Goal: Task Accomplishment & Management: Manage account settings

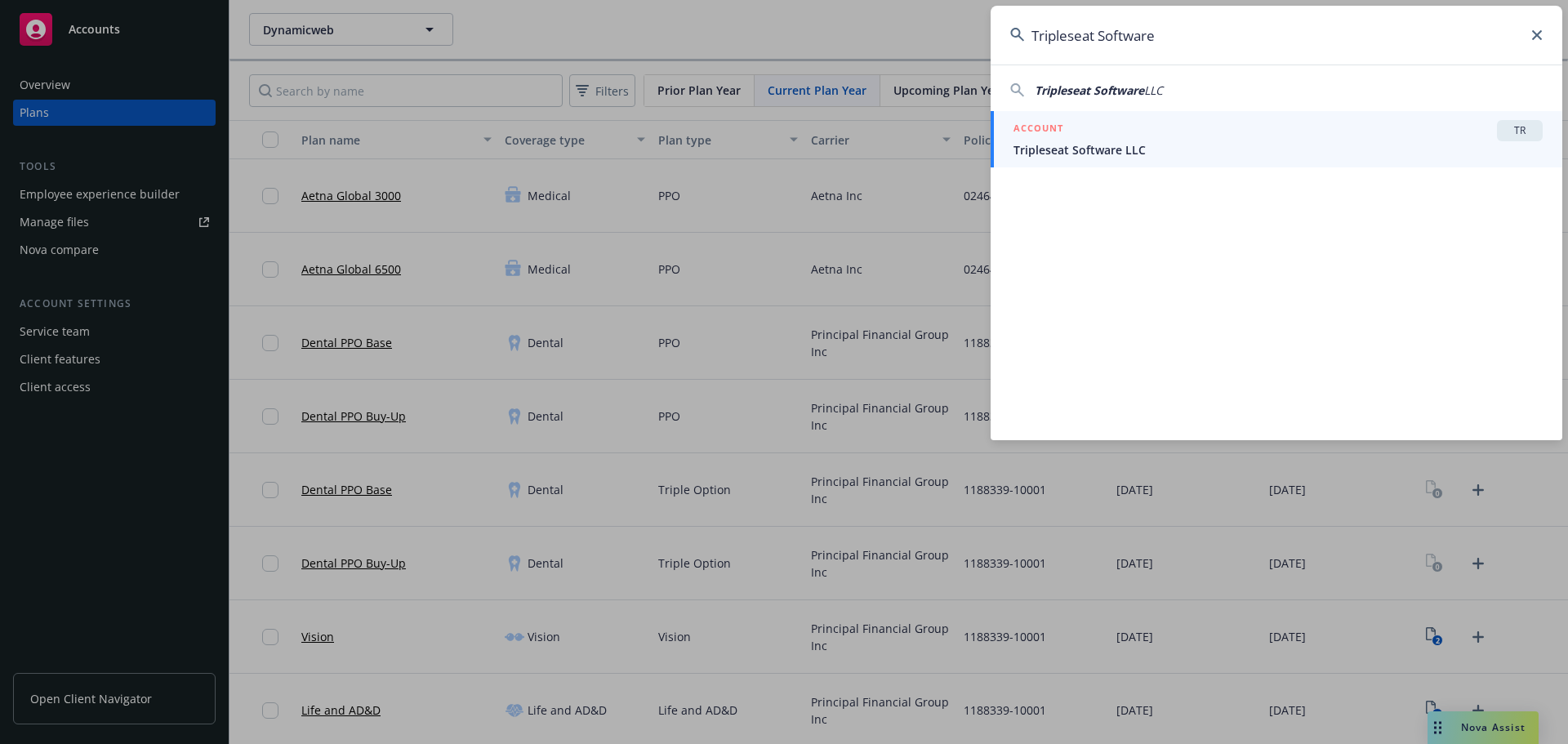
type input "Tripleseat Software"
click at [1203, 147] on span "Tripleseat Software LLC" at bounding box center [1278, 150] width 529 height 17
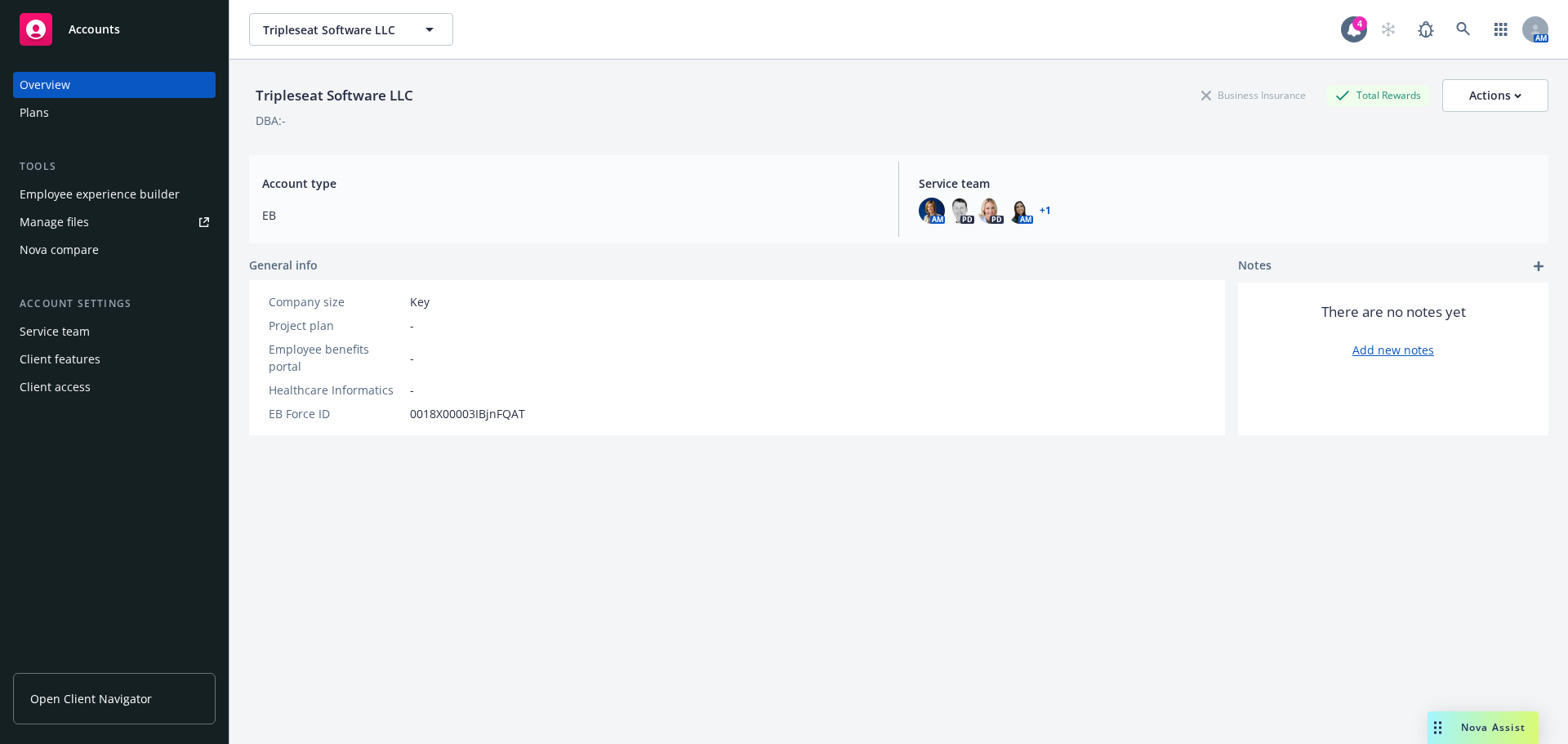
click at [48, 115] on div "Plans" at bounding box center [114, 112] width 189 height 26
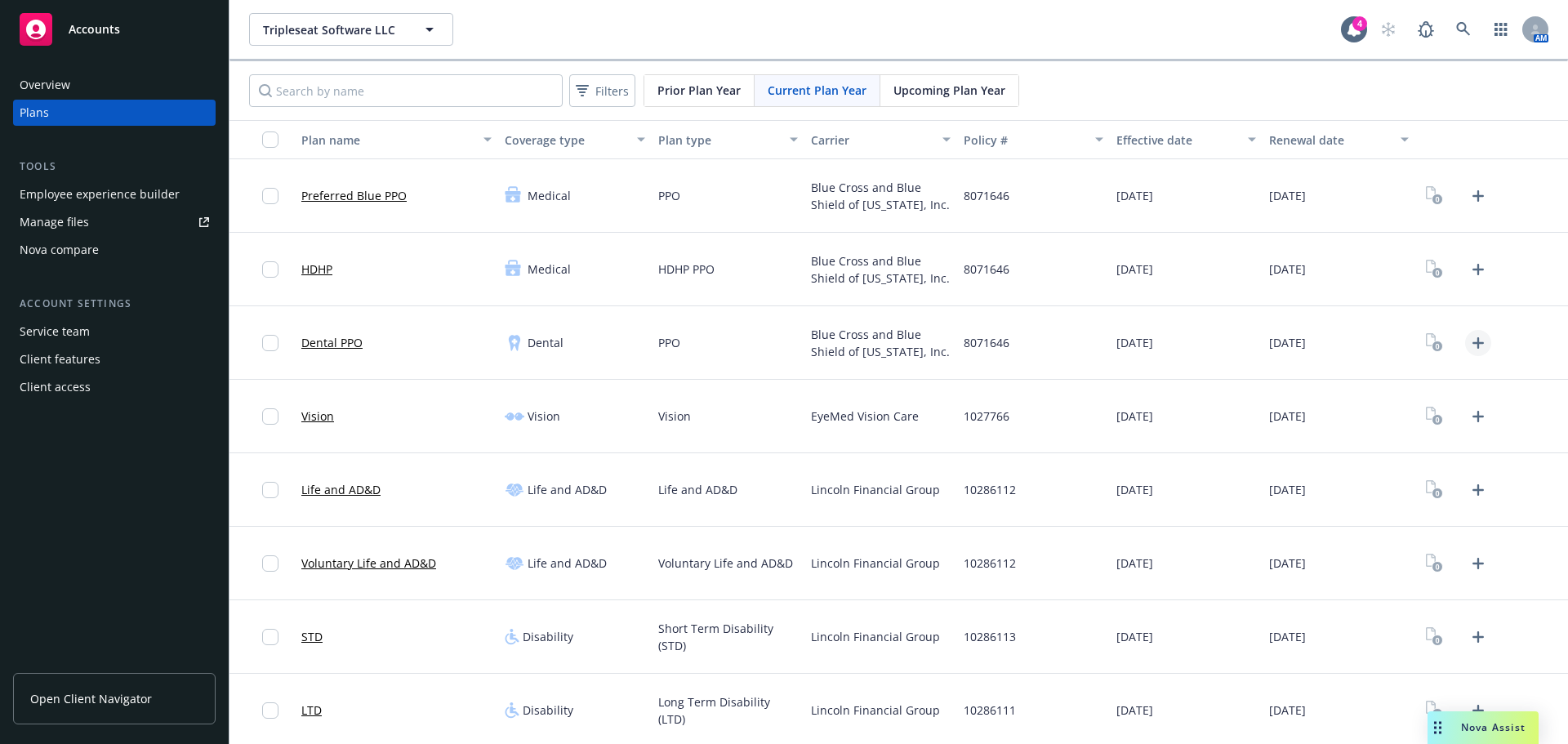
click at [1468, 343] on icon "Upload Plan Documents" at bounding box center [1478, 343] width 20 height 20
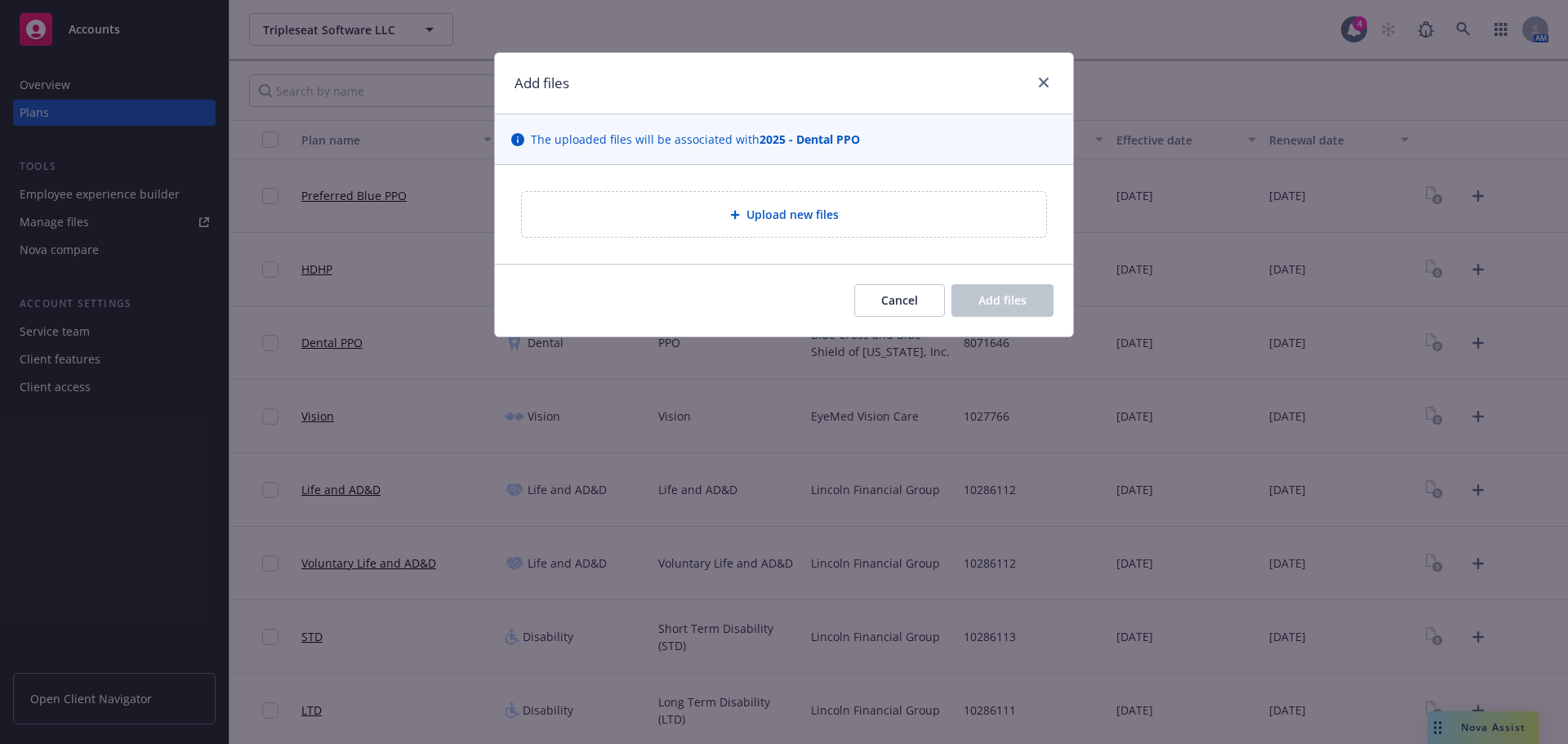
click at [754, 177] on div "Upload new files" at bounding box center [784, 214] width 578 height 99
click at [758, 207] on span "Upload new files" at bounding box center [793, 214] width 92 height 17
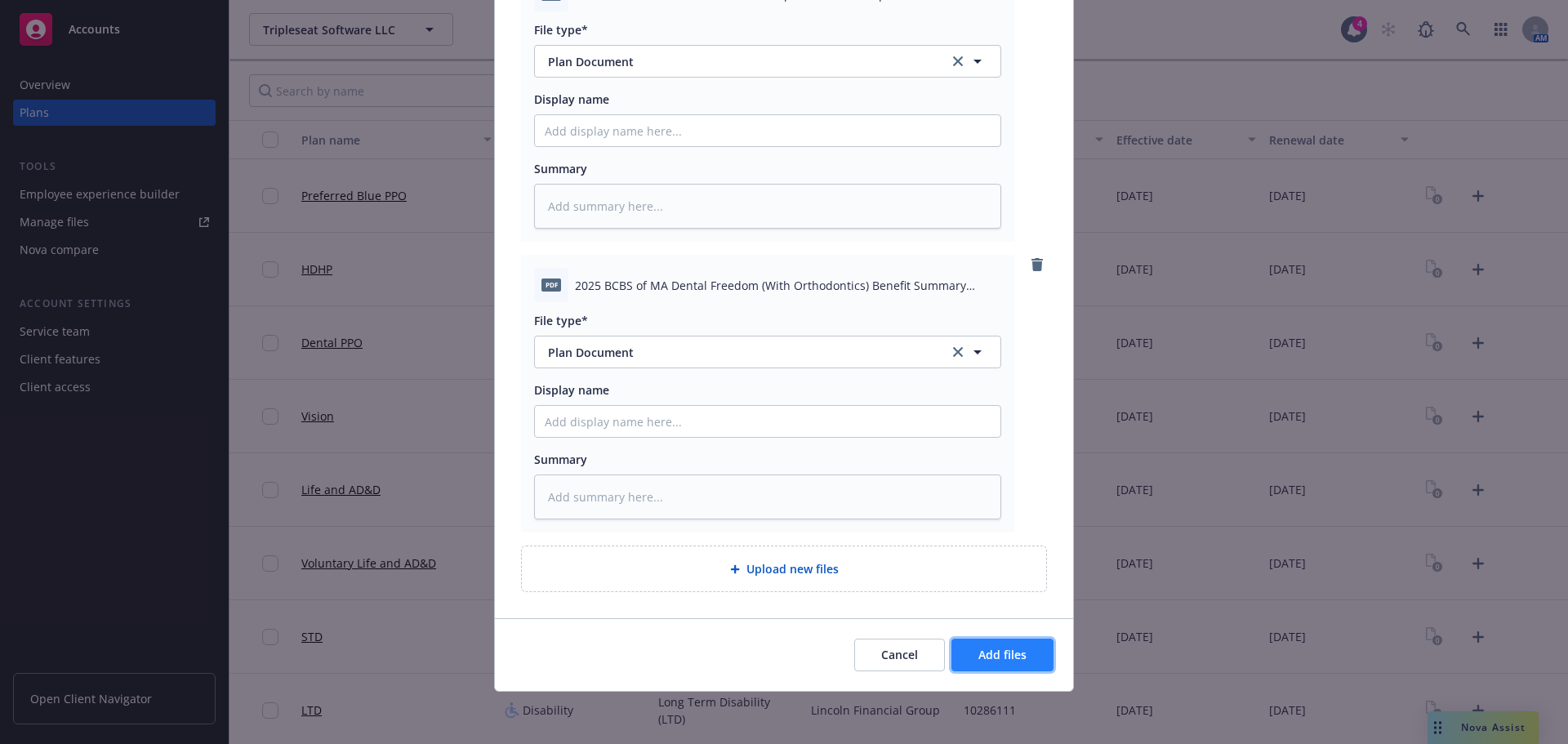
click at [1011, 655] on span "Add files" at bounding box center [1002, 654] width 48 height 15
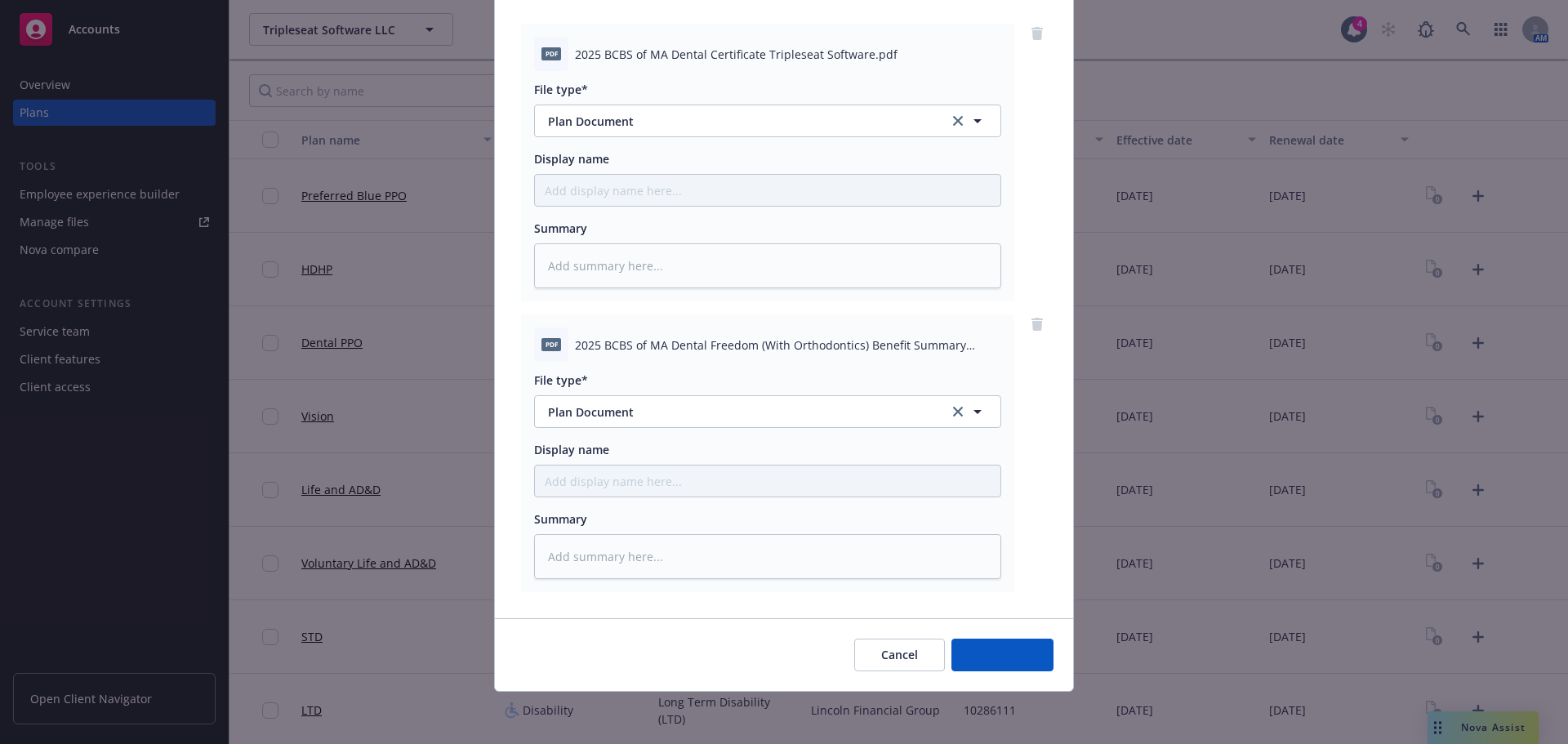
scroll to position [168, 0]
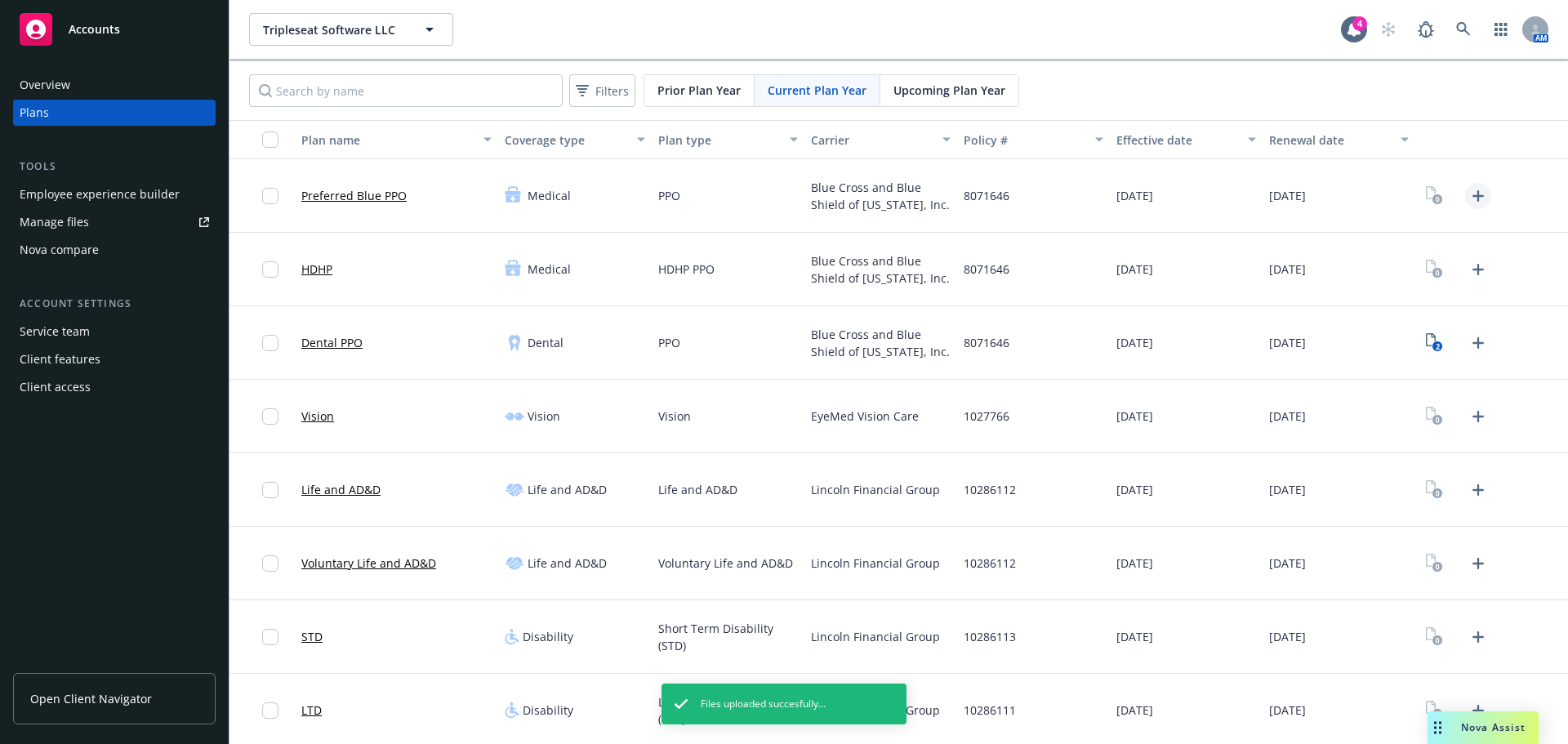
click at [1473, 198] on icon "Upload Plan Documents" at bounding box center [1478, 196] width 12 height 12
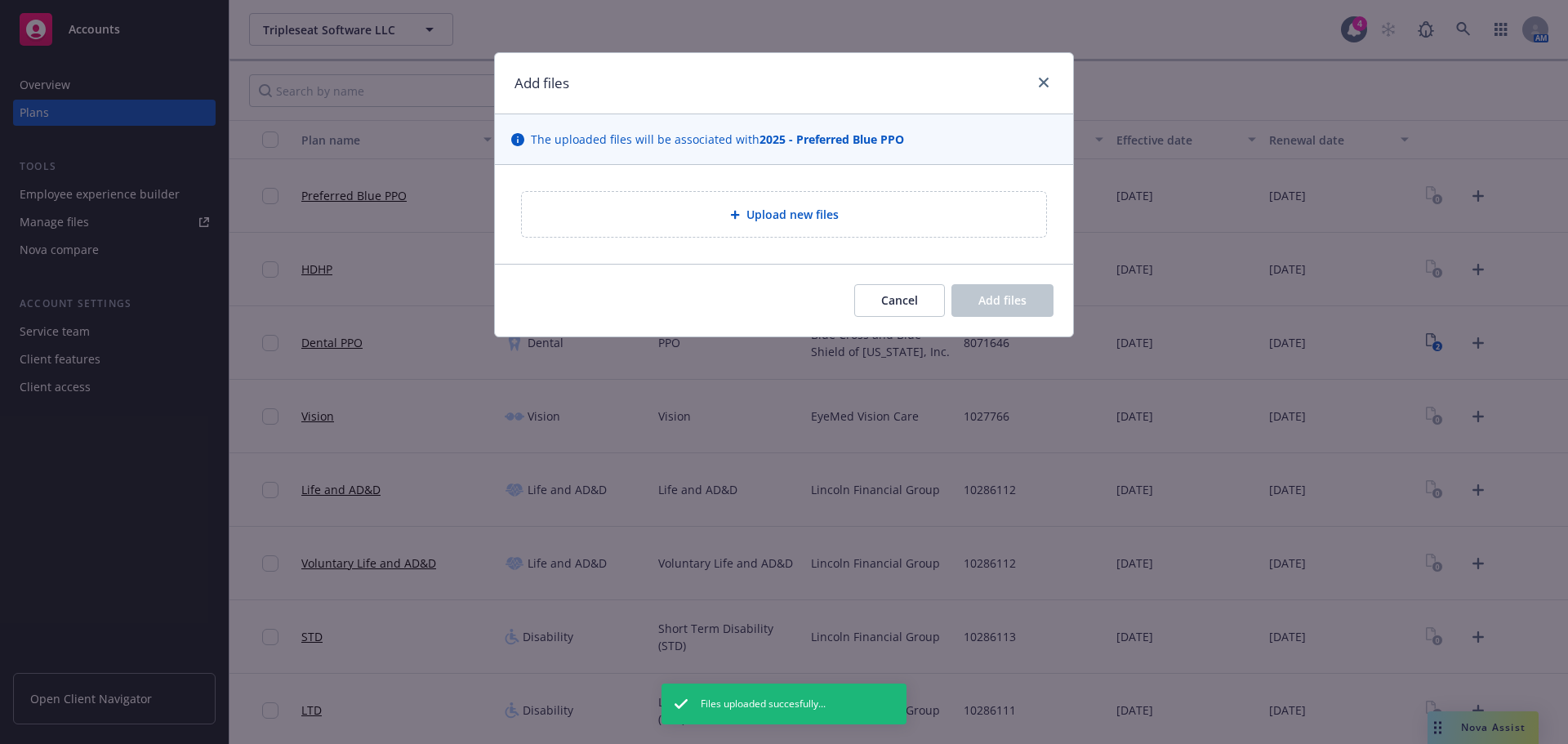
click at [749, 233] on div "Upload new files" at bounding box center [784, 215] width 525 height 45
click at [742, 219] on div at bounding box center [739, 215] width 16 height 10
click at [1041, 87] on link "close" at bounding box center [1044, 82] width 20 height 20
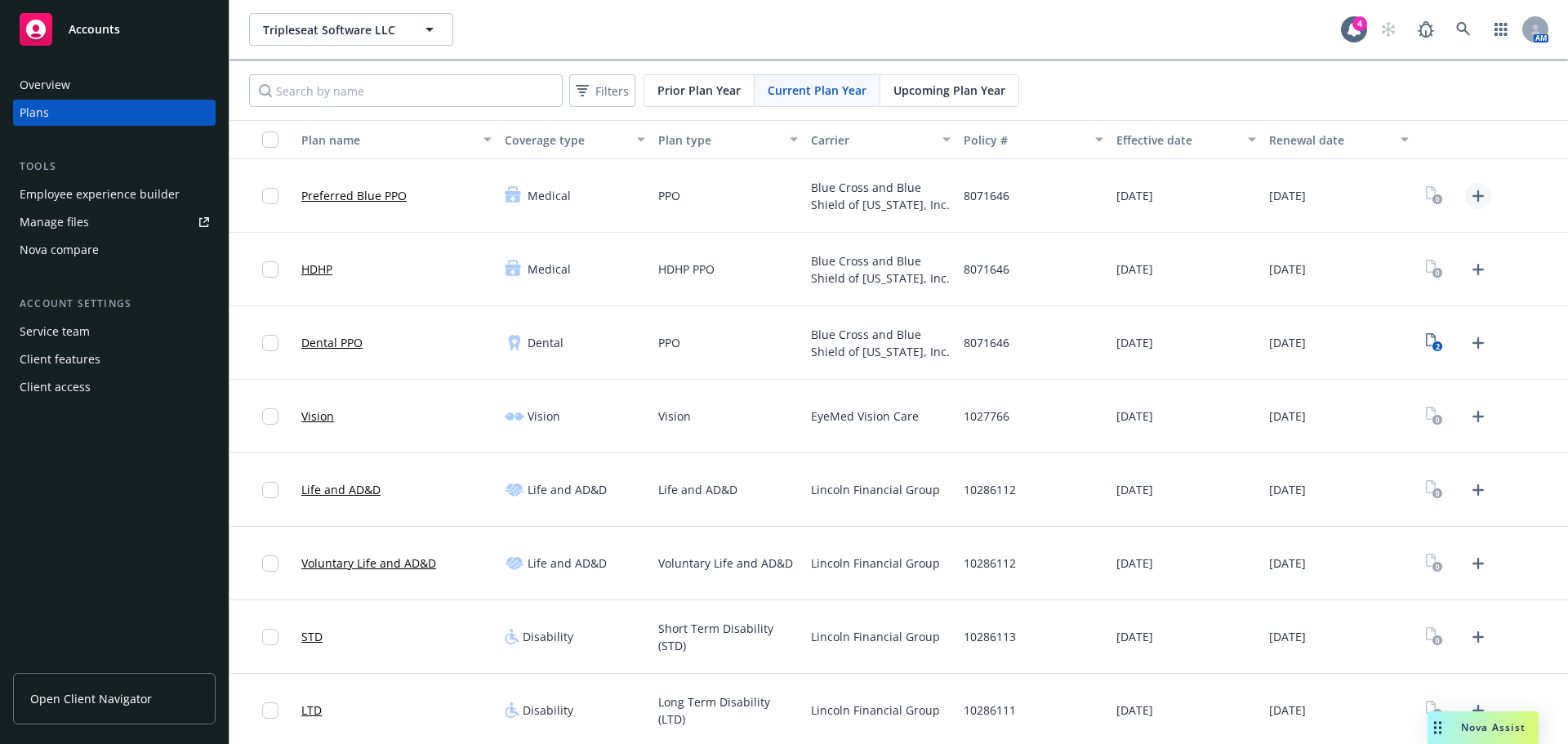
click at [1468, 199] on icon "Upload Plan Documents" at bounding box center [1478, 196] width 20 height 20
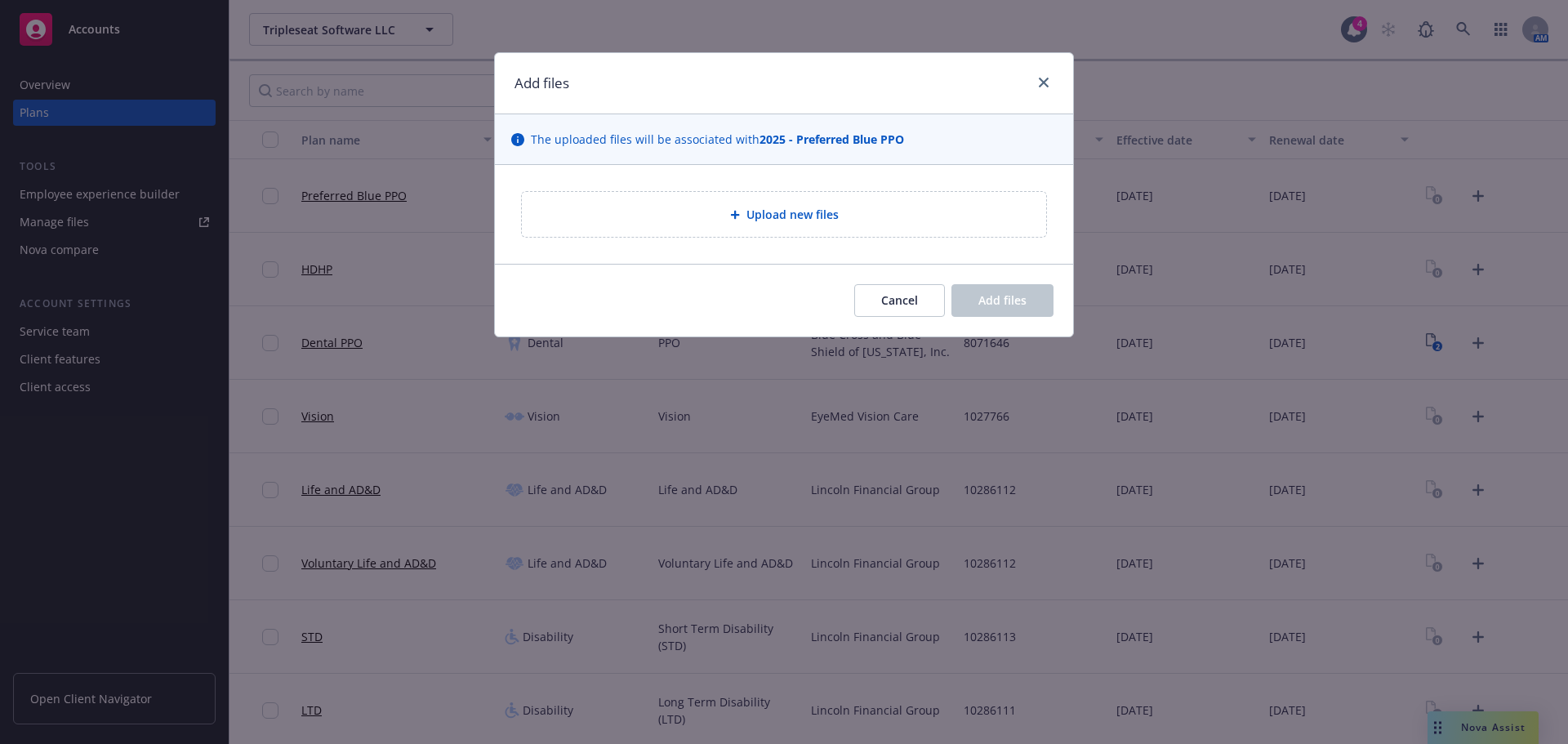
click at [722, 224] on div "Upload new files" at bounding box center [784, 214] width 498 height 19
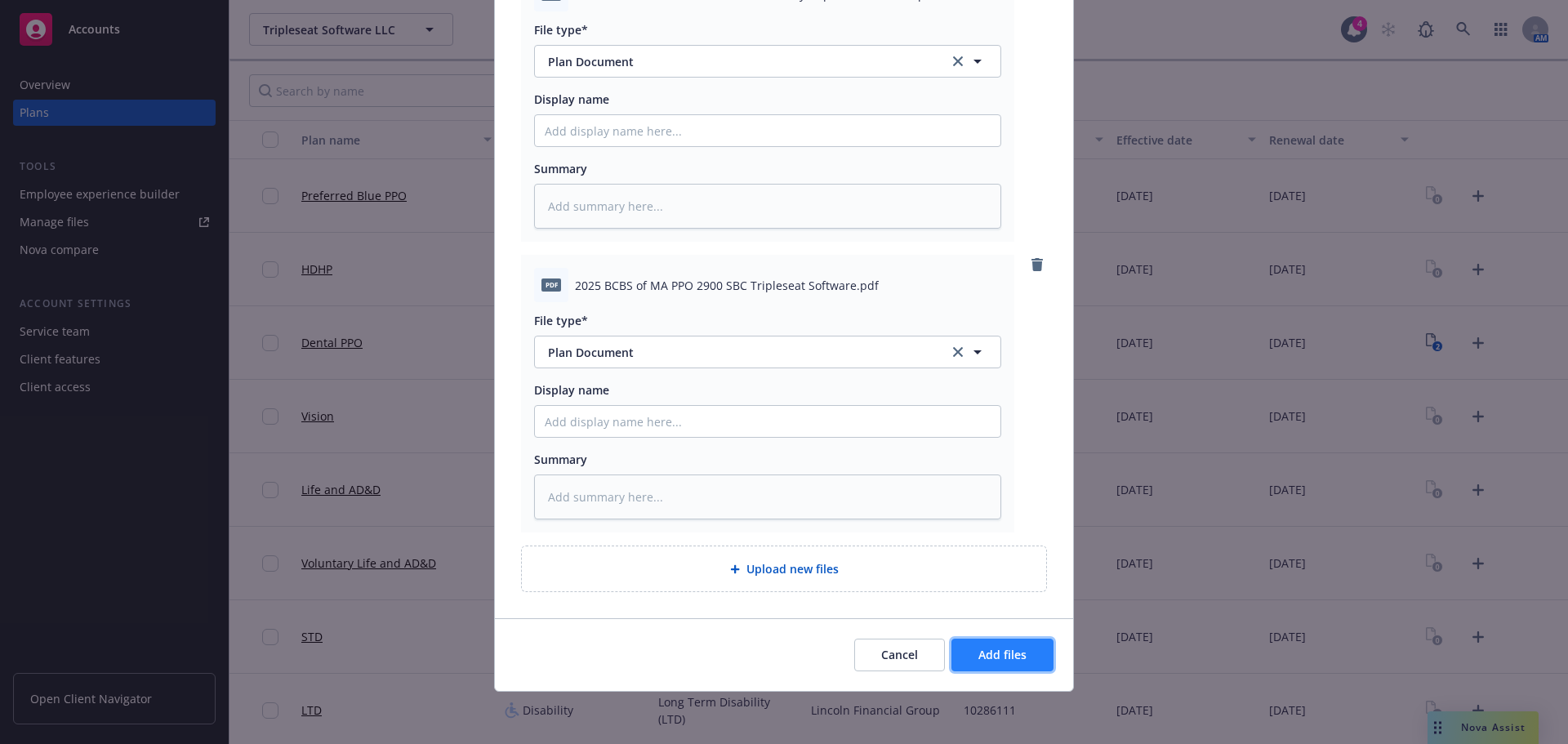
click at [1012, 665] on button "Add files" at bounding box center [1002, 655] width 102 height 33
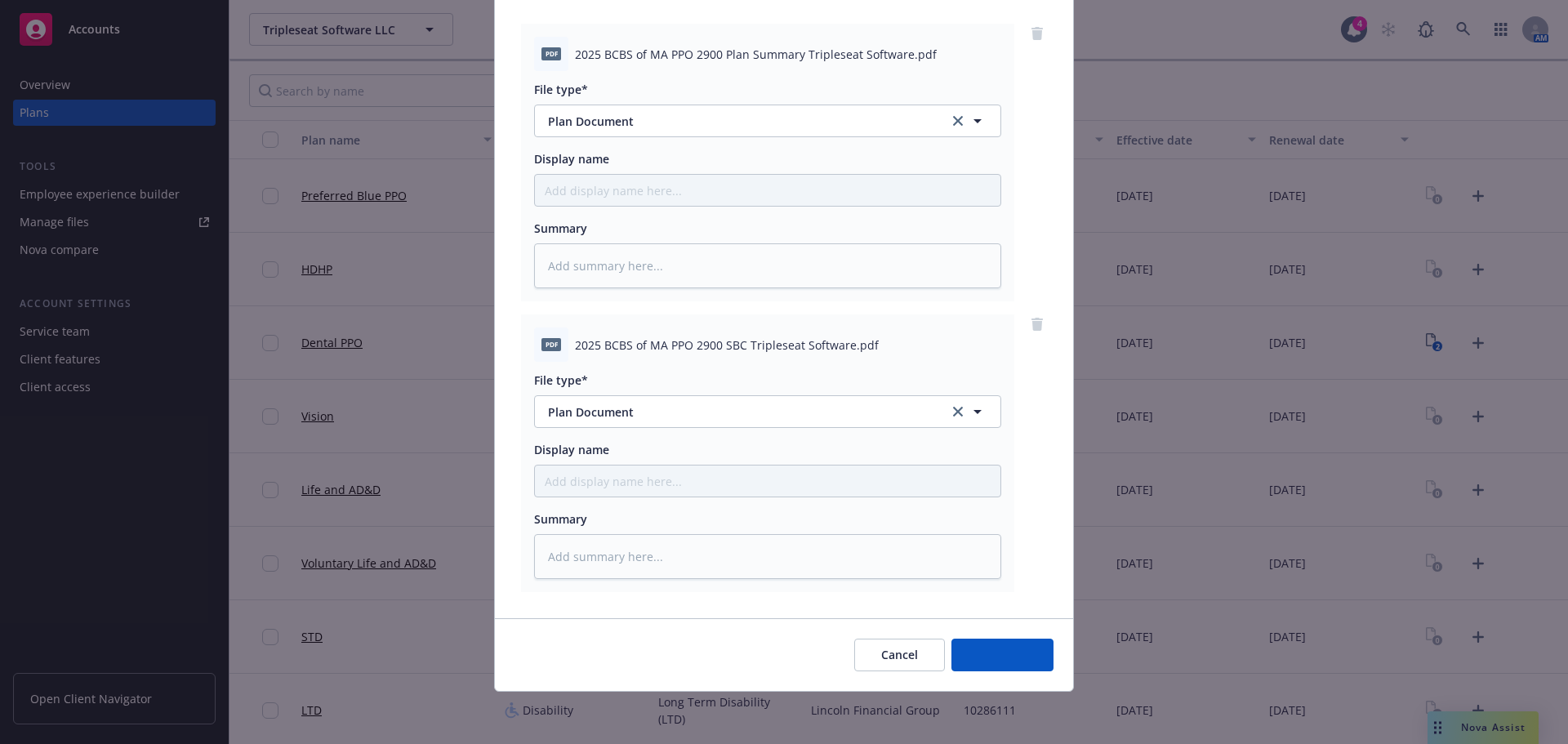
scroll to position [168, 0]
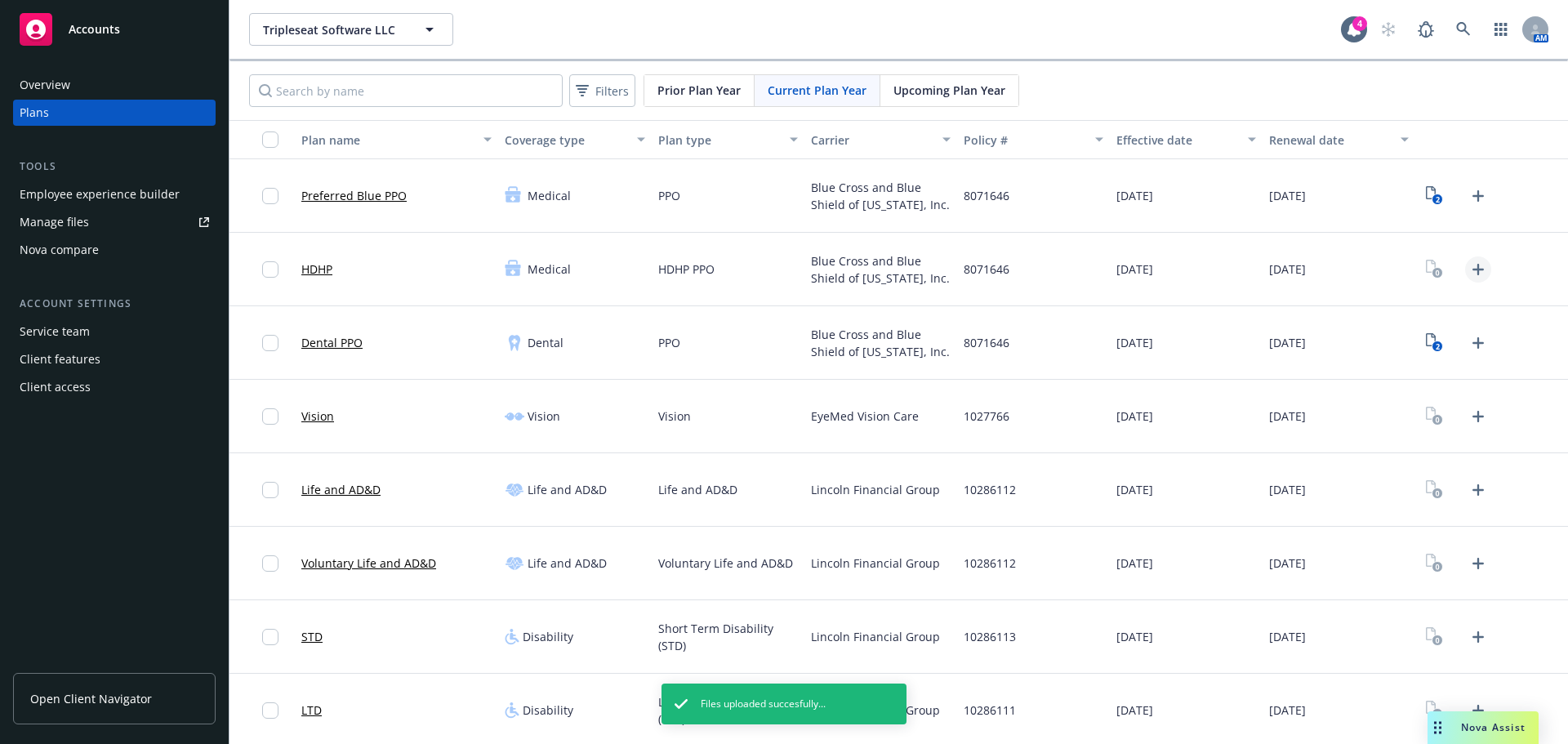
click at [1468, 275] on icon "Upload Plan Documents" at bounding box center [1478, 270] width 20 height 20
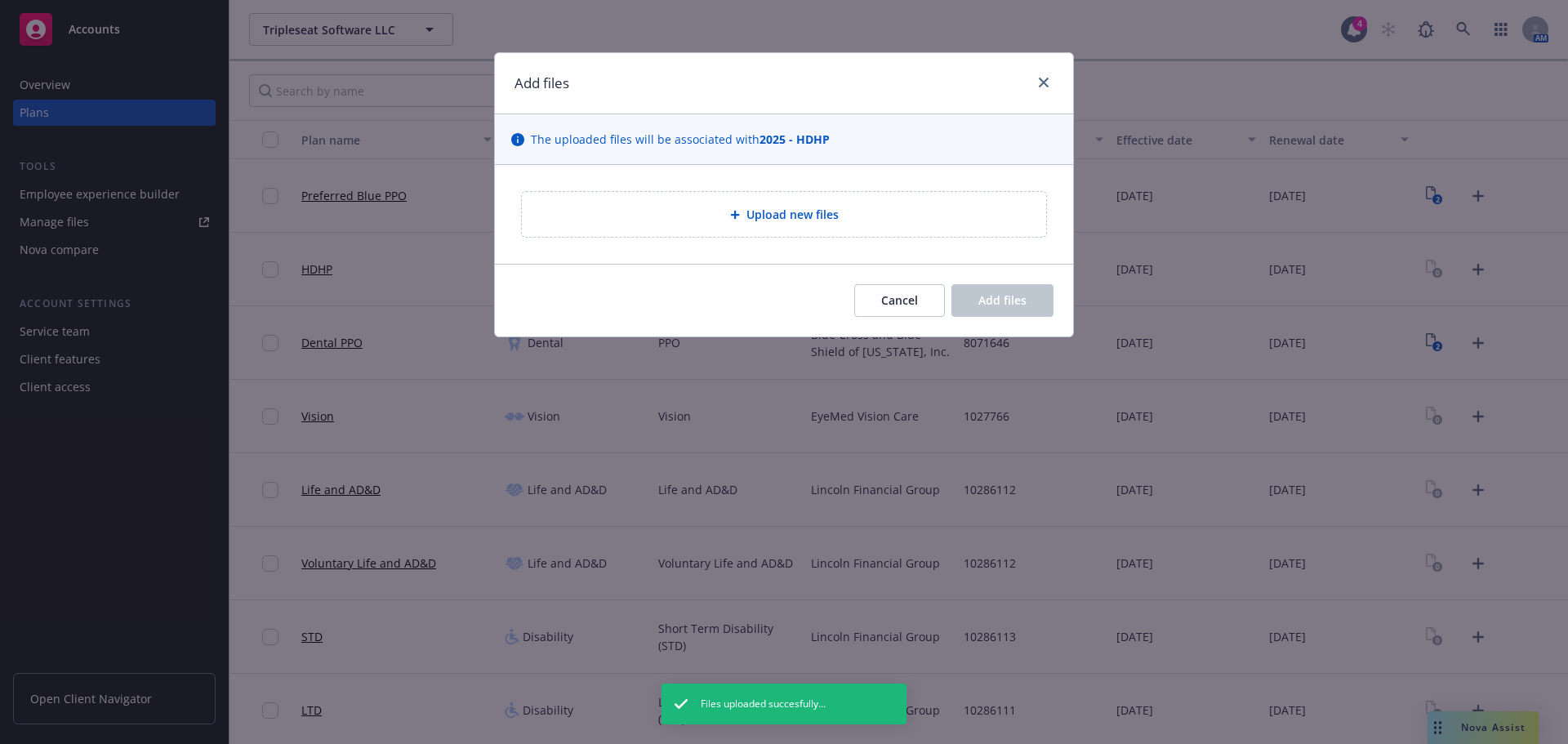
click at [760, 211] on span "Upload new files" at bounding box center [793, 214] width 92 height 17
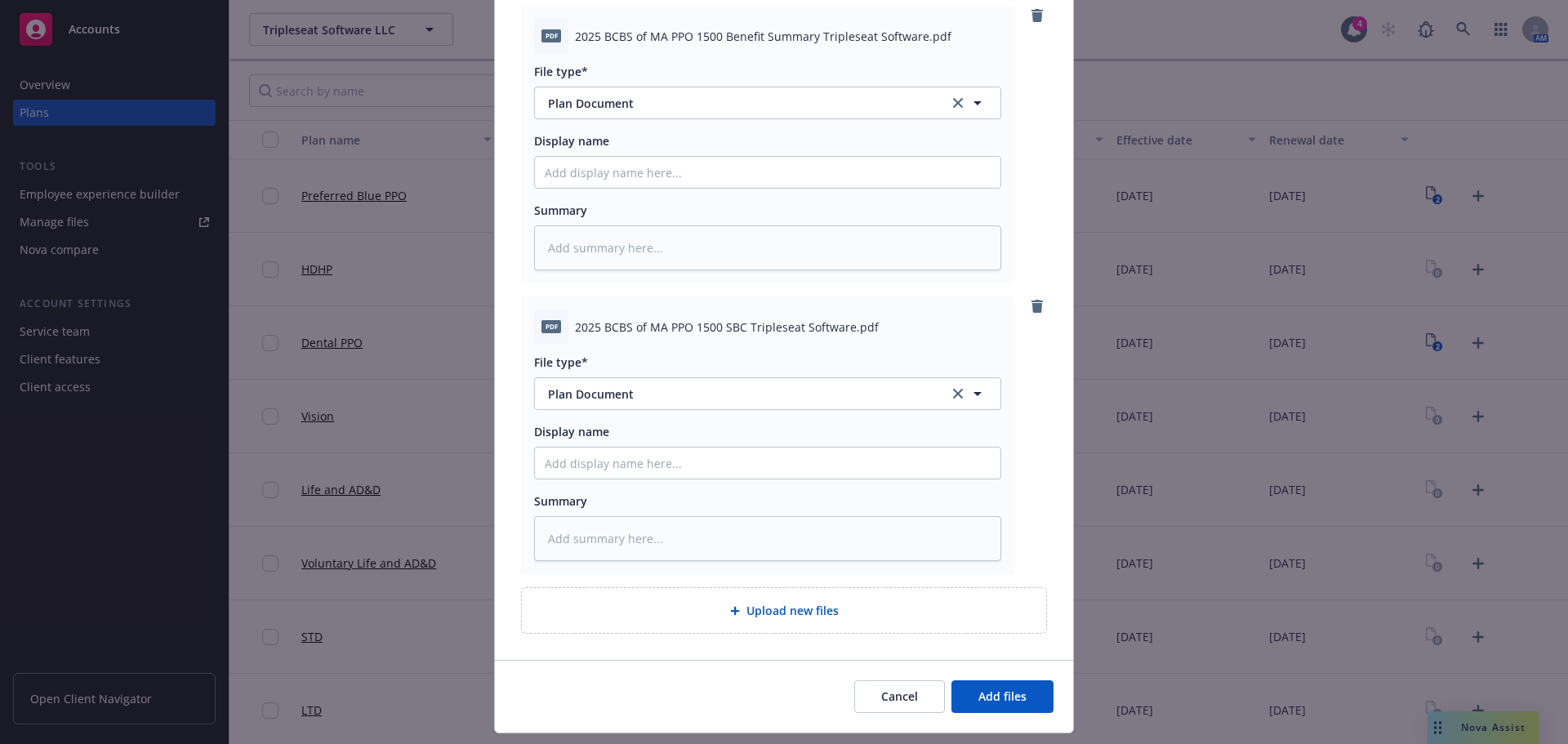
scroll to position [517, 0]
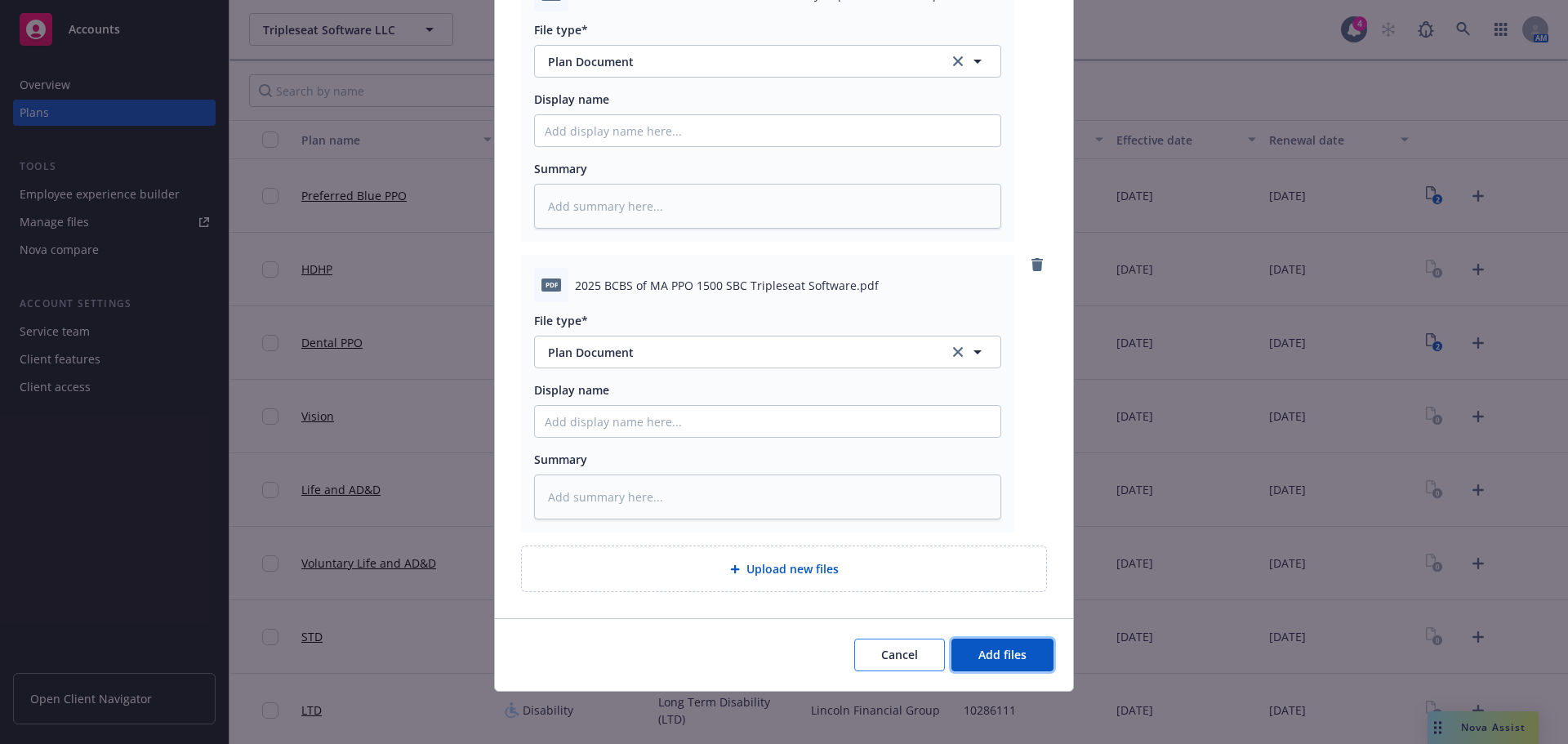
drag, startPoint x: 987, startPoint y: 650, endPoint x: 924, endPoint y: 642, distance: 63.5
click at [987, 651] on span "Add files" at bounding box center [1002, 654] width 48 height 15
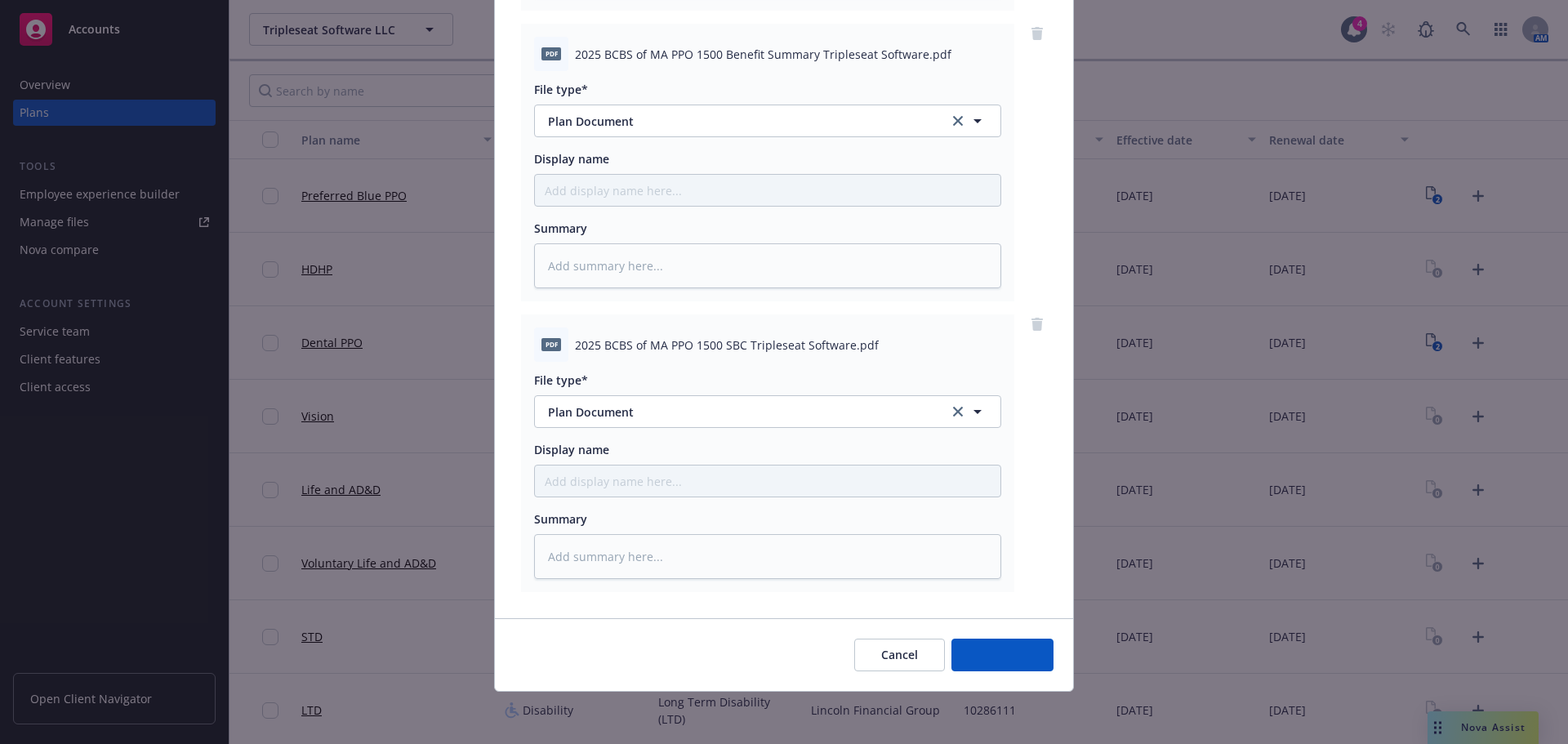
scroll to position [459, 0]
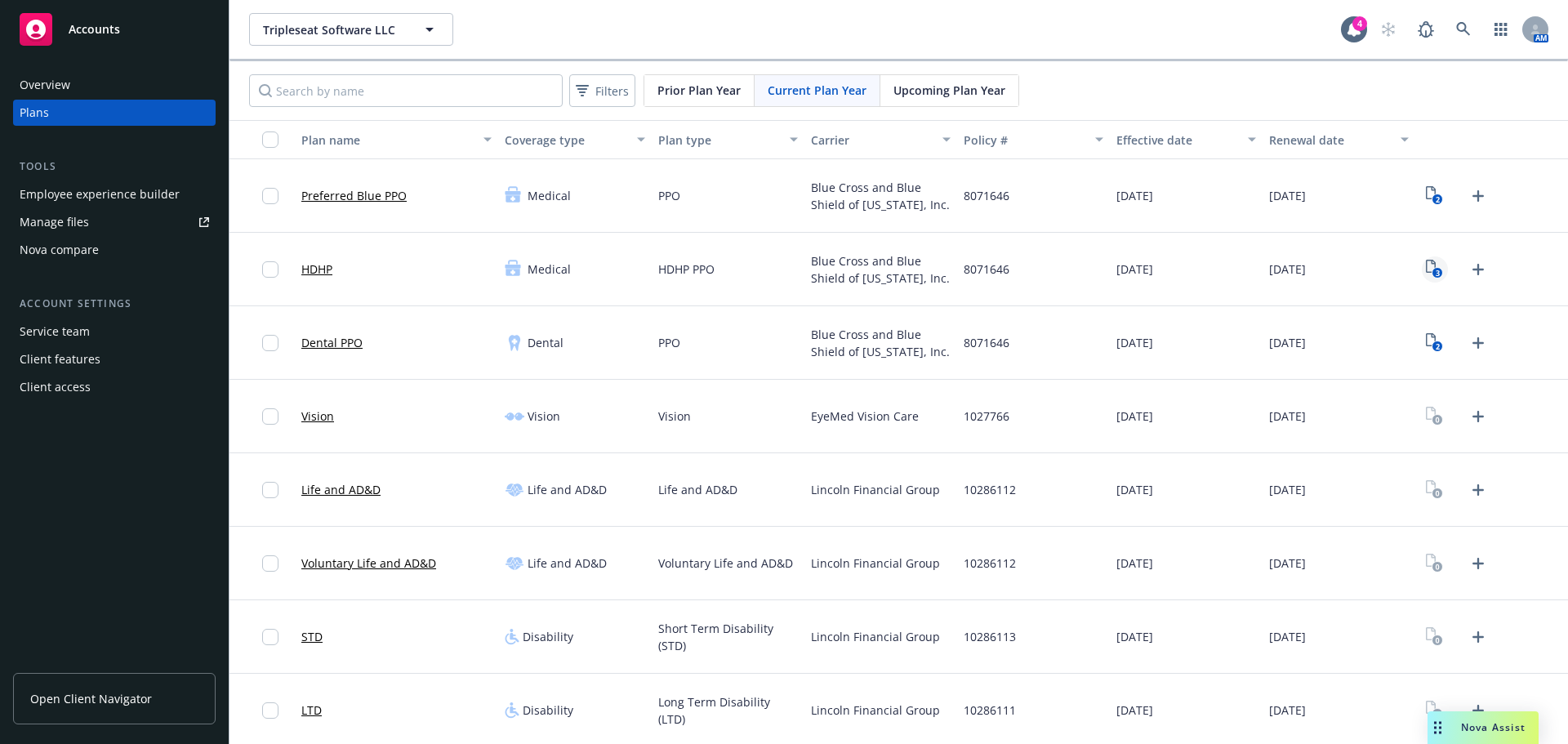
click at [1422, 279] on link "3" at bounding box center [1435, 269] width 26 height 26
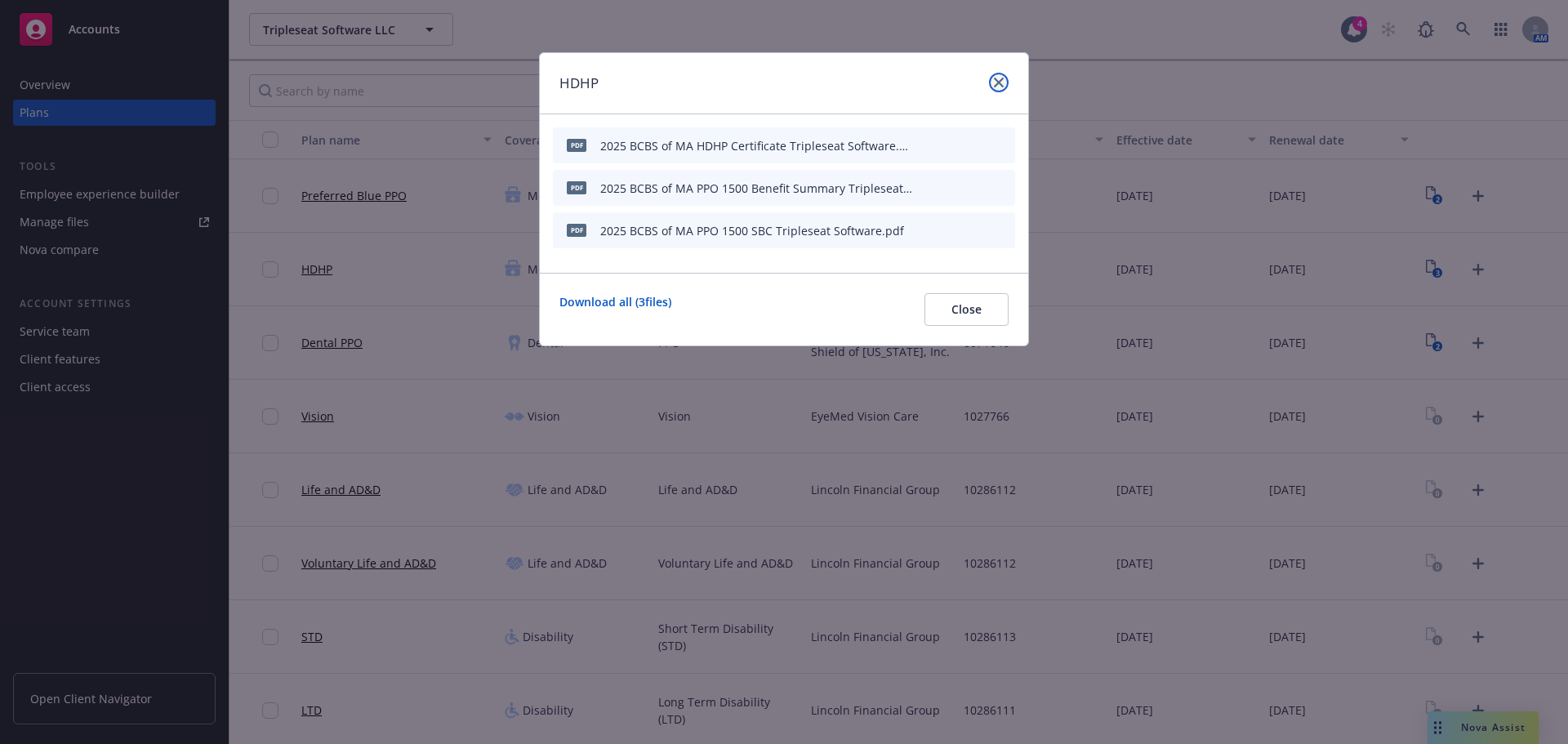
click at [997, 85] on icon "close" at bounding box center [999, 82] width 10 height 10
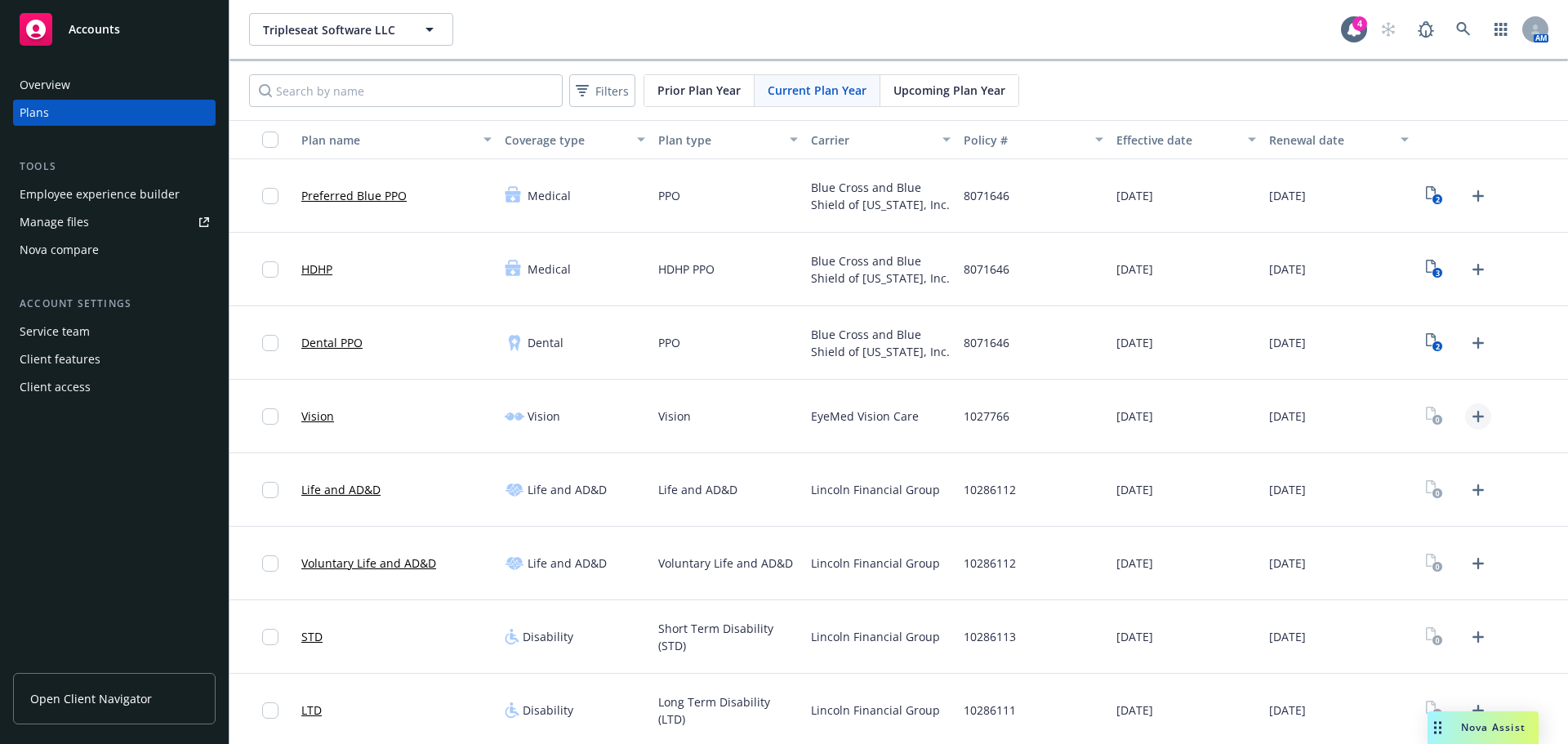
click at [1473, 416] on icon "Upload Plan Documents" at bounding box center [1478, 416] width 12 height 12
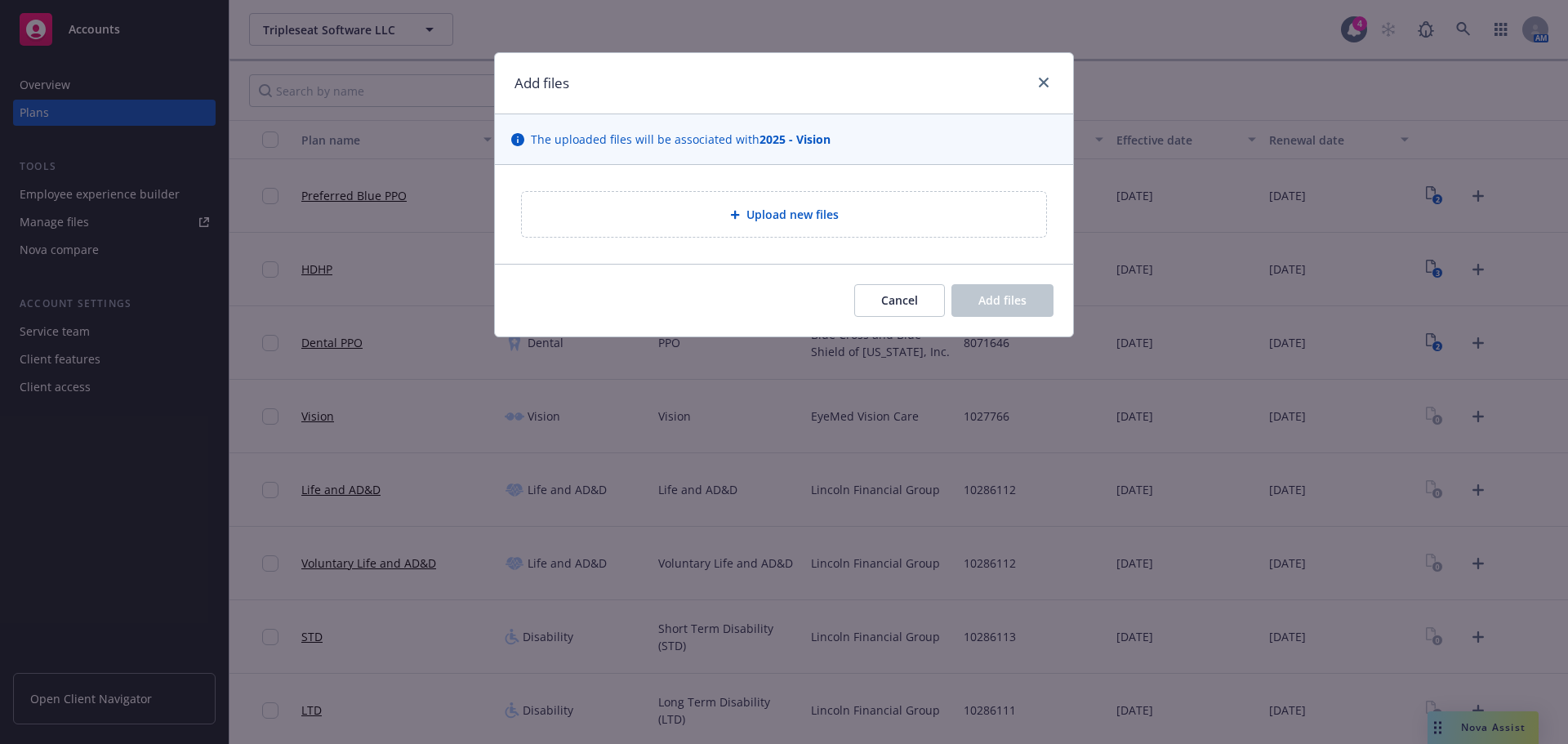
click at [671, 224] on div "Upload new files" at bounding box center [784, 214] width 498 height 19
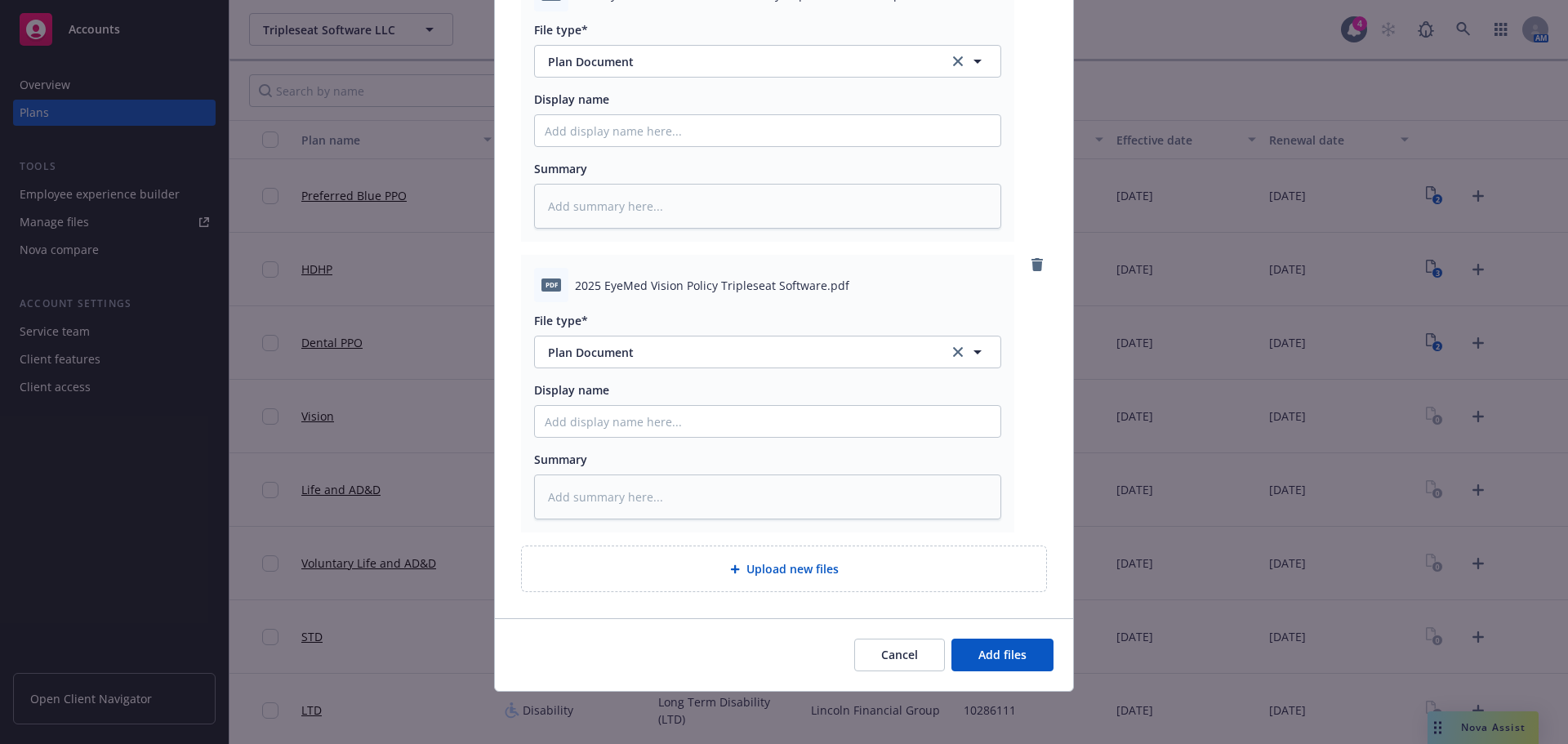
click at [996, 673] on div "Cancel Add files" at bounding box center [784, 654] width 578 height 72
click at [997, 658] on span "Add files" at bounding box center [1002, 654] width 48 height 15
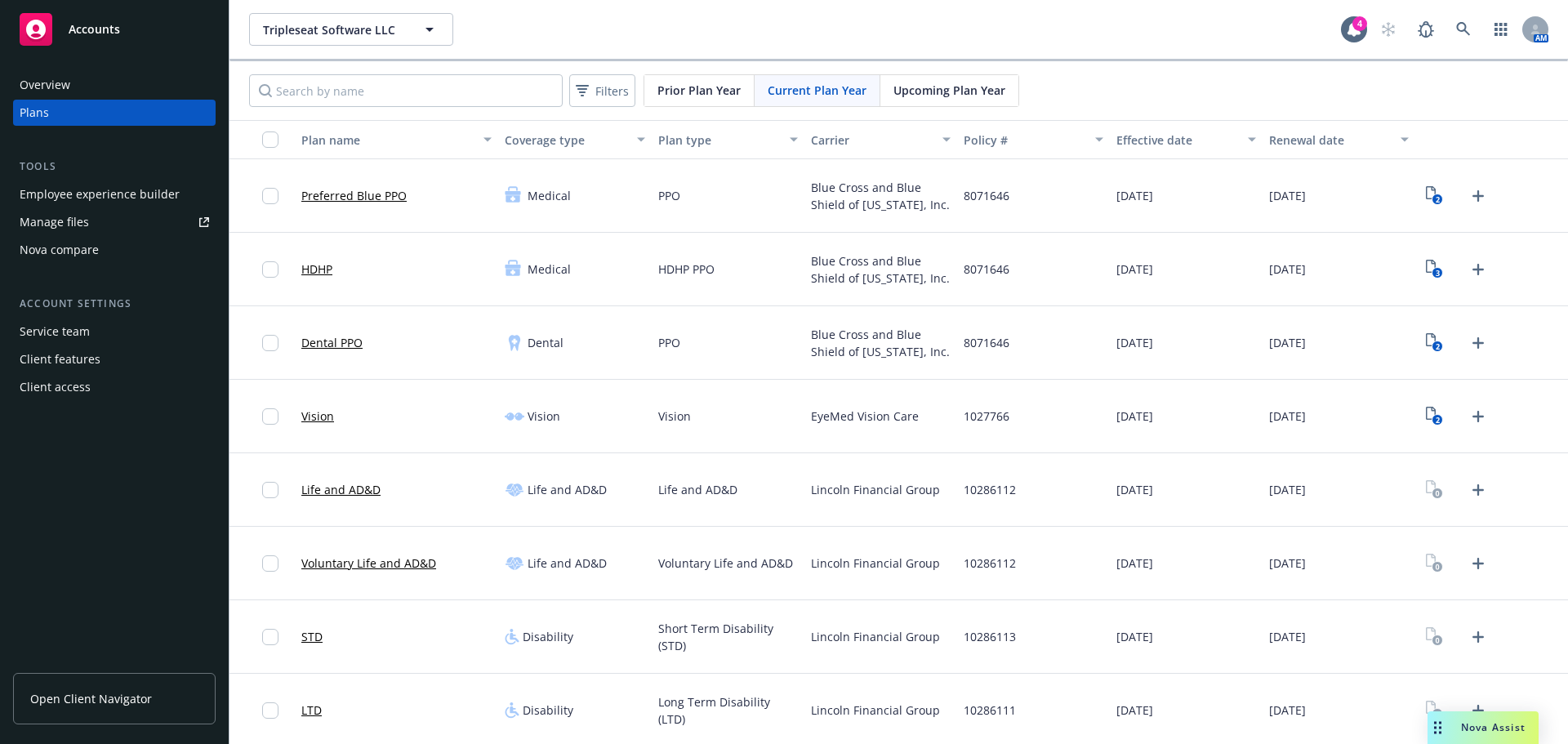
click at [77, 79] on div "Overview" at bounding box center [114, 84] width 189 height 26
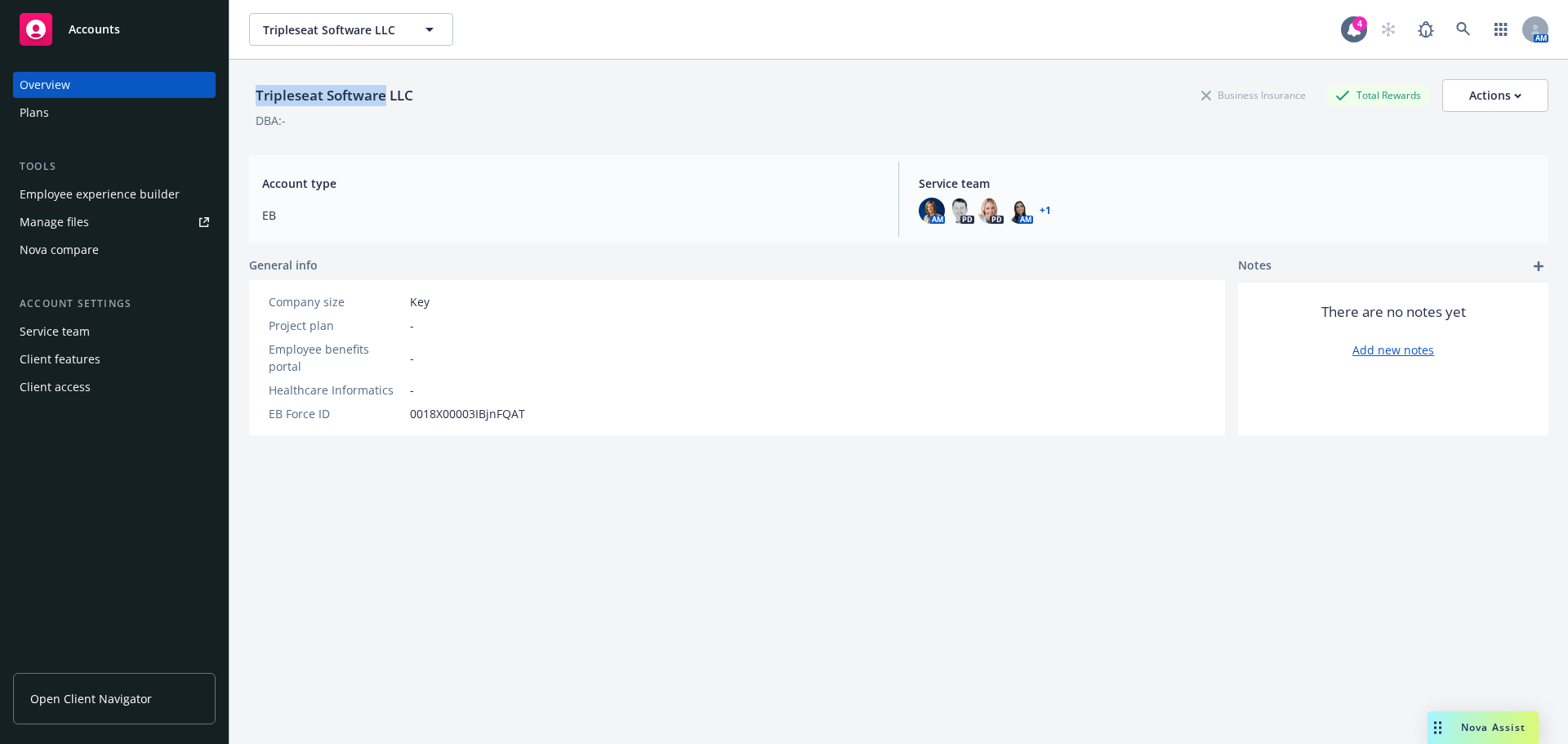
drag, startPoint x: 255, startPoint y: 96, endPoint x: 385, endPoint y: 93, distance: 130.0
click at [385, 93] on div "Tripleseat Software LLC" at bounding box center [334, 95] width 170 height 21
copy div "Tripleseat Software"
click at [92, 114] on div "Plans" at bounding box center [114, 112] width 189 height 26
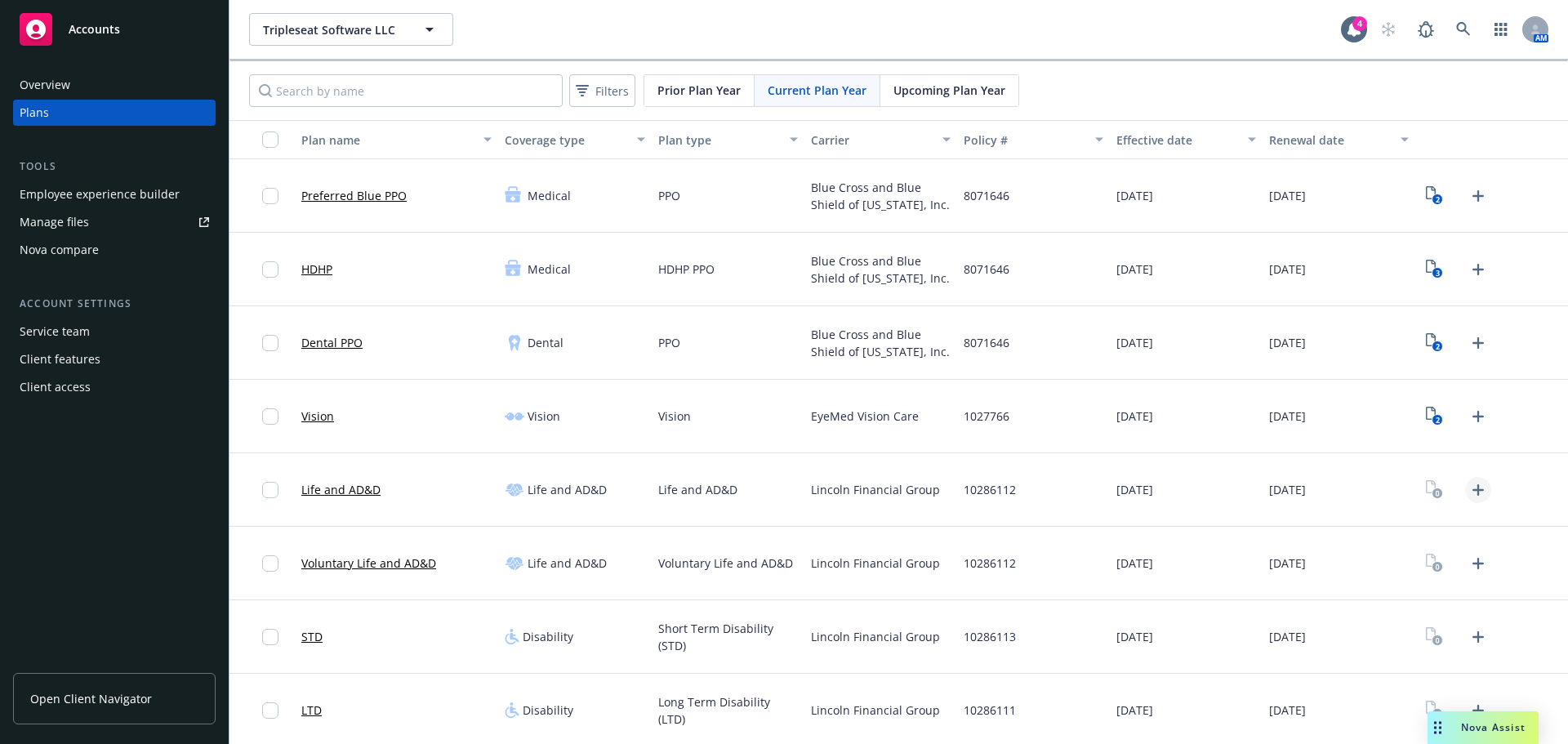
click at [1468, 498] on icon "Upload Plan Documents" at bounding box center [1478, 490] width 20 height 20
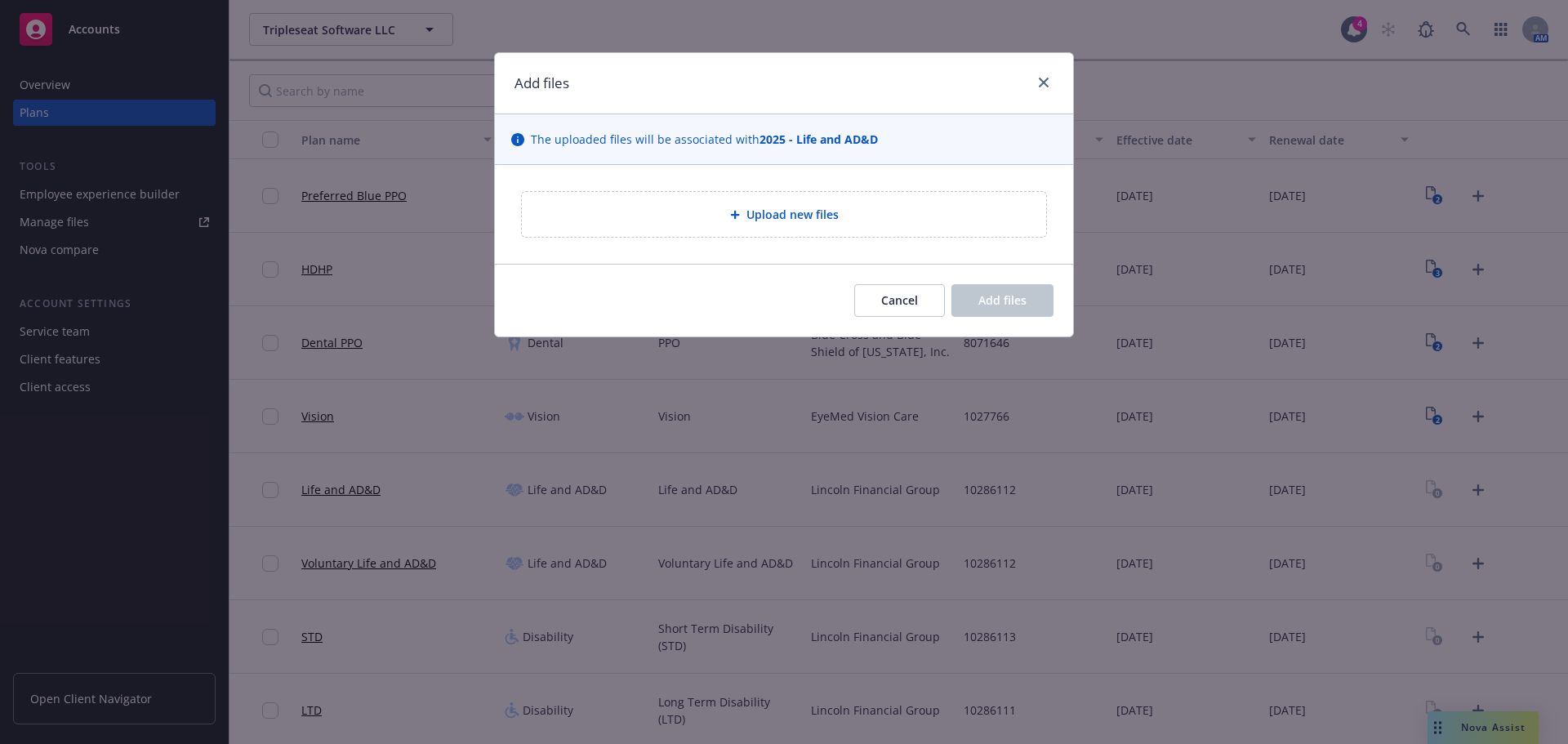
click at [789, 220] on span "Upload new files" at bounding box center [793, 214] width 92 height 17
click at [663, 214] on div "Upload new files" at bounding box center [784, 214] width 498 height 19
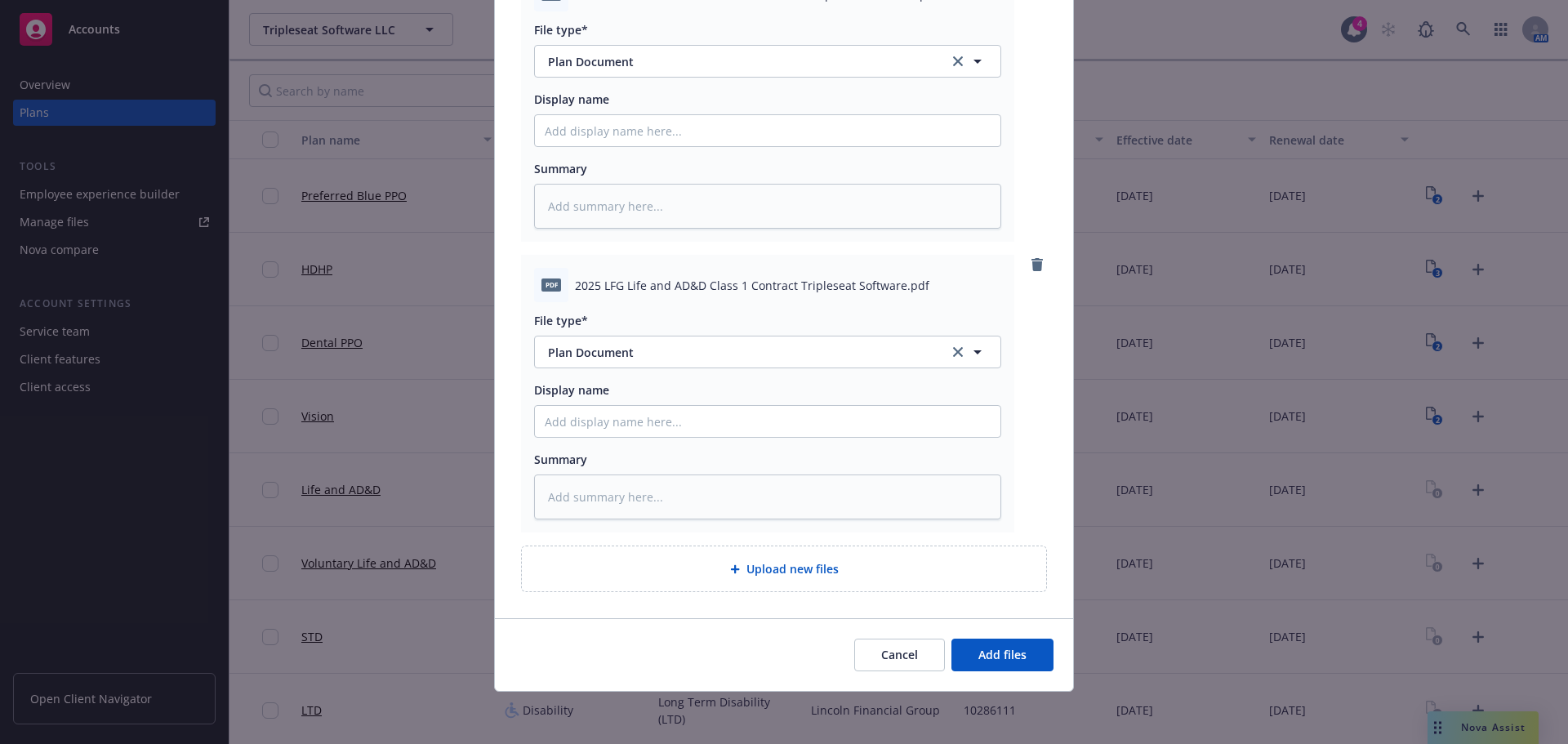
click at [997, 673] on div "Cancel Add files" at bounding box center [784, 654] width 578 height 72
click at [996, 649] on span "Add files" at bounding box center [1002, 654] width 48 height 15
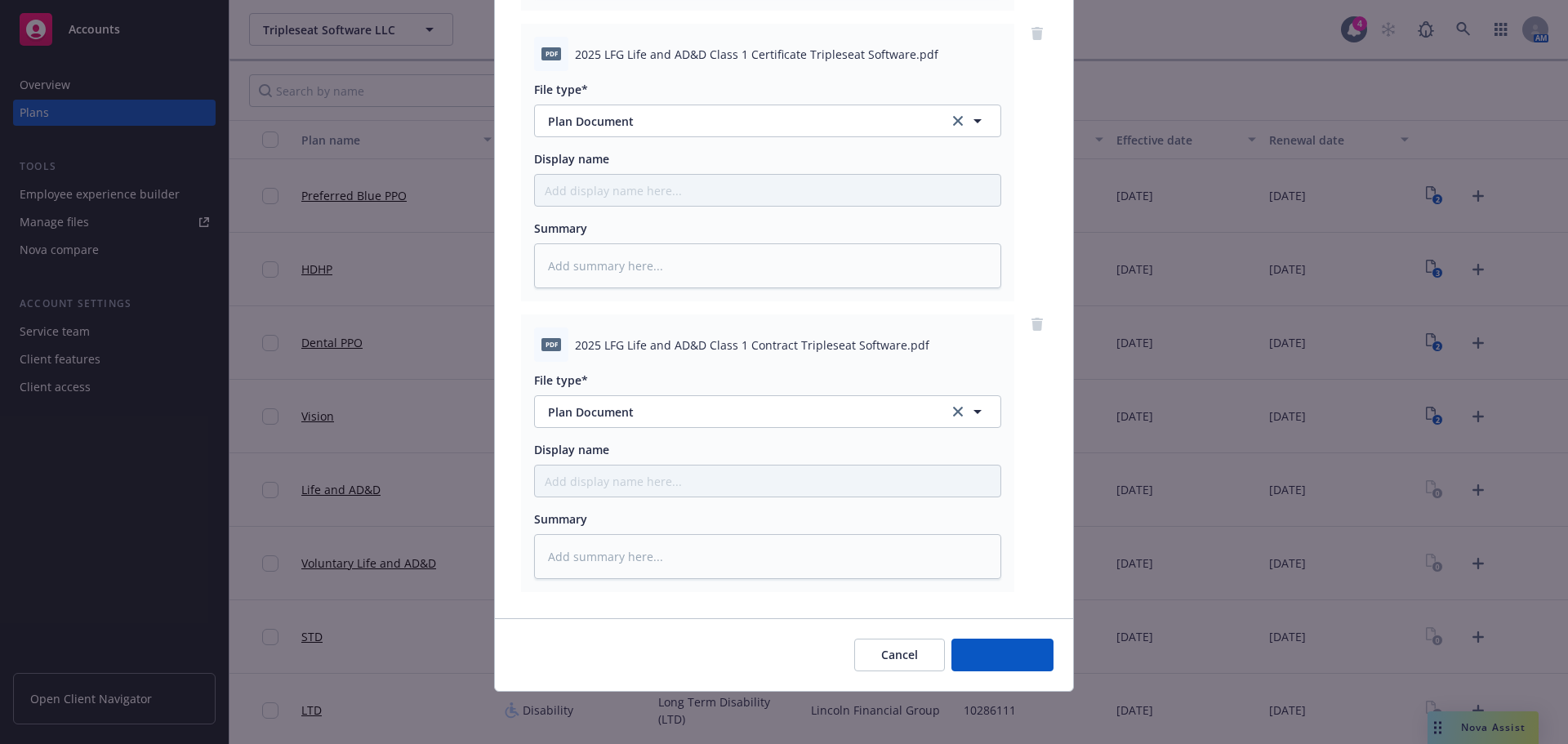
scroll to position [459, 0]
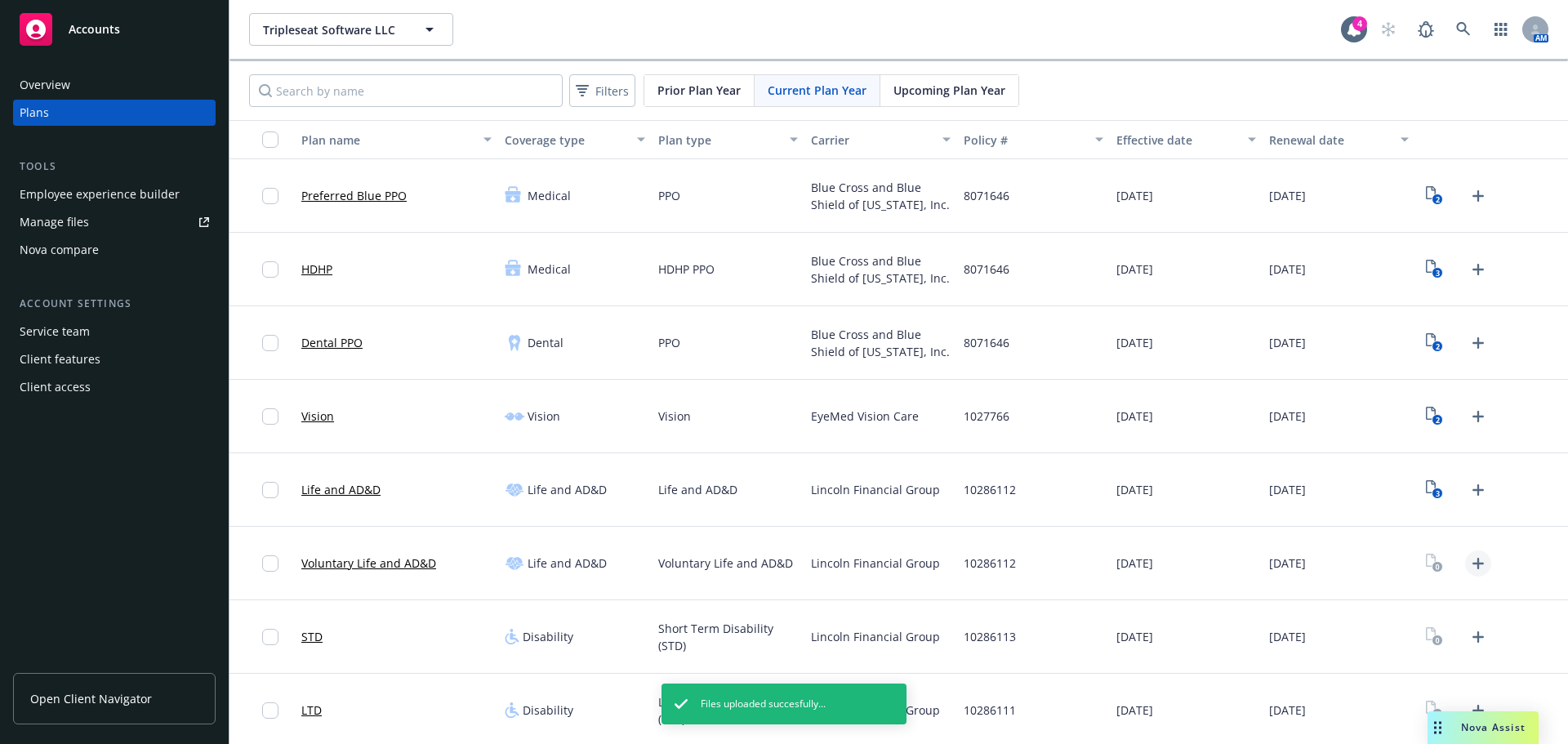
click at [1468, 568] on icon "Upload Plan Documents" at bounding box center [1478, 564] width 20 height 20
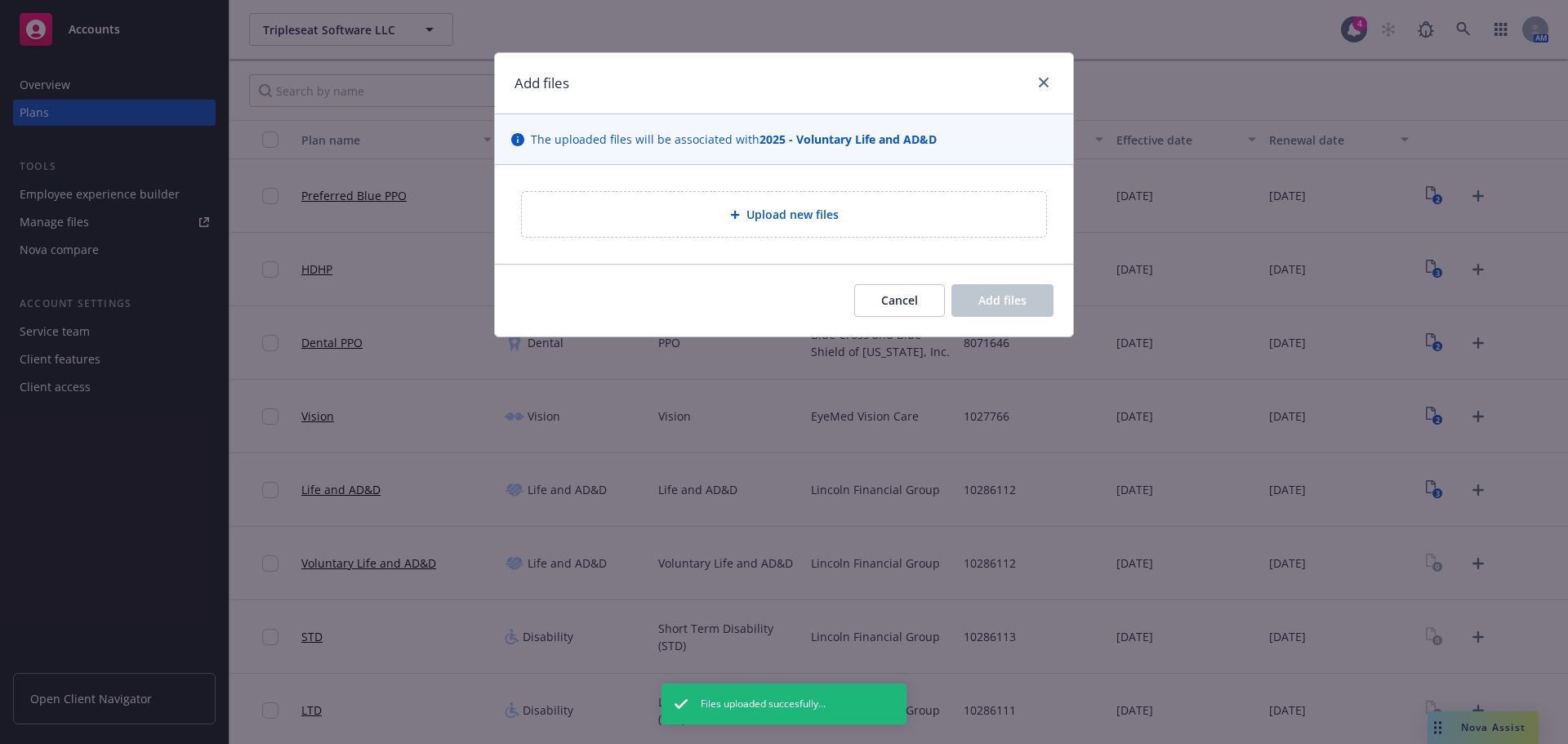
click at [698, 201] on div "Upload new files" at bounding box center [784, 215] width 525 height 45
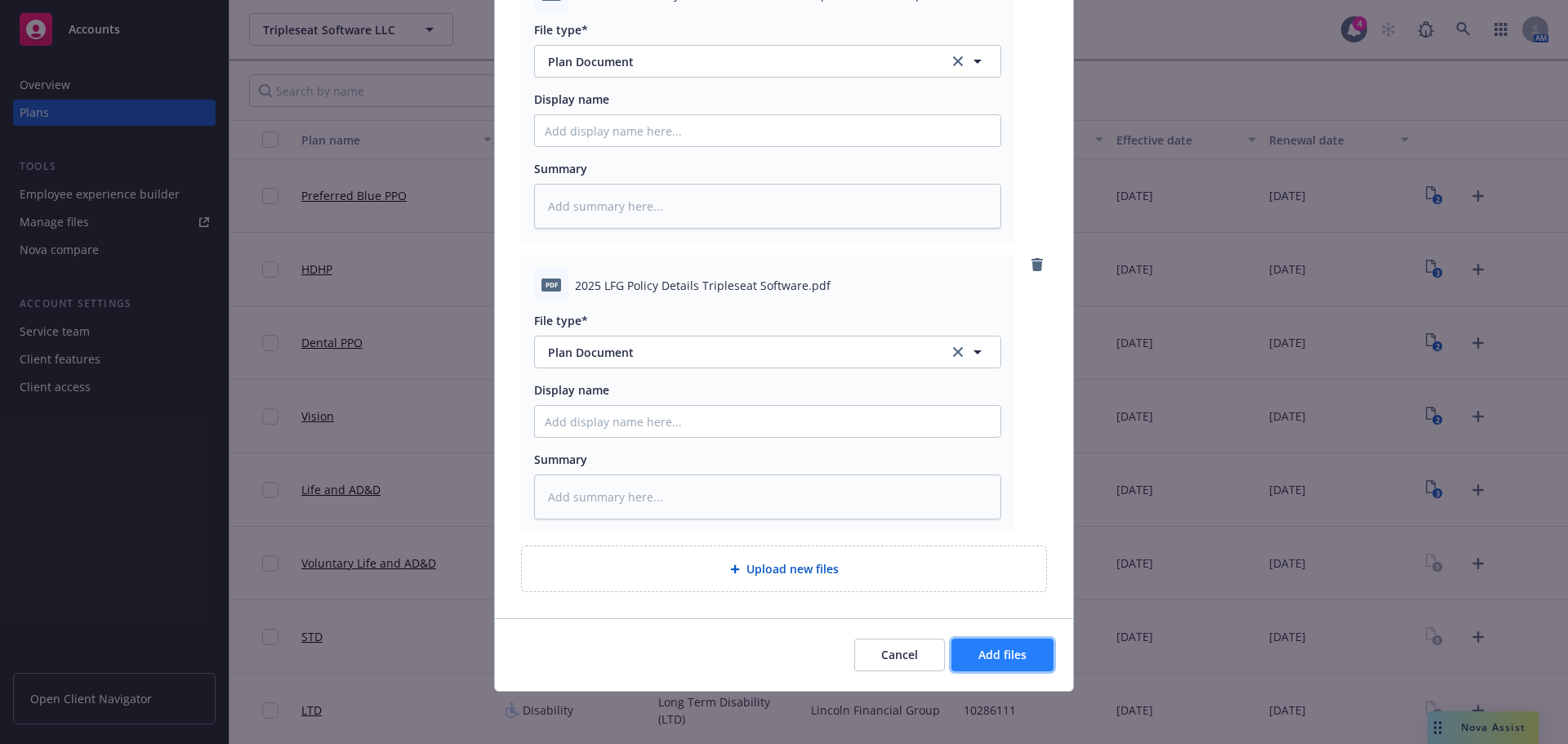
click at [996, 658] on span "Add files" at bounding box center [1002, 654] width 48 height 15
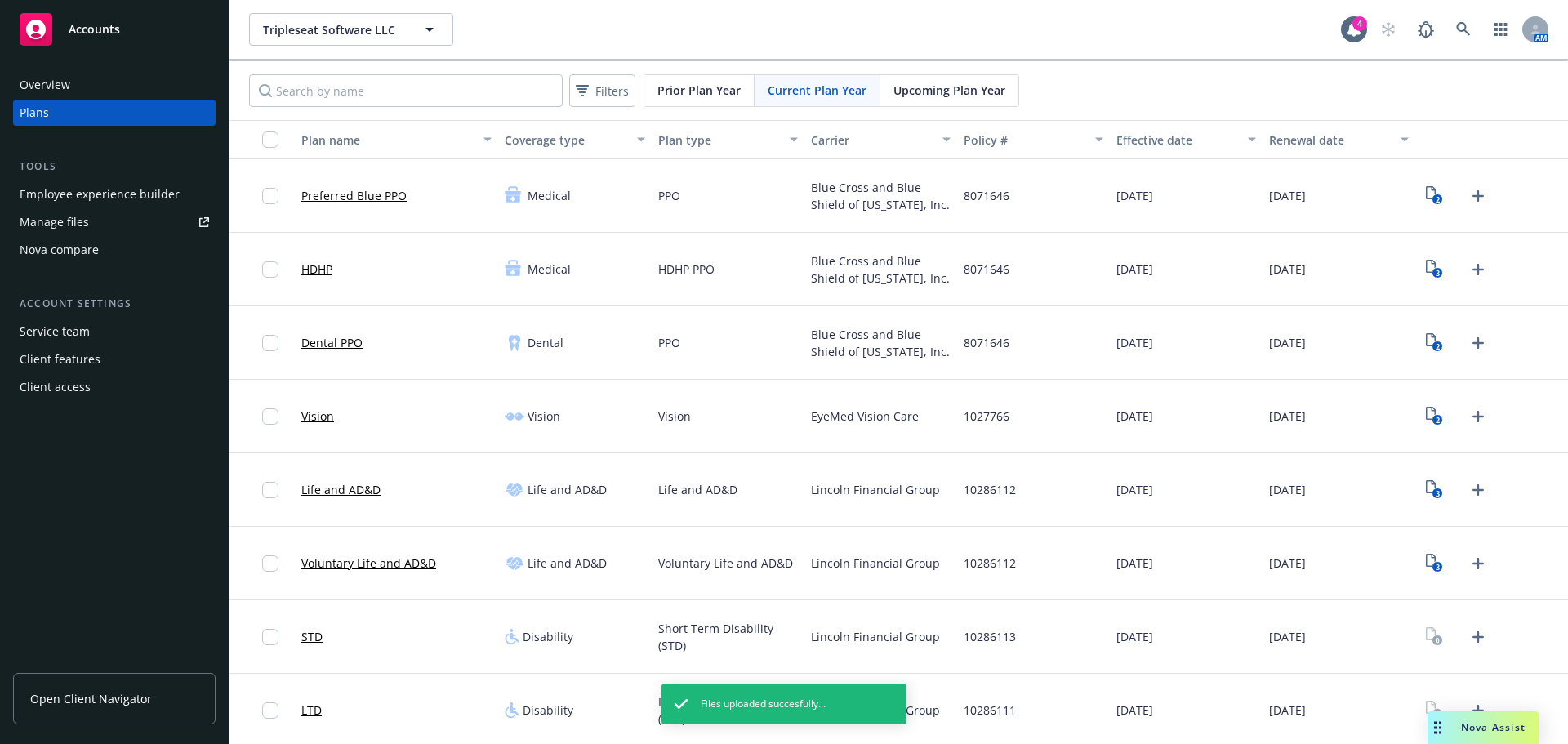
click at [1473, 489] on icon "Upload Plan Documents" at bounding box center [1478, 489] width 12 height 12
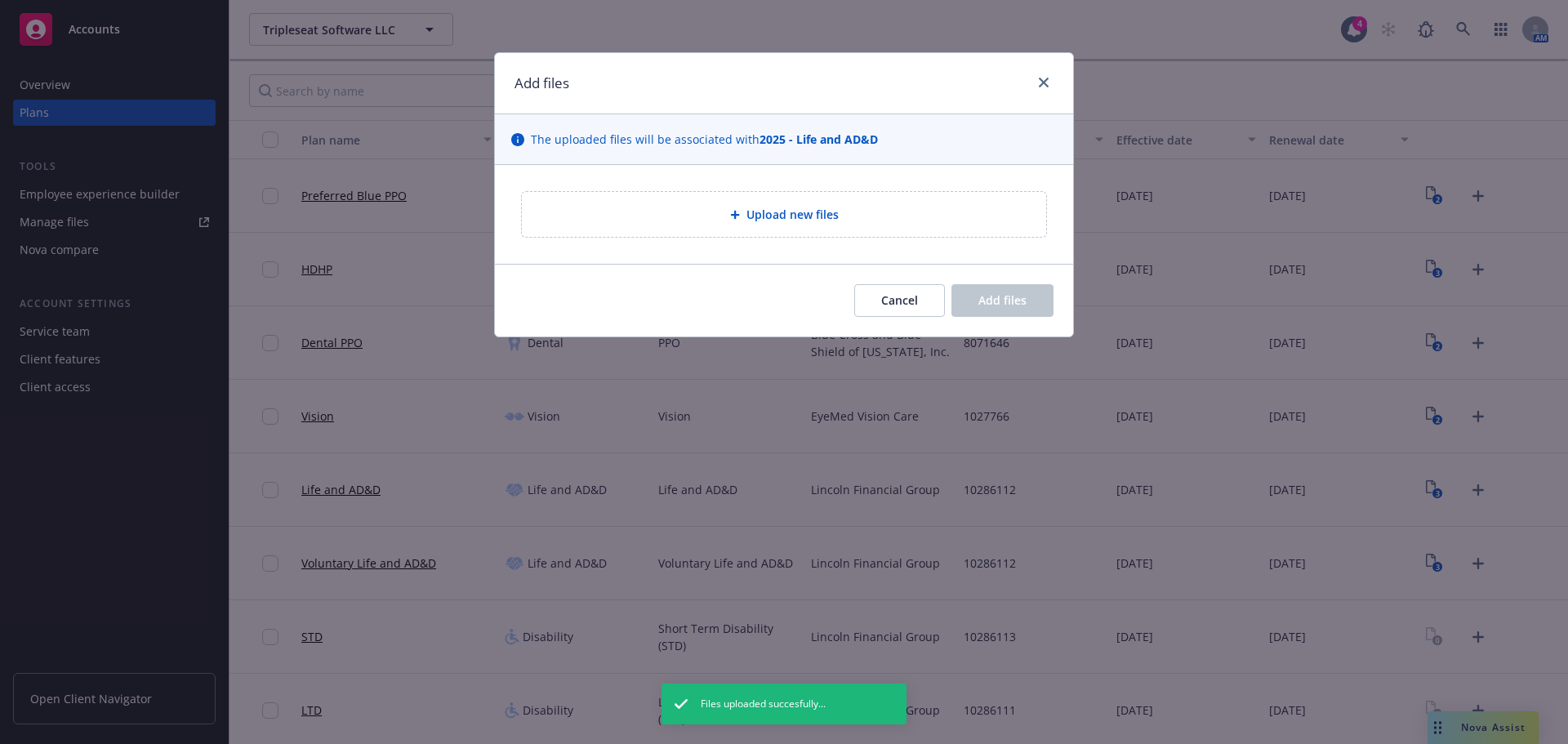
click at [703, 226] on div "Upload new files" at bounding box center [784, 215] width 525 height 45
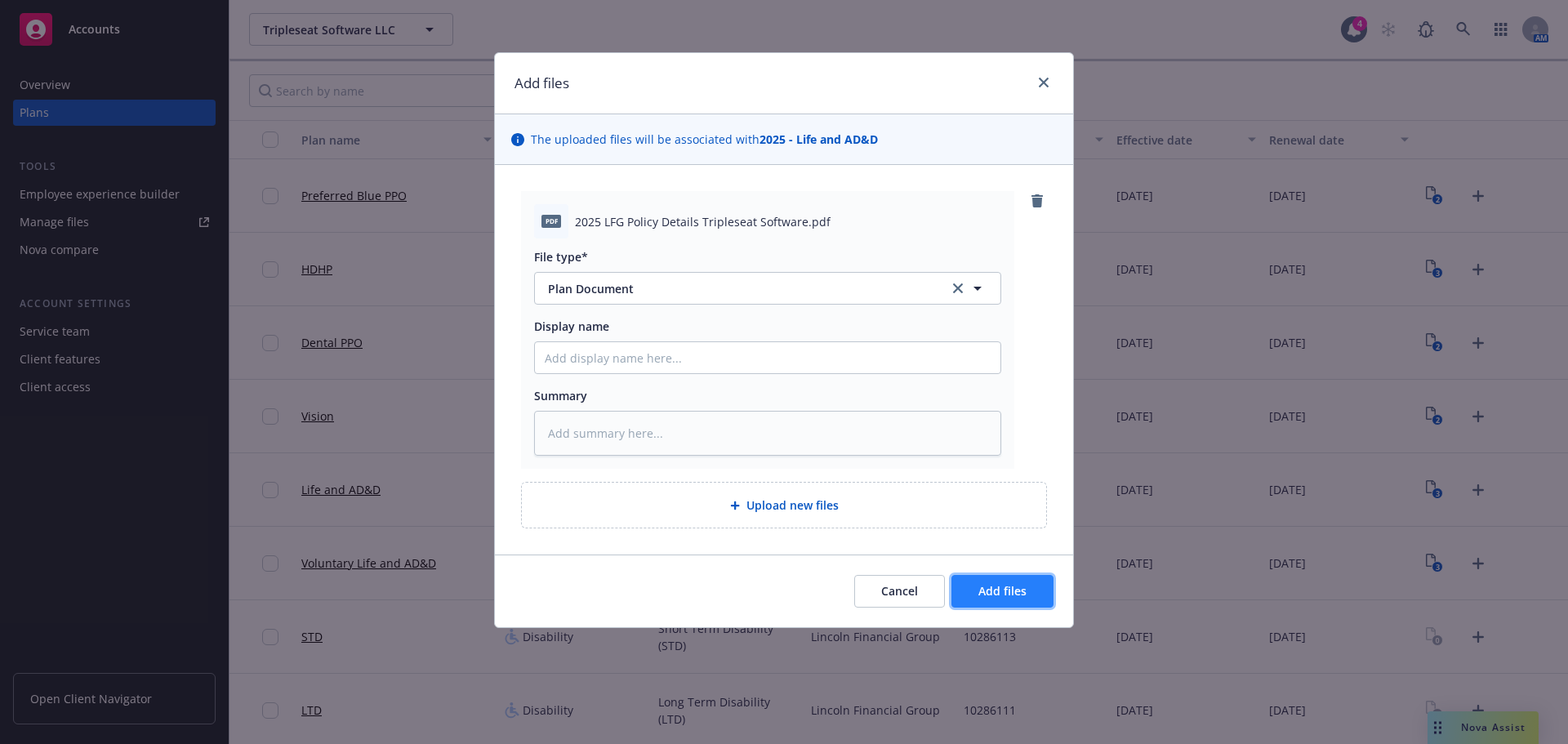
click at [992, 599] on button "Add files" at bounding box center [1002, 591] width 102 height 33
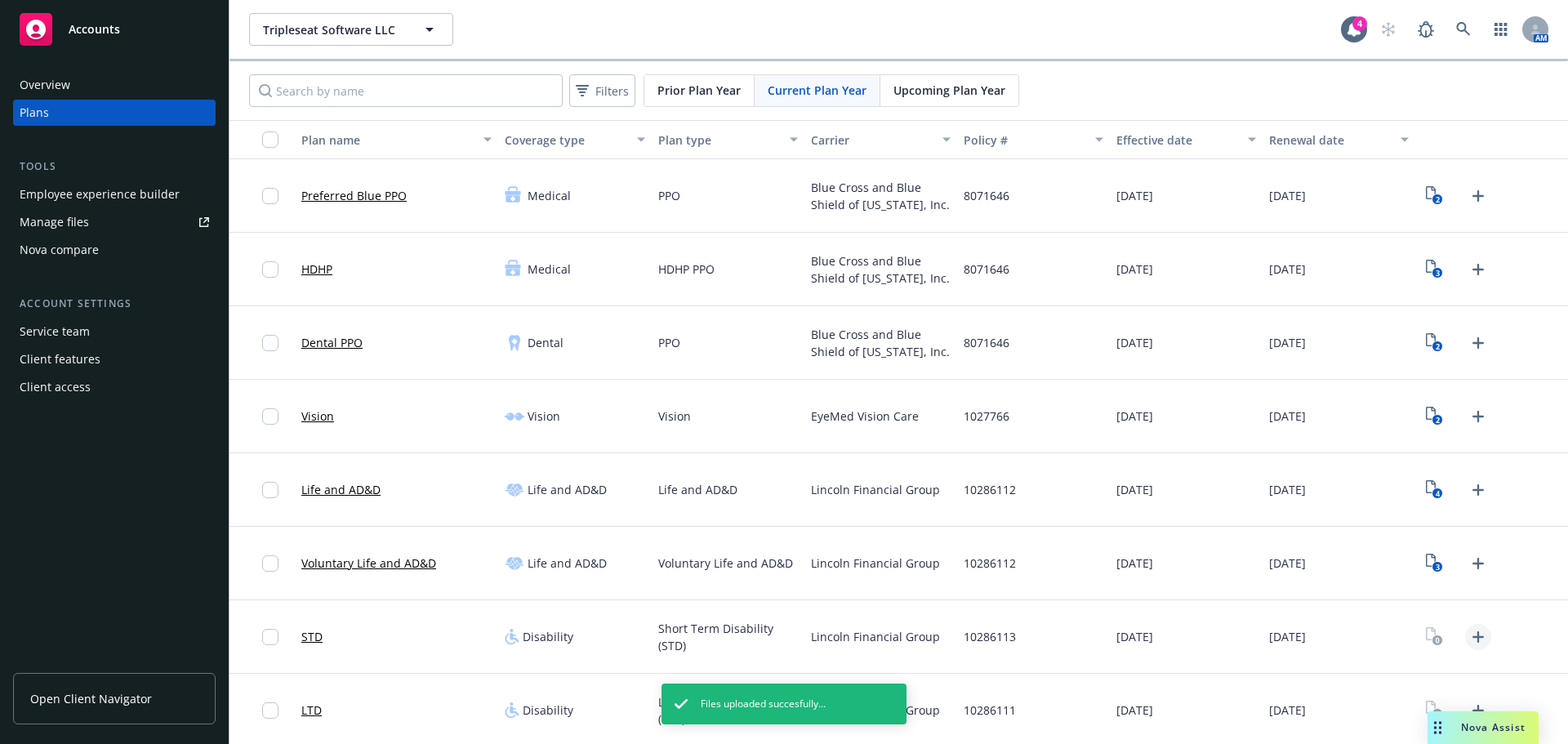
click at [1468, 640] on icon "Upload Plan Documents" at bounding box center [1478, 637] width 20 height 20
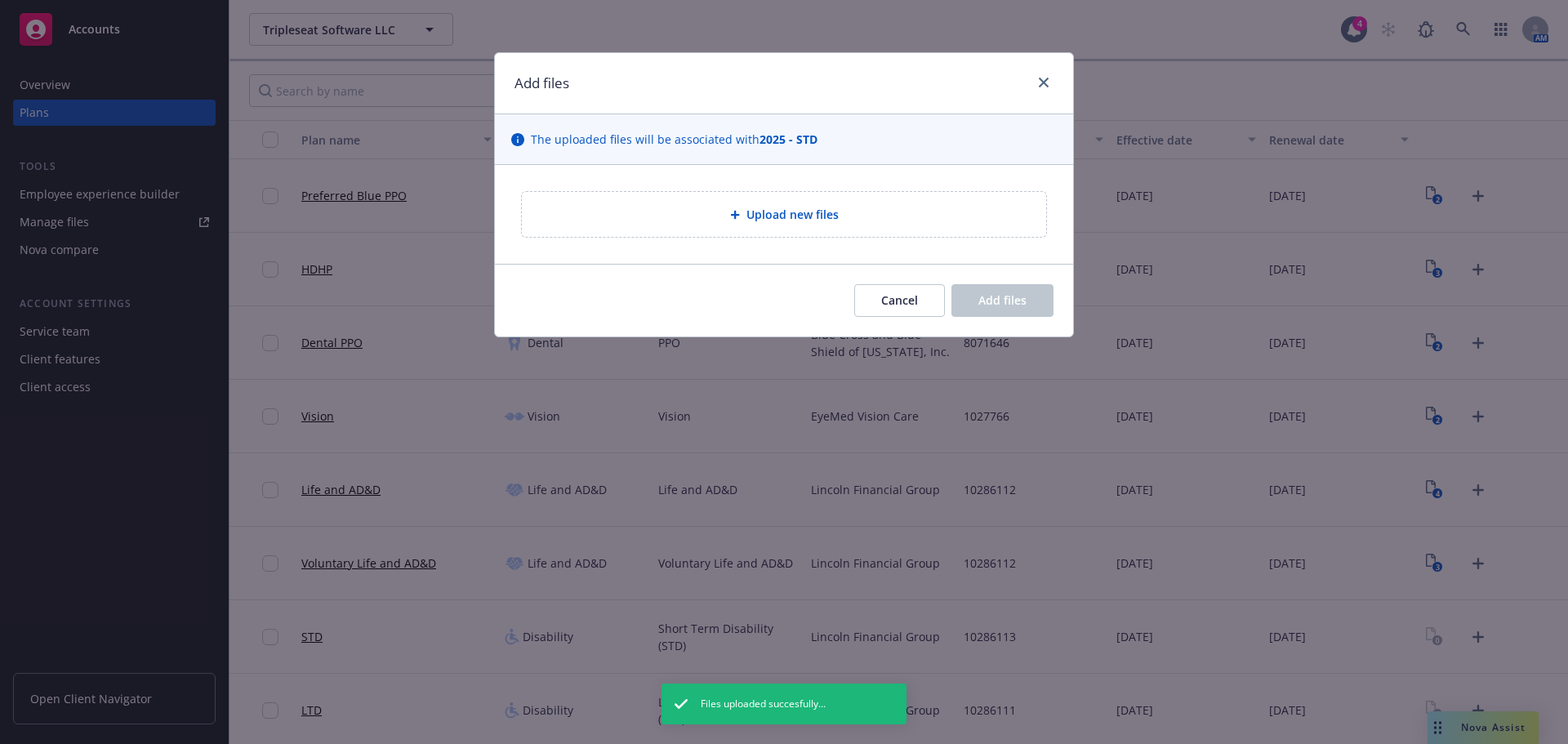
click at [749, 183] on div "Upload new files" at bounding box center [784, 214] width 578 height 99
click at [748, 211] on span "Upload new files" at bounding box center [793, 214] width 92 height 17
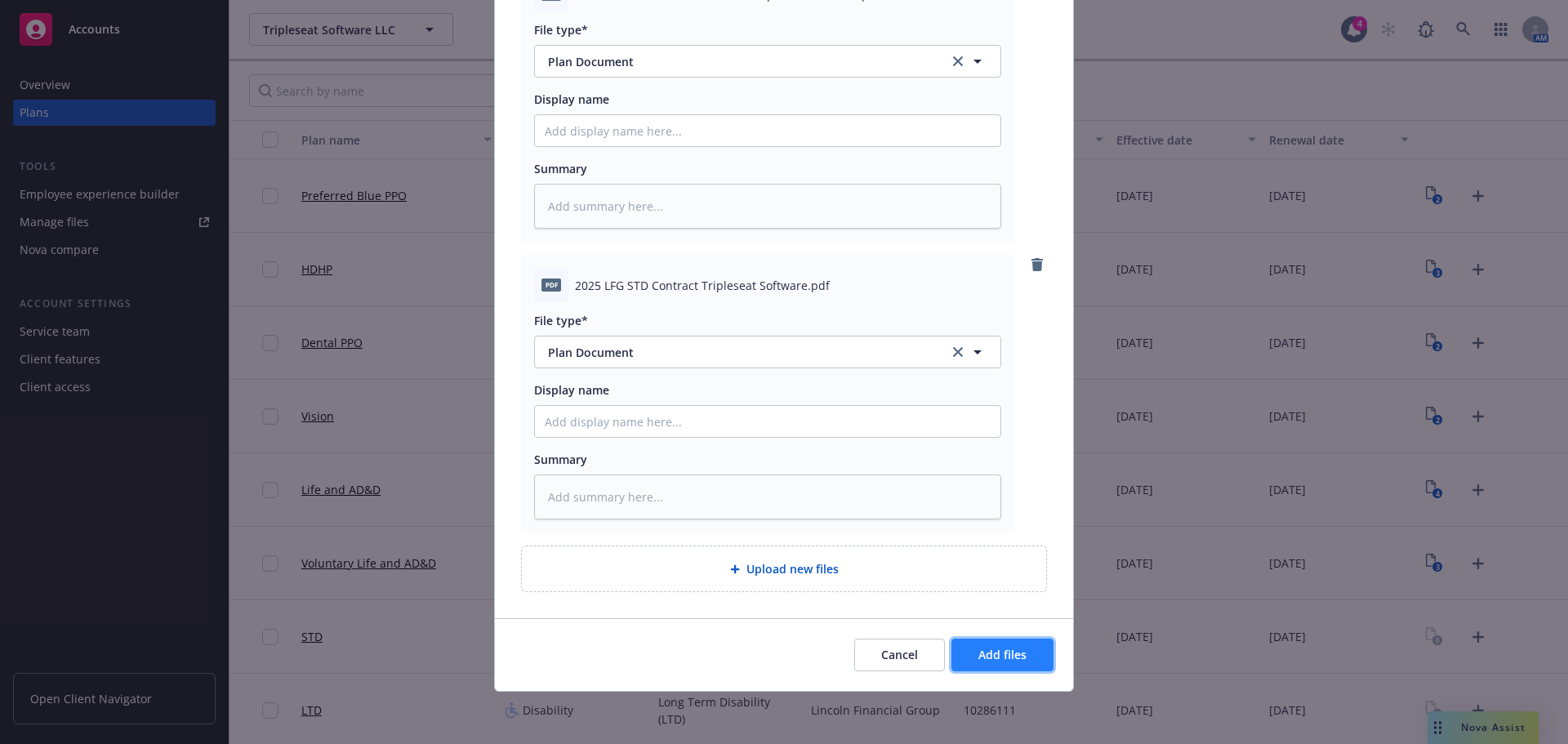
click at [1027, 640] on button "Add files" at bounding box center [1002, 655] width 102 height 33
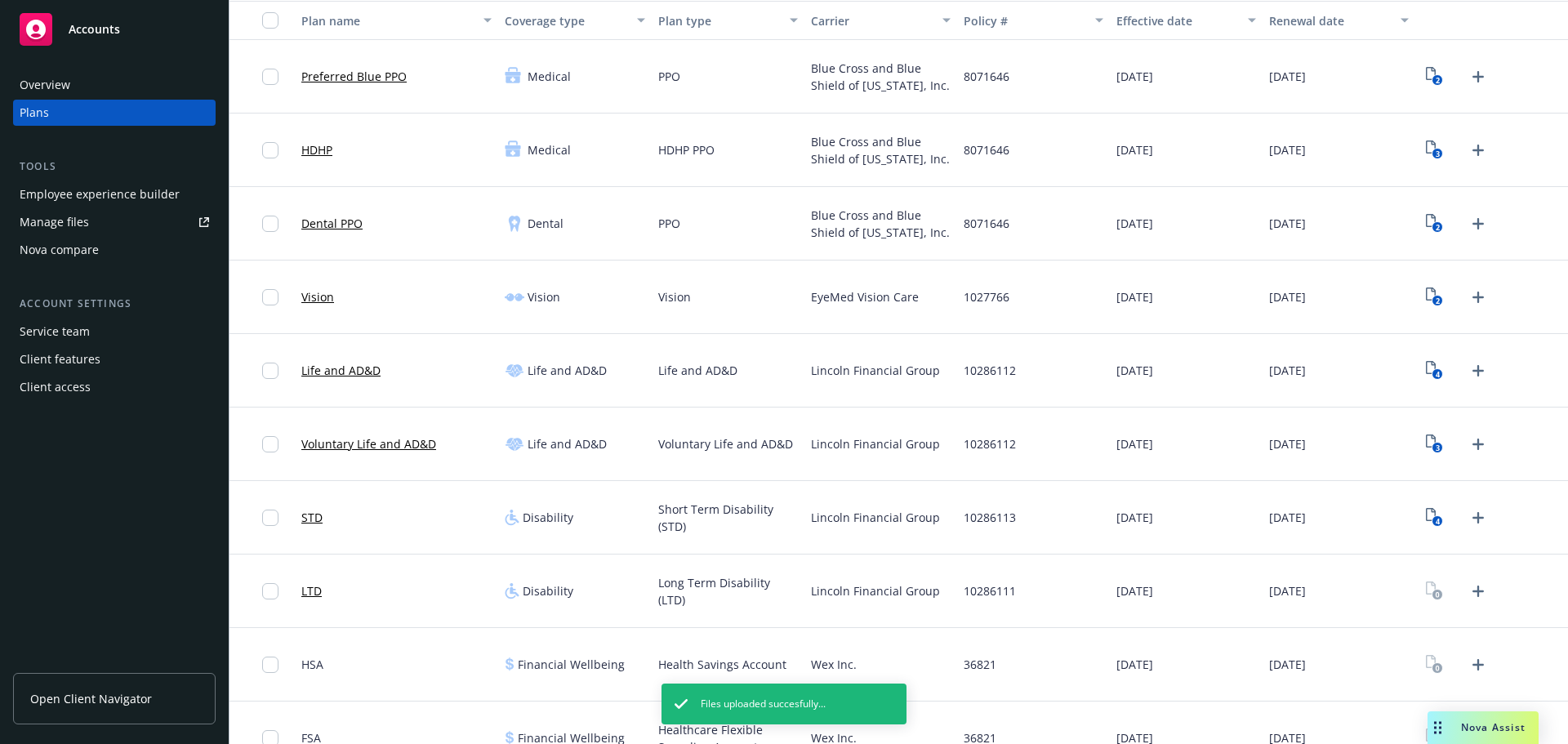
scroll to position [163, 0]
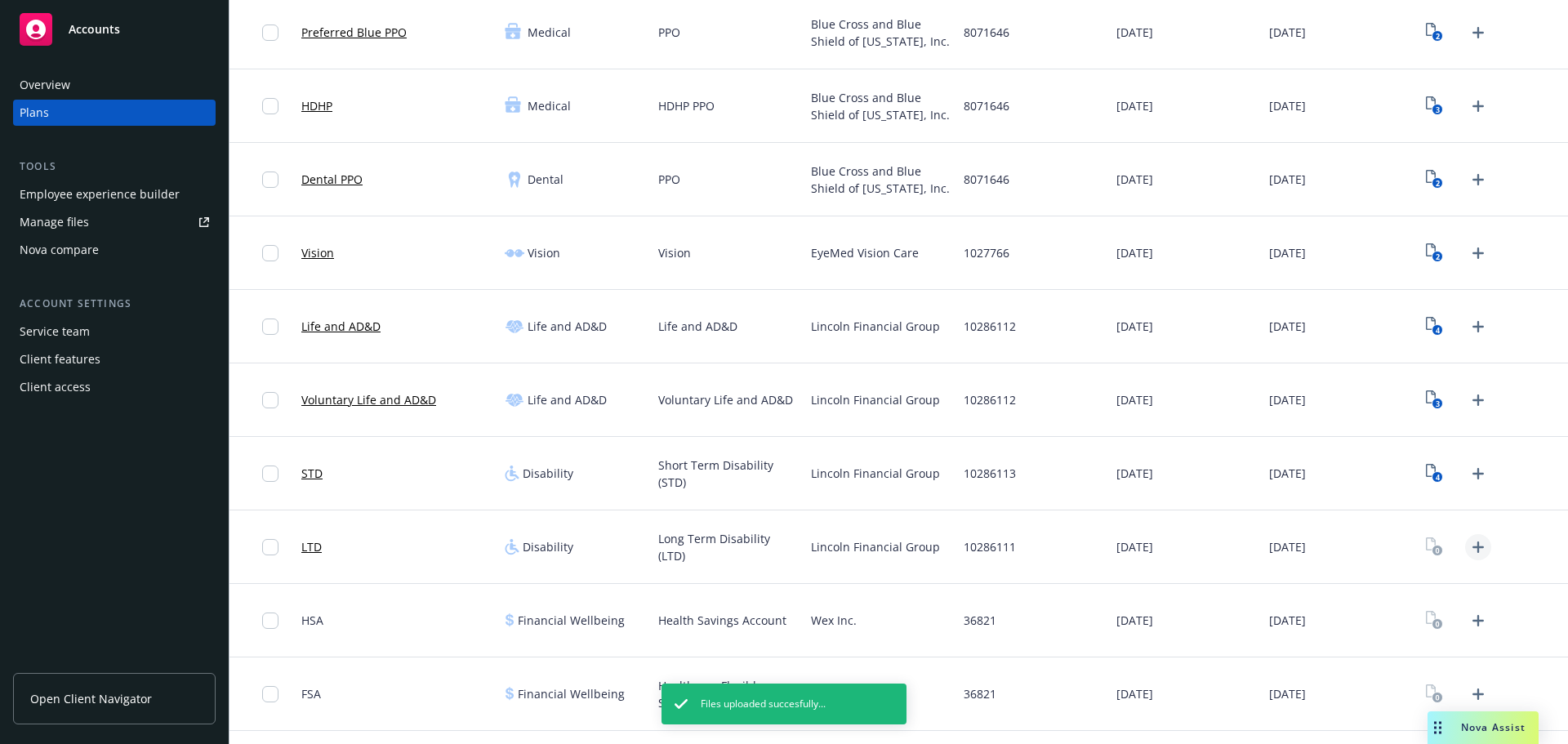
click at [1472, 549] on icon "Upload Plan Documents" at bounding box center [1478, 547] width 20 height 20
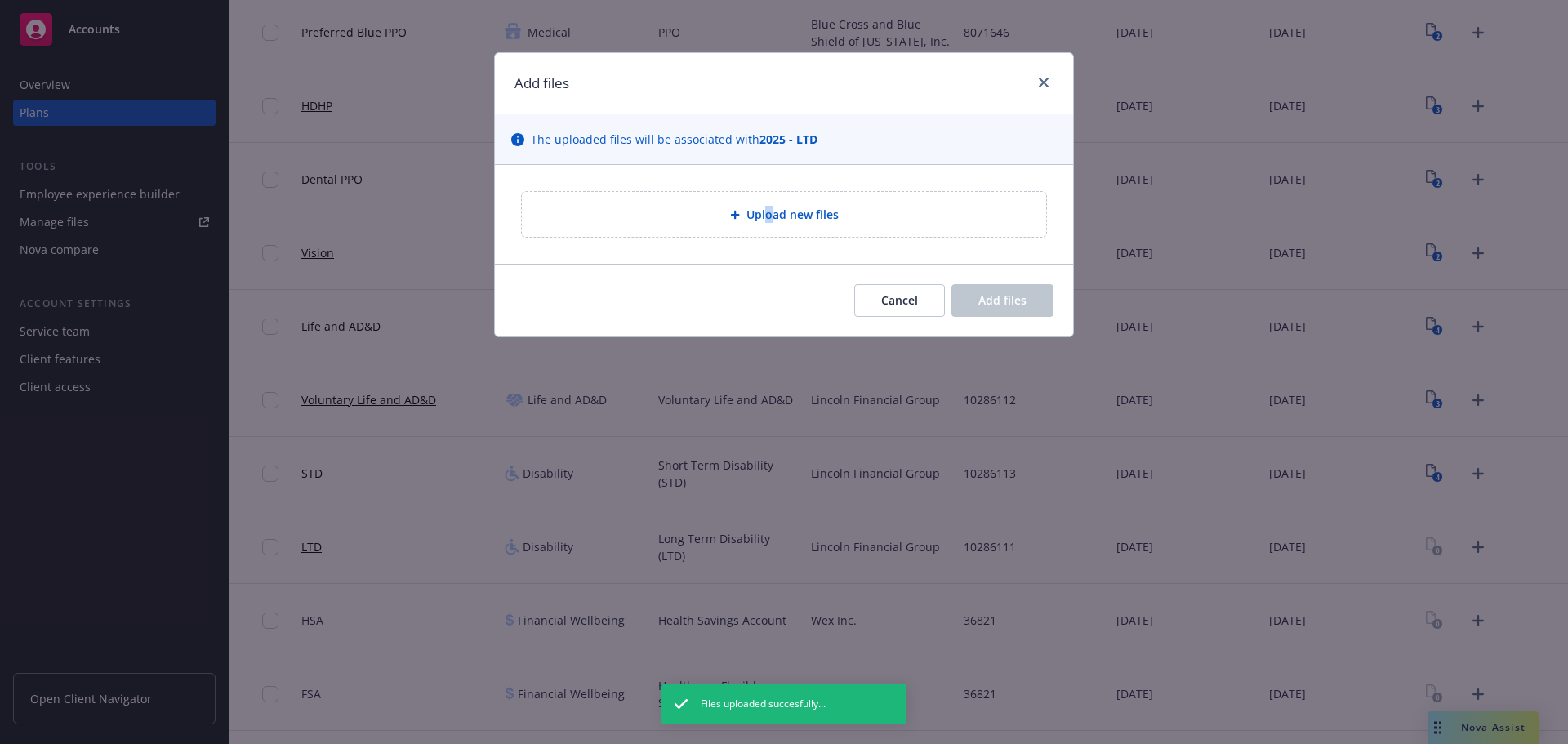
click at [769, 219] on span "Upload new files" at bounding box center [793, 214] width 92 height 17
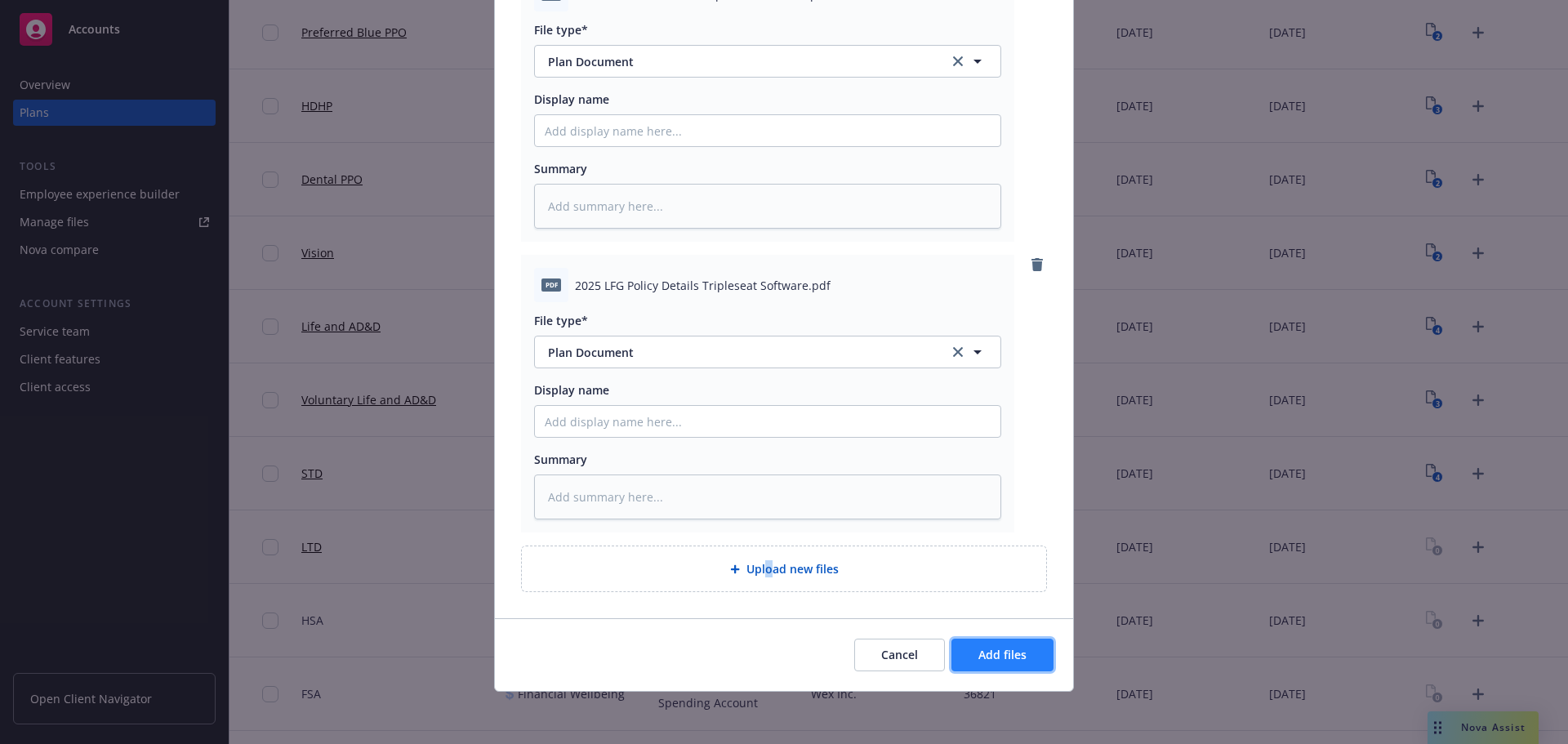
click at [979, 652] on span "Add files" at bounding box center [1002, 654] width 48 height 15
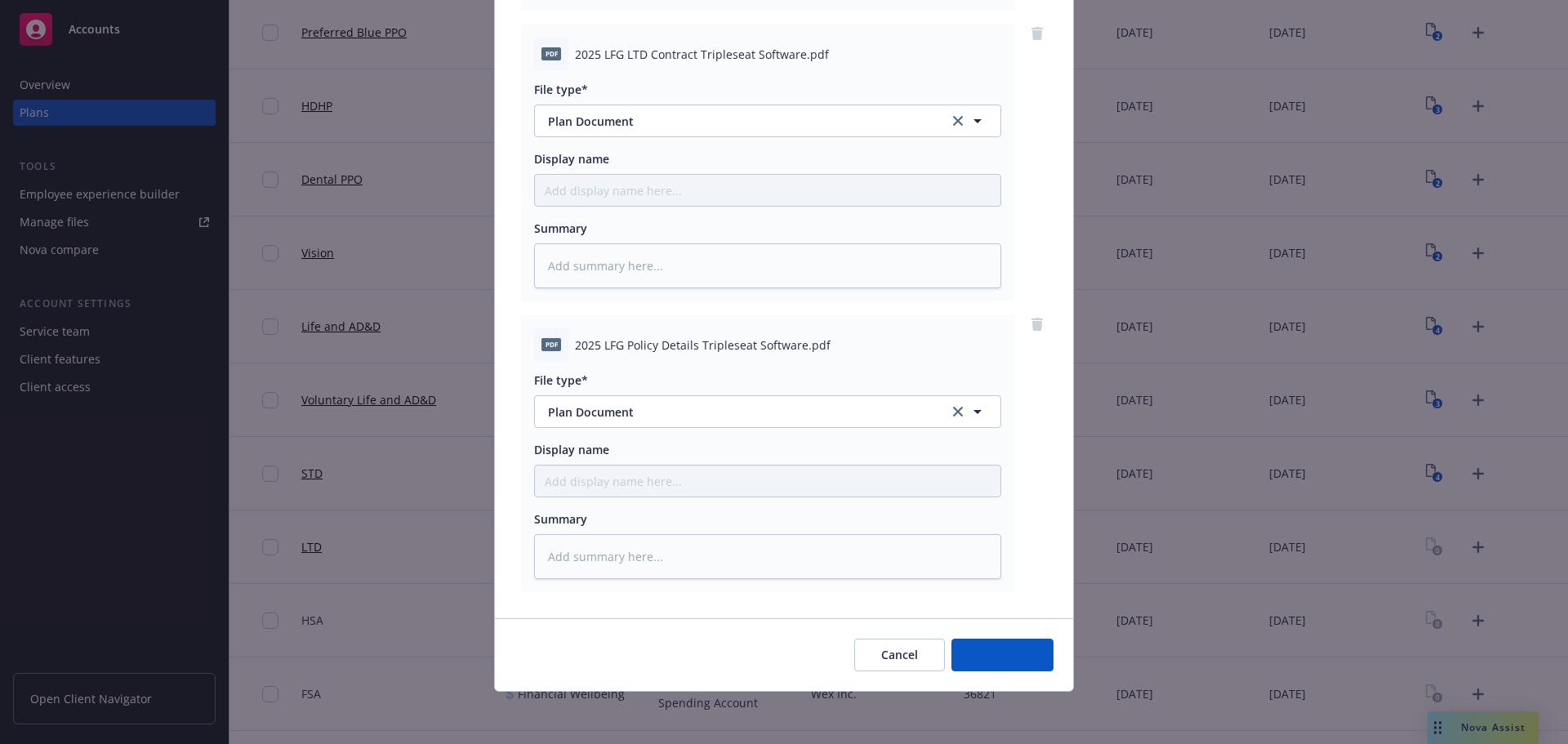
scroll to position [749, 0]
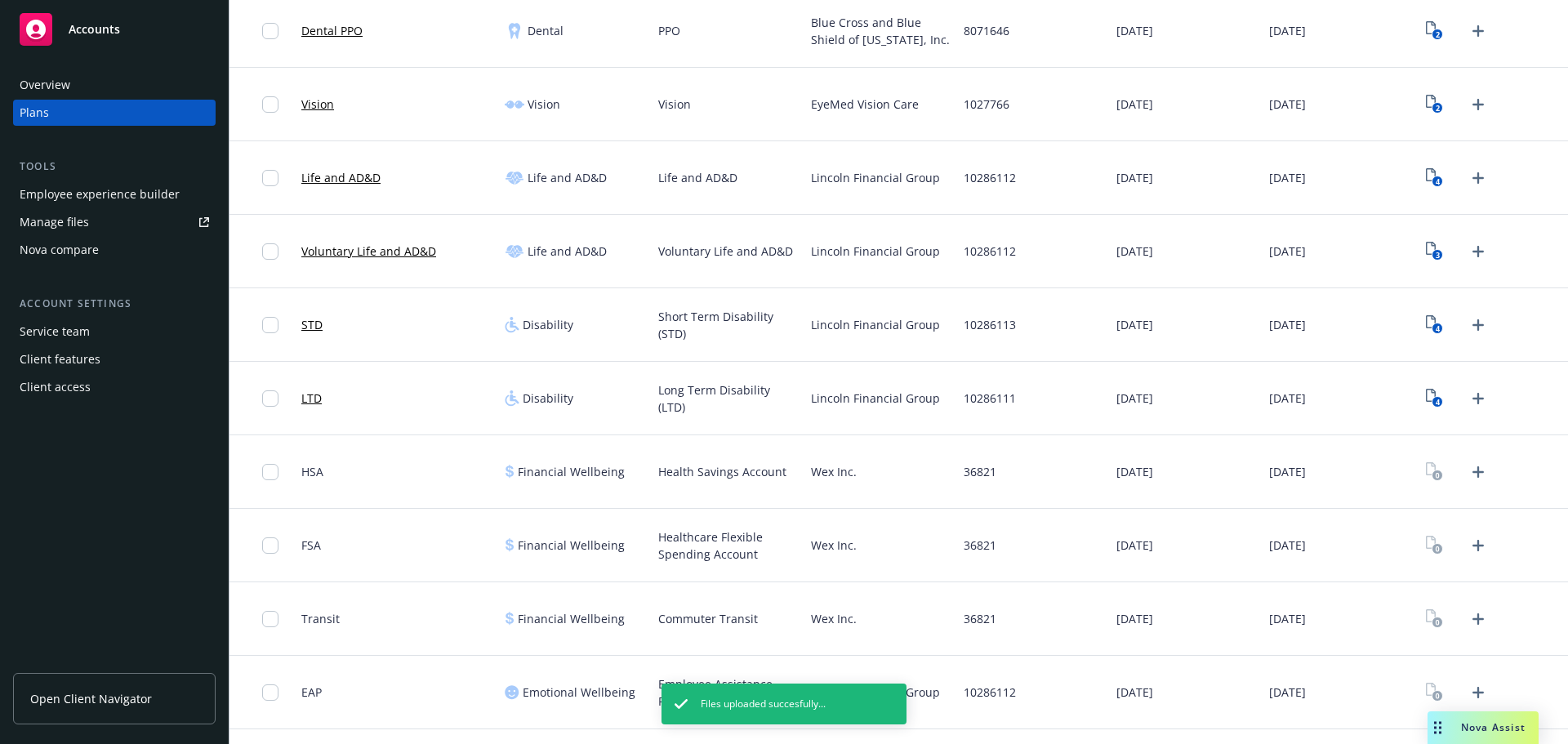
scroll to position [371, 0]
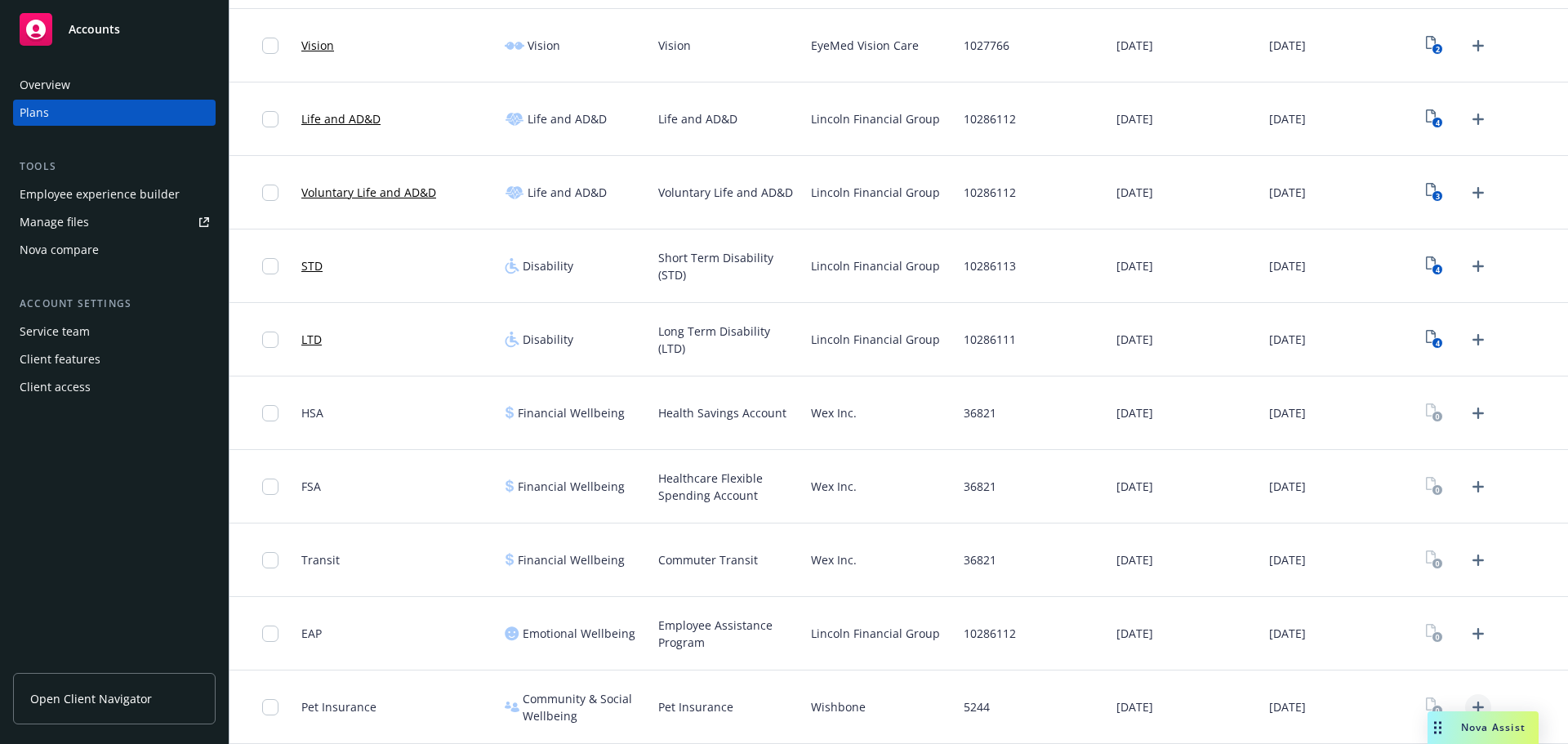
click at [1468, 701] on icon "Upload Plan Documents" at bounding box center [1478, 708] width 20 height 20
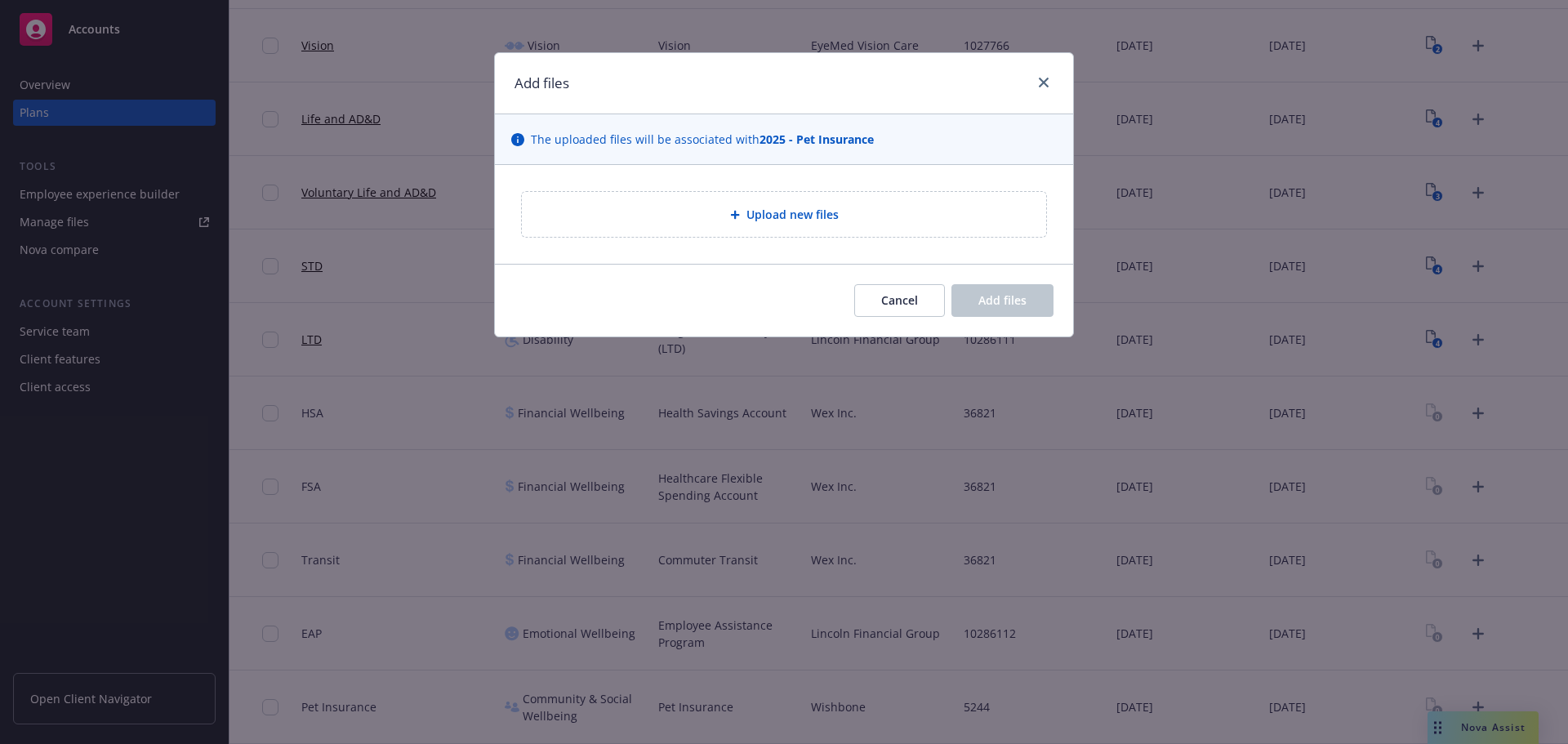
click at [773, 209] on span "Upload new files" at bounding box center [793, 214] width 92 height 17
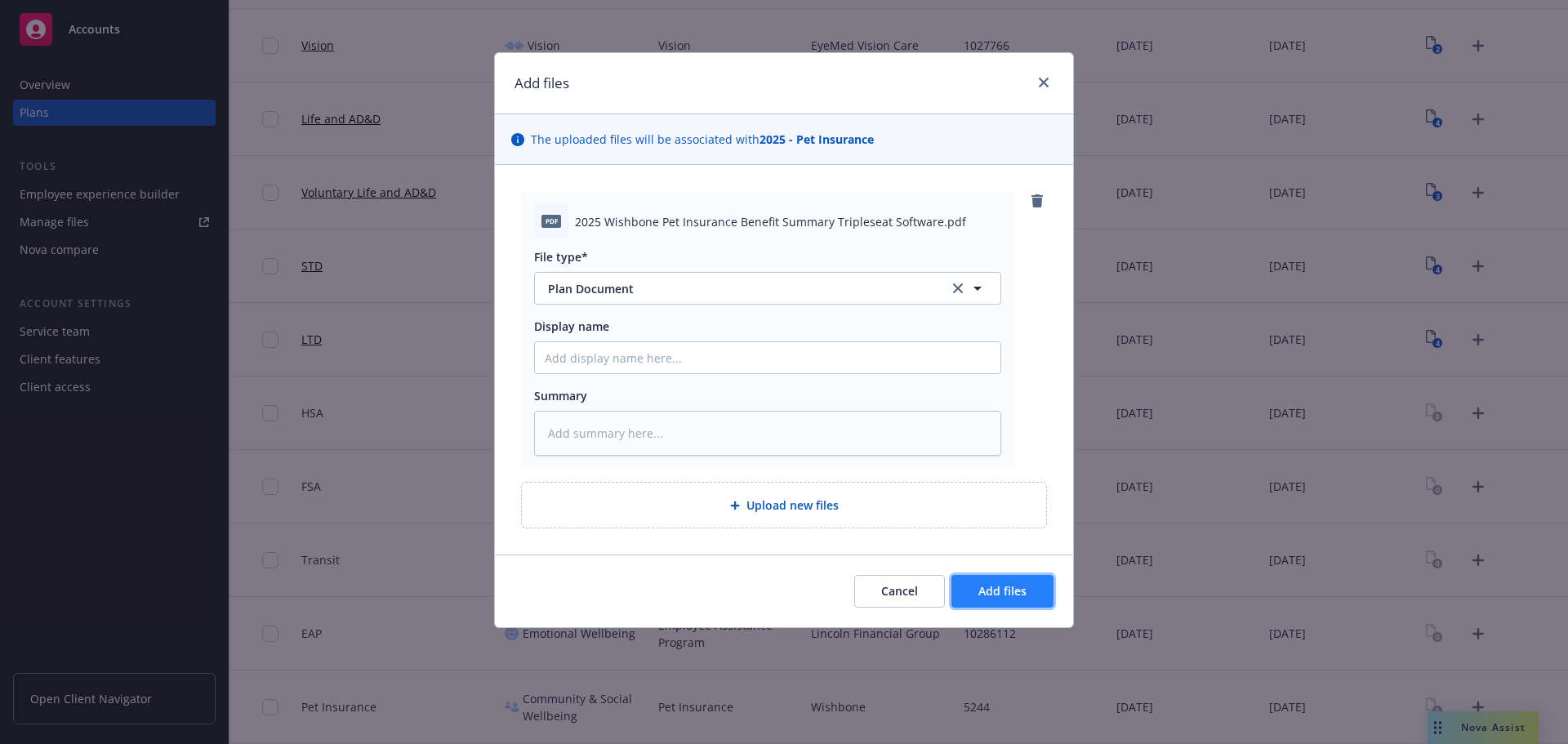
click at [1037, 607] on button "Add files" at bounding box center [1002, 591] width 102 height 33
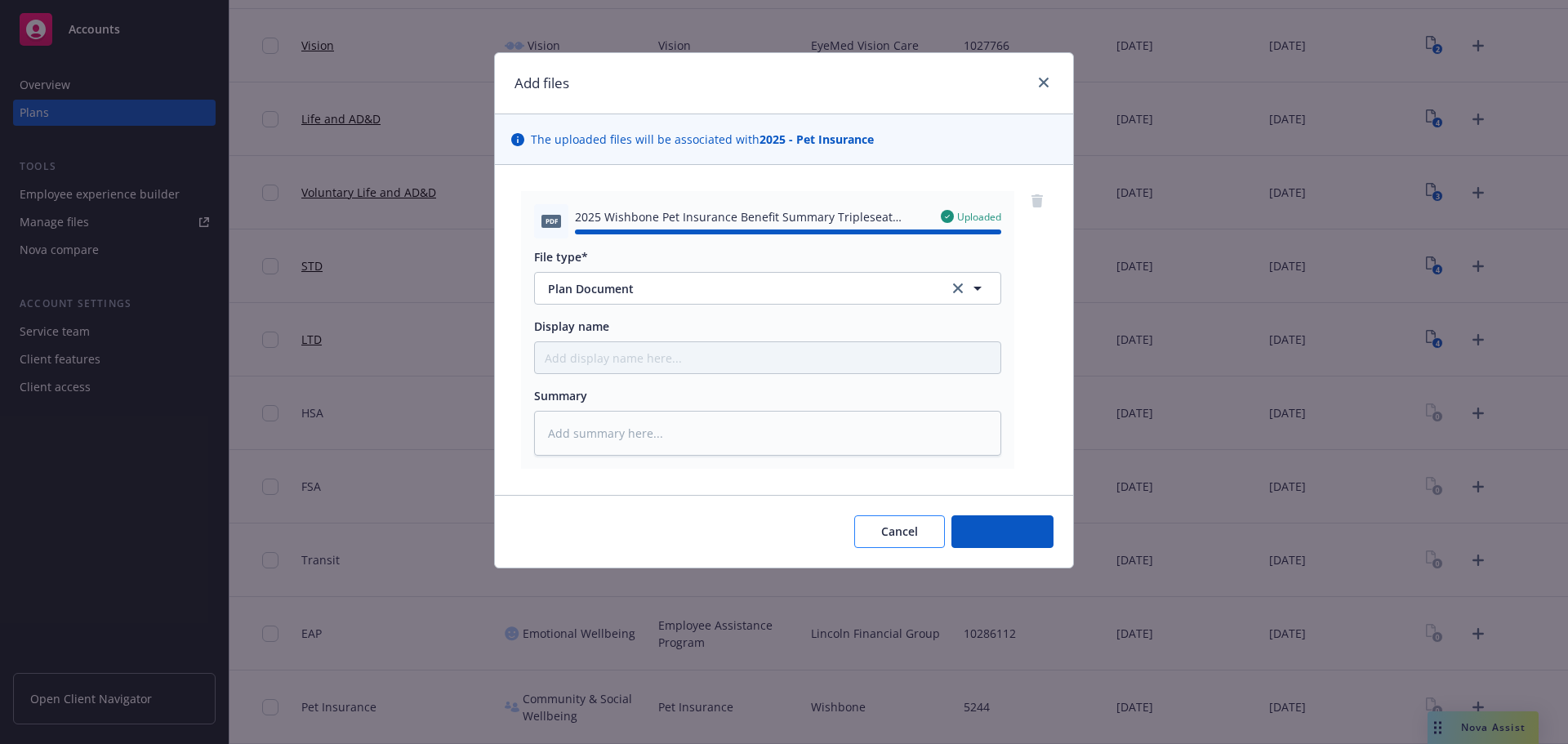
type textarea "x"
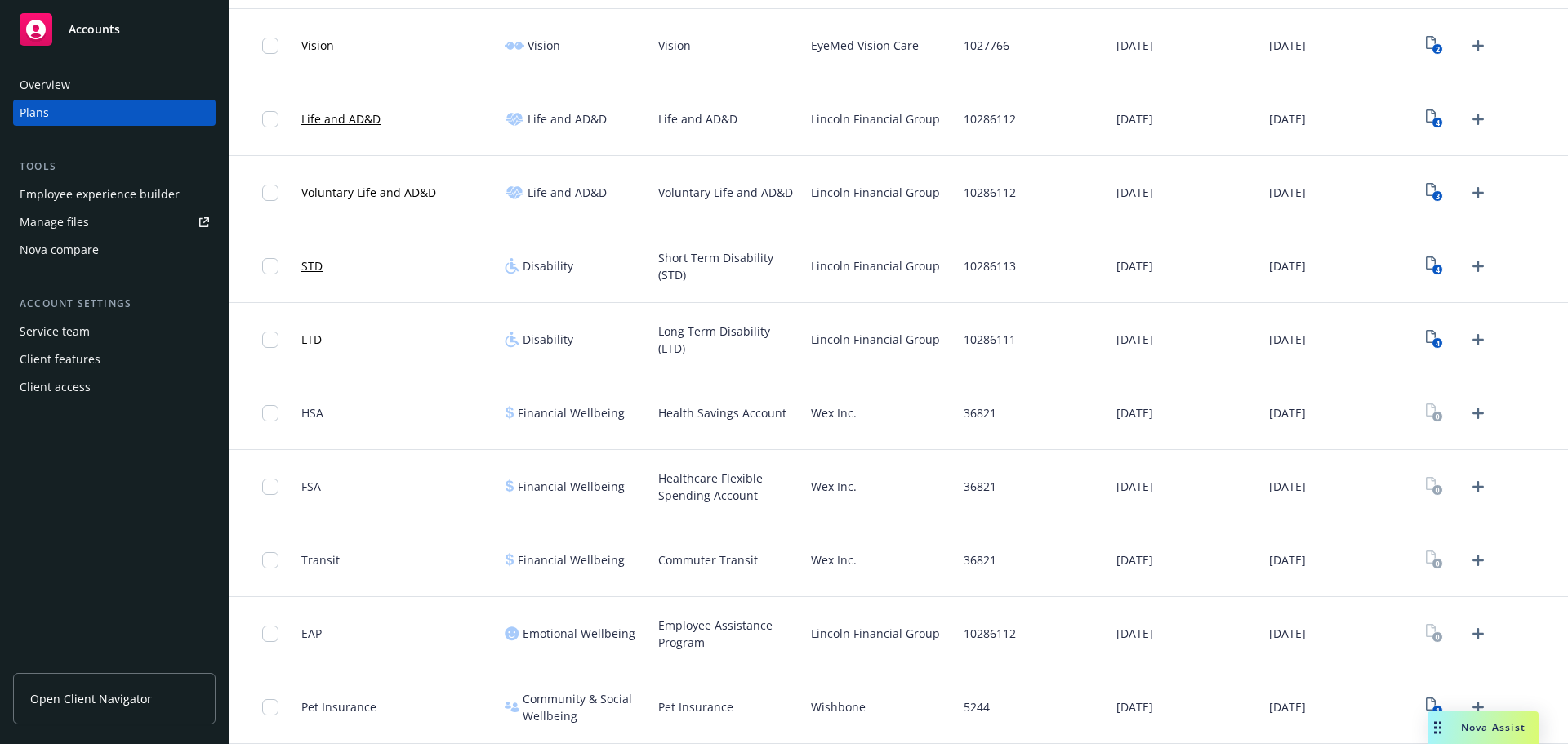
click at [1507, 397] on div at bounding box center [1492, 412] width 153 height 73
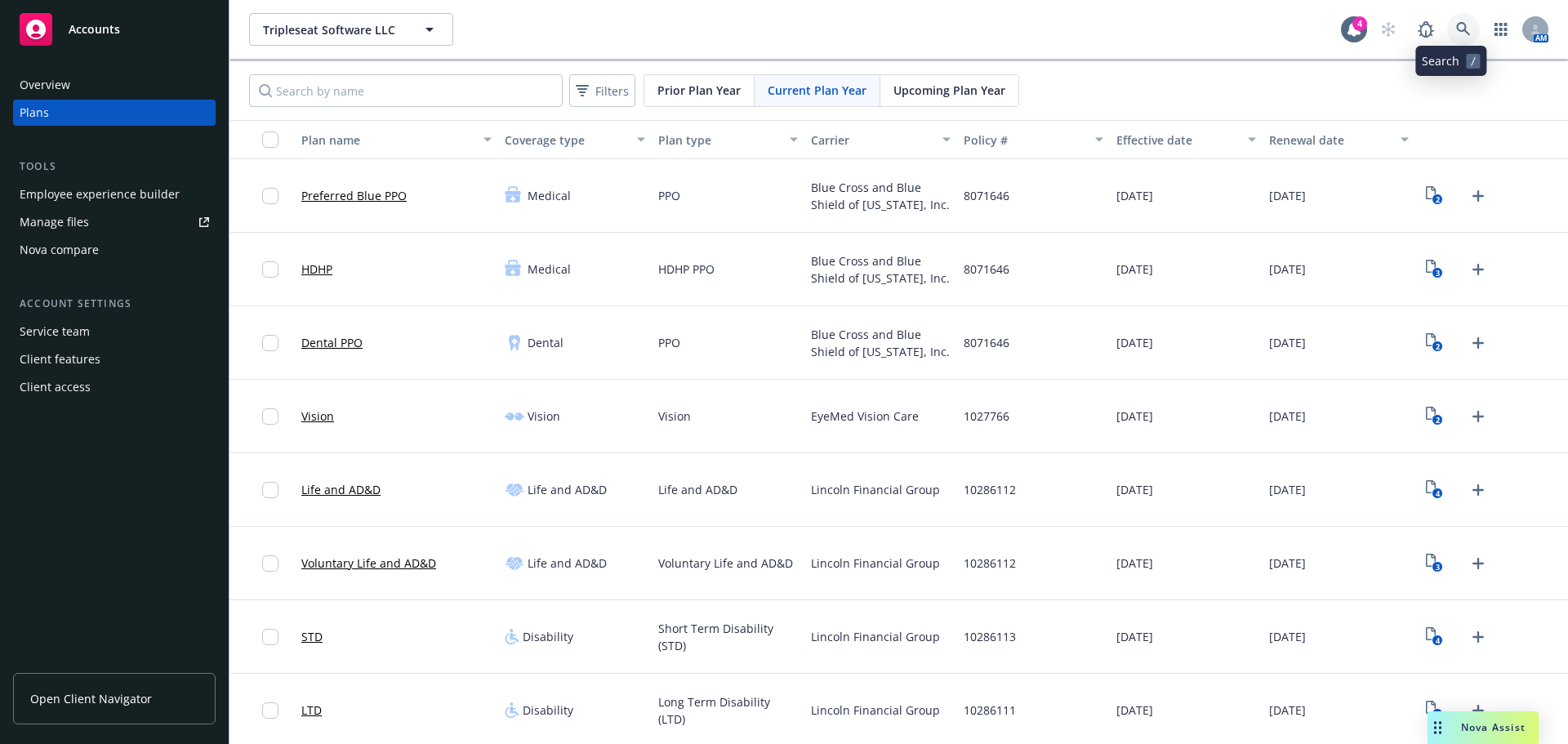
click at [1450, 17] on link at bounding box center [1464, 29] width 33 height 33
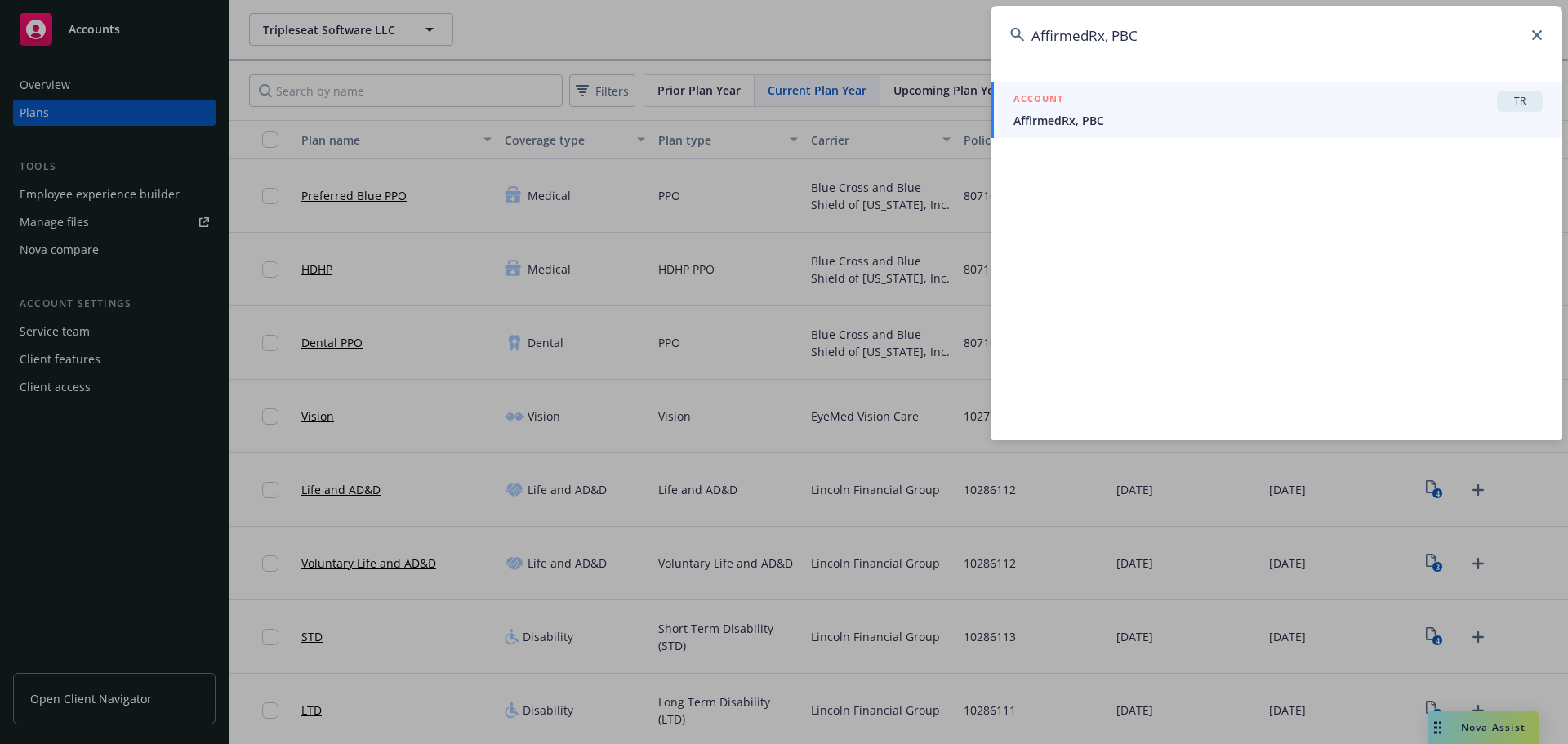
type input "AffirmedRx, PBC"
click at [1156, 120] on span "AffirmedRx, PBC" at bounding box center [1278, 120] width 529 height 17
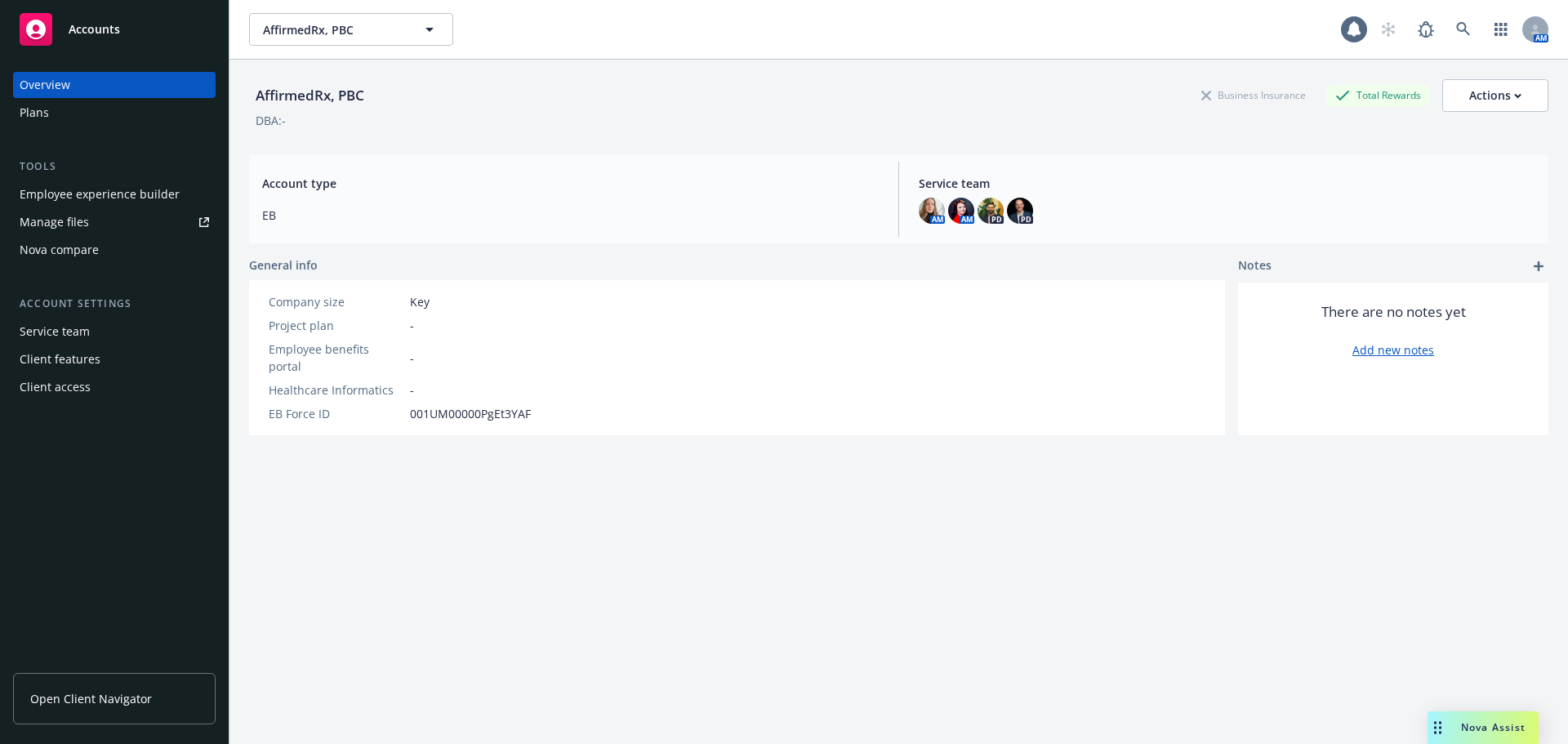
click at [79, 111] on div "Plans" at bounding box center [114, 112] width 189 height 26
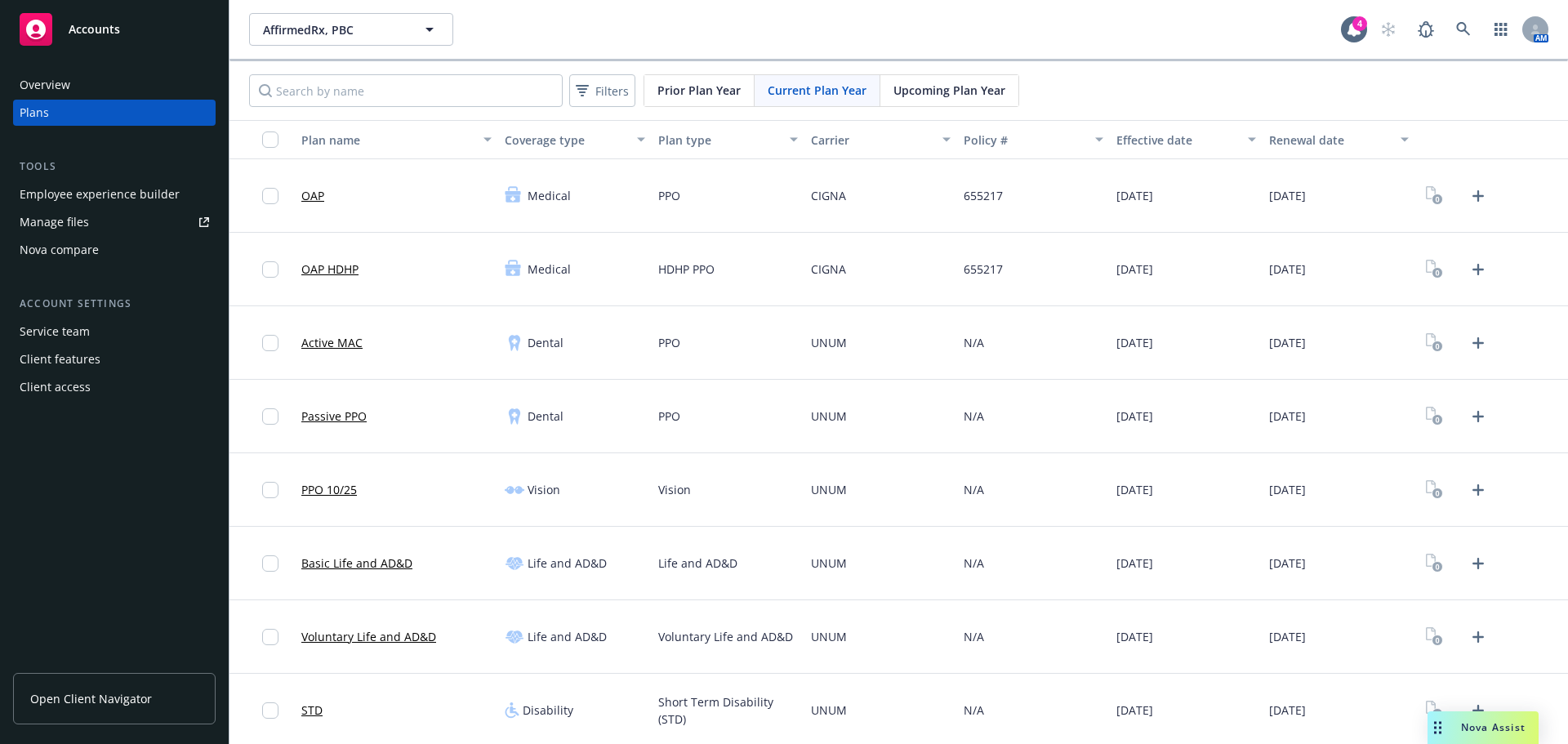
click at [1462, 283] on div at bounding box center [1492, 269] width 153 height 73
click at [1468, 275] on icon "Upload Plan Documents" at bounding box center [1478, 270] width 20 height 20
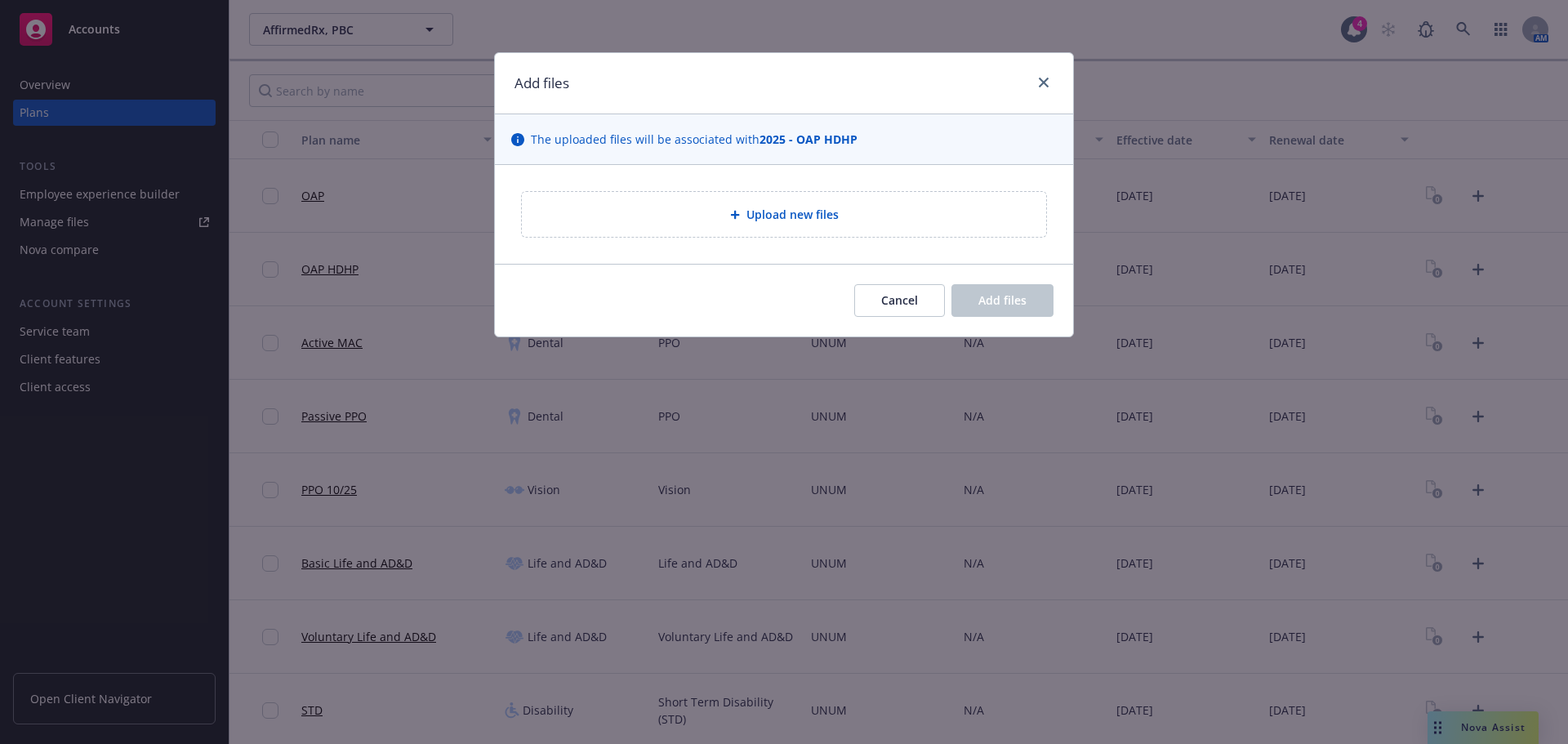
drag, startPoint x: 761, startPoint y: 210, endPoint x: 741, endPoint y: 208, distance: 20.1
click at [760, 210] on span "Upload new files" at bounding box center [793, 214] width 92 height 17
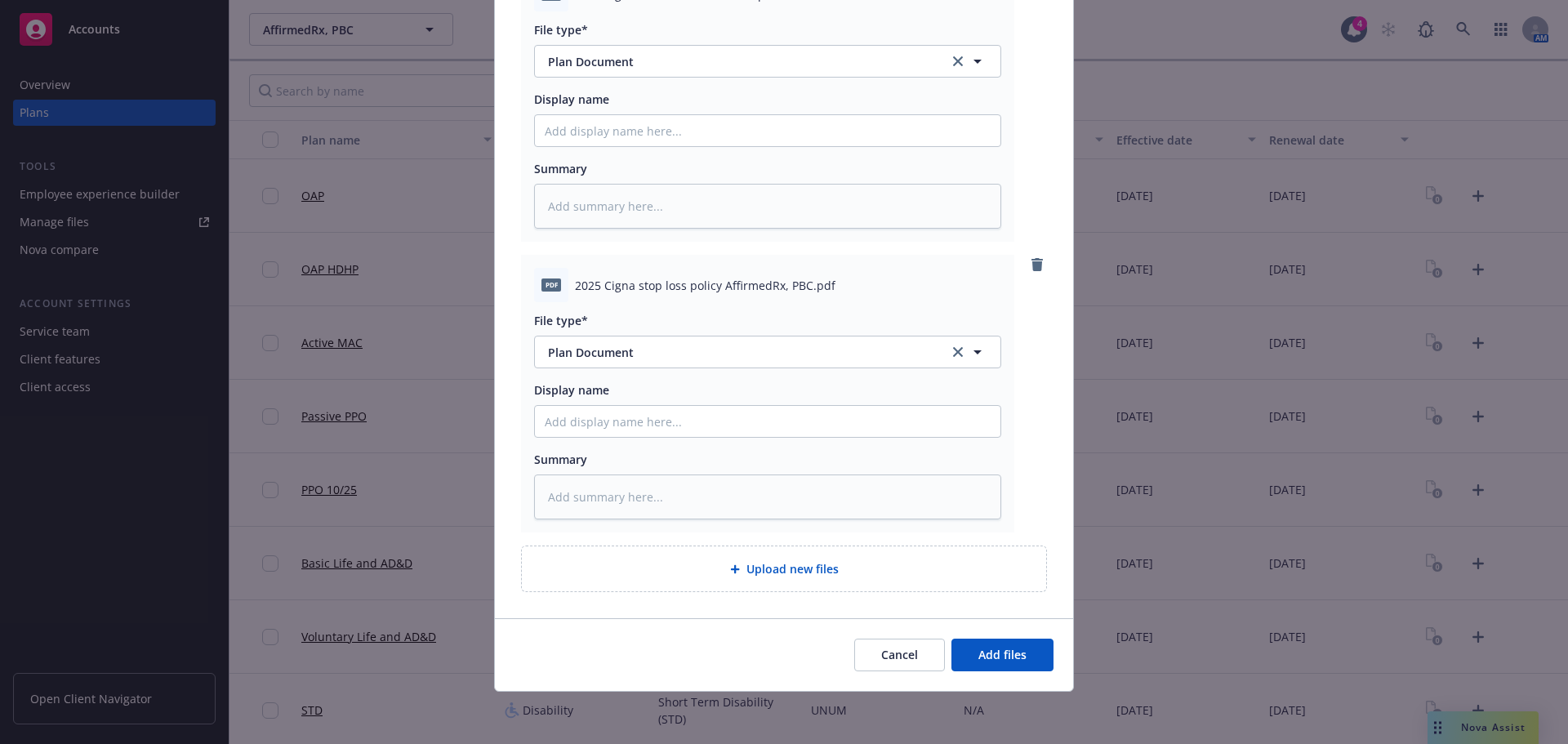
click at [992, 689] on div "Cancel Add files" at bounding box center [784, 654] width 578 height 72
click at [988, 660] on span "Add files" at bounding box center [1002, 654] width 48 height 15
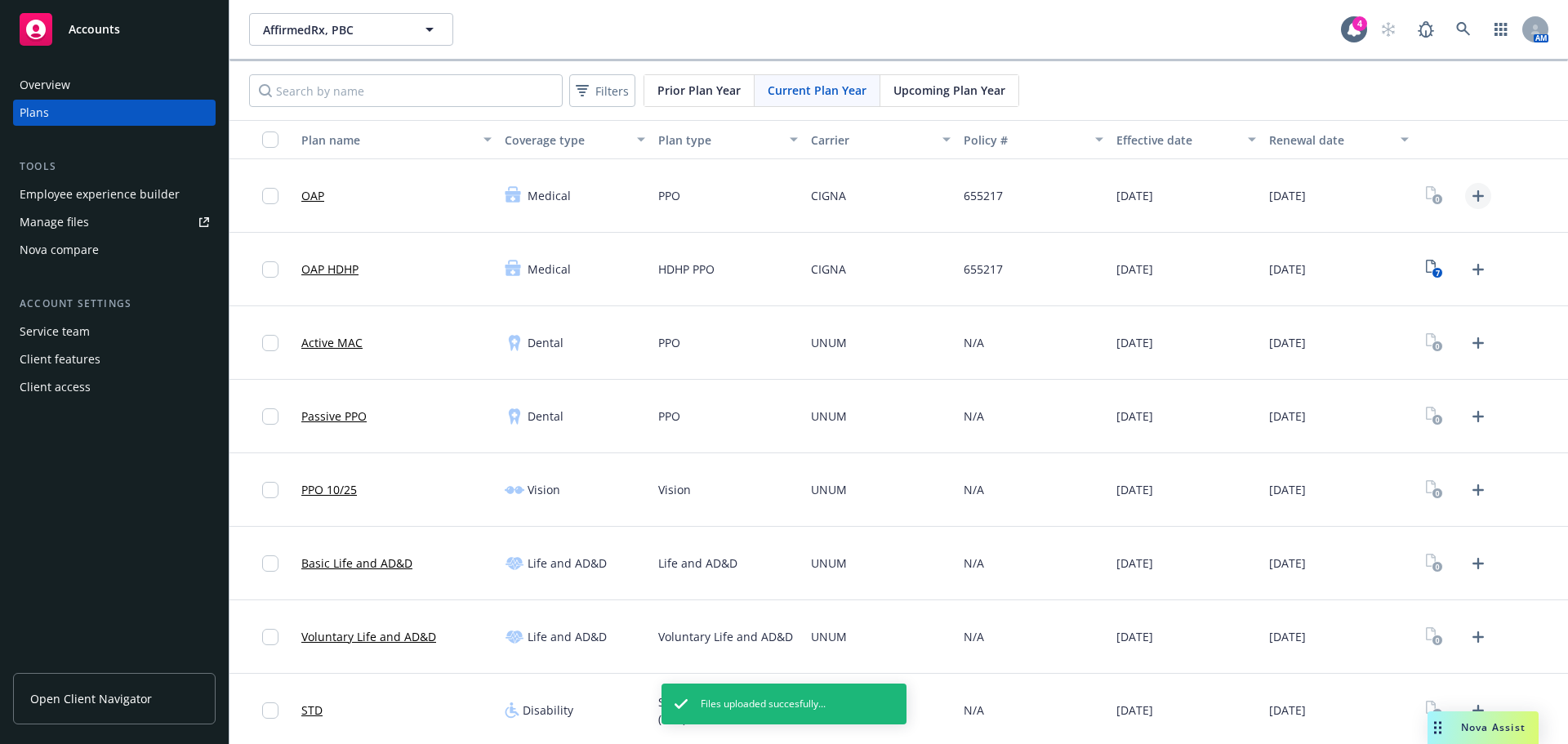
click at [1476, 202] on icon "Upload Plan Documents" at bounding box center [1478, 196] width 20 height 20
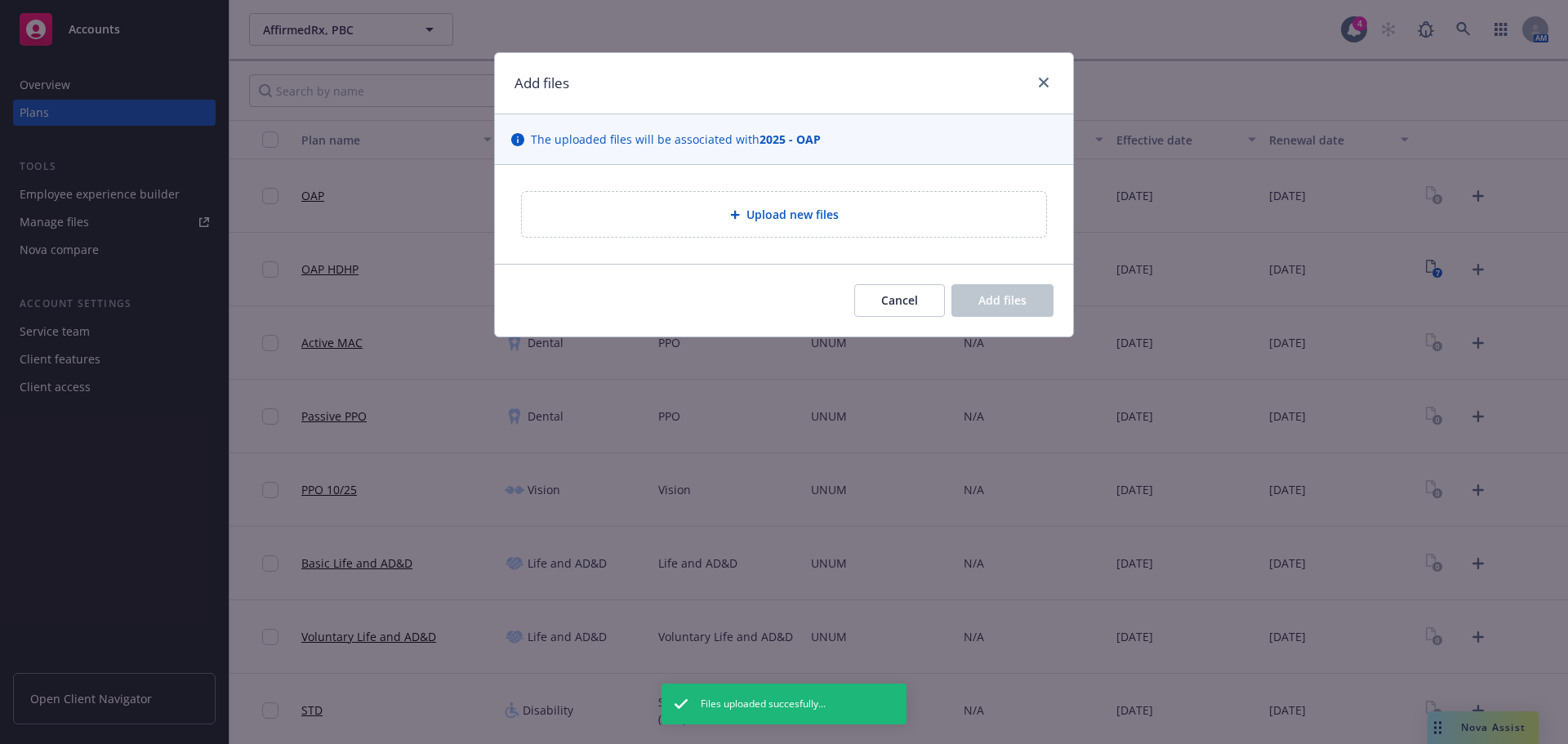
click at [738, 232] on div "Upload new files" at bounding box center [784, 215] width 525 height 45
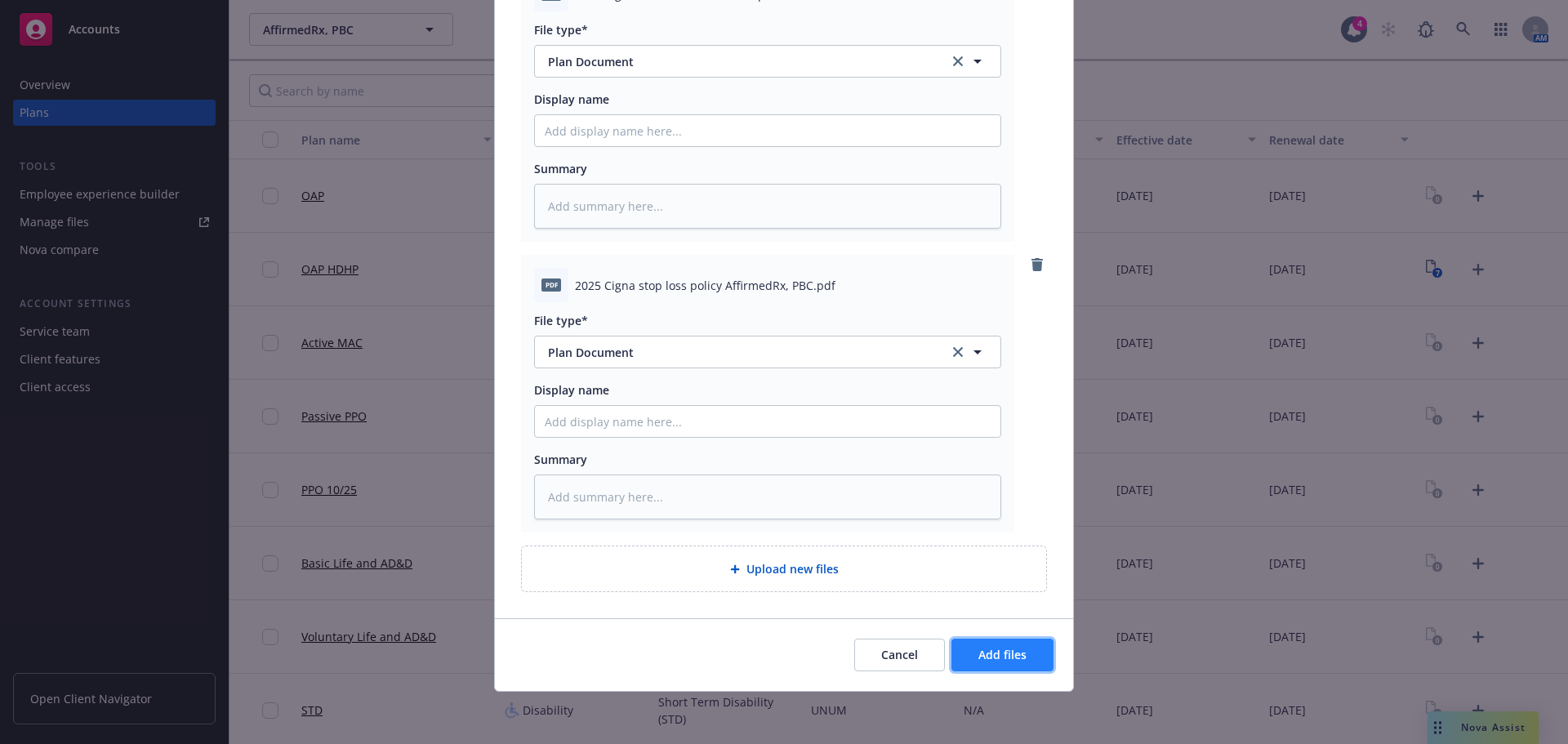
click at [986, 655] on span "Add files" at bounding box center [1002, 654] width 48 height 15
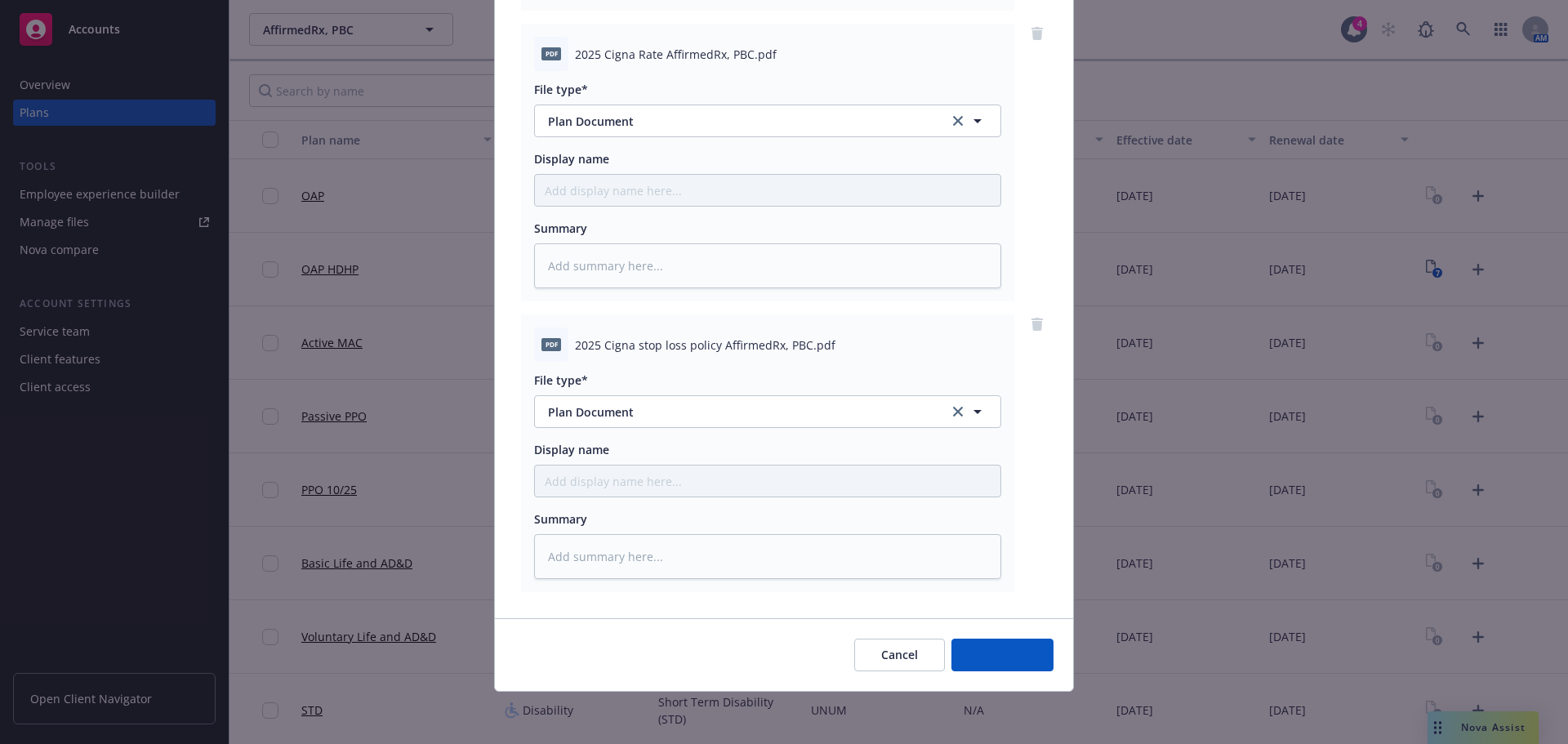
scroll to position [1621, 0]
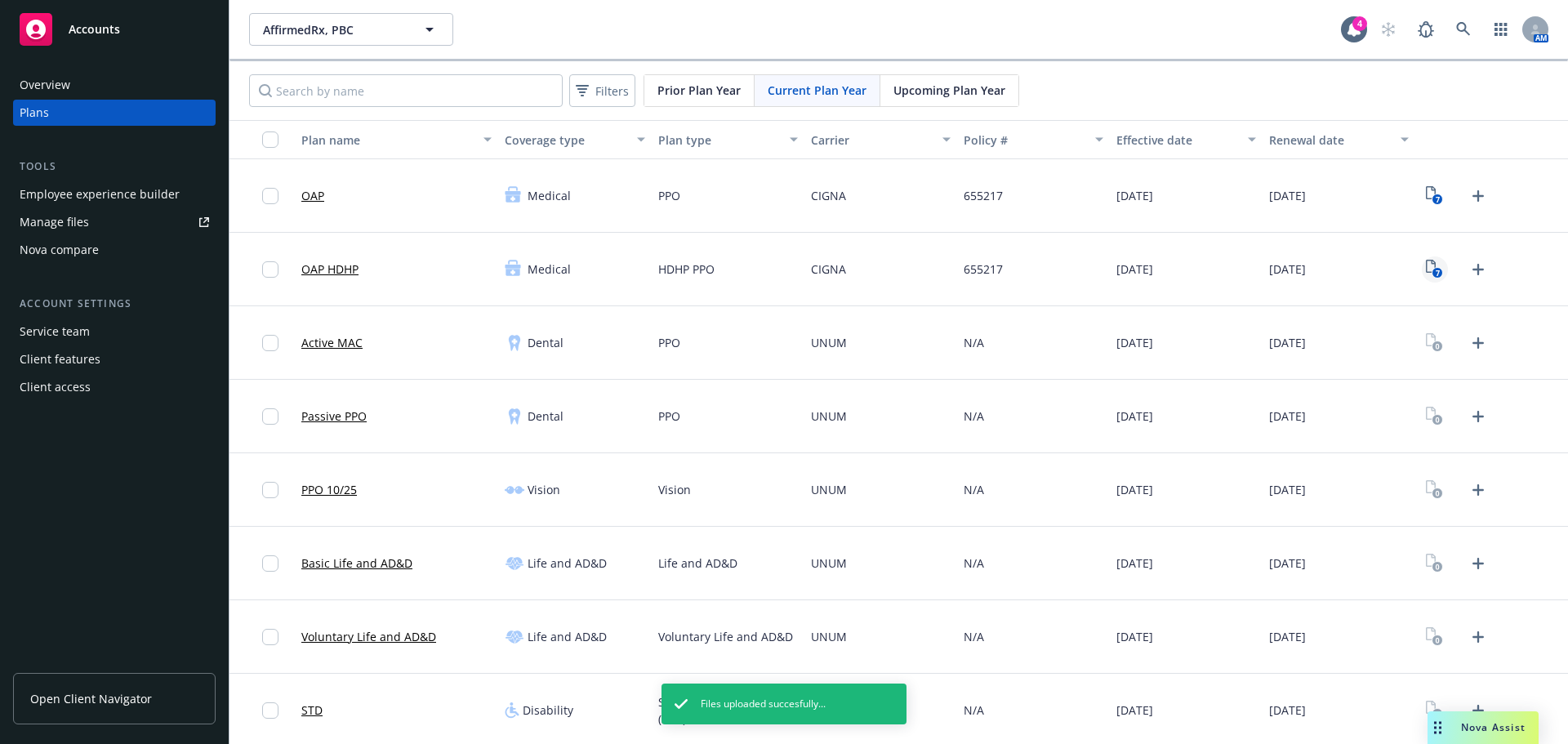
click at [1424, 281] on link "7" at bounding box center [1435, 269] width 26 height 26
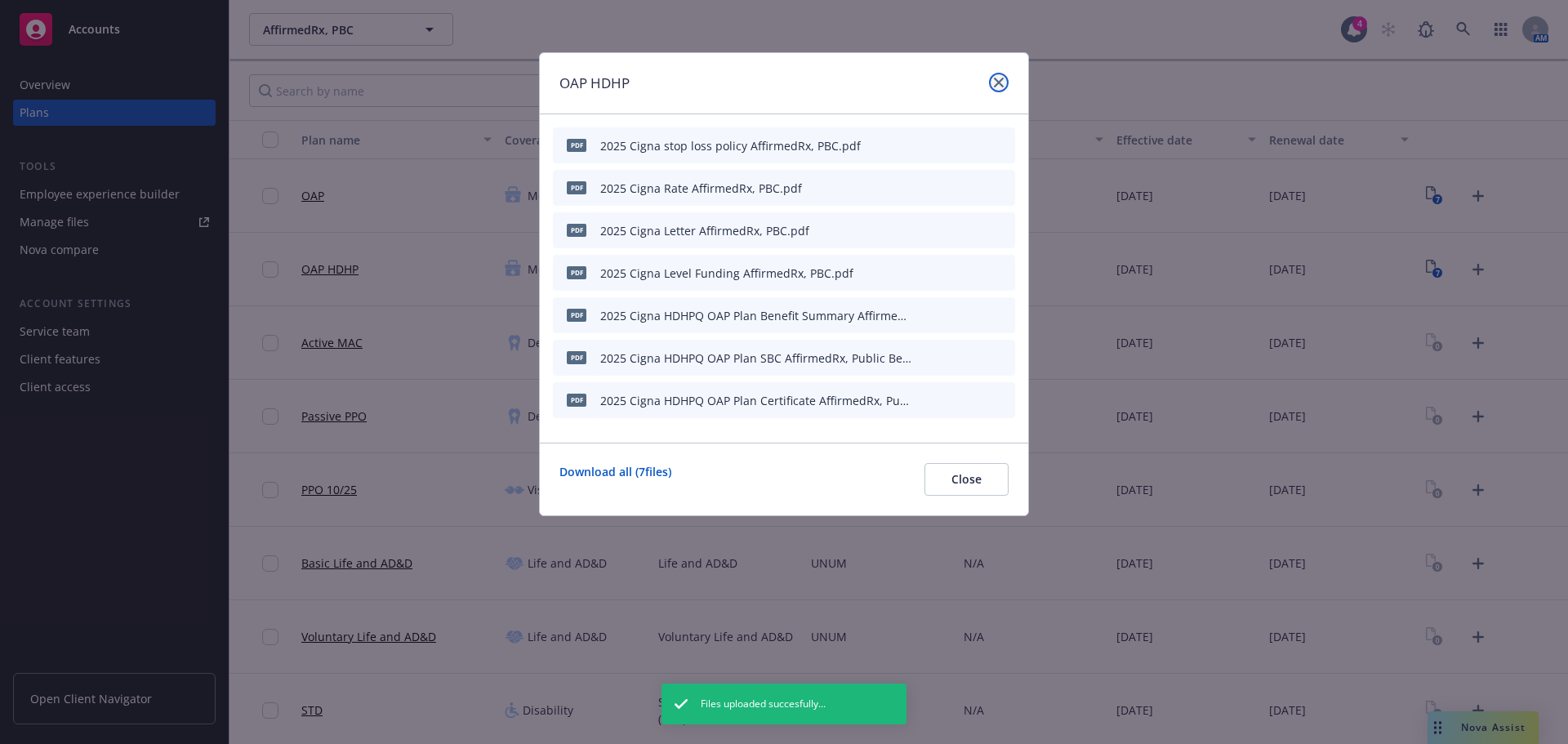
click at [992, 82] on link "close" at bounding box center [999, 82] width 20 height 20
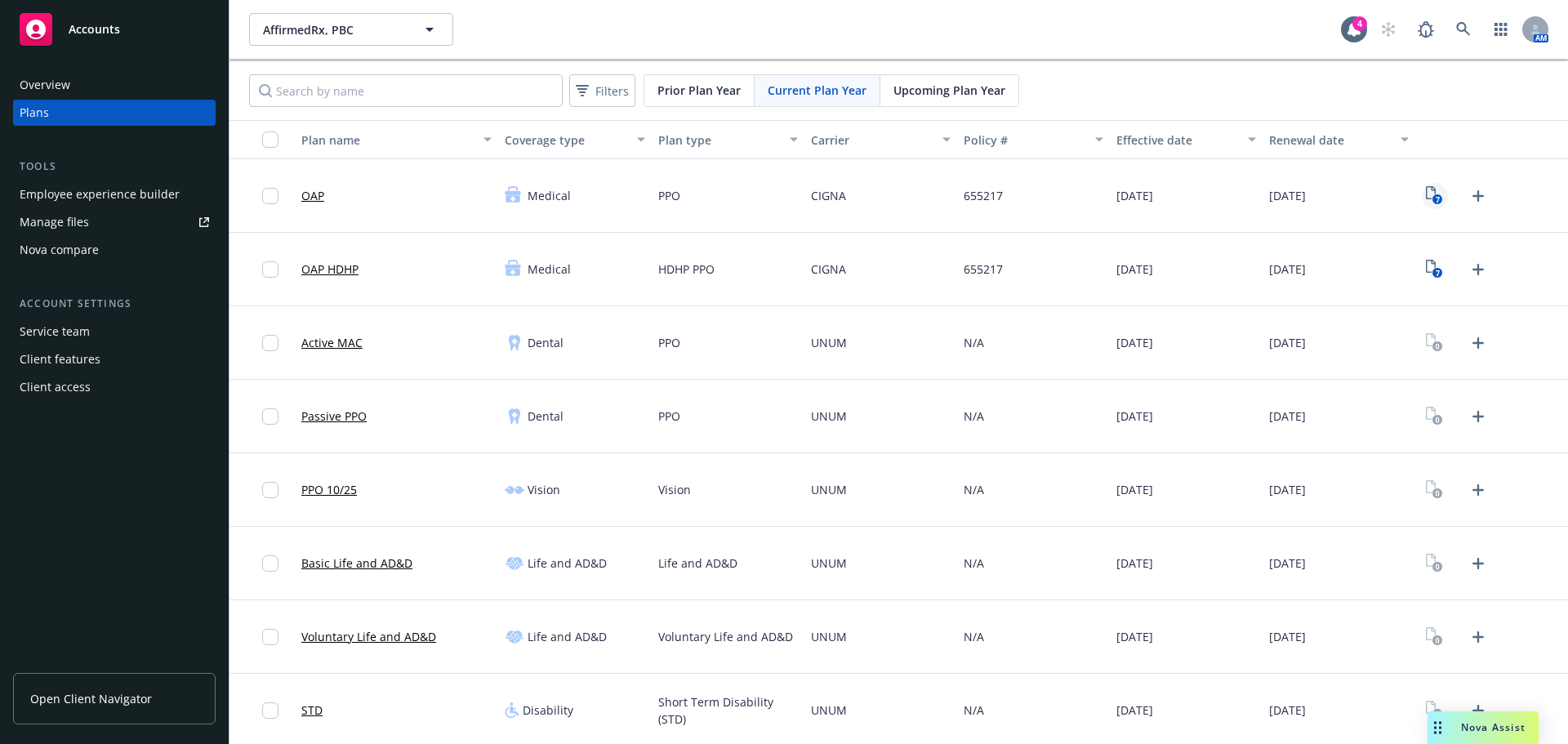
click at [1433, 203] on rect "View Plan Documents" at bounding box center [1438, 199] width 11 height 11
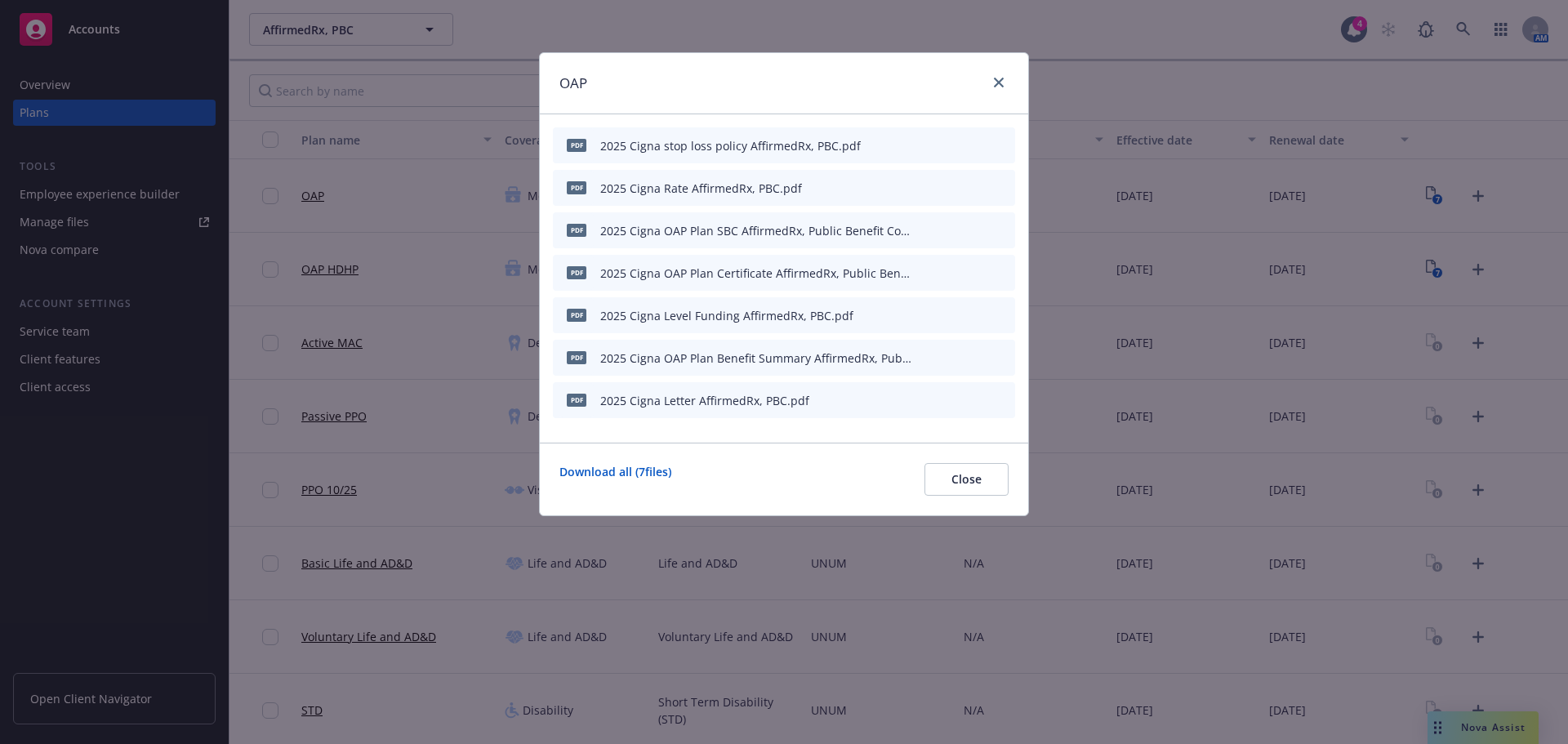
click at [1011, 80] on div "OAP" at bounding box center [784, 84] width 489 height 62
click at [1003, 81] on icon "close" at bounding box center [999, 82] width 10 height 10
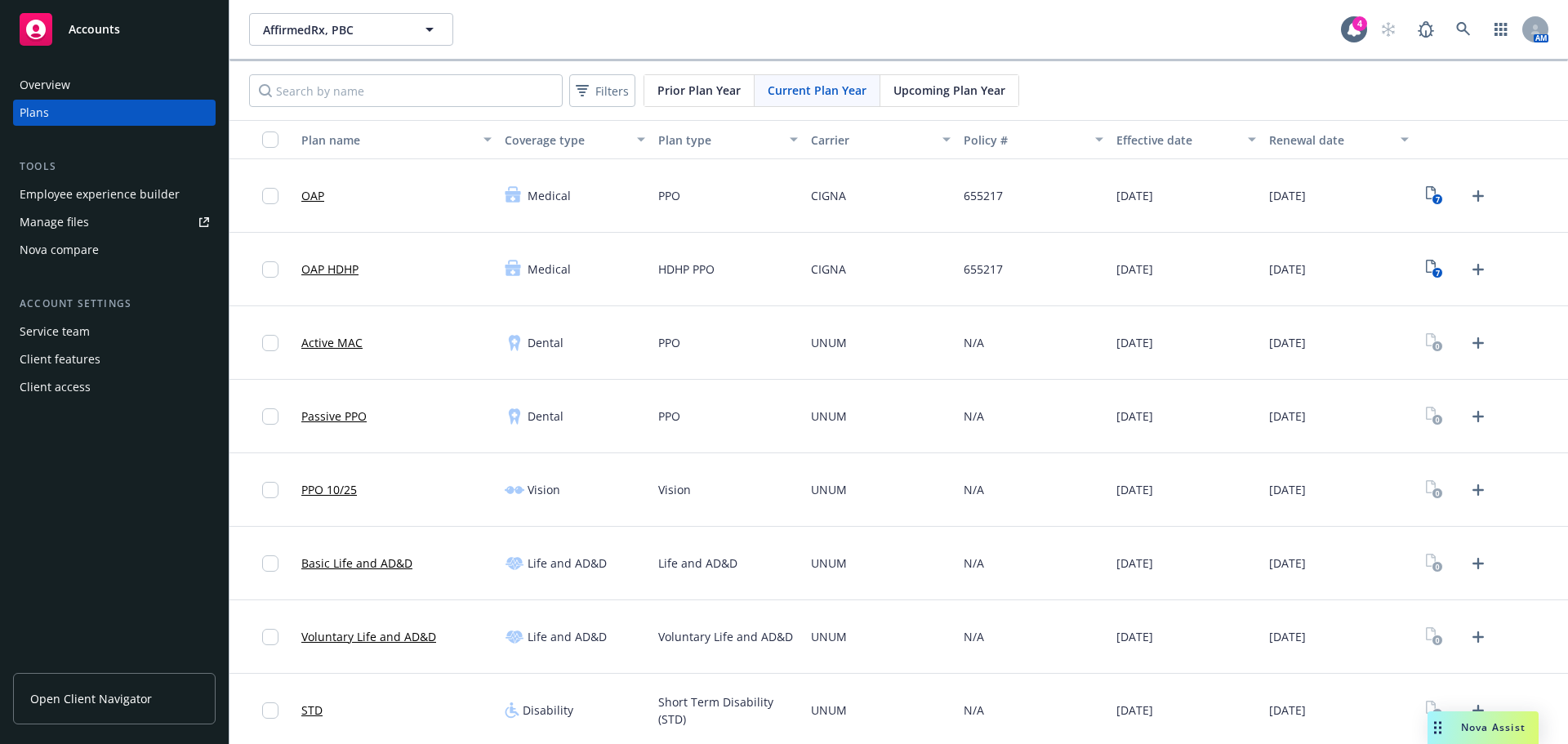
click at [1451, 340] on div at bounding box center [1457, 343] width 71 height 26
click at [1468, 349] on icon "Upload Plan Documents" at bounding box center [1478, 343] width 20 height 20
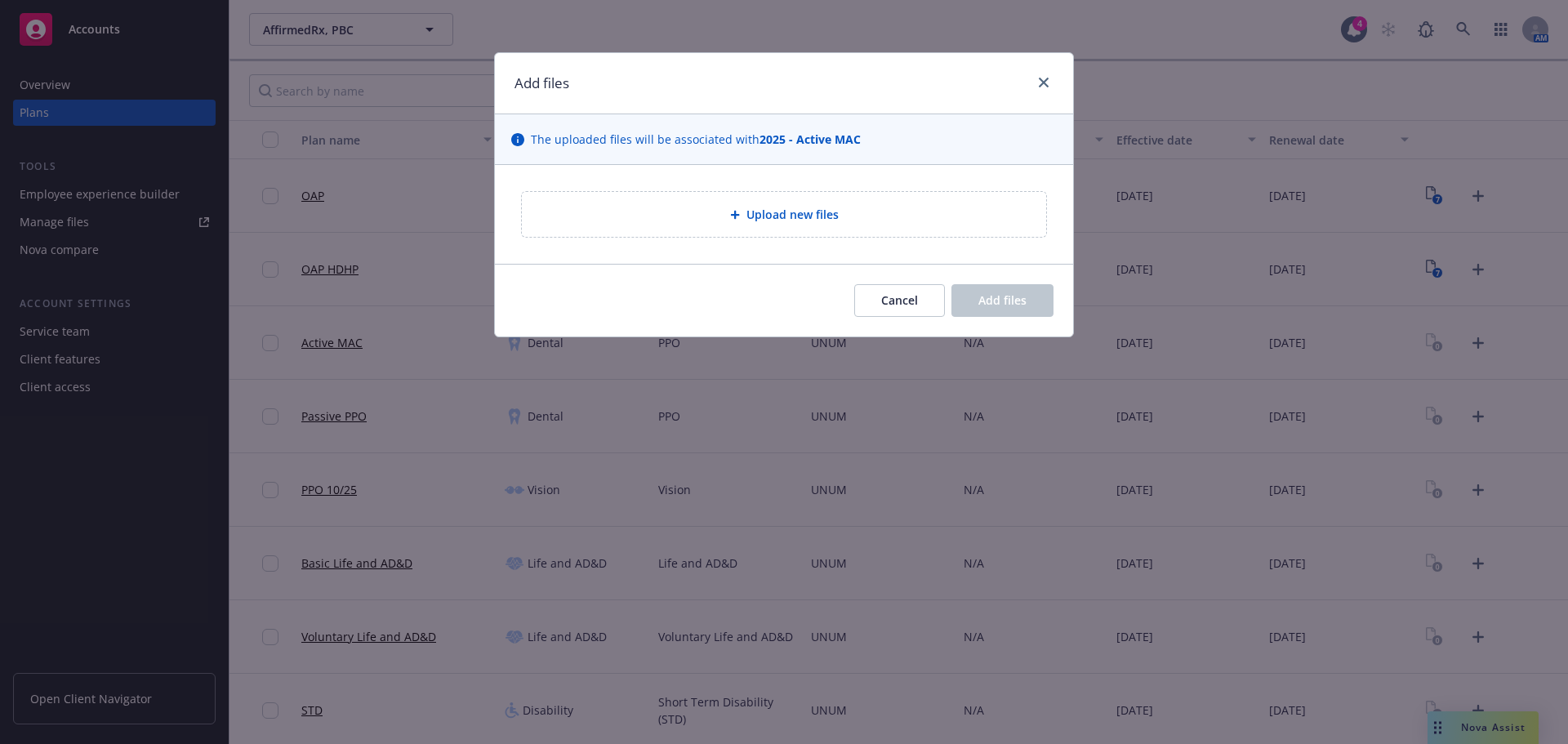
click at [756, 221] on span "Upload new files" at bounding box center [793, 214] width 92 height 17
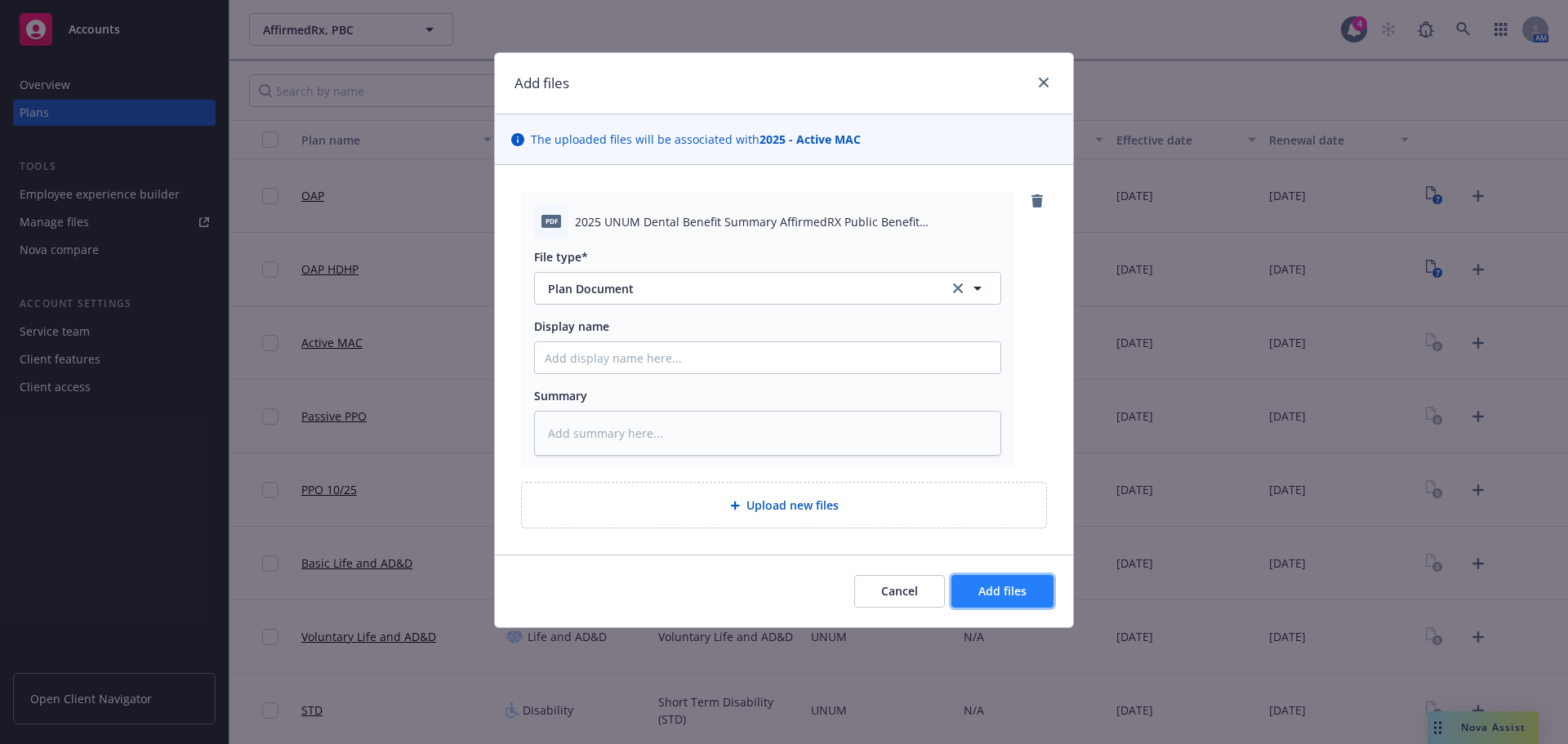
click at [981, 594] on span "Add files" at bounding box center [1002, 590] width 48 height 15
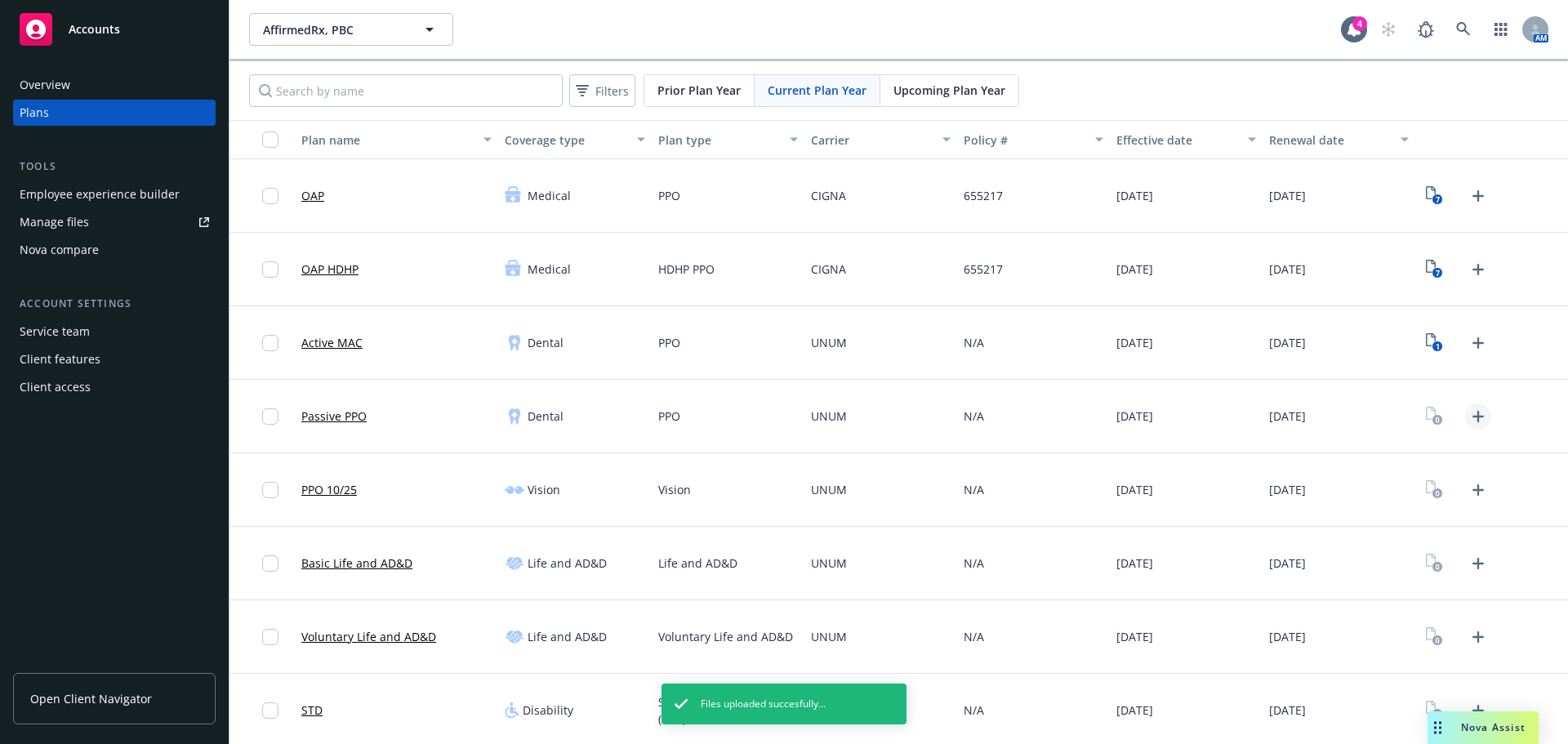
click at [1468, 412] on icon "Upload Plan Documents" at bounding box center [1478, 417] width 20 height 20
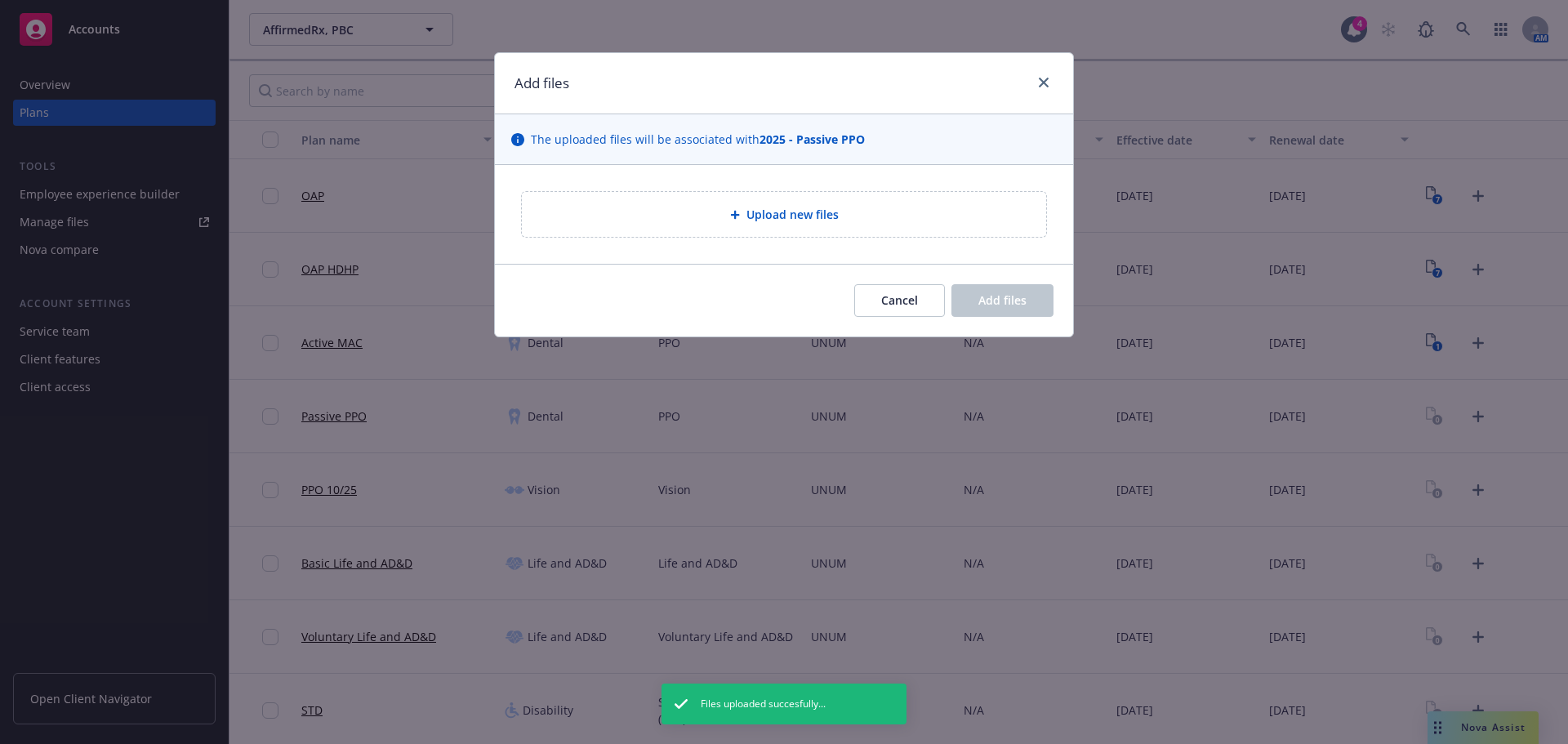
click at [687, 221] on div "Upload new files" at bounding box center [784, 214] width 498 height 19
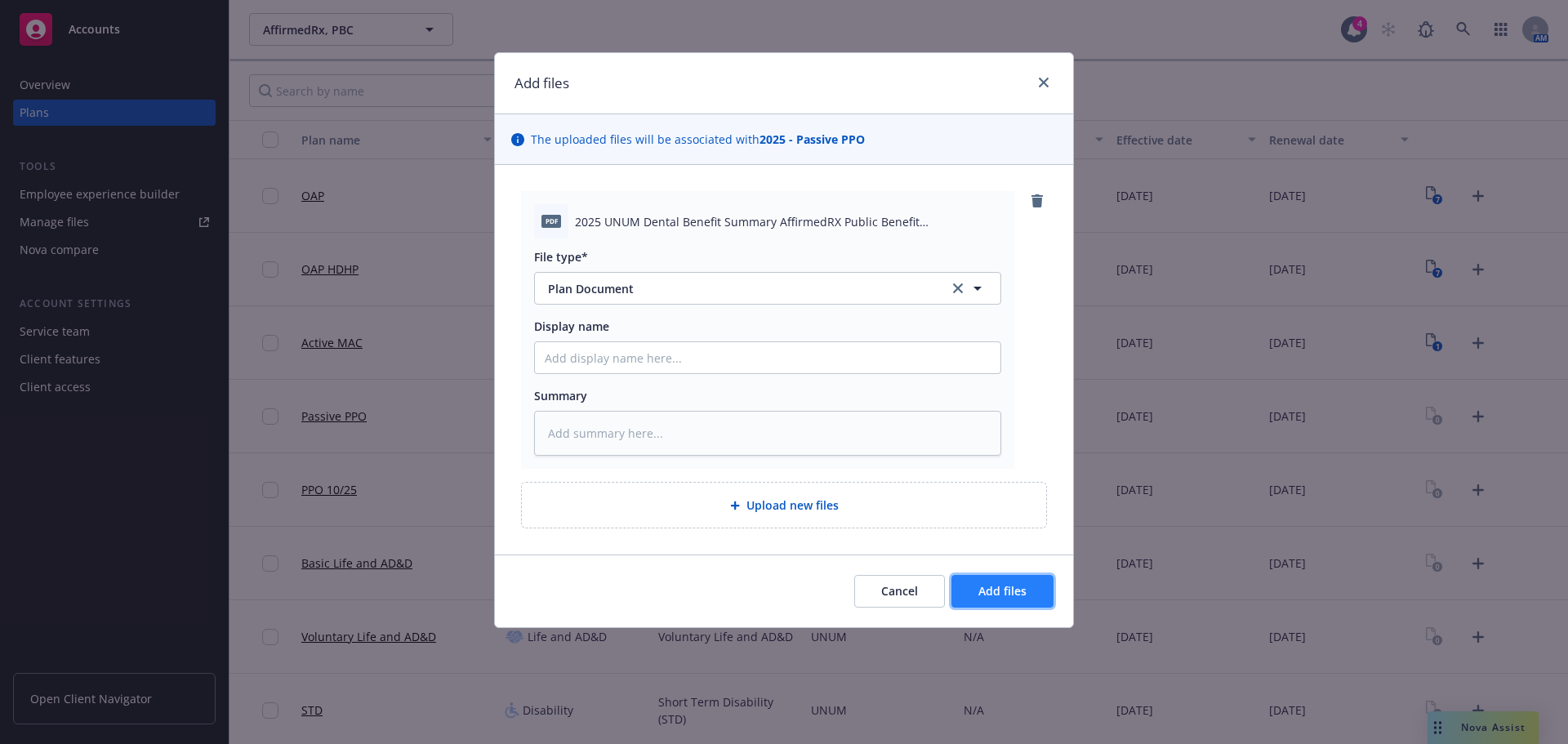
click at [1006, 602] on button "Add files" at bounding box center [1002, 591] width 102 height 33
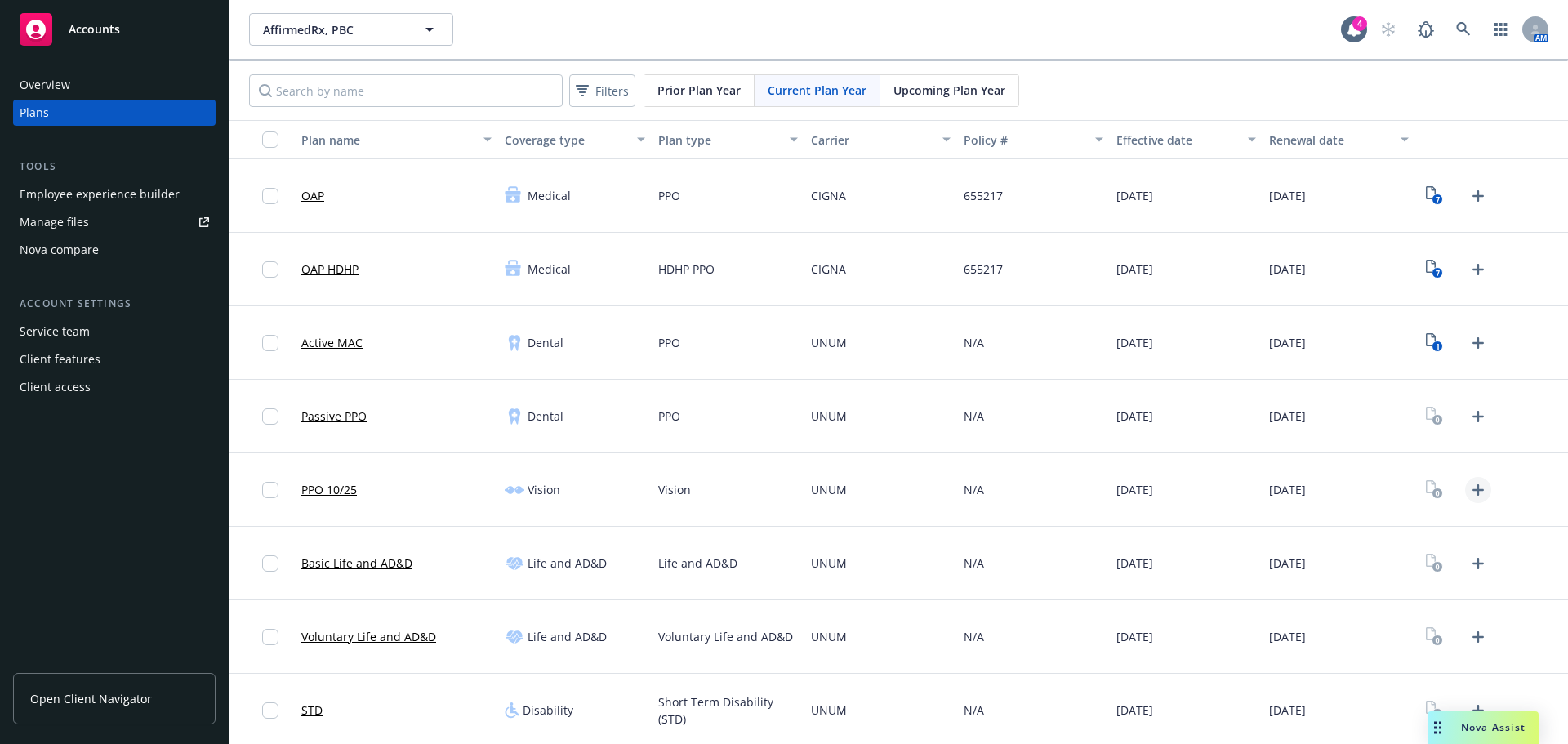
click at [1468, 493] on icon "Upload Plan Documents" at bounding box center [1478, 490] width 20 height 20
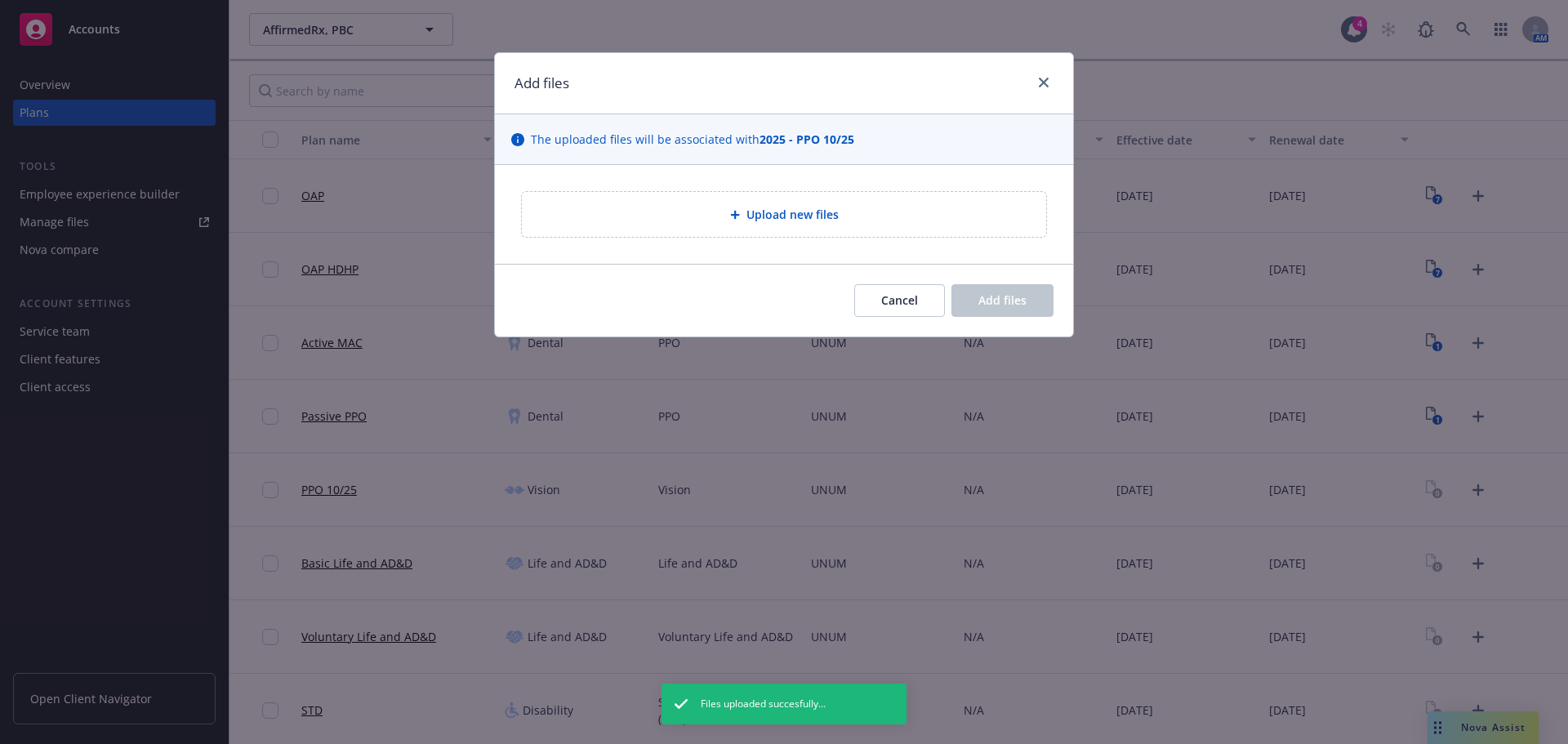
click at [665, 234] on div "Upload new files" at bounding box center [784, 215] width 525 height 45
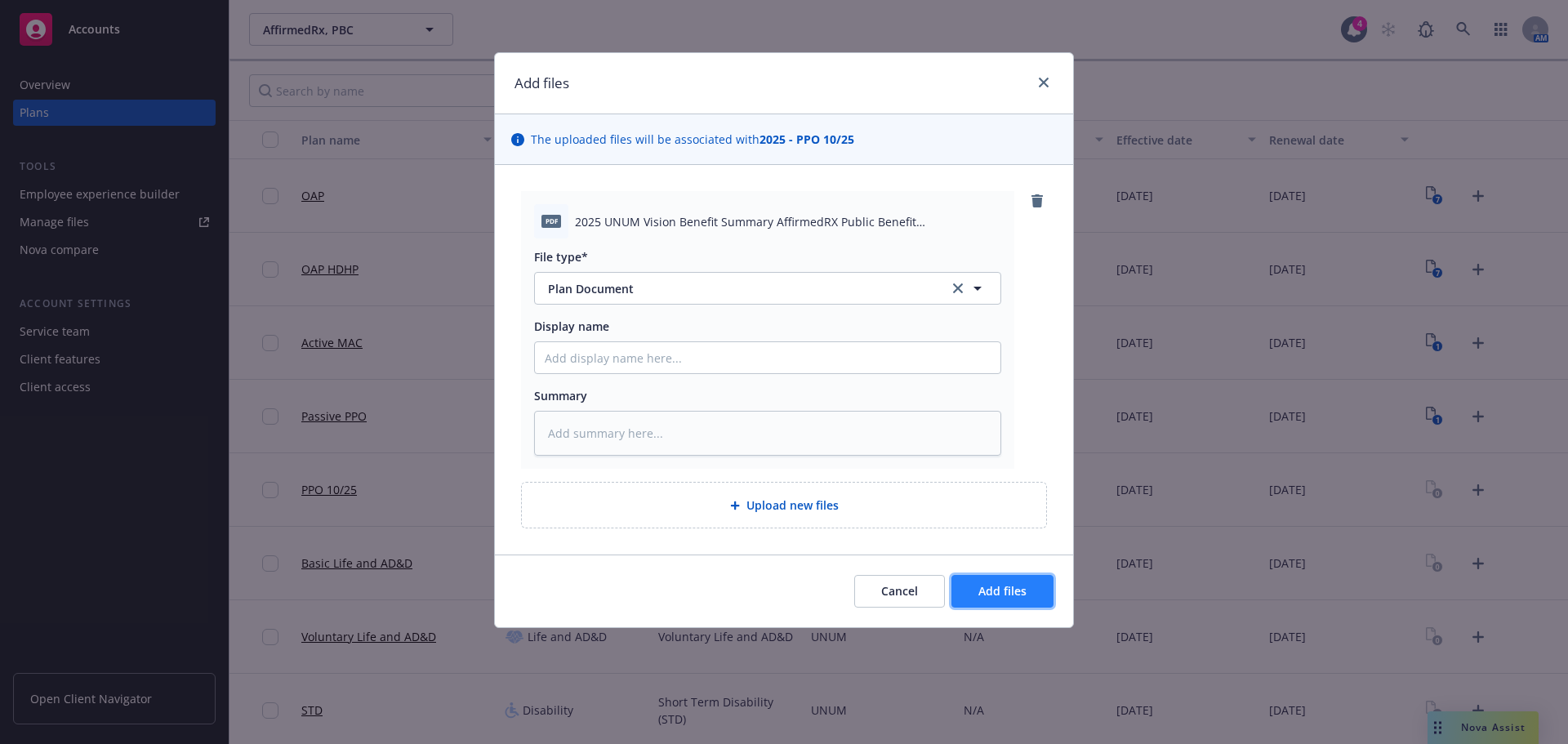
click at [980, 581] on button "Add files" at bounding box center [1002, 591] width 102 height 33
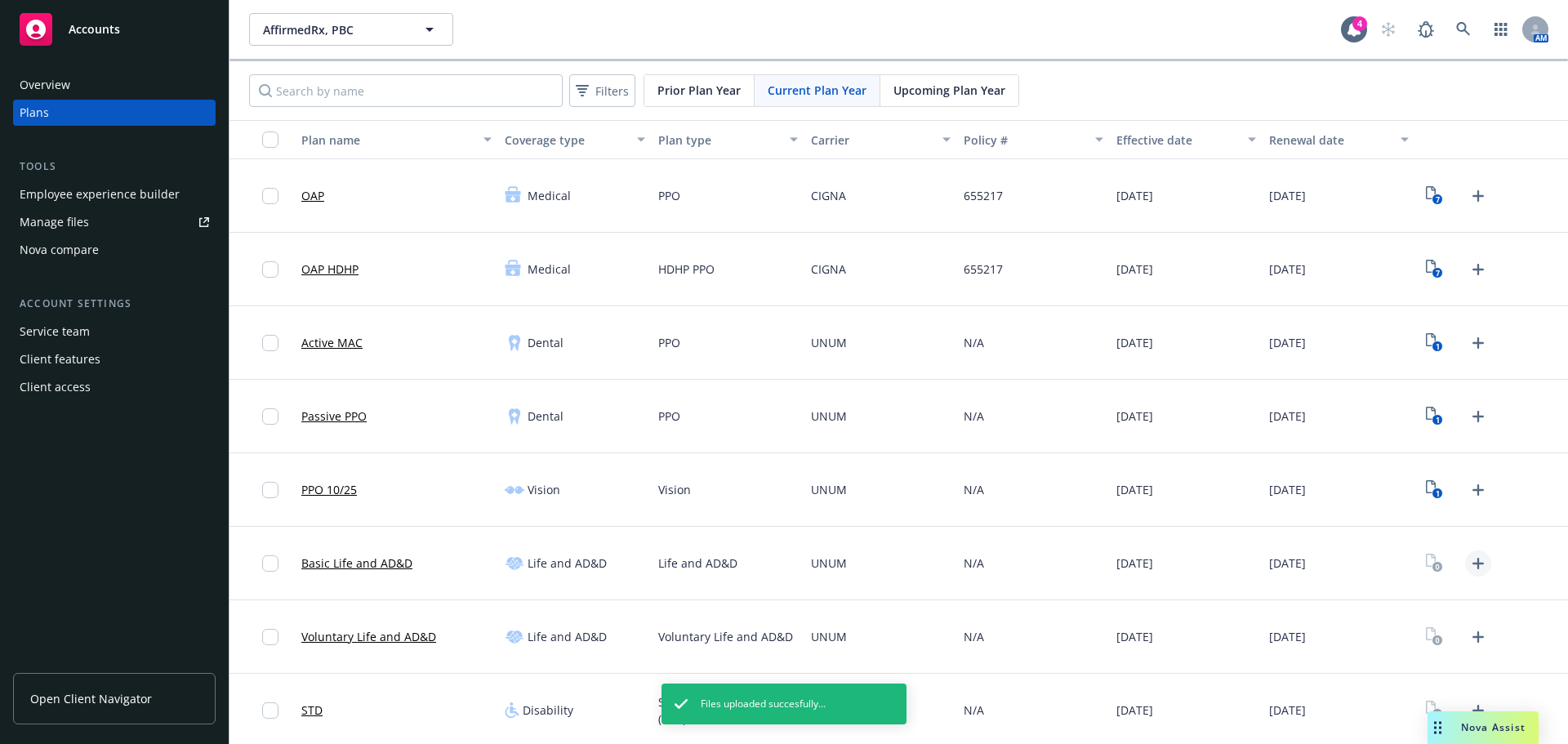
click at [1468, 569] on icon "Upload Plan Documents" at bounding box center [1478, 564] width 20 height 20
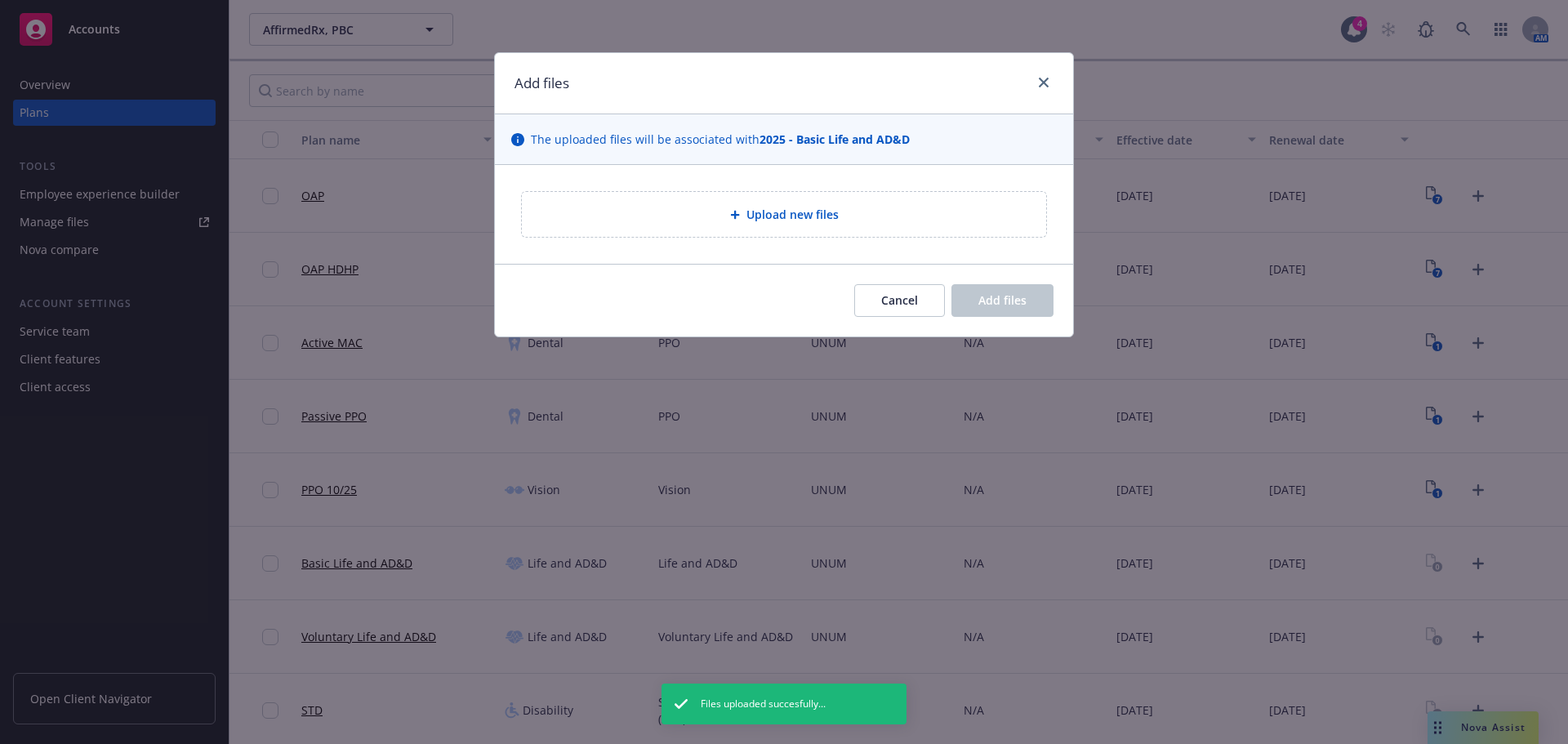
click at [758, 217] on span "Upload new files" at bounding box center [793, 214] width 92 height 17
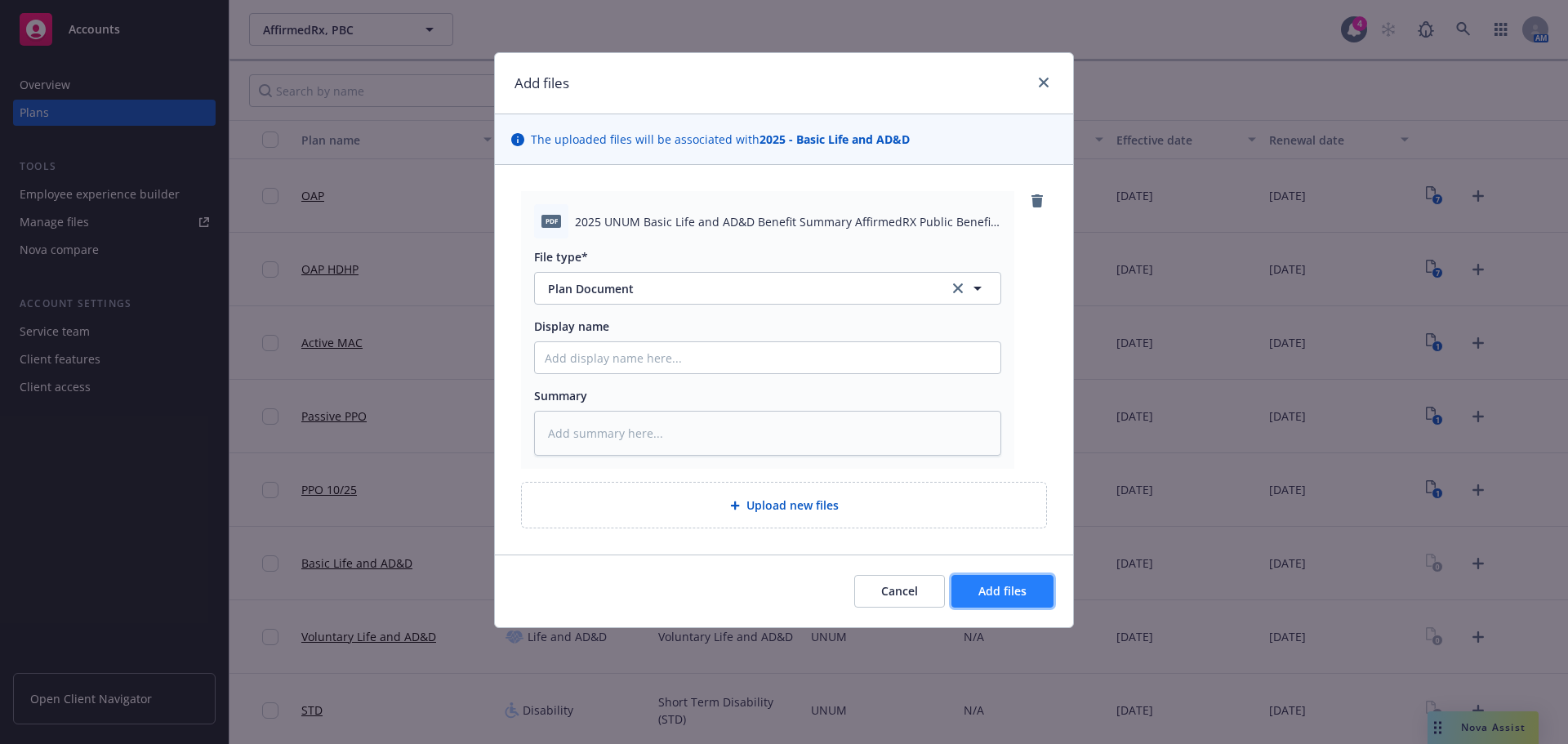
click at [1032, 598] on button "Add files" at bounding box center [1002, 591] width 102 height 33
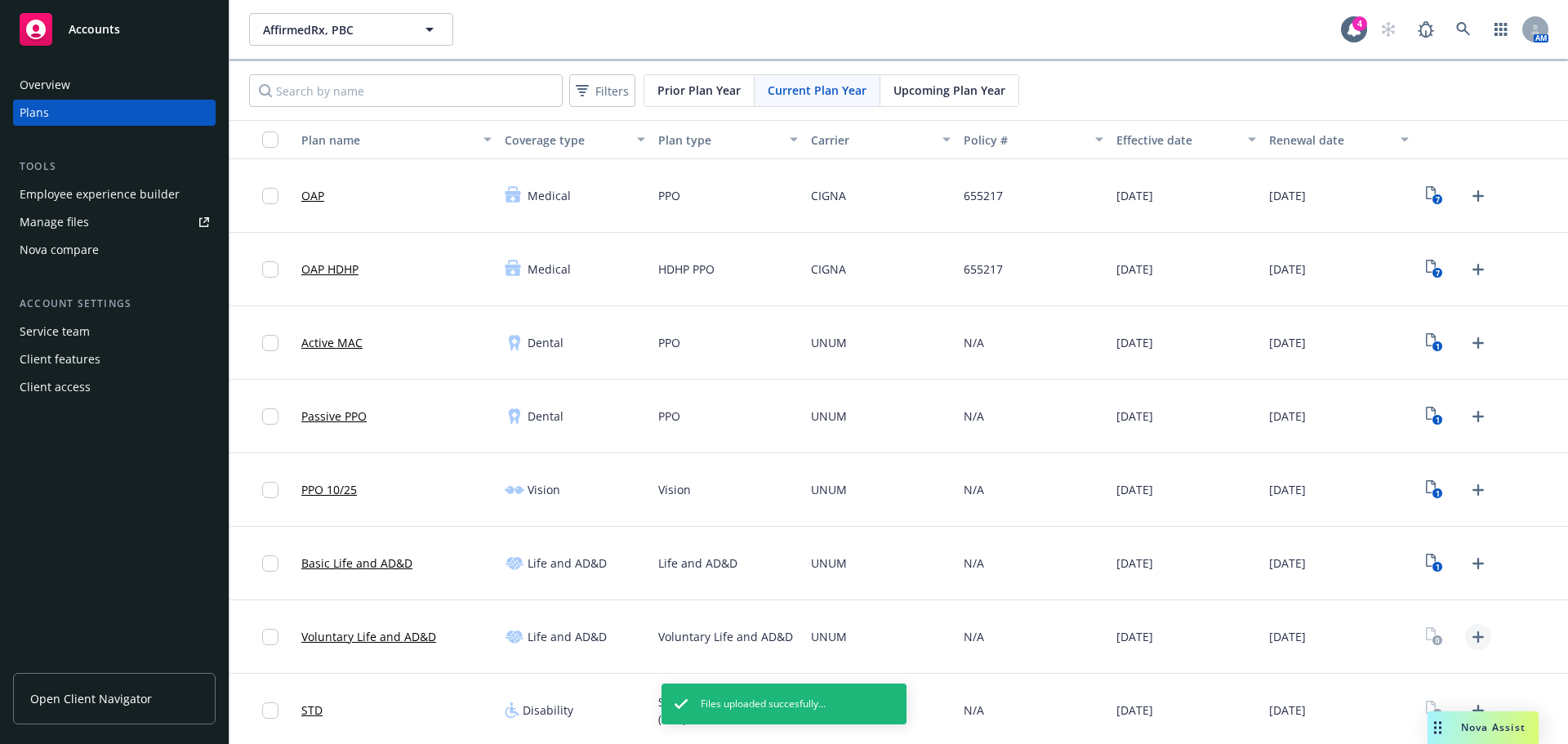
click at [1469, 649] on link "Upload Plan Documents" at bounding box center [1478, 636] width 26 height 26
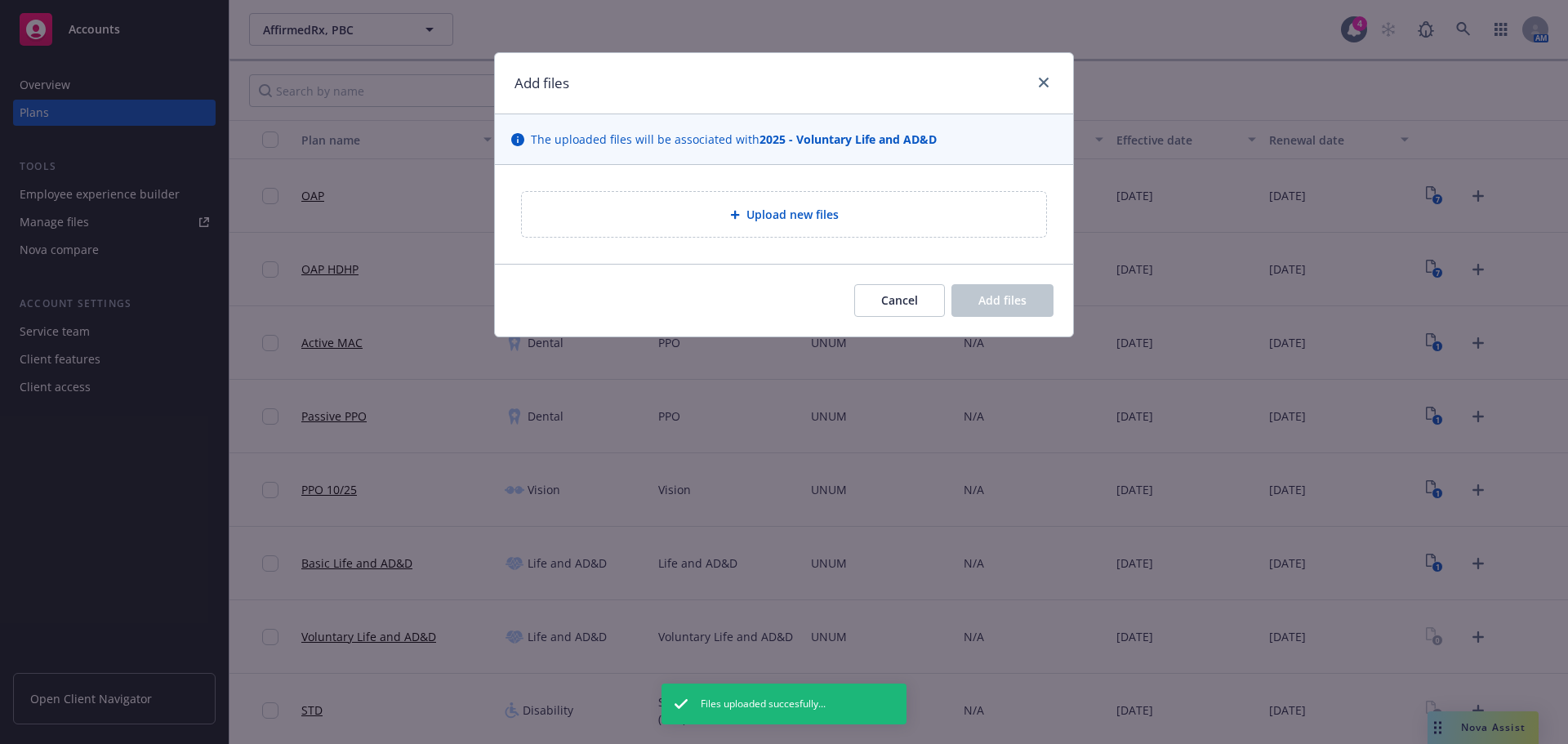
click at [756, 228] on div "Upload new files" at bounding box center [784, 215] width 525 height 45
click at [907, 306] on span "Cancel" at bounding box center [899, 300] width 37 height 15
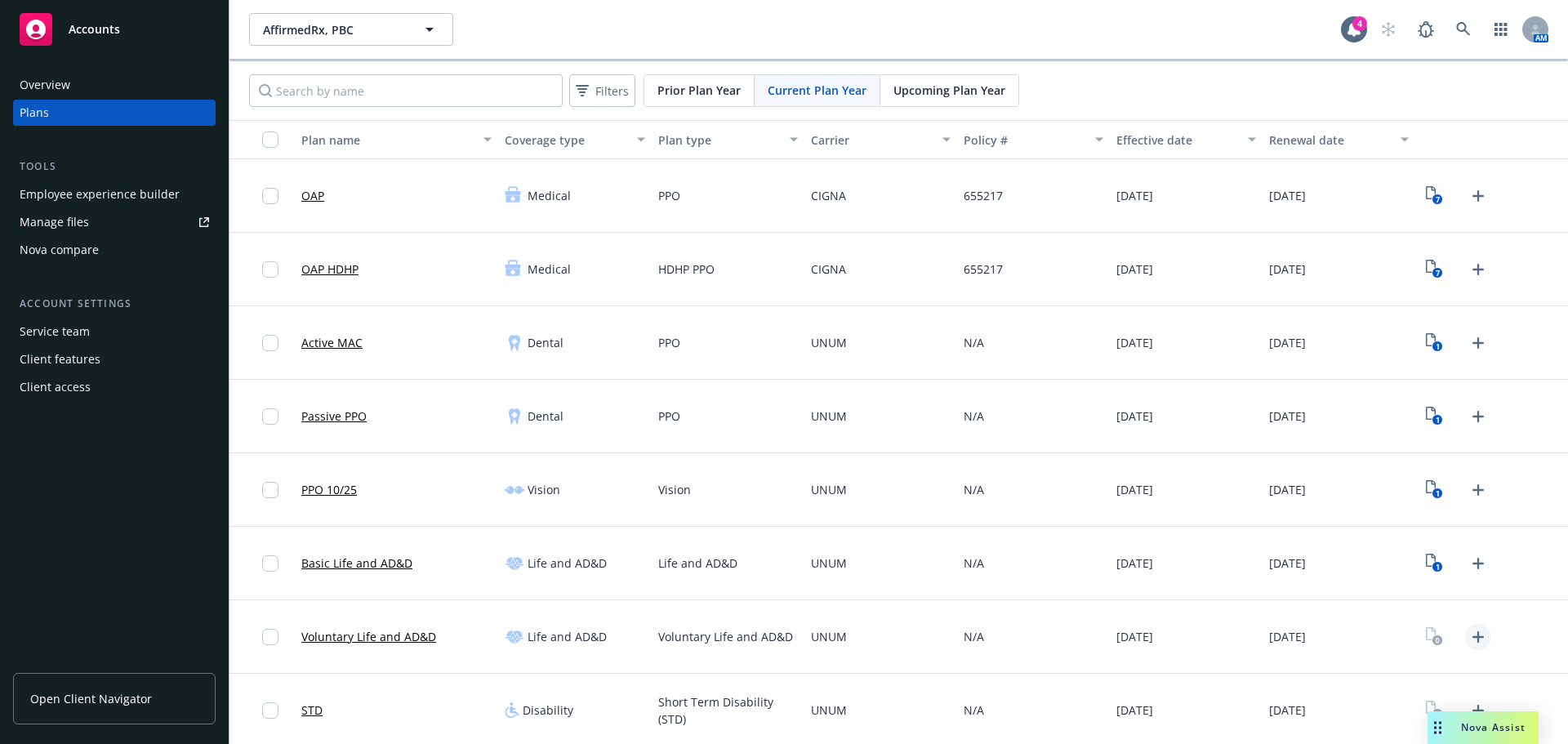
click at [1476, 631] on icon "Upload Plan Documents" at bounding box center [1478, 637] width 20 height 20
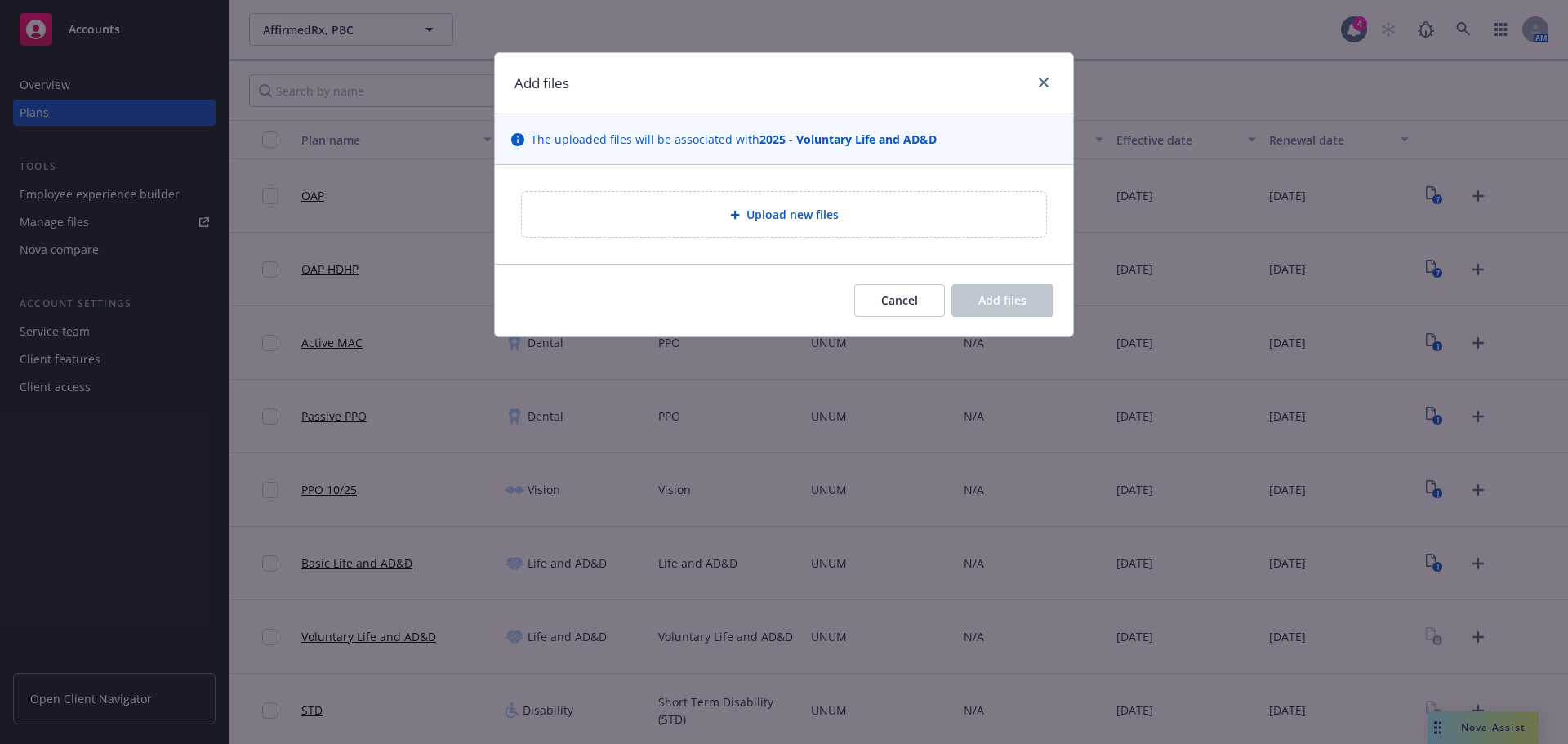
click at [703, 198] on div "Upload new files" at bounding box center [784, 215] width 525 height 45
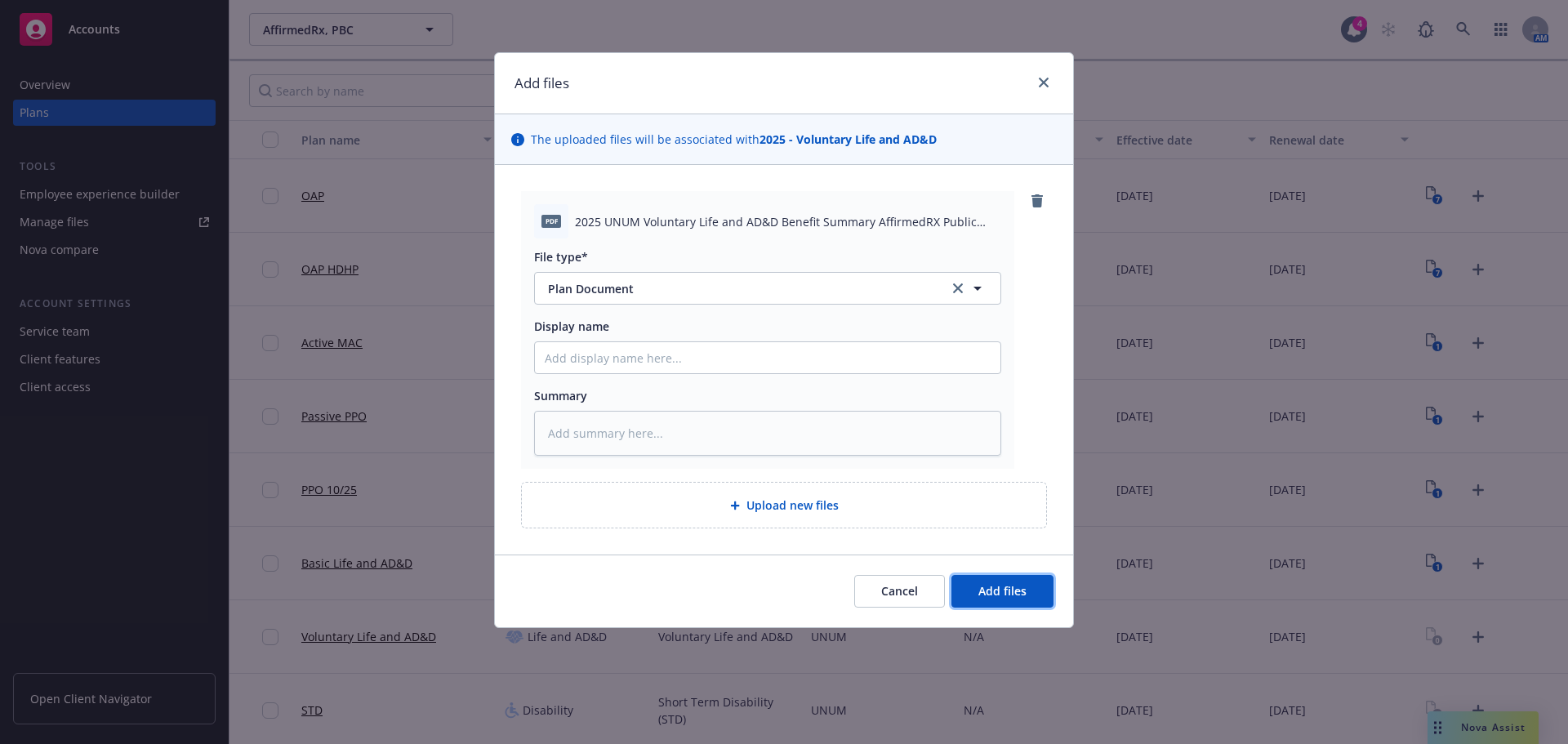
click at [1021, 575] on button "Add files" at bounding box center [1002, 591] width 102 height 33
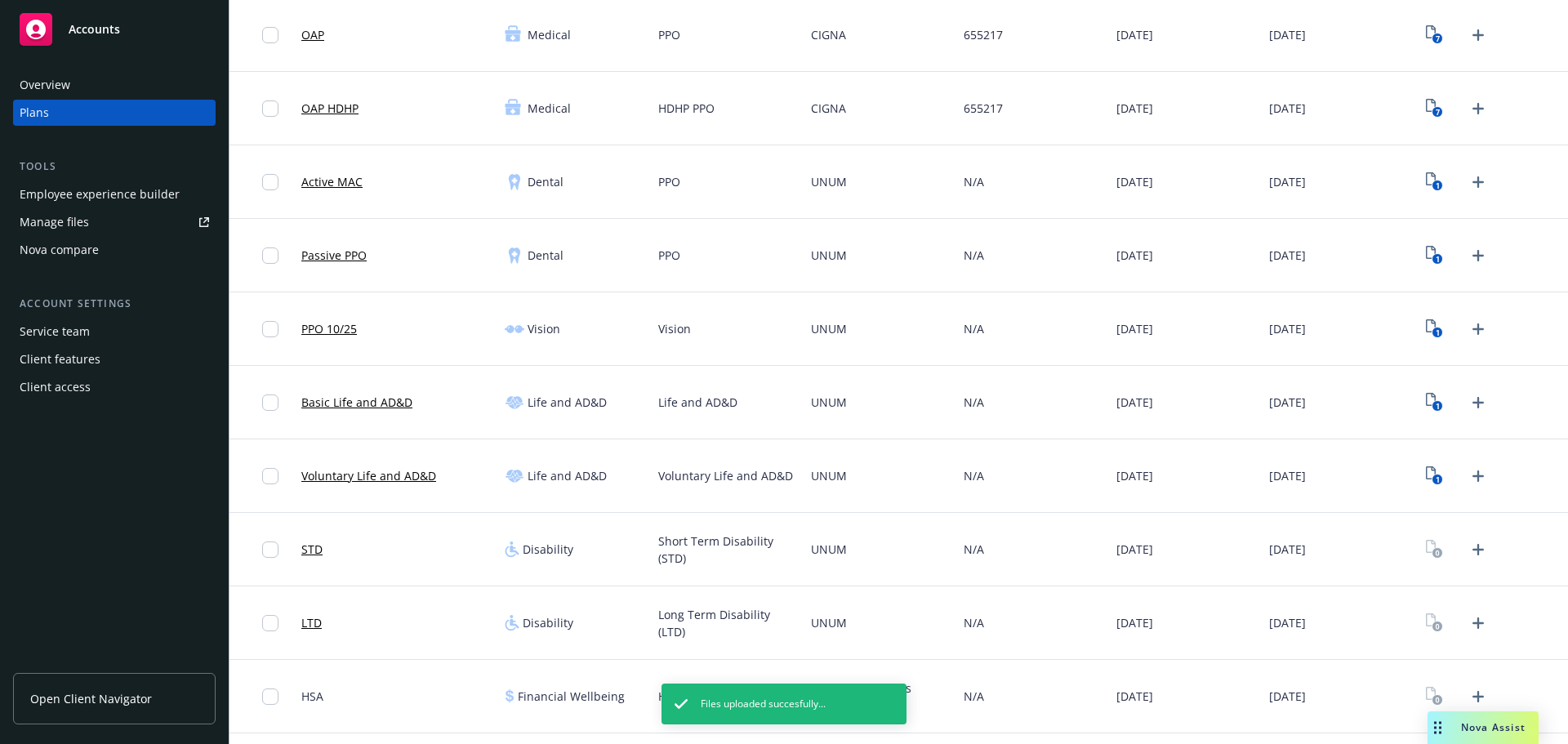
scroll to position [224, 0]
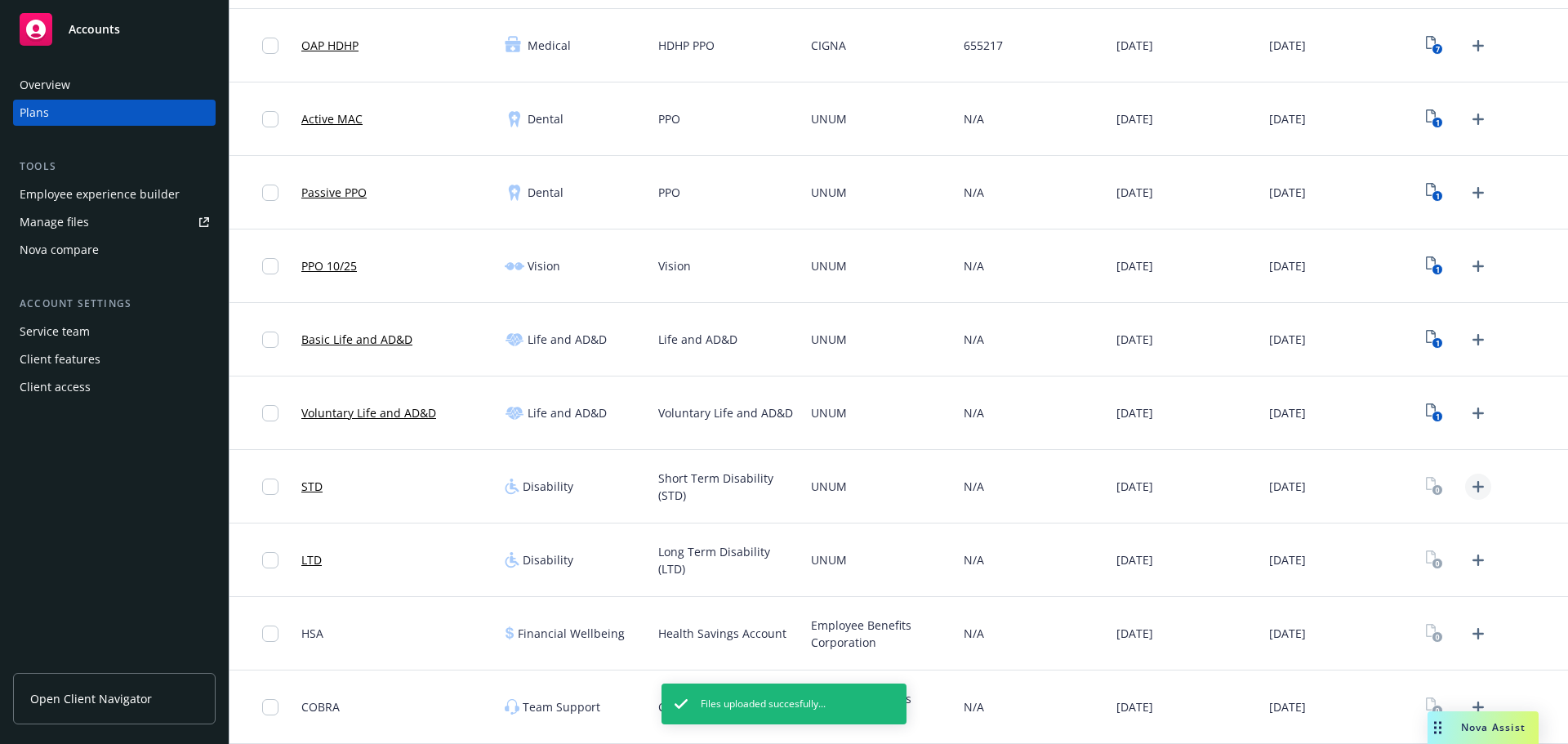
click at [1466, 475] on link "Upload Plan Documents" at bounding box center [1478, 487] width 26 height 26
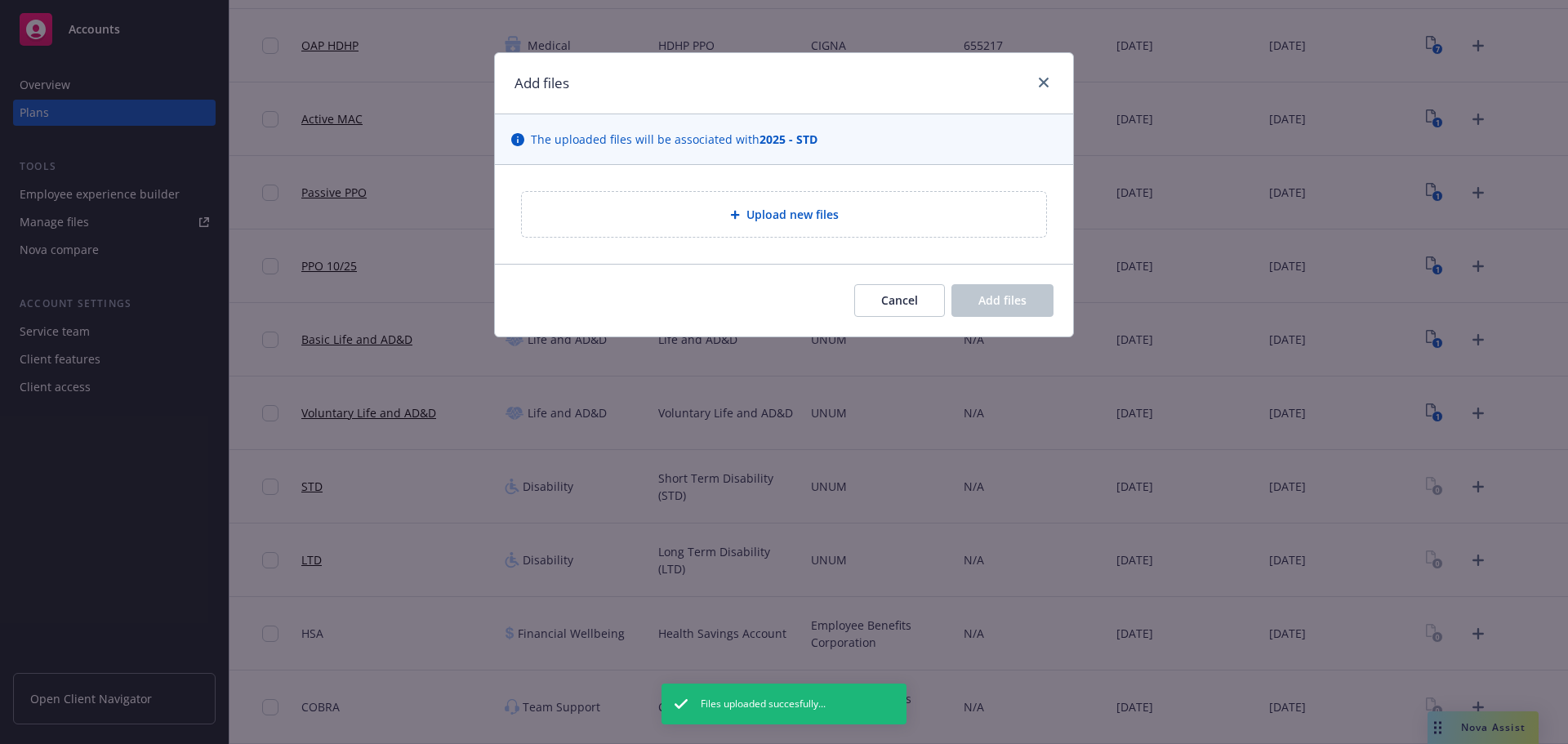
click at [723, 230] on div "Upload new files" at bounding box center [784, 215] width 525 height 45
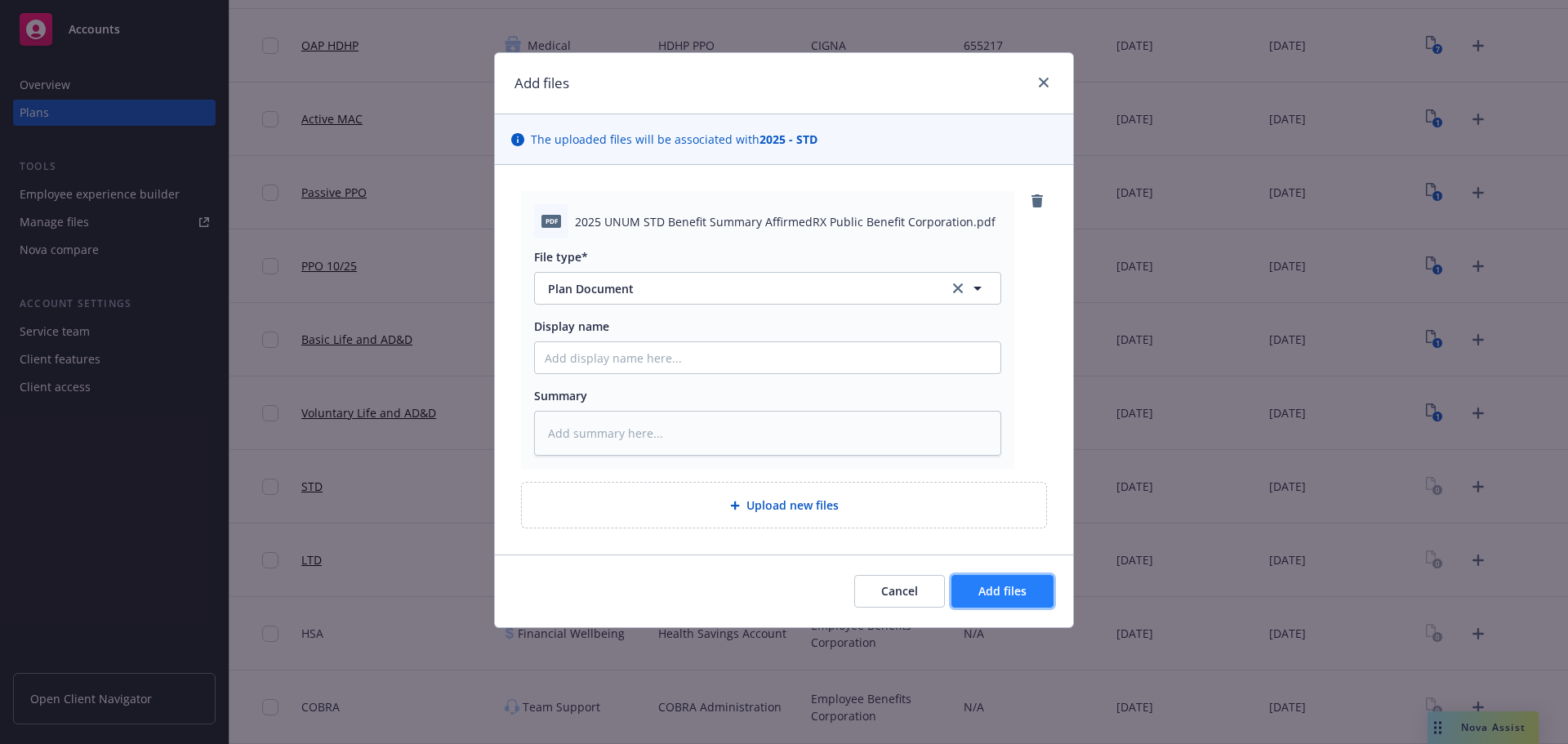
click at [1043, 602] on button "Add files" at bounding box center [1002, 591] width 102 height 33
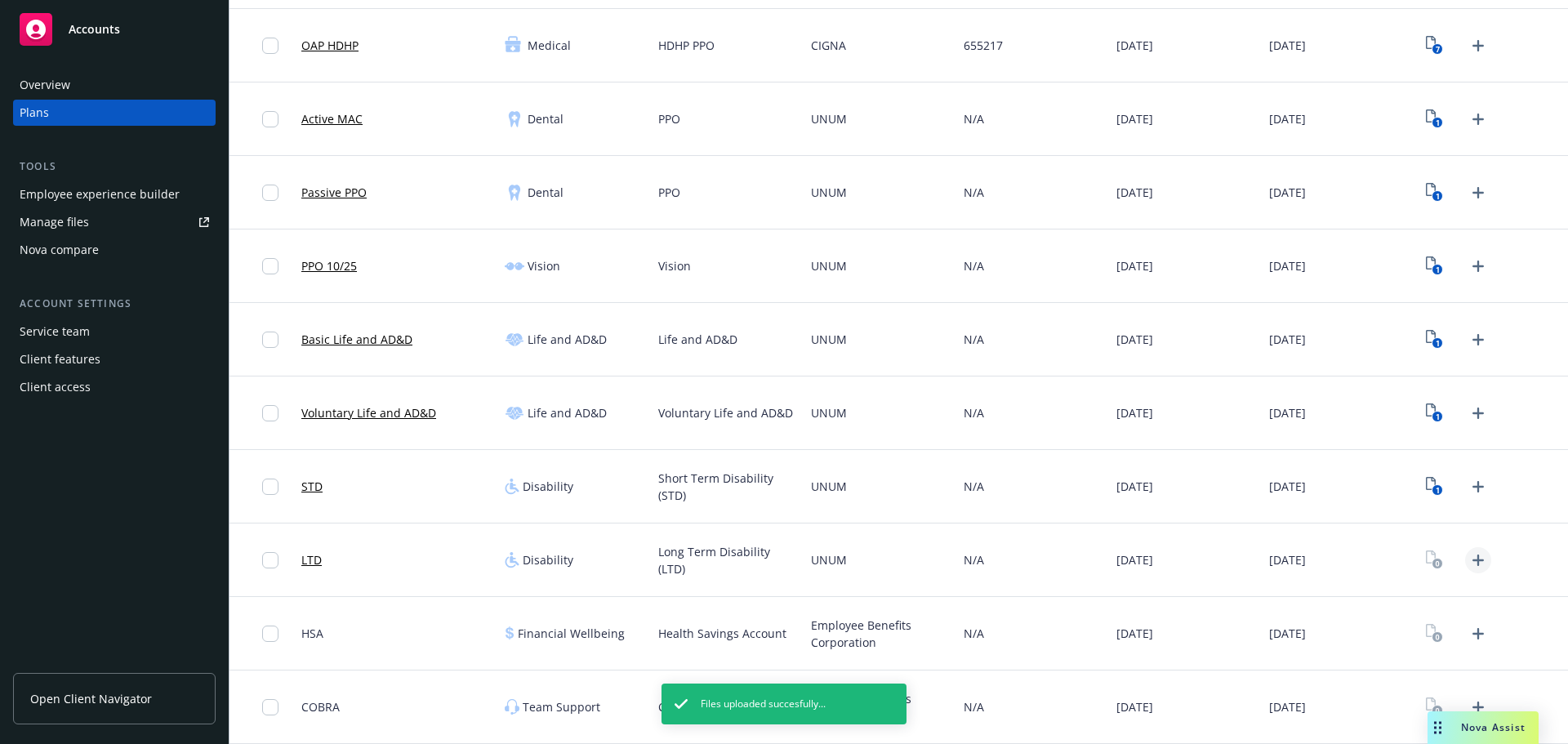
click at [1468, 557] on icon "Upload Plan Documents" at bounding box center [1478, 560] width 20 height 20
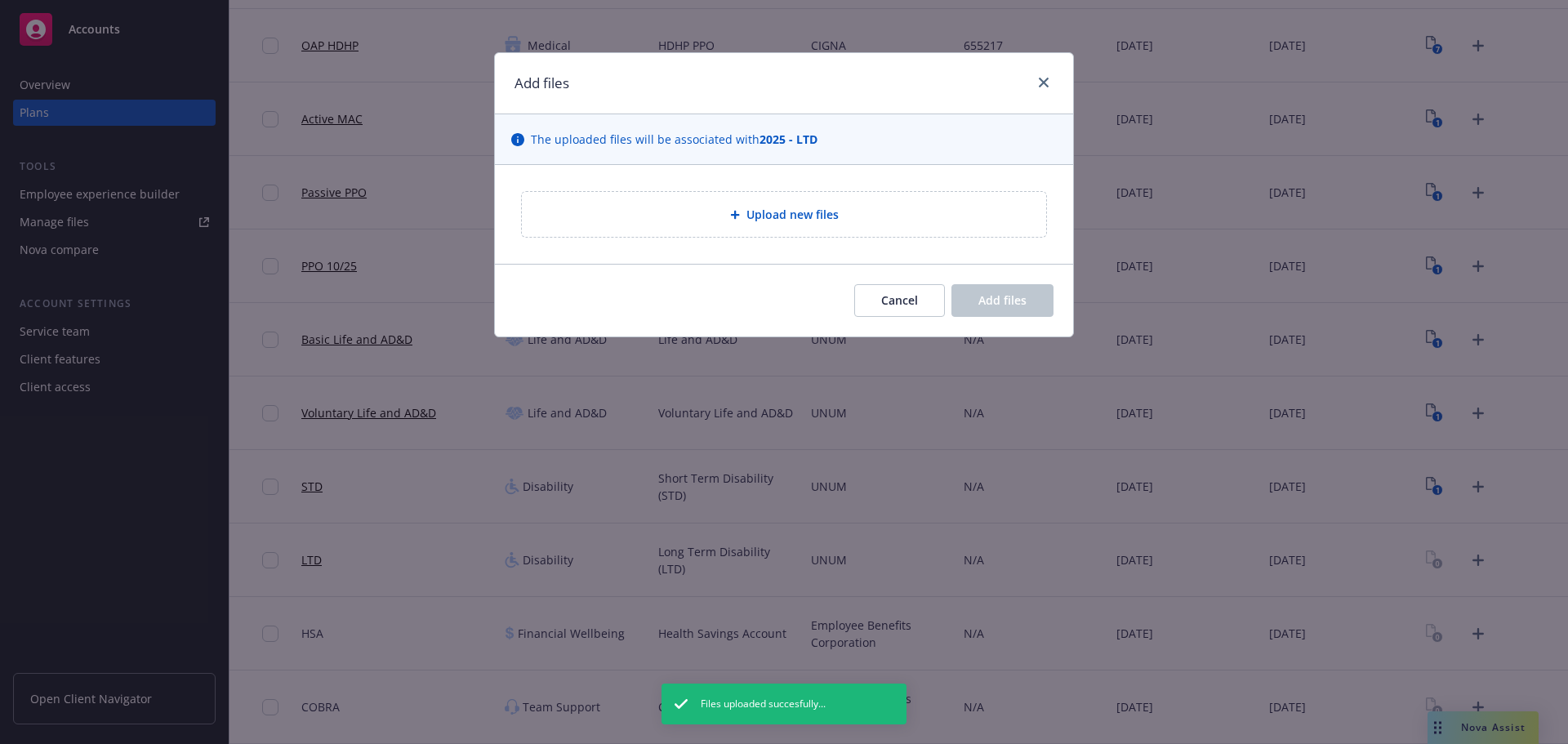
click at [749, 213] on span "Upload new files" at bounding box center [793, 214] width 92 height 17
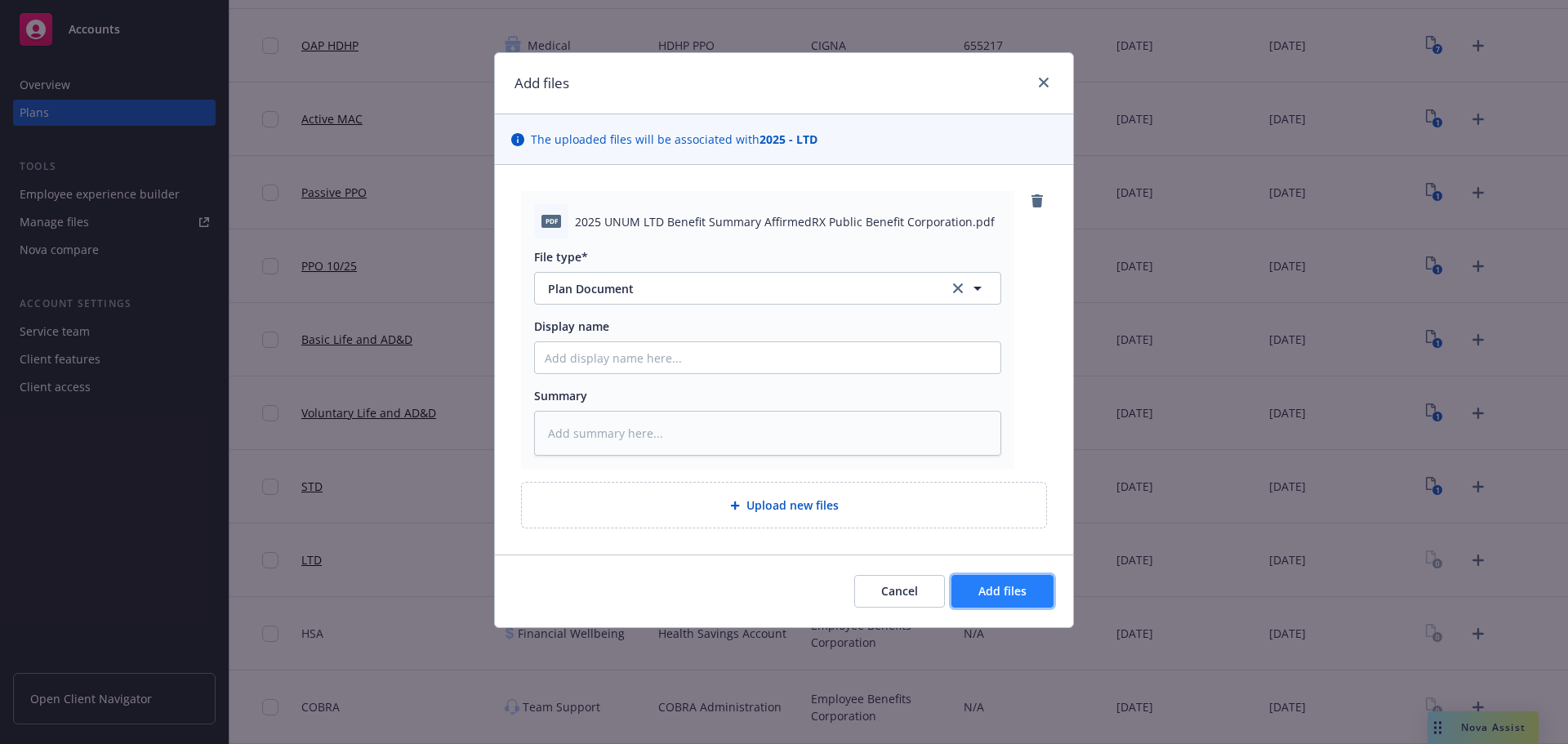
click at [1045, 576] on button "Add files" at bounding box center [1002, 591] width 102 height 33
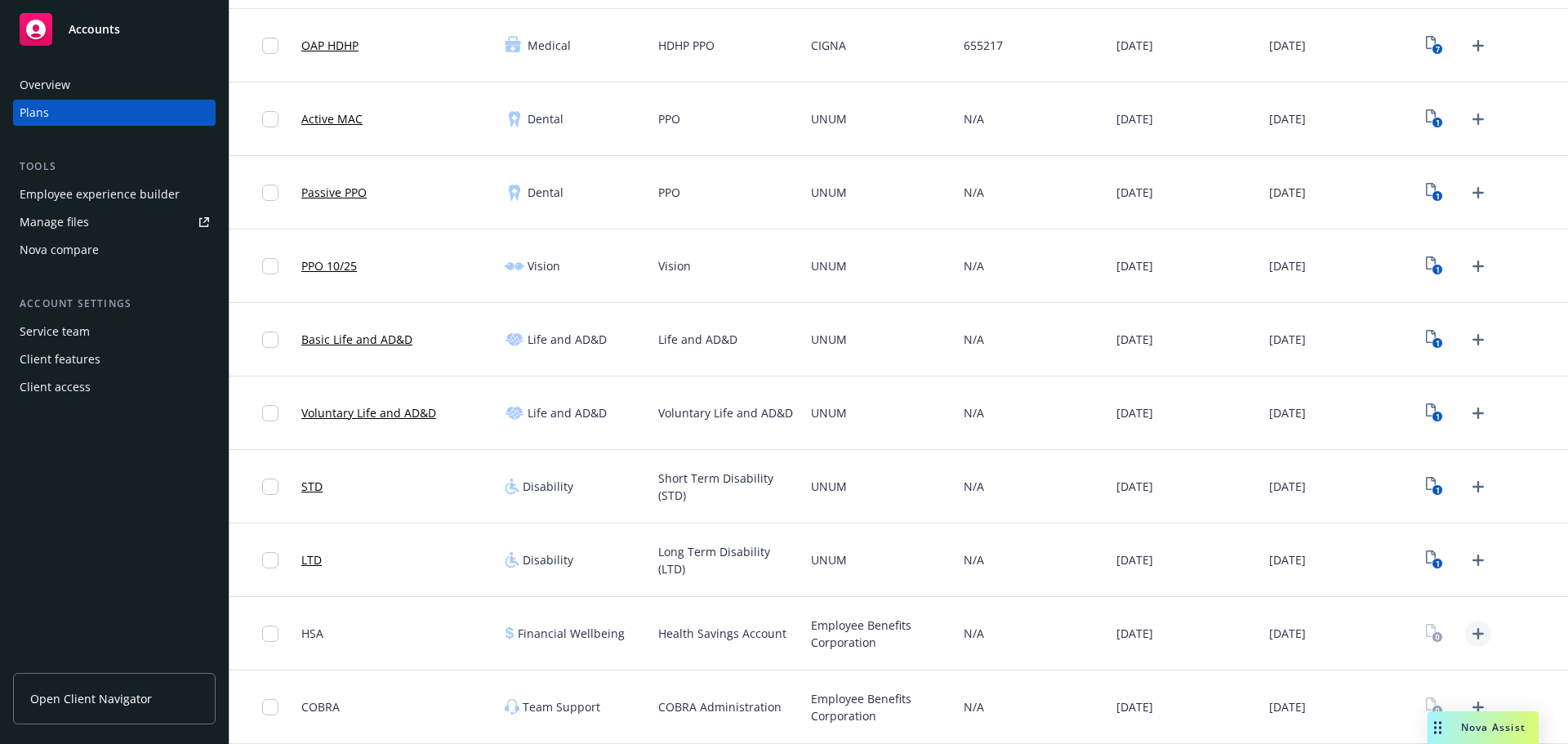
click at [1466, 645] on link "Upload Plan Documents" at bounding box center [1478, 633] width 26 height 26
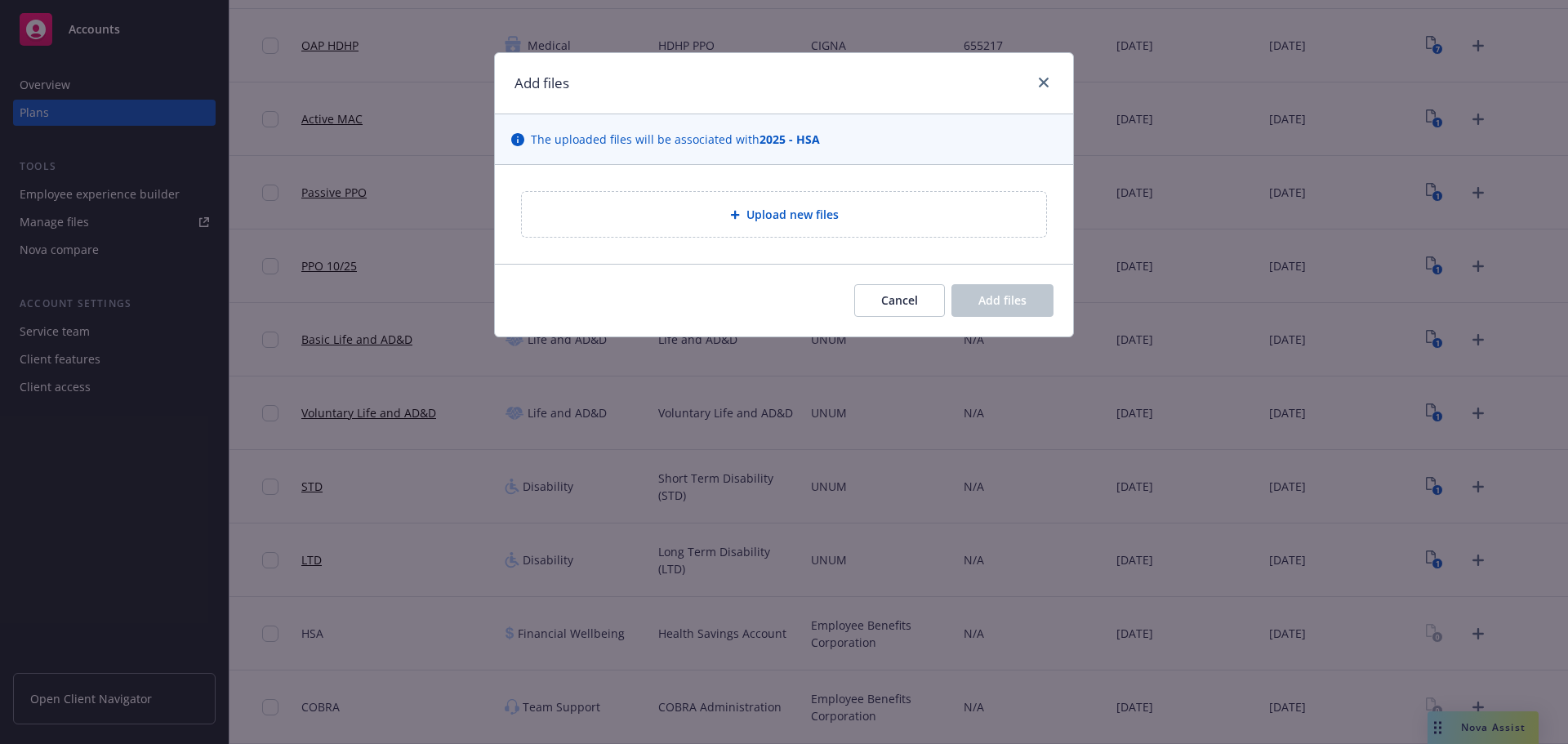
click at [750, 217] on span "Upload new files" at bounding box center [793, 214] width 92 height 17
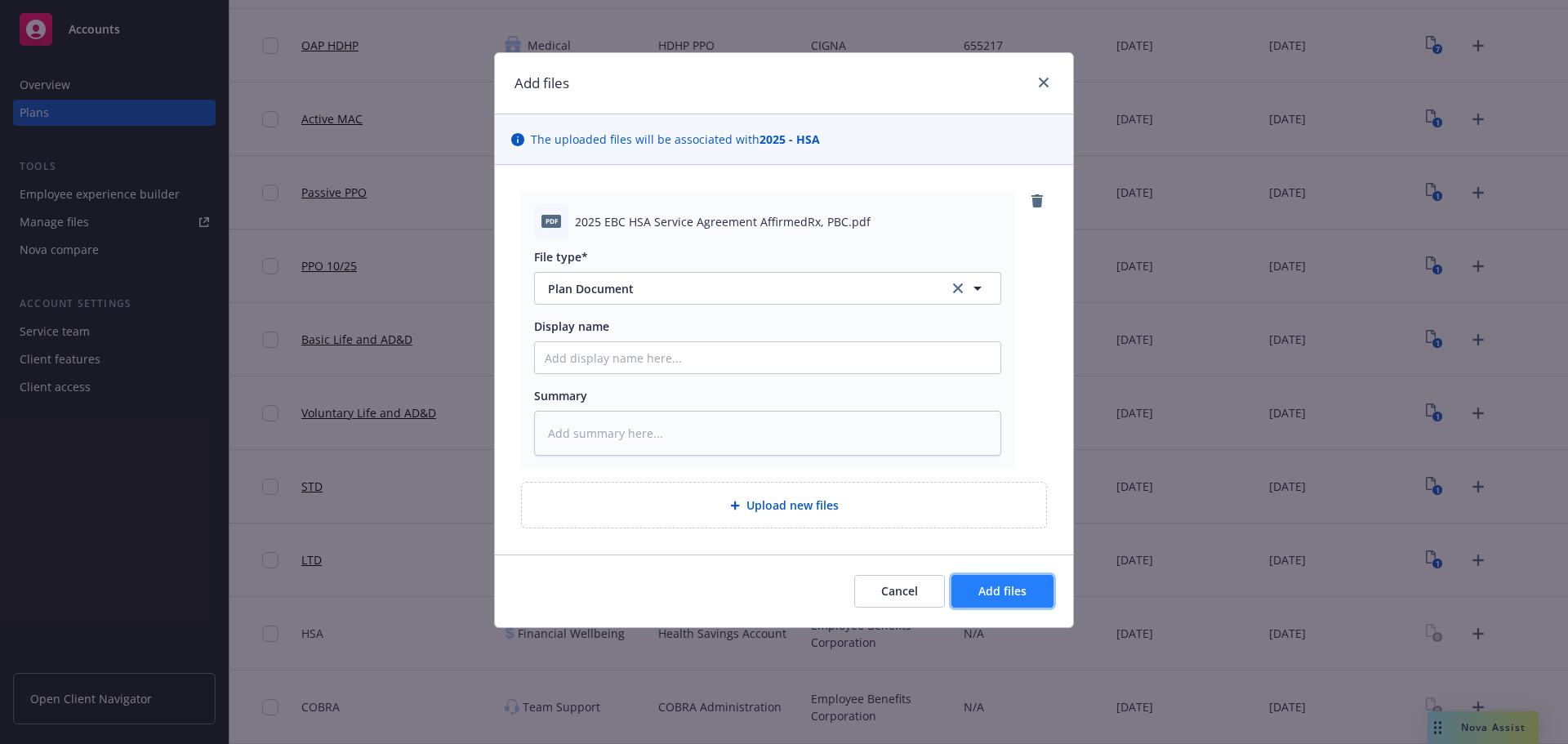
click at [1027, 585] on button "Add files" at bounding box center [1002, 591] width 102 height 33
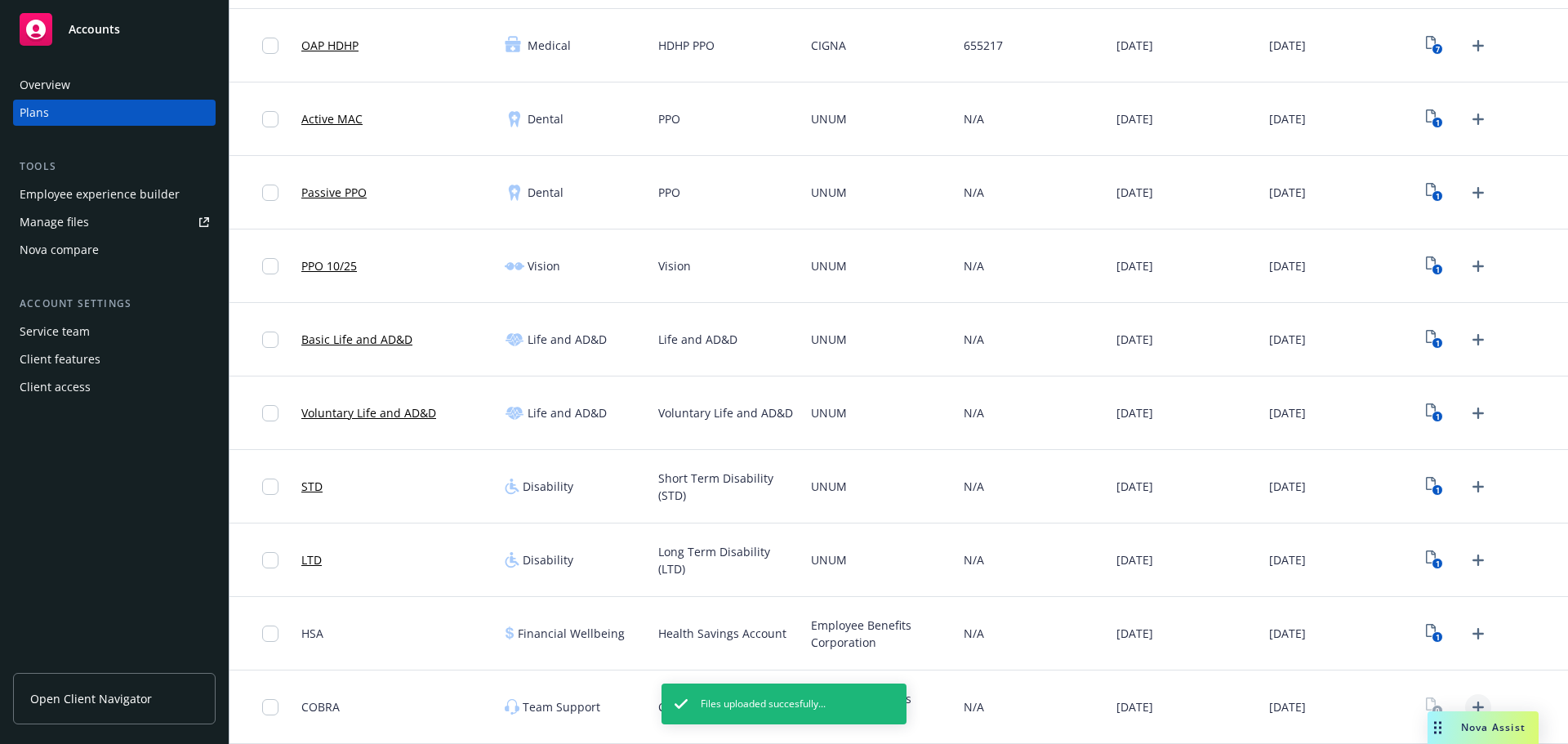
click at [1468, 698] on icon "Upload Plan Documents" at bounding box center [1478, 708] width 20 height 20
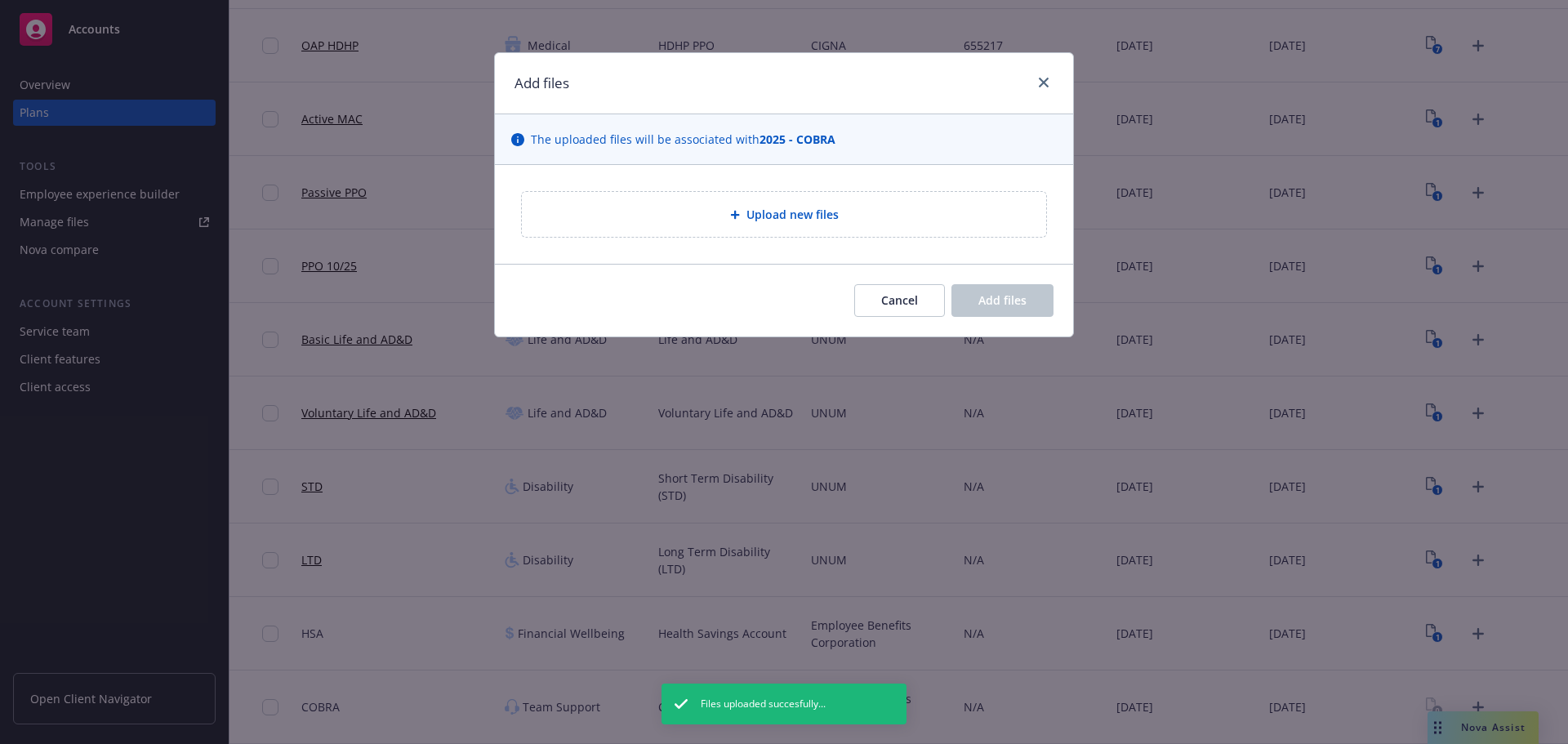
click at [762, 202] on div "Upload new files" at bounding box center [784, 215] width 525 height 45
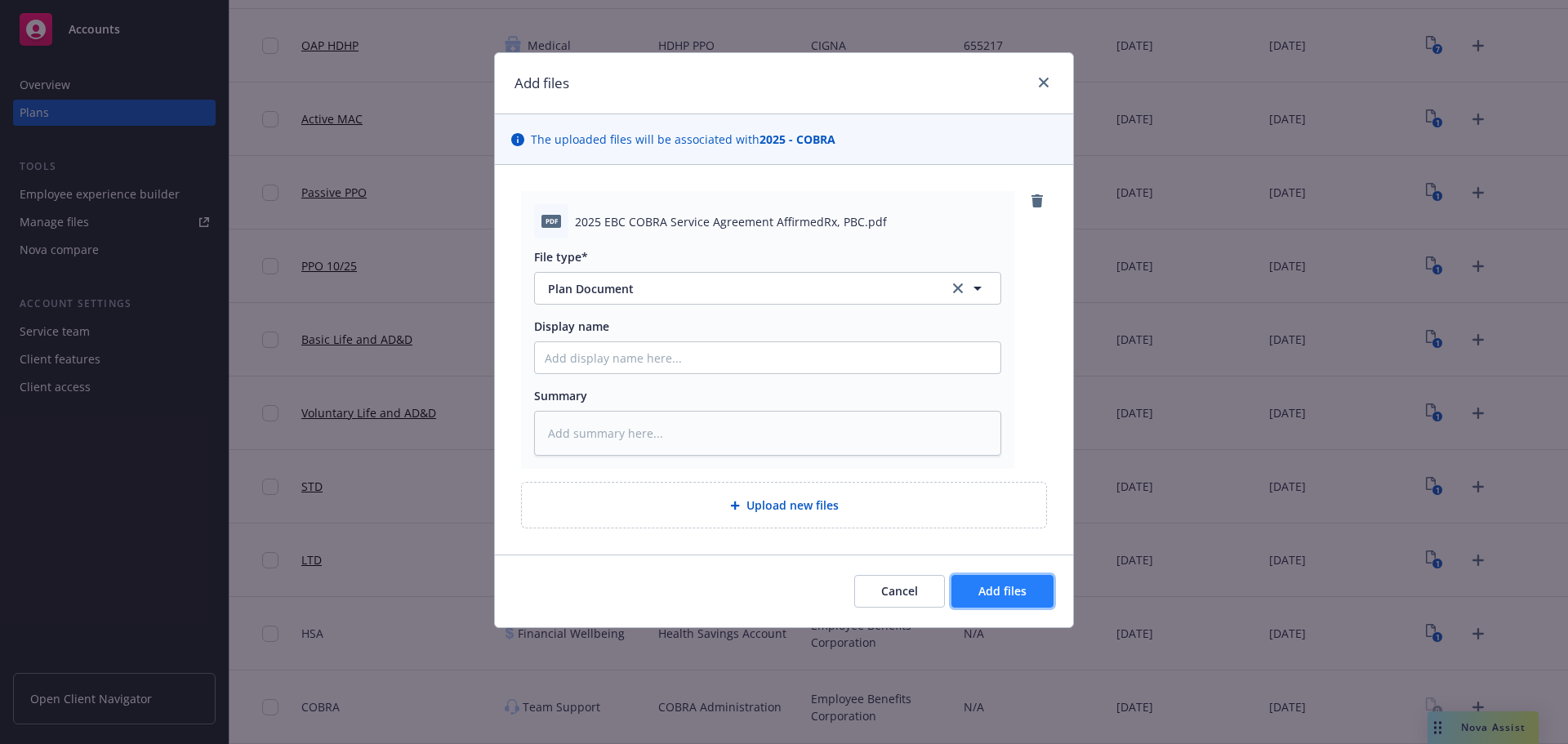
click at [1017, 599] on button "Add files" at bounding box center [1002, 591] width 102 height 33
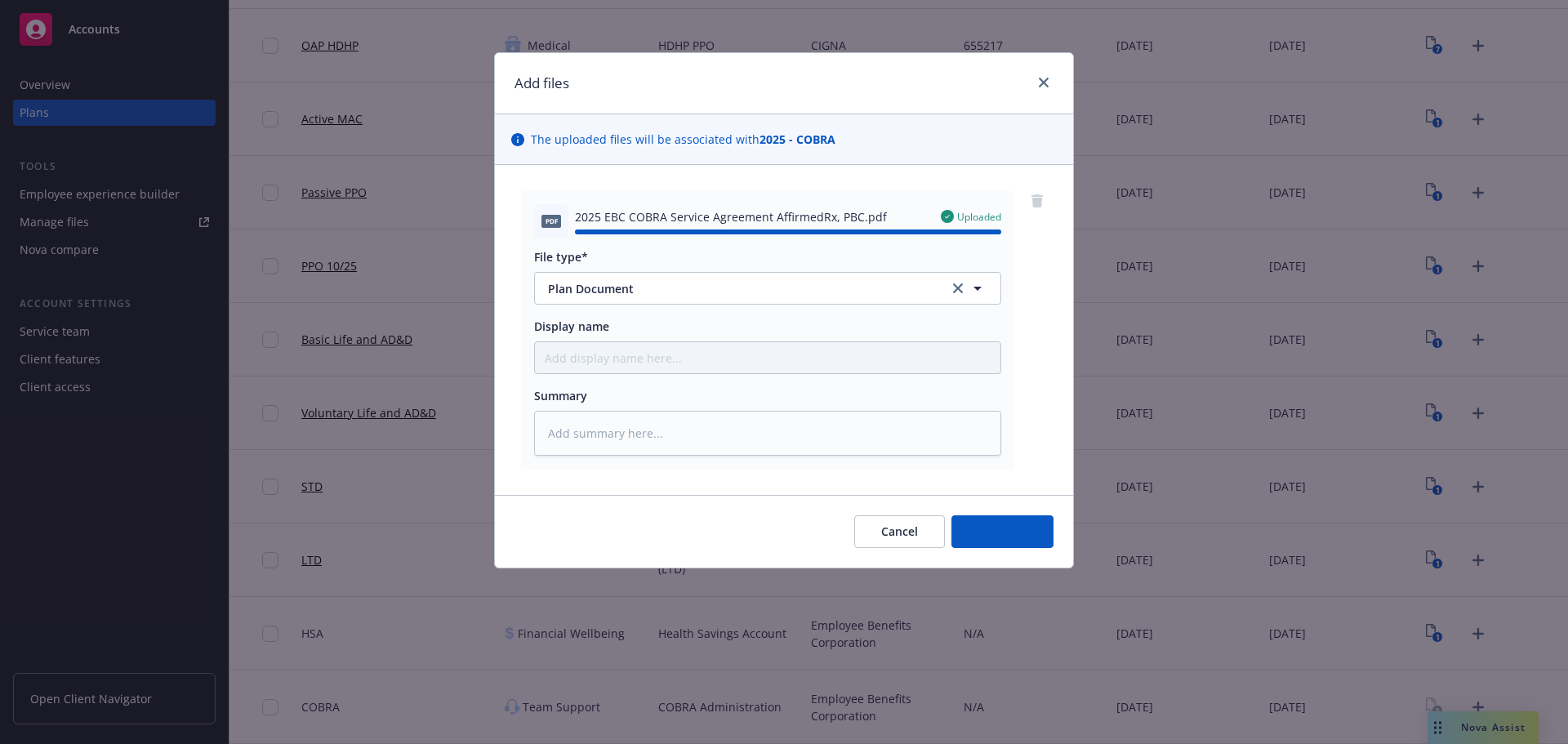
type textarea "x"
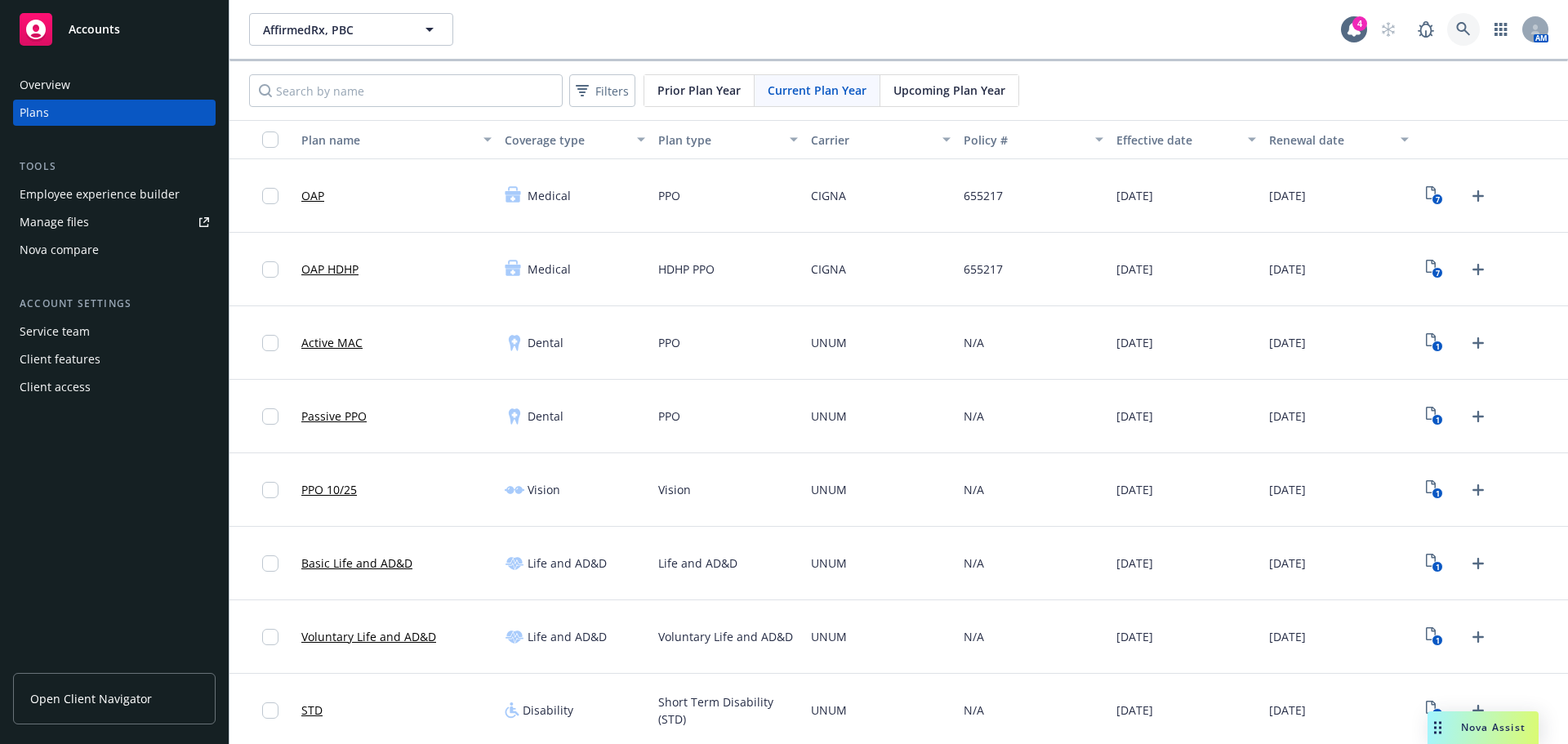
click at [1457, 33] on icon at bounding box center [1464, 29] width 15 height 14
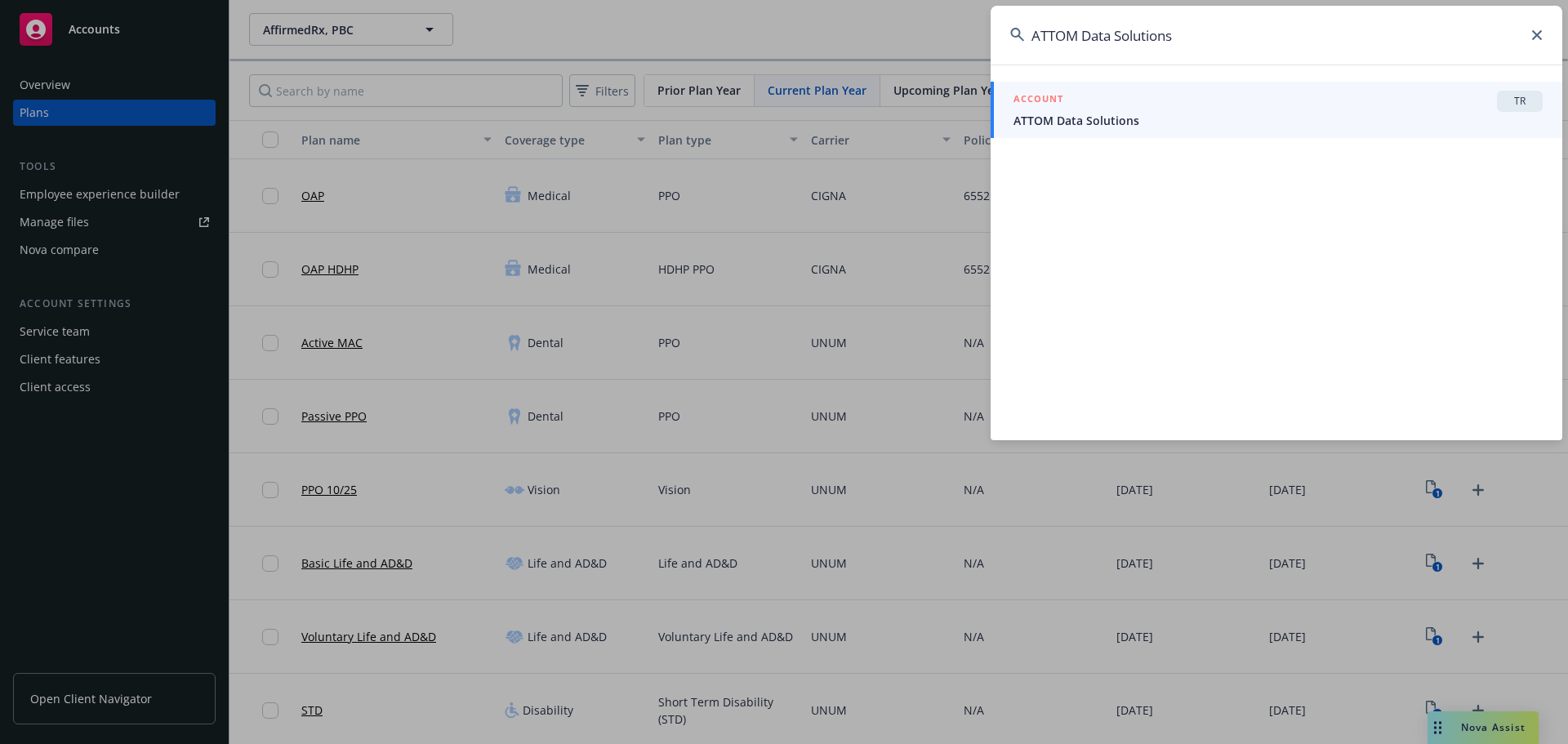
type input "ATTOM Data Solutions"
click at [1215, 128] on span "ATTOM Data Solutions" at bounding box center [1278, 120] width 529 height 17
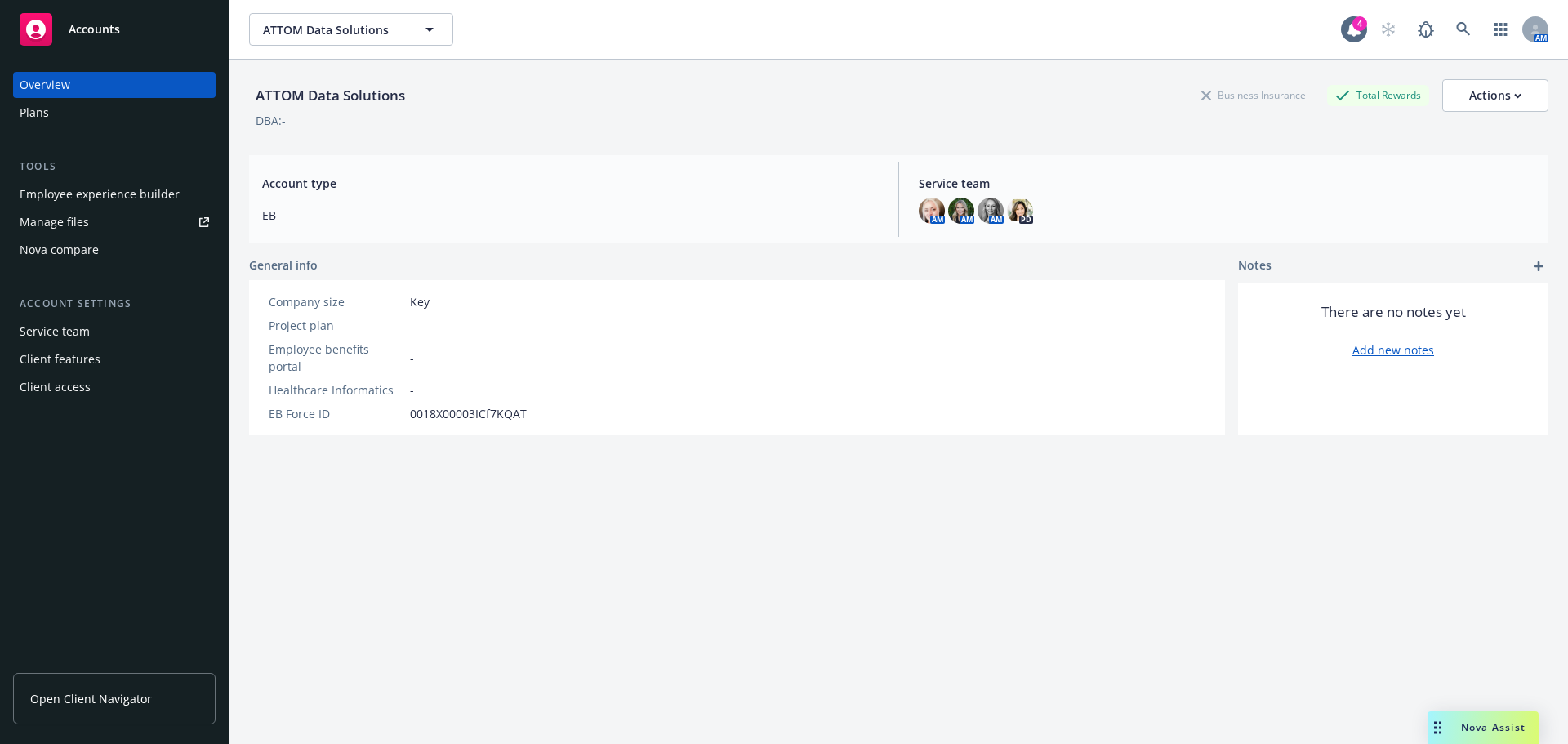
click at [112, 130] on div "Overview Plans Tools Employee experience builder Manage files Nova compare Acco…" at bounding box center [113, 236] width 202 height 328
click at [107, 122] on div "Plans" at bounding box center [114, 112] width 189 height 26
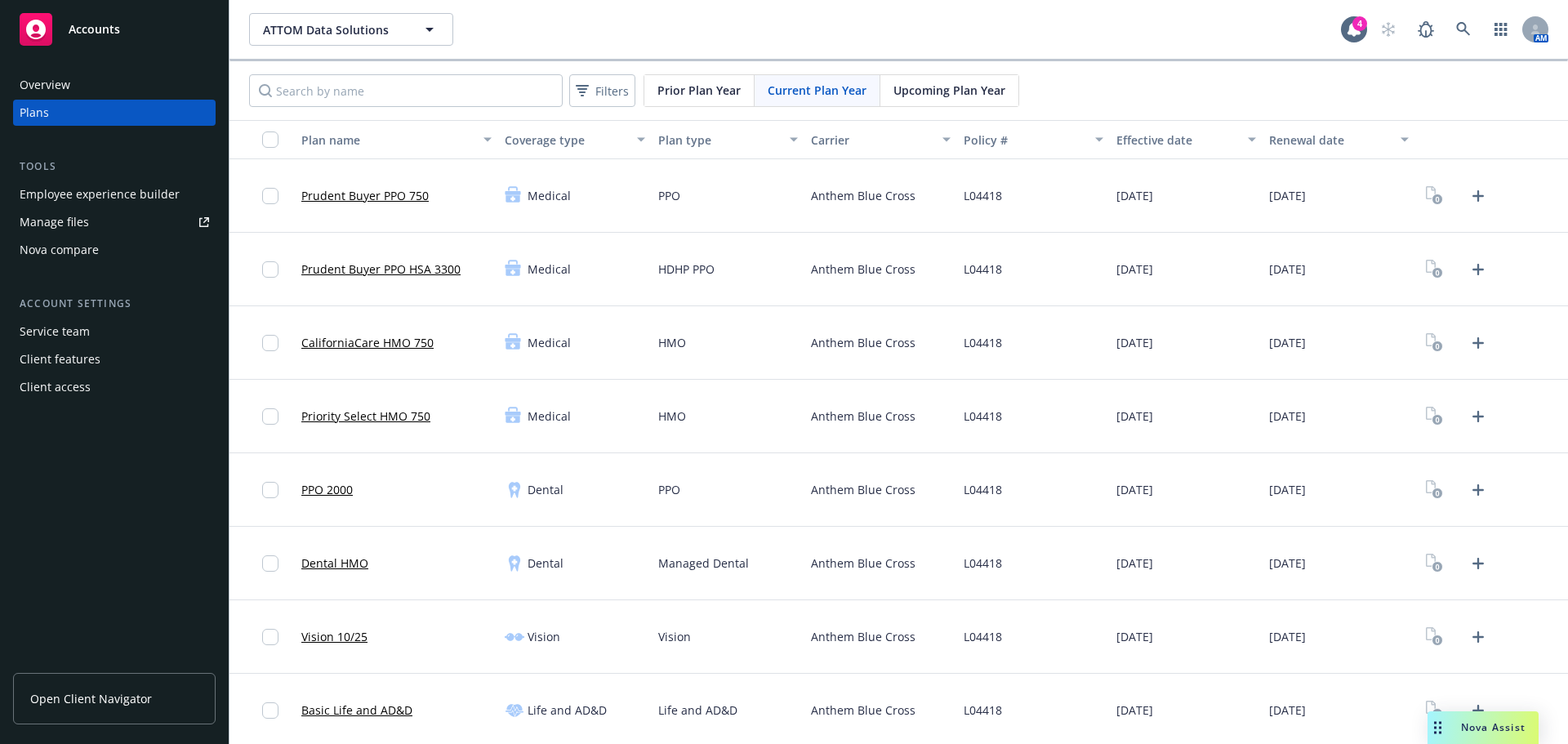
click at [963, 81] on div "Upcoming Plan Year" at bounding box center [949, 91] width 138 height 31
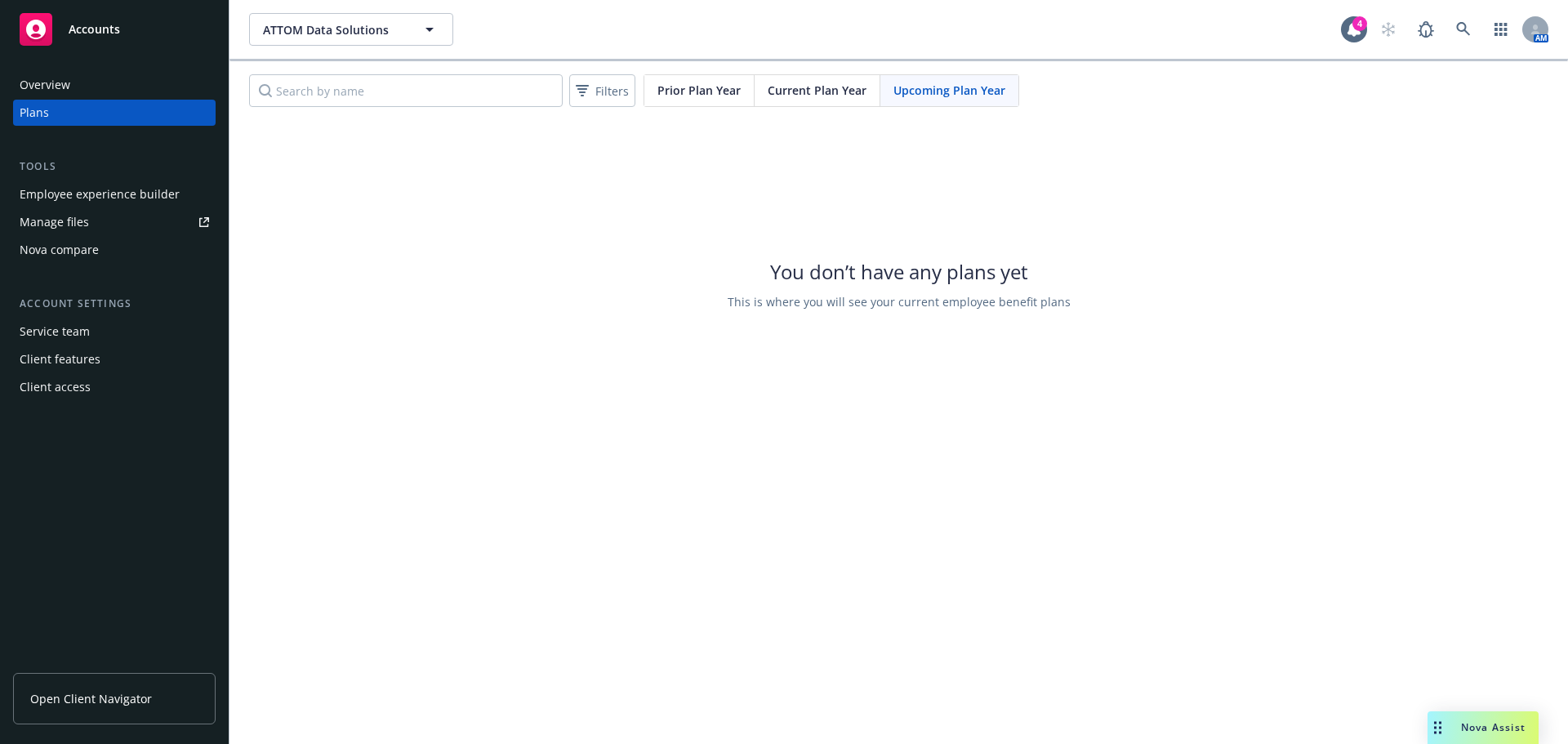
click at [798, 98] on span "Current Plan Year" at bounding box center [817, 90] width 99 height 17
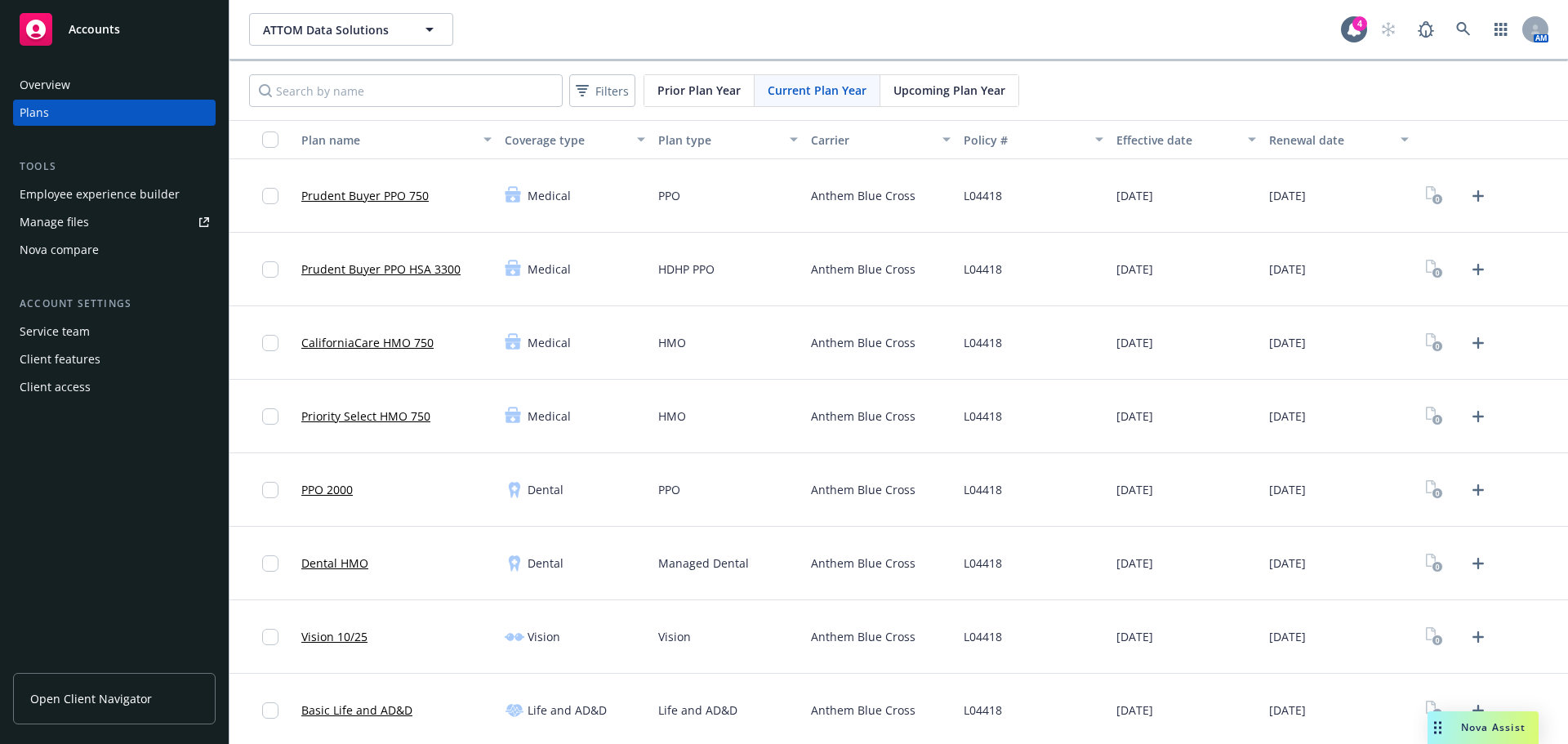
click at [891, 410] on span "Anthem Blue Cross" at bounding box center [863, 416] width 104 height 17
click at [1468, 202] on icon "Upload Plan Documents" at bounding box center [1478, 196] width 20 height 20
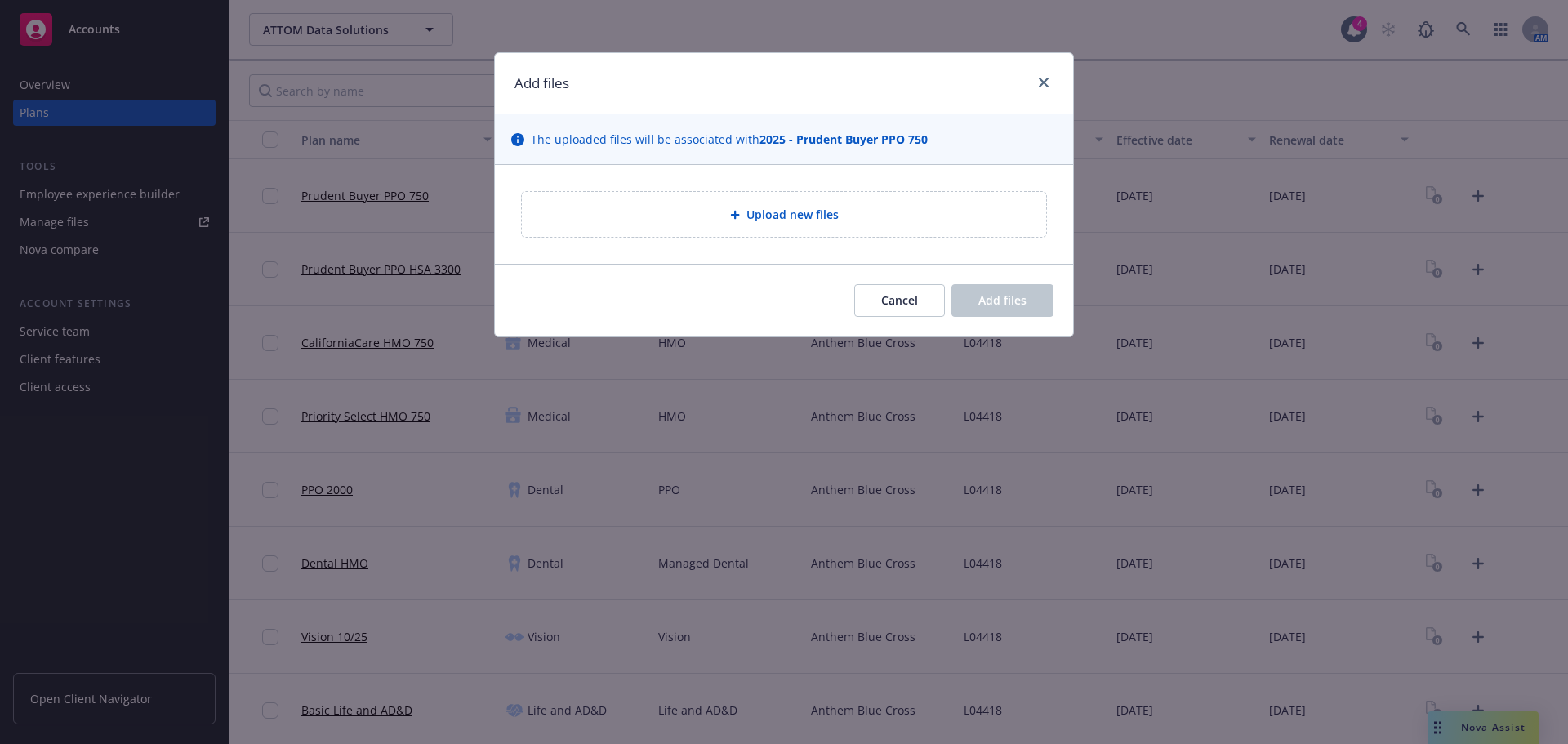
click at [809, 207] on span "Upload new files" at bounding box center [793, 214] width 92 height 17
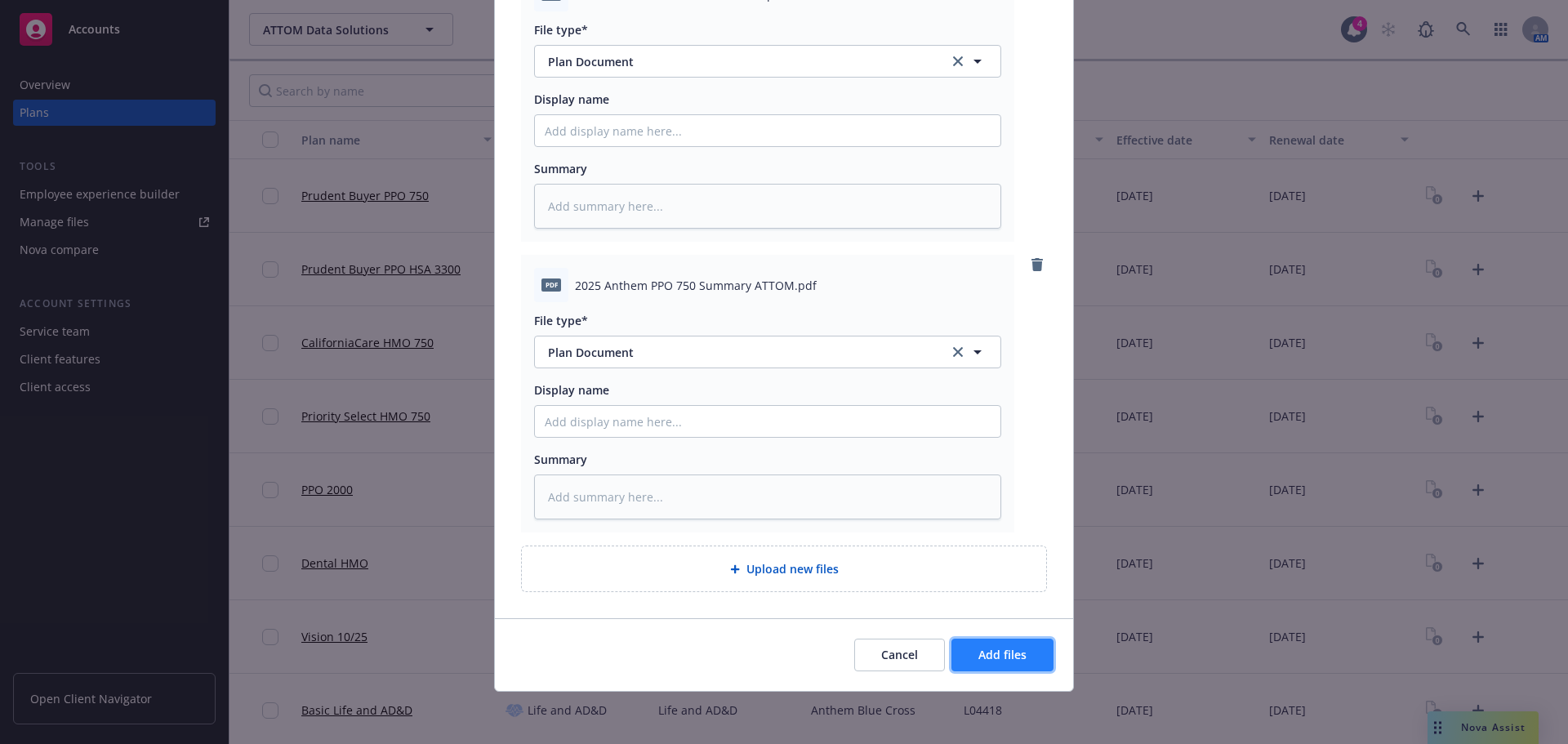
click at [1034, 652] on button "Add files" at bounding box center [1002, 655] width 102 height 33
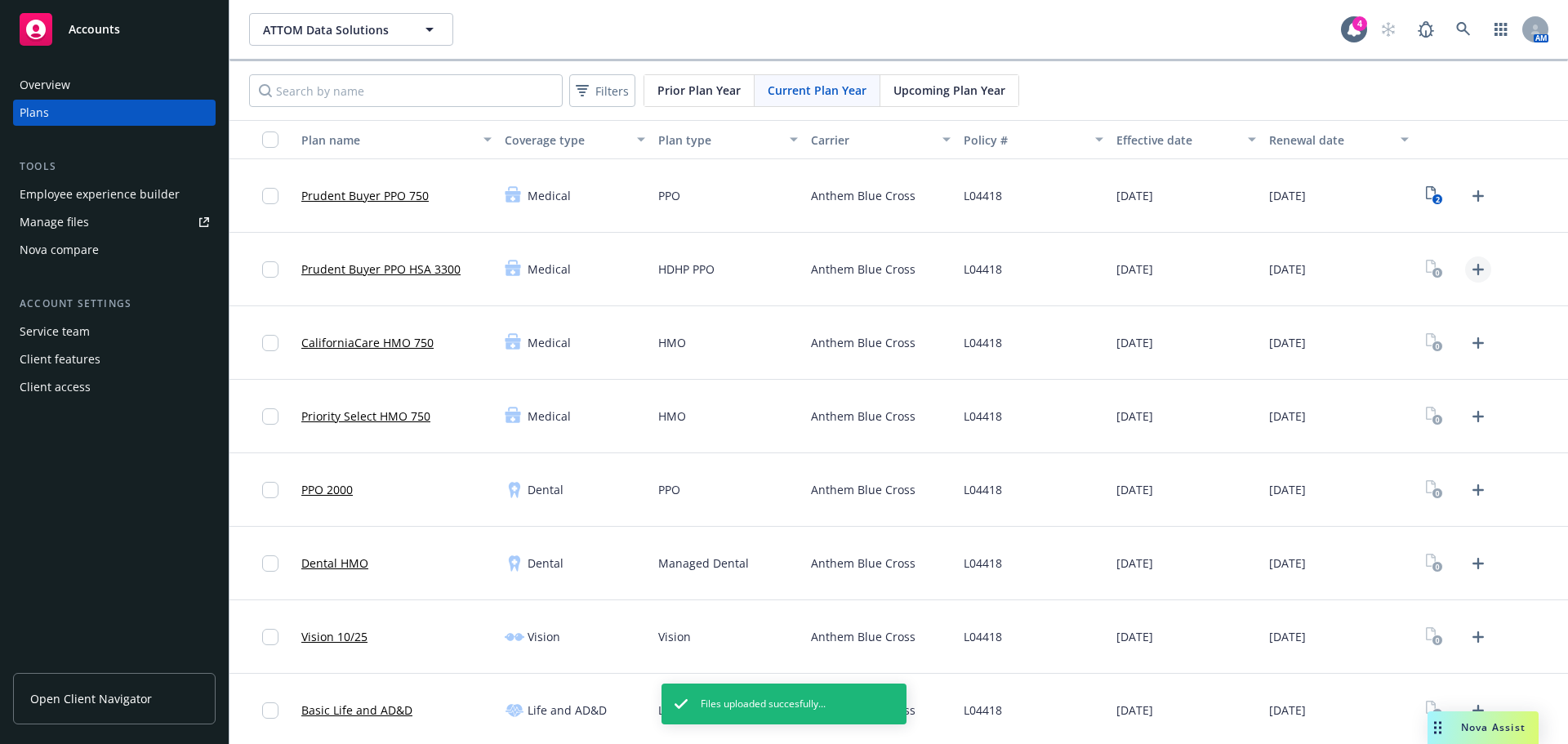
click at [1472, 266] on icon "Upload Plan Documents" at bounding box center [1478, 270] width 20 height 20
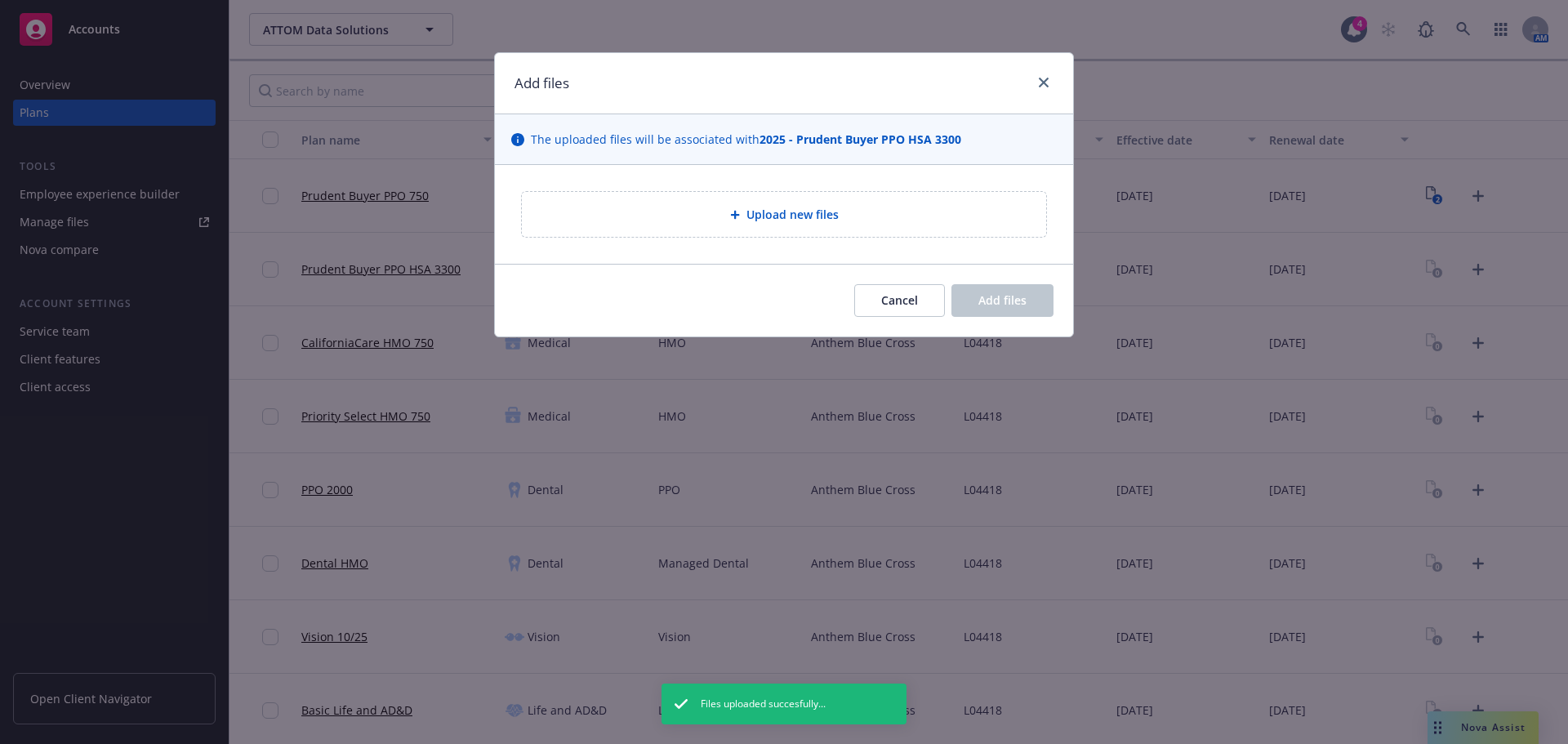
click at [793, 237] on div "Upload new files" at bounding box center [784, 214] width 526 height 46
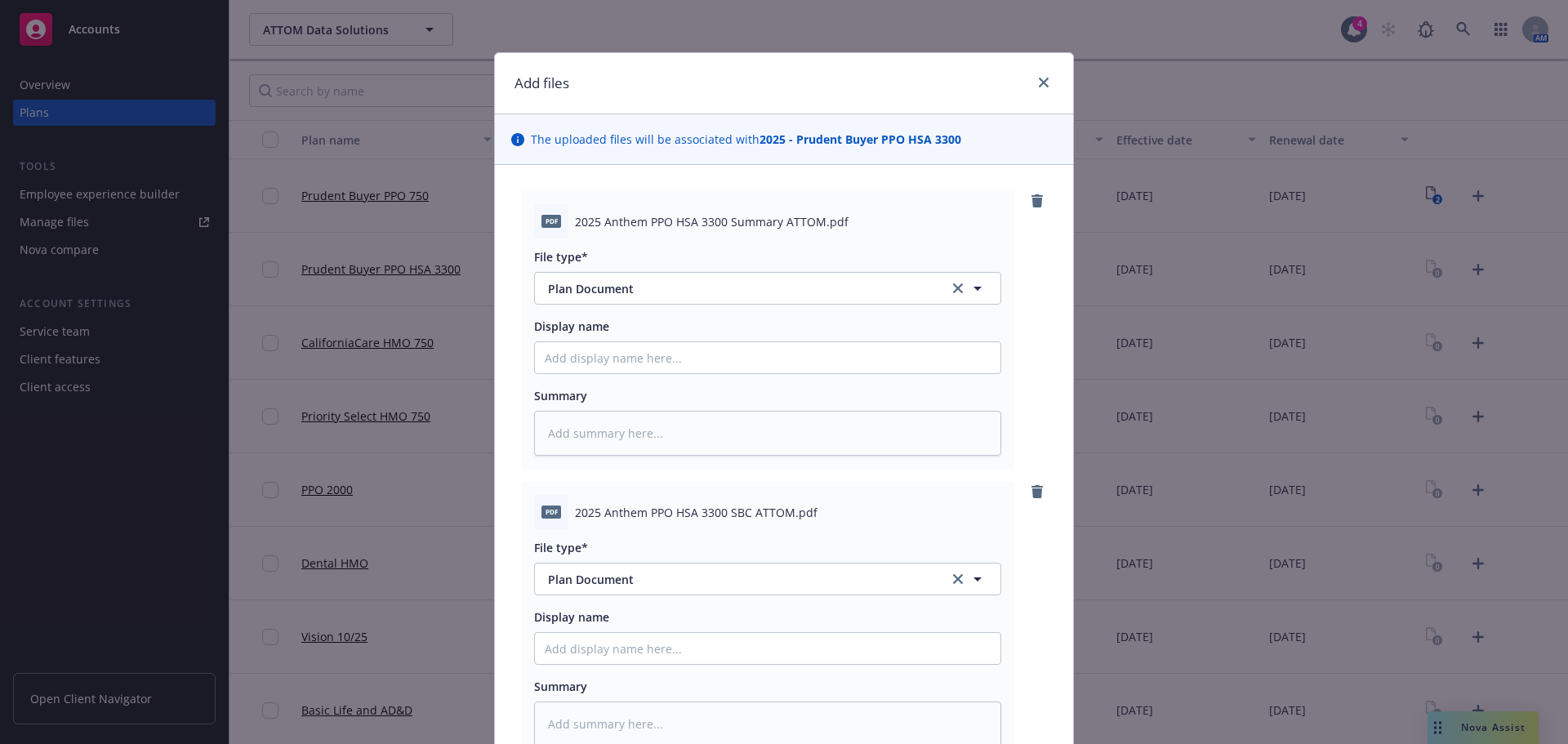
scroll to position [227, 0]
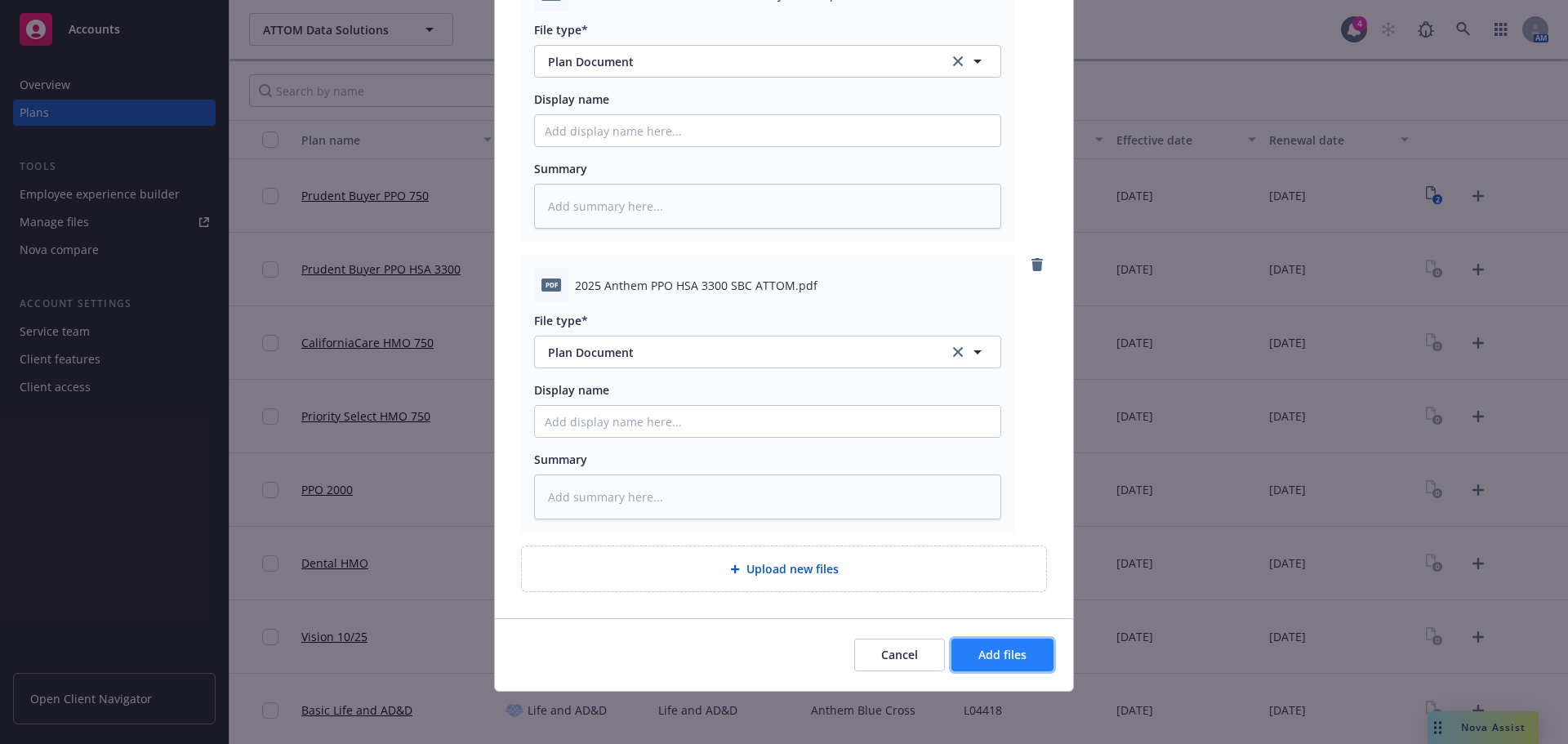
click at [1022, 648] on button "Add files" at bounding box center [1002, 655] width 102 height 33
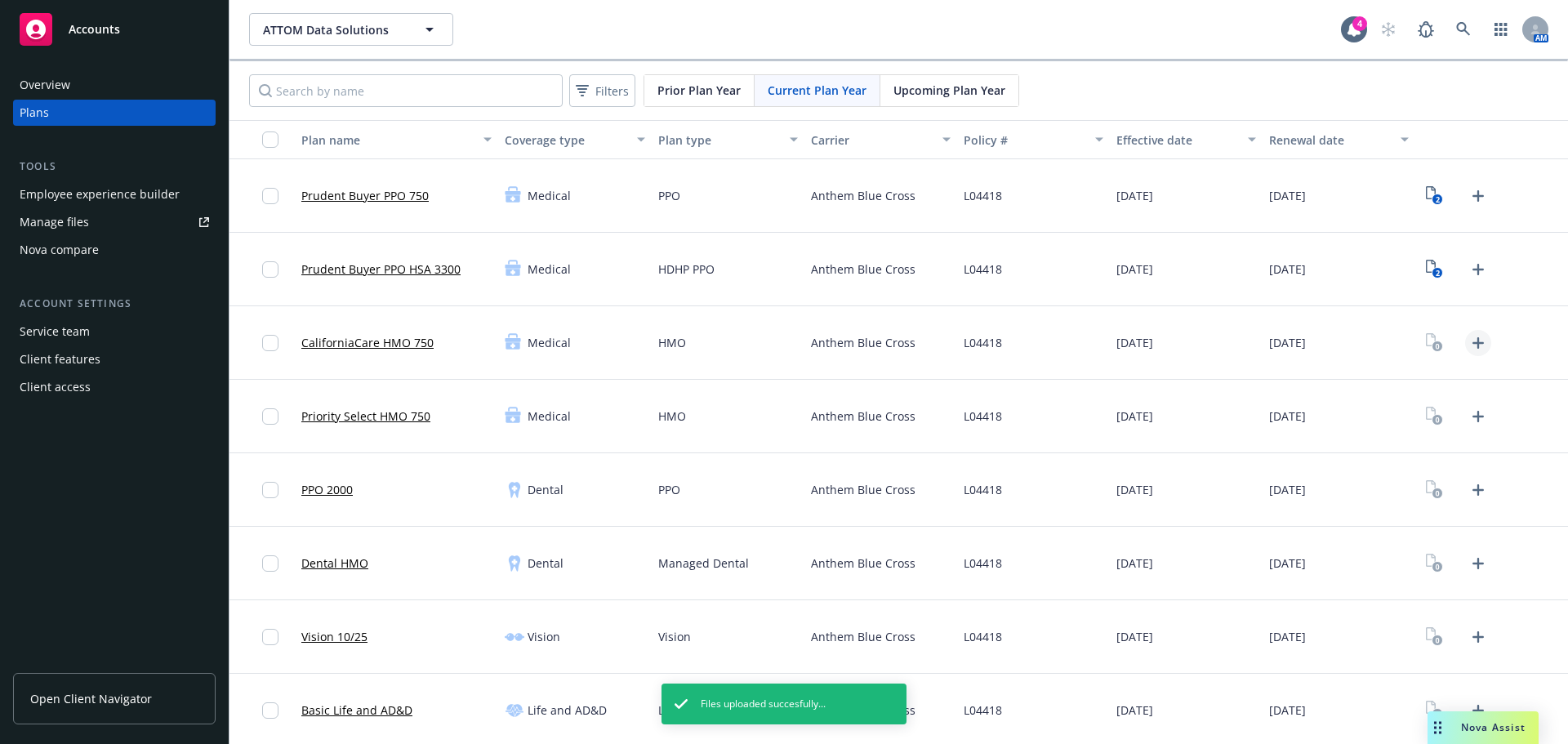
click at [1468, 342] on icon "Upload Plan Documents" at bounding box center [1478, 343] width 20 height 20
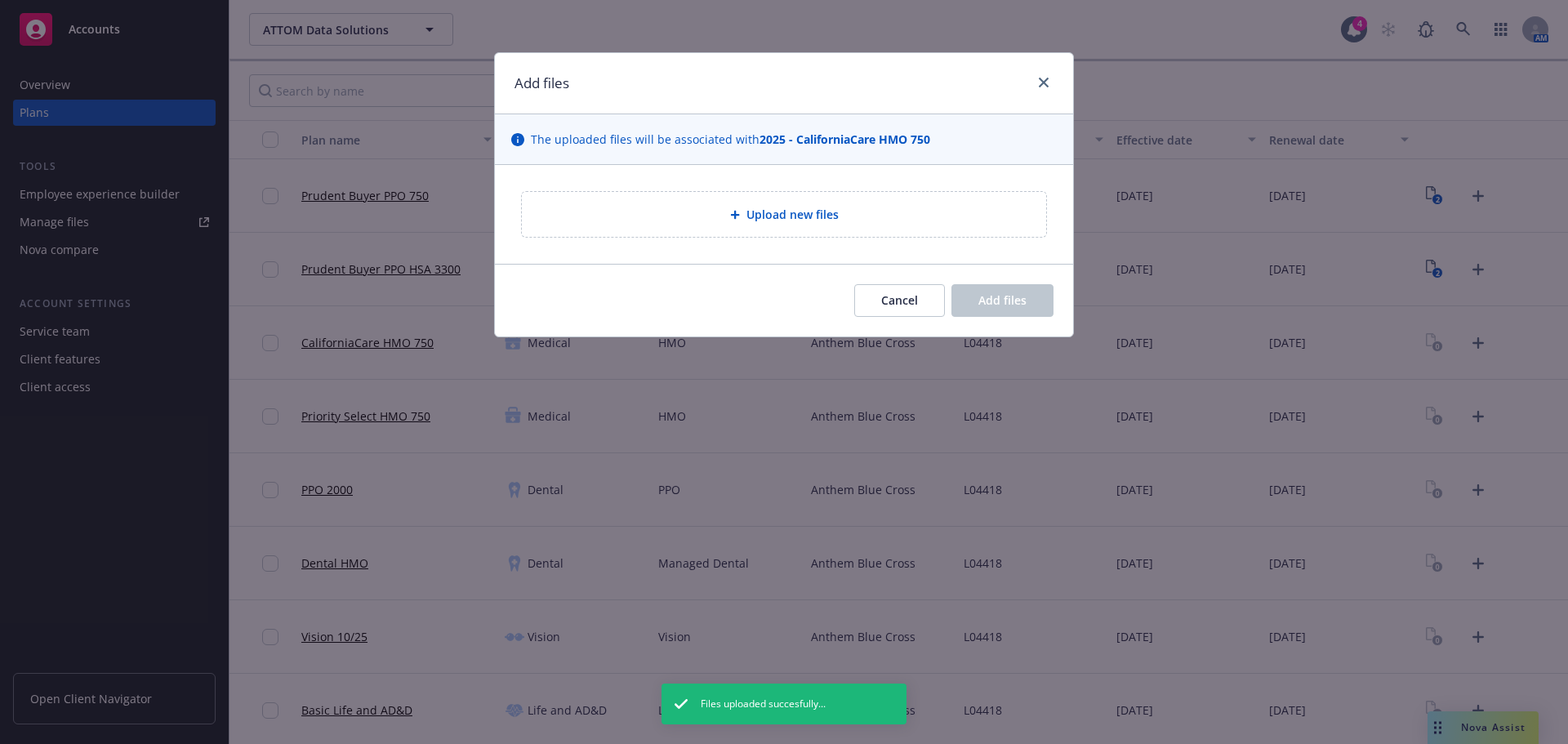
click at [733, 238] on div "Upload new files" at bounding box center [784, 214] width 578 height 99
click at [732, 235] on div "Upload new files" at bounding box center [784, 215] width 525 height 45
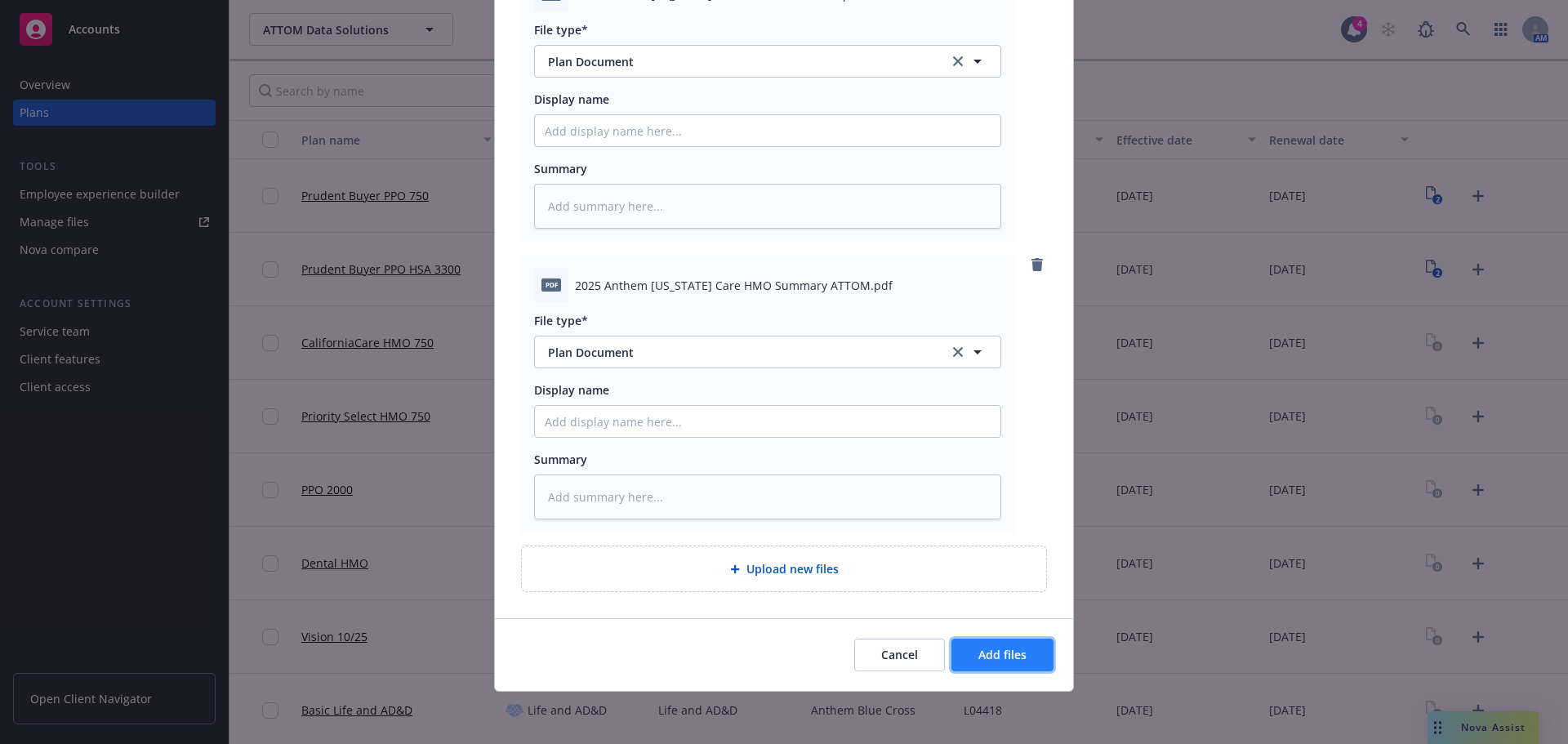
click at [1012, 656] on span "Add files" at bounding box center [1002, 654] width 48 height 15
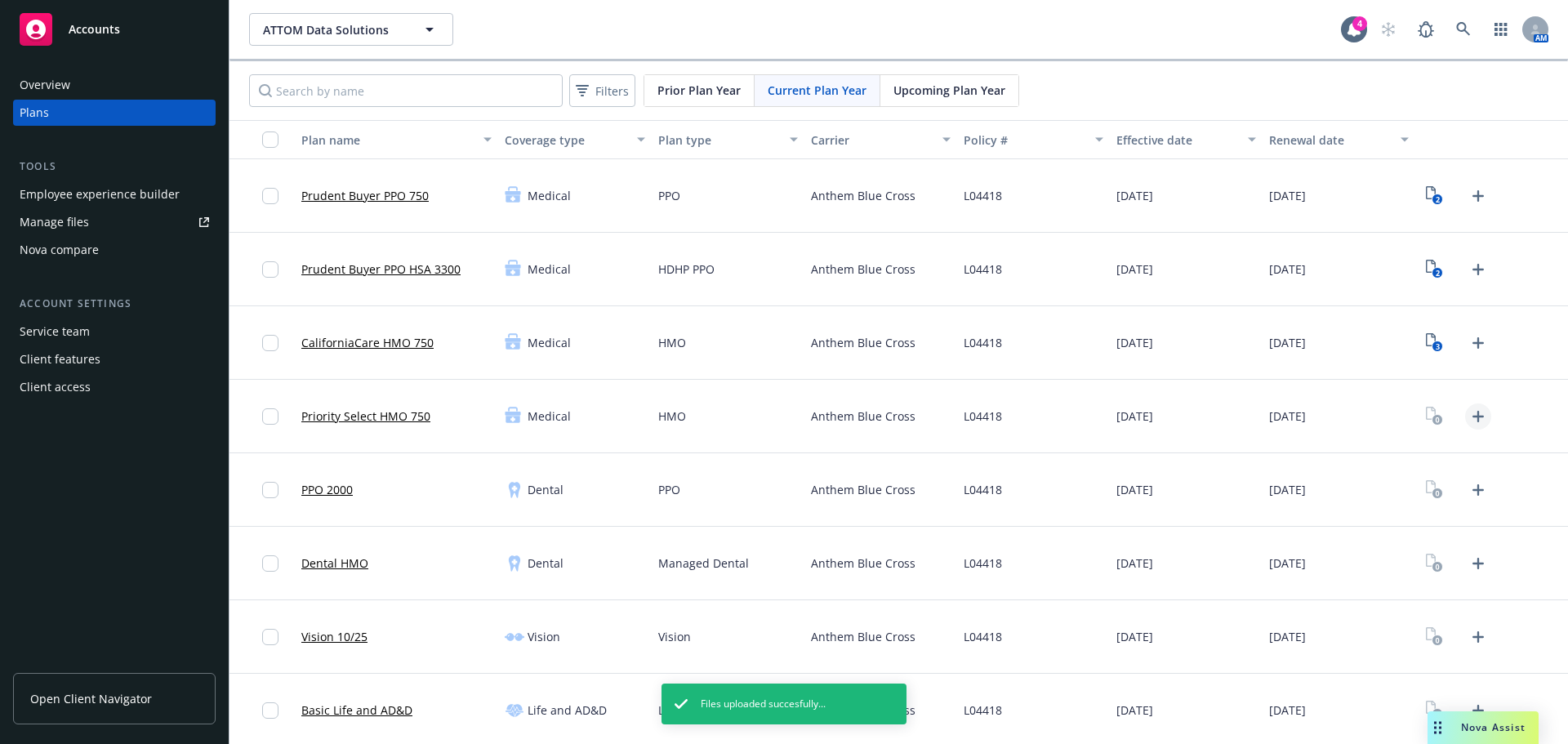
click at [1475, 414] on icon "Upload Plan Documents" at bounding box center [1478, 417] width 20 height 20
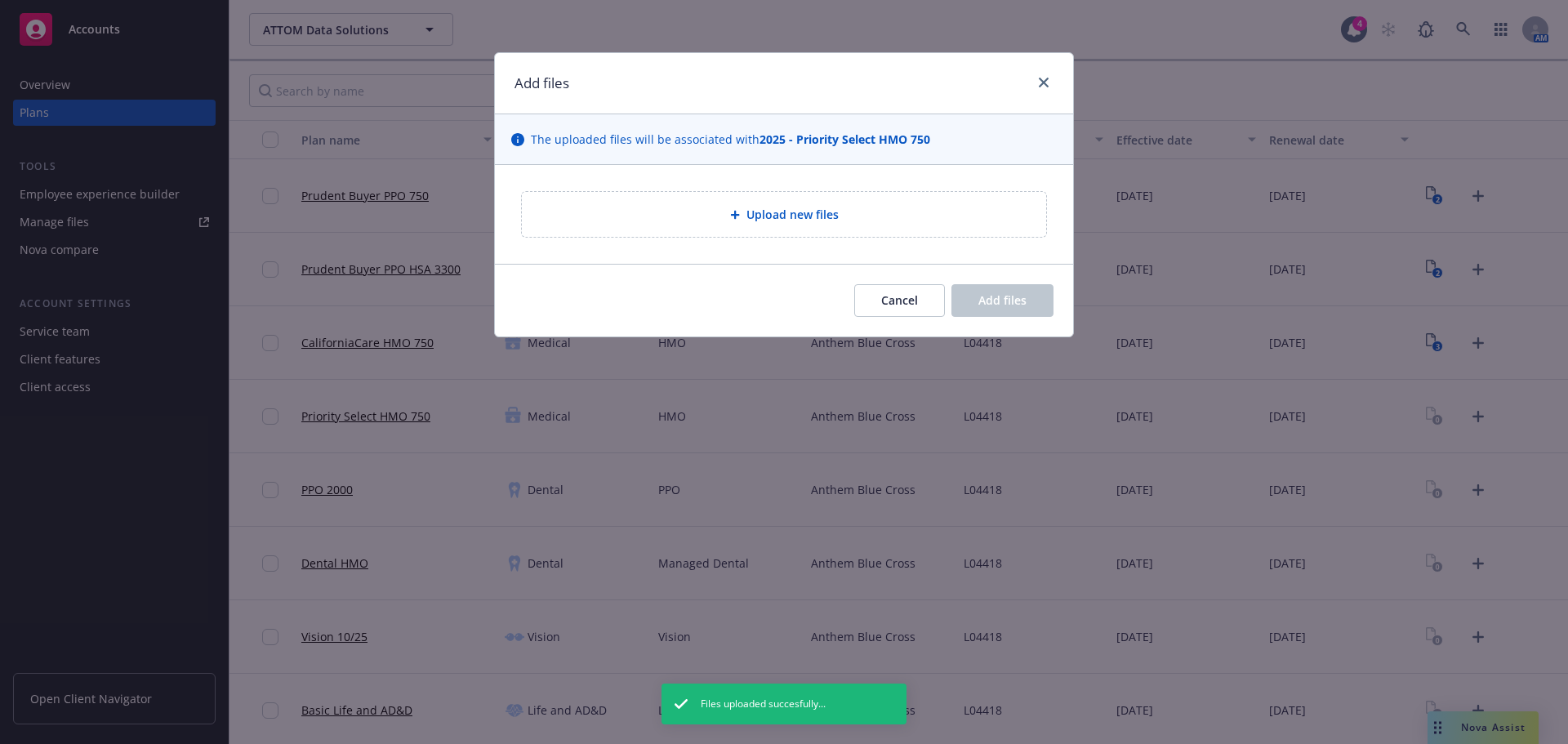
click at [814, 208] on span "Upload new files" at bounding box center [793, 214] width 92 height 17
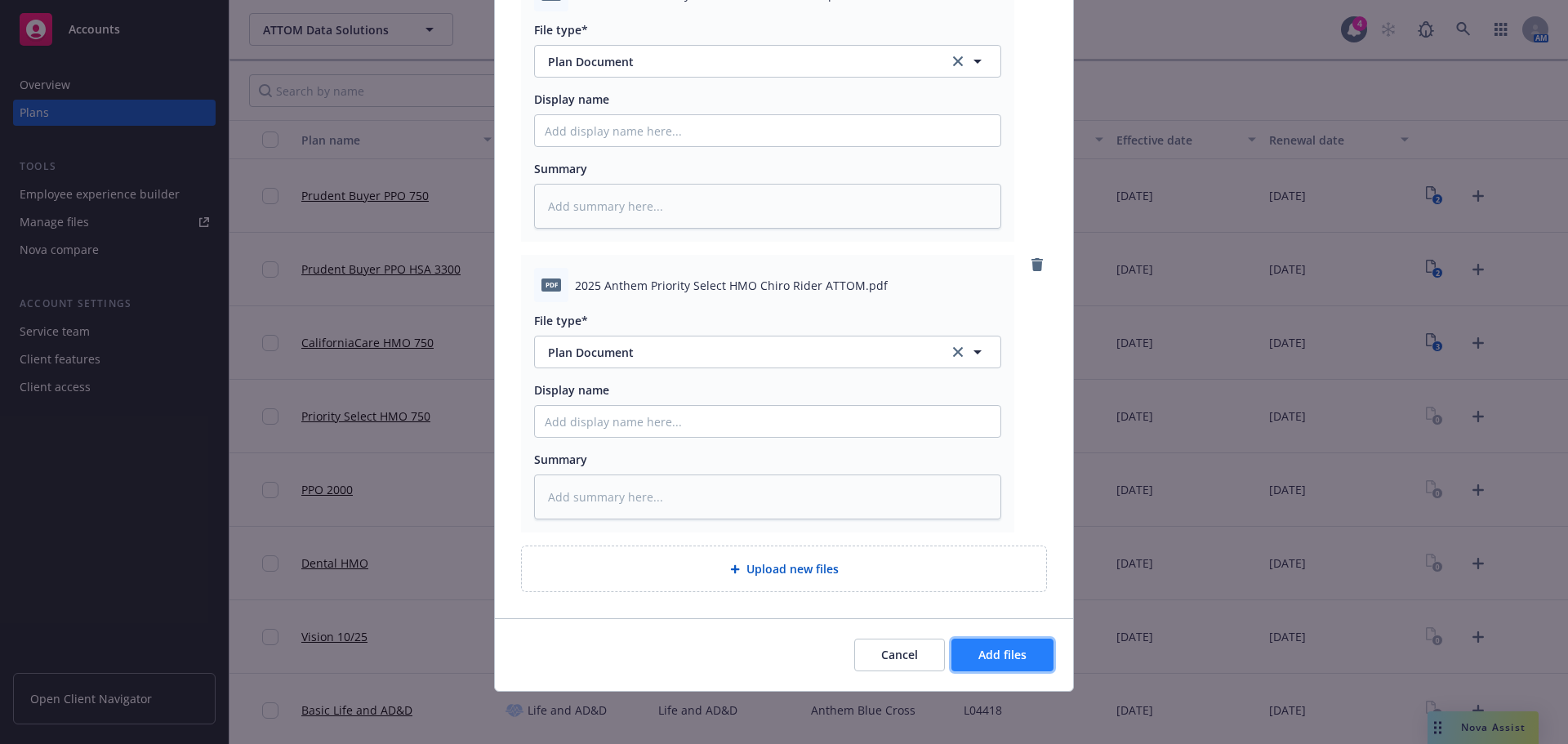
click at [1016, 643] on button "Add files" at bounding box center [1002, 655] width 102 height 33
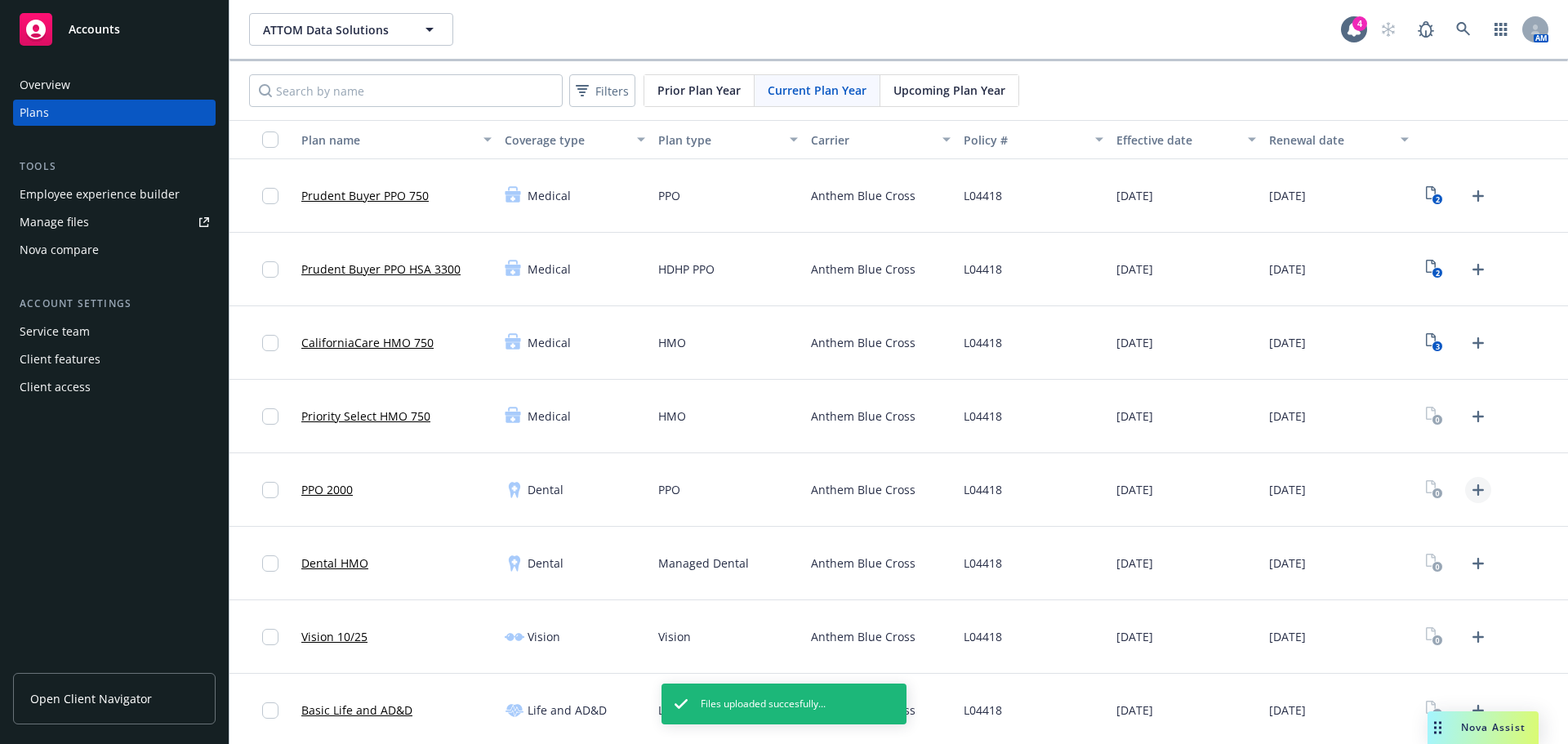
click at [1468, 498] on icon "Upload Plan Documents" at bounding box center [1478, 490] width 20 height 20
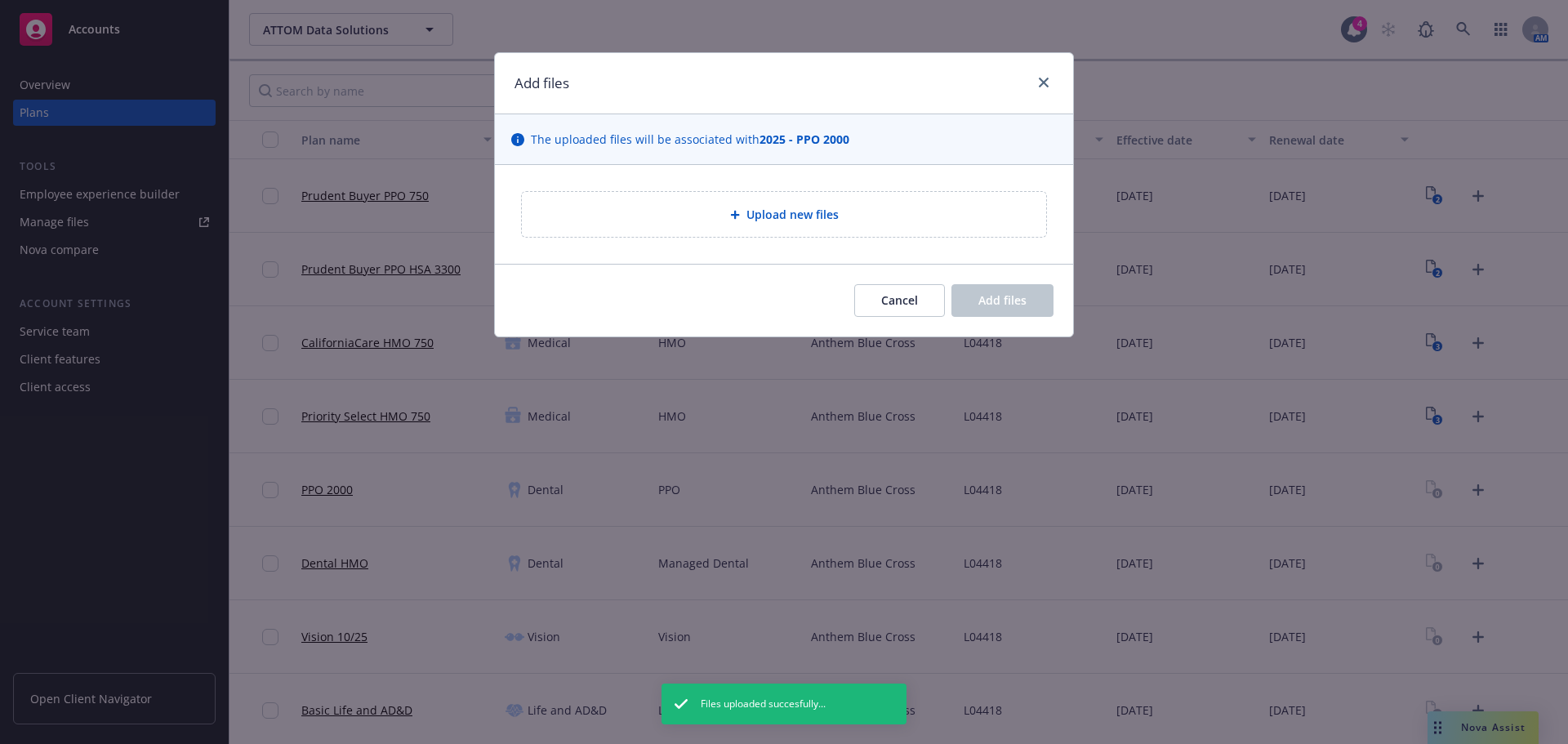
click at [769, 194] on div "Upload new files" at bounding box center [784, 215] width 525 height 45
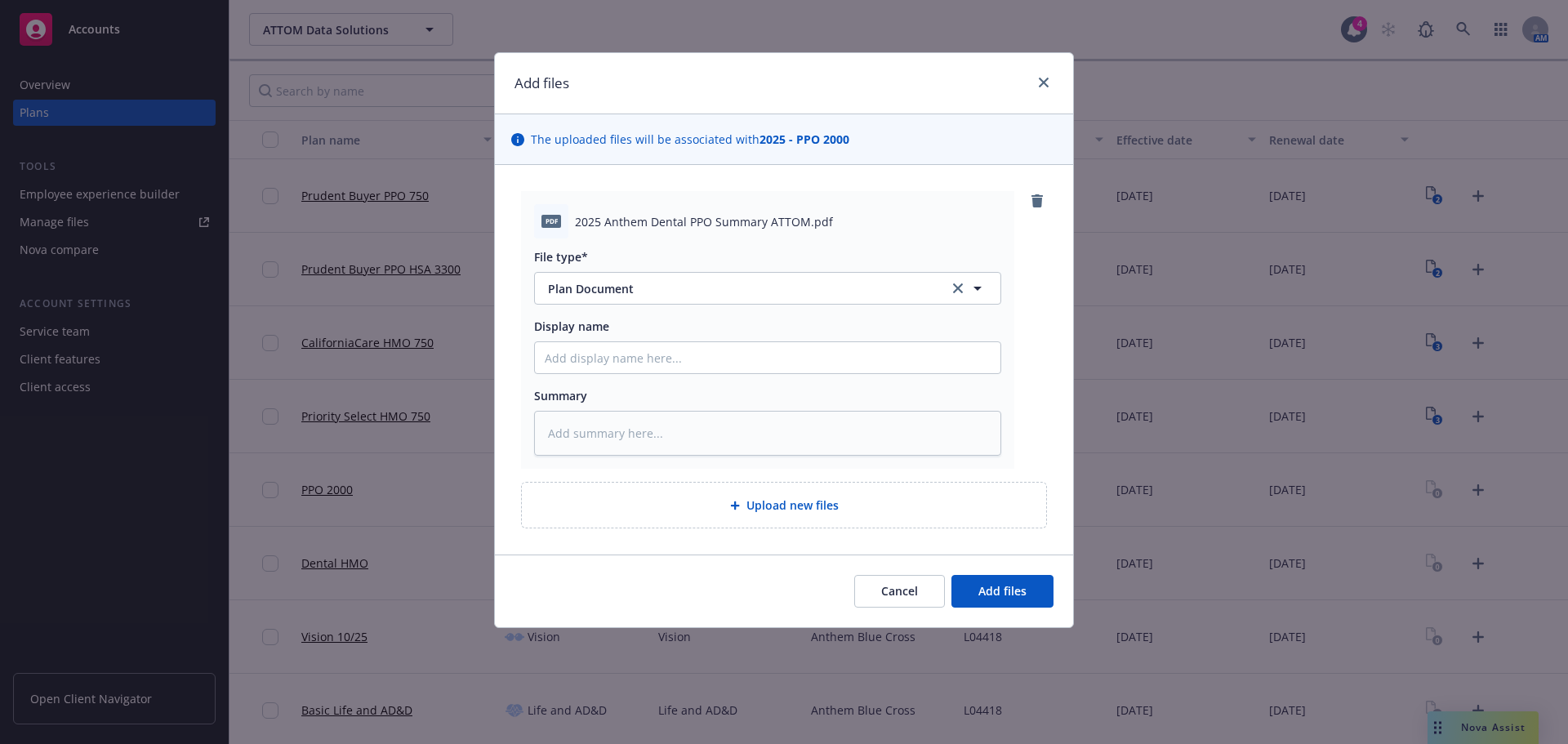
click at [983, 563] on div "Cancel Add files" at bounding box center [784, 591] width 578 height 72
click at [991, 578] on button "Add files" at bounding box center [1002, 591] width 102 height 33
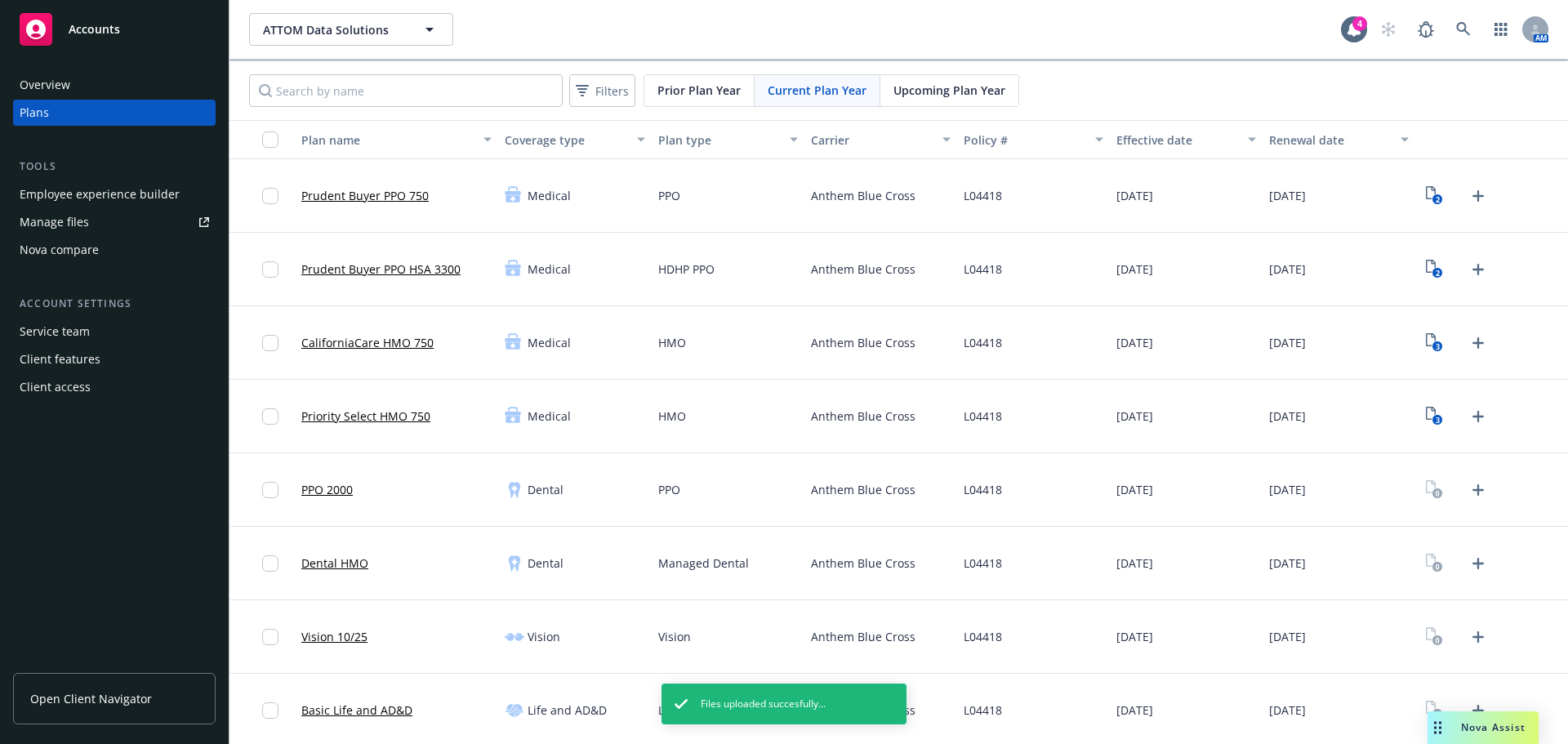
click at [1468, 567] on icon "Upload Plan Documents" at bounding box center [1478, 564] width 20 height 20
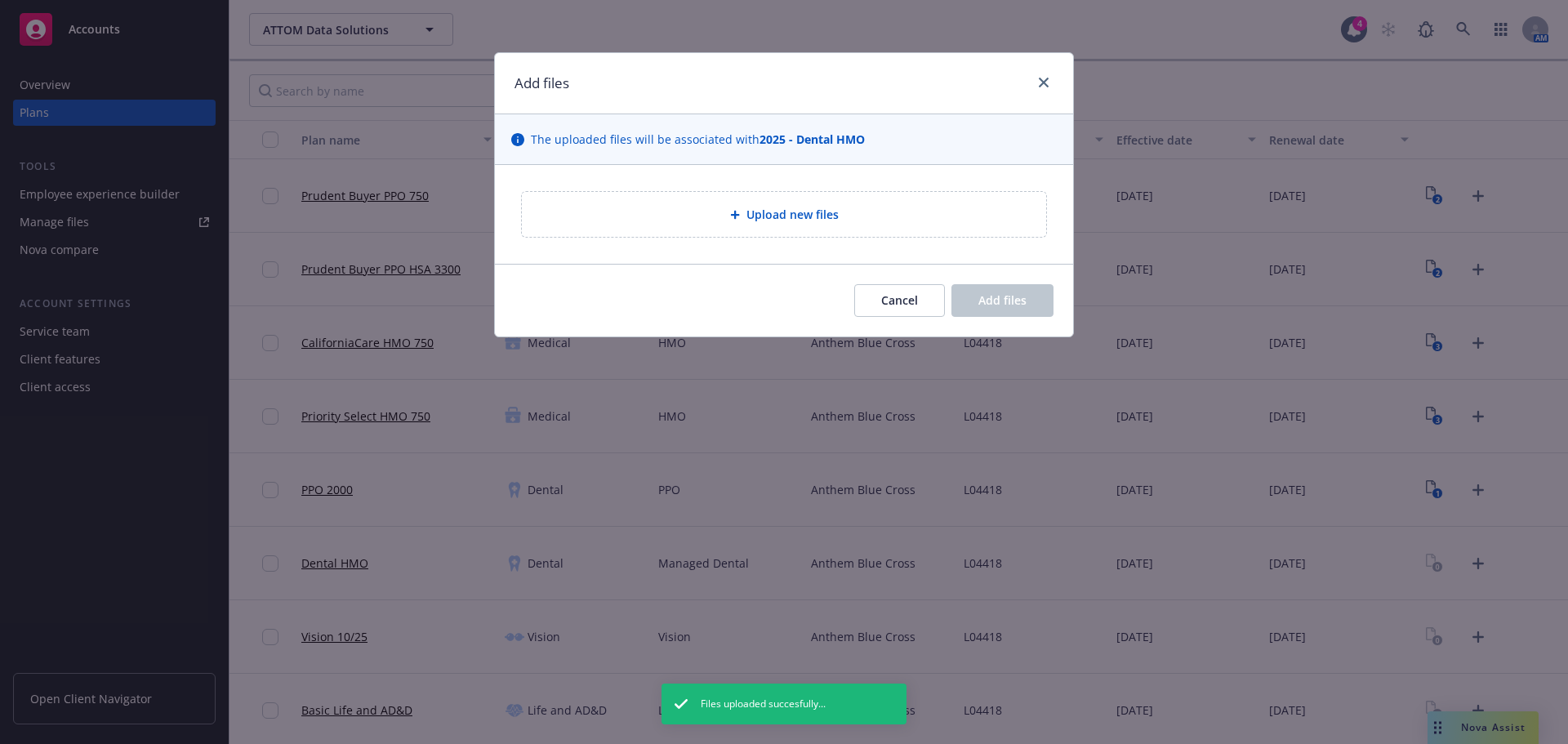
click at [757, 202] on div "Upload new files" at bounding box center [784, 215] width 525 height 45
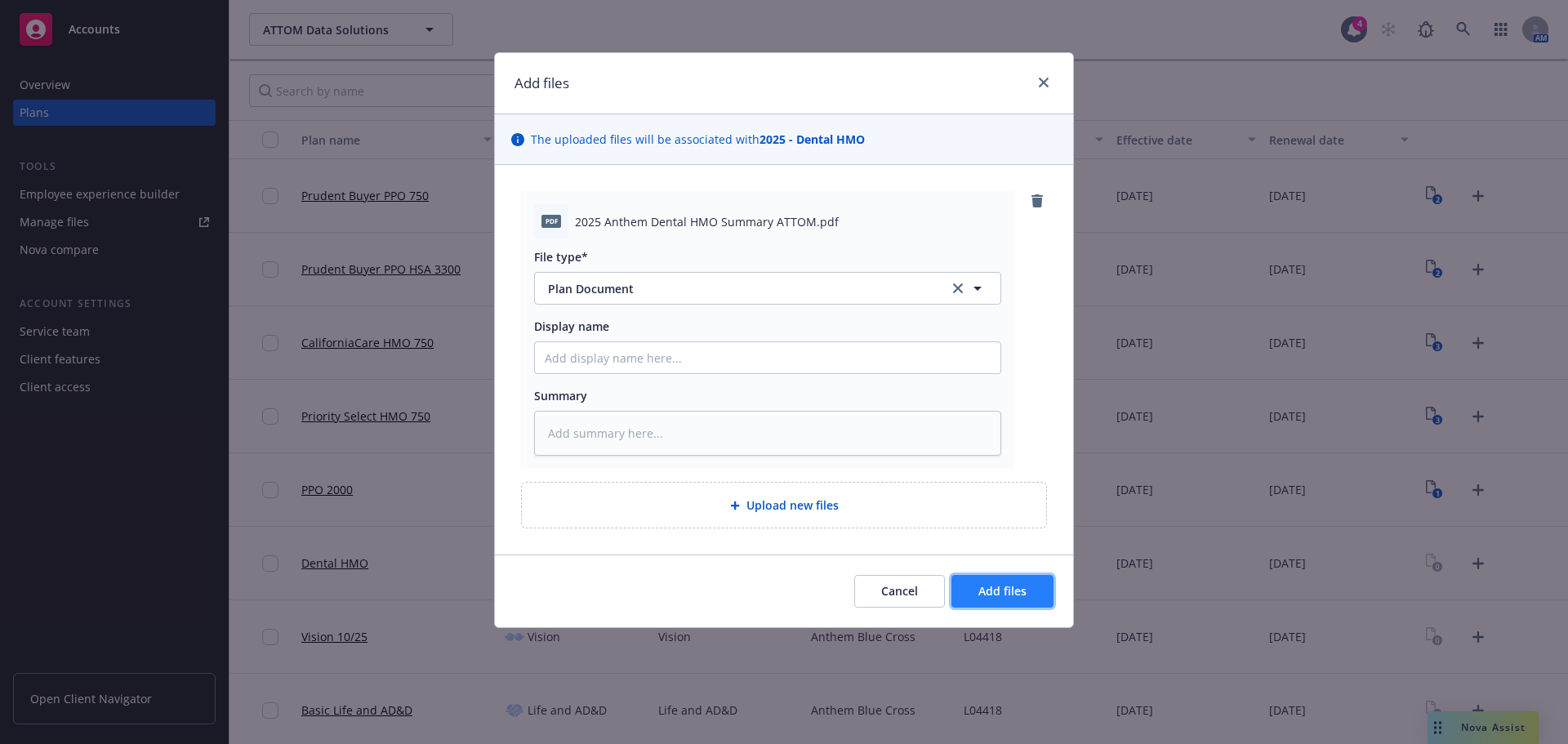
click at [1007, 584] on span "Add files" at bounding box center [1002, 590] width 48 height 15
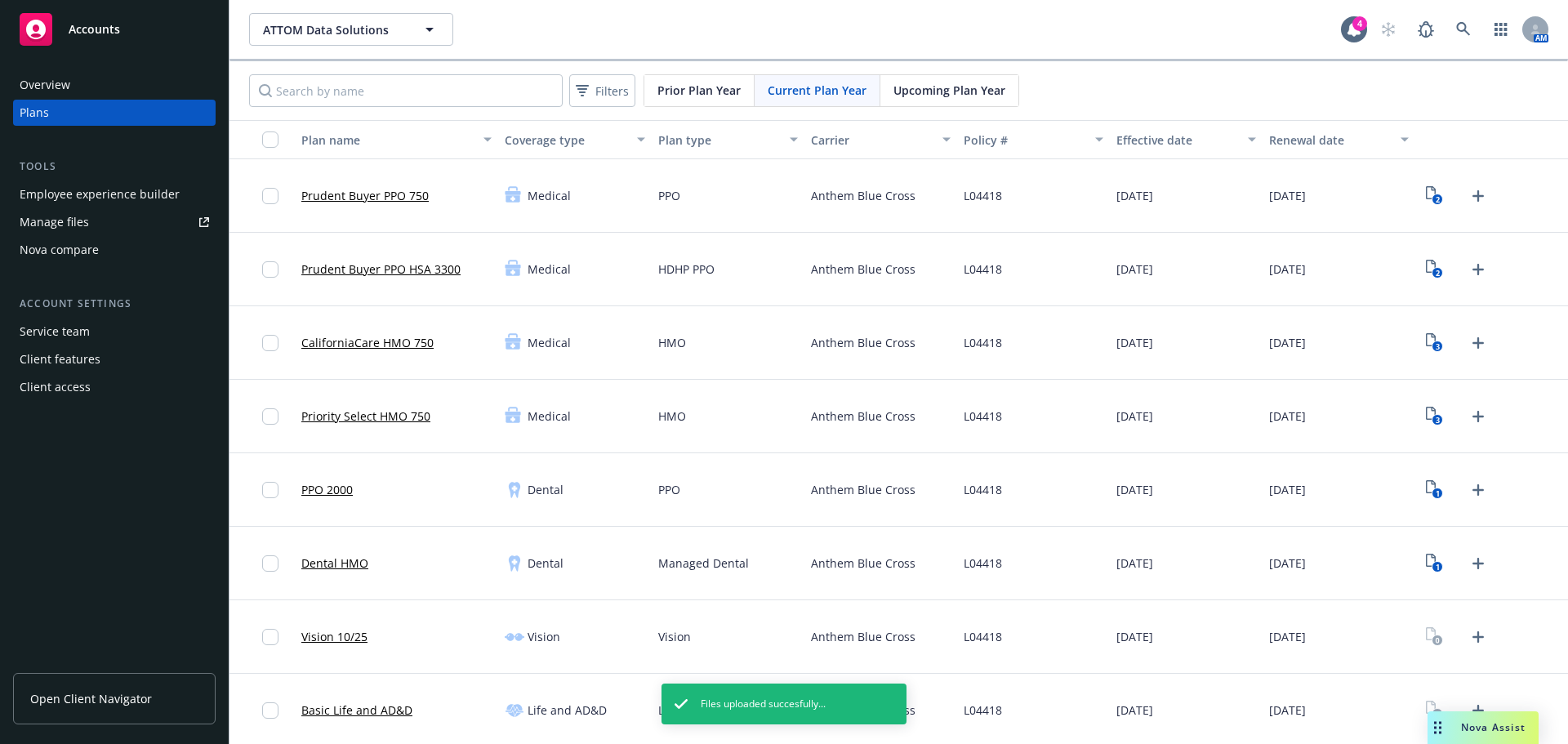
scroll to position [326, 0]
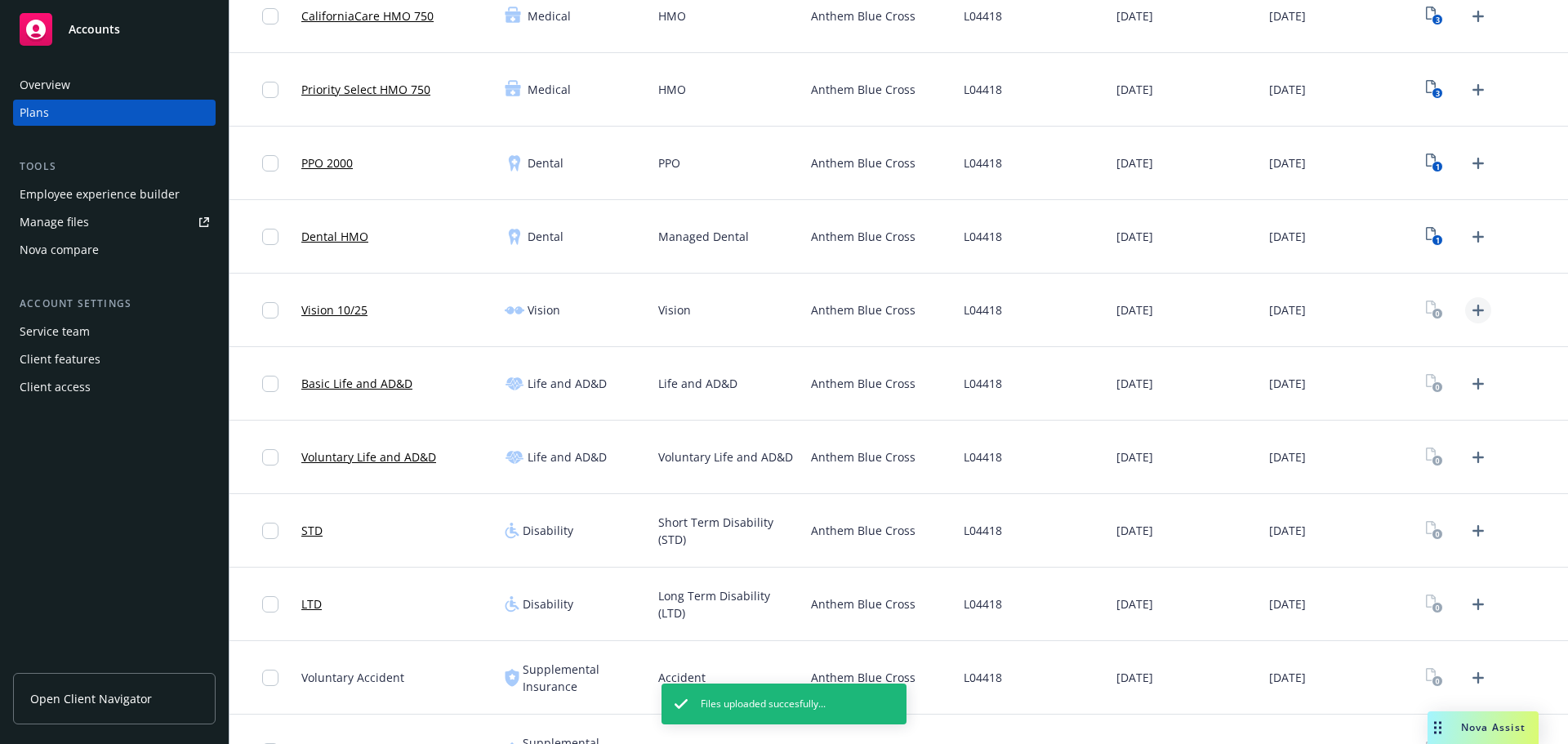
click at [1468, 309] on icon "Upload Plan Documents" at bounding box center [1478, 311] width 20 height 20
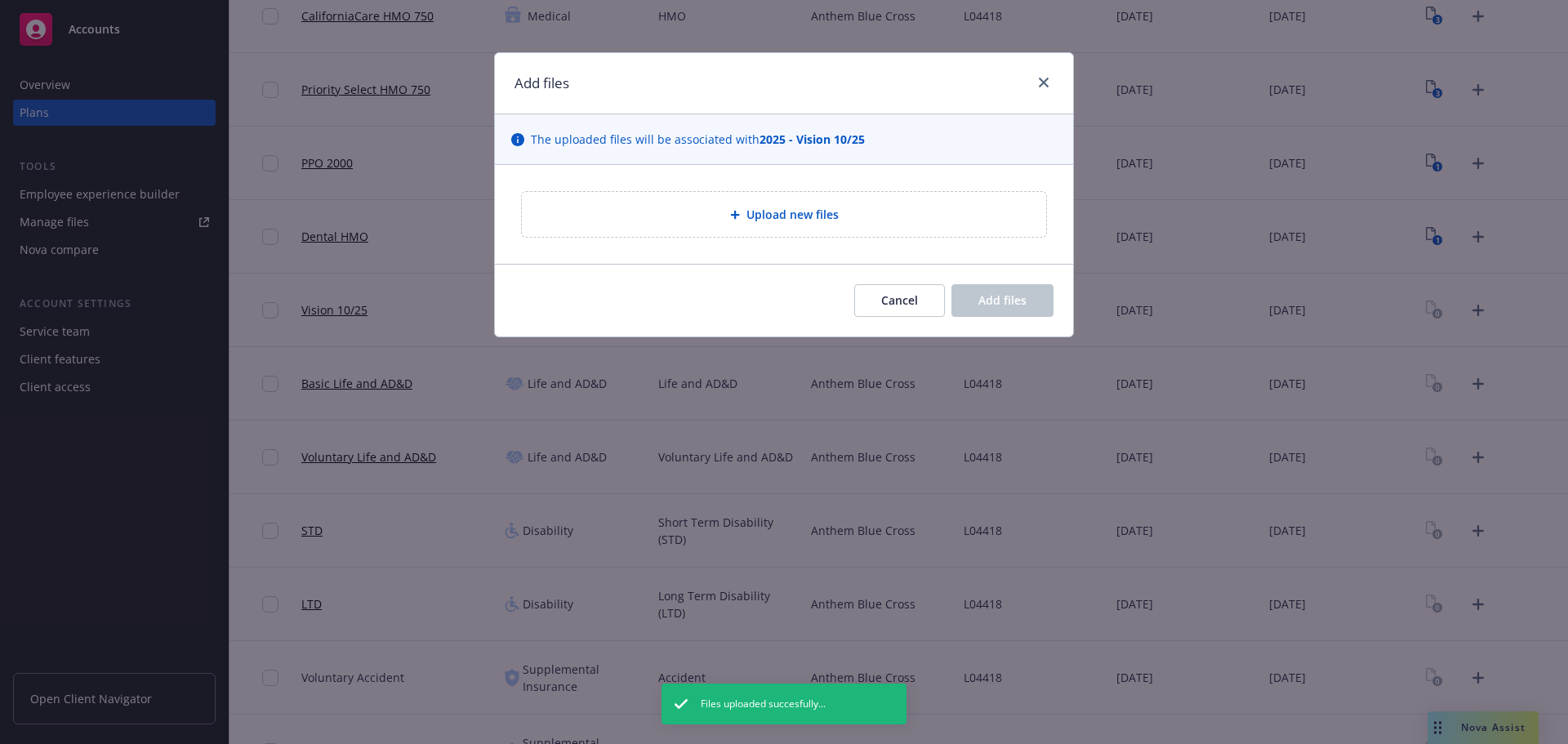
click at [783, 208] on span "Upload new files" at bounding box center [793, 214] width 92 height 17
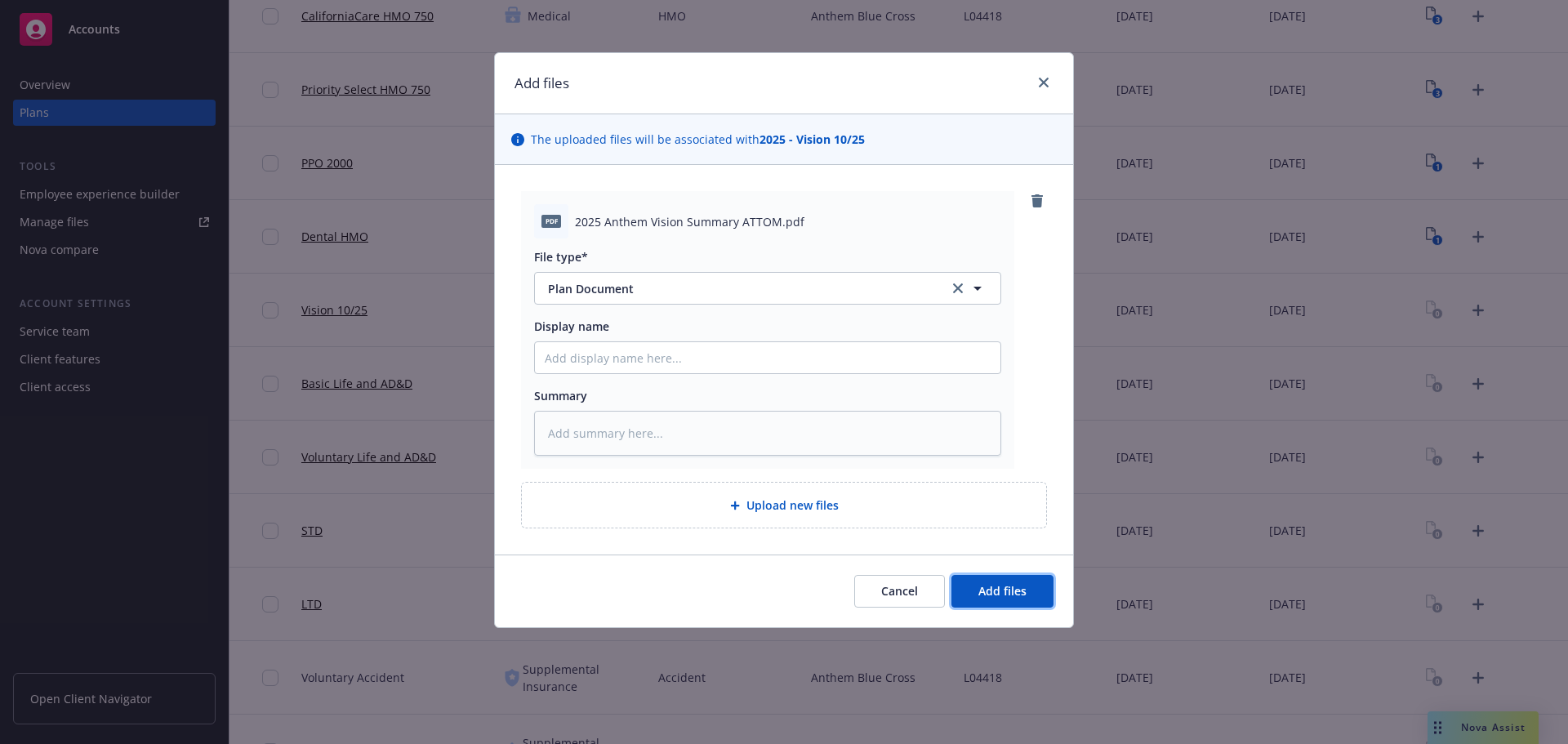
click at [991, 583] on button "Add files" at bounding box center [1002, 591] width 102 height 33
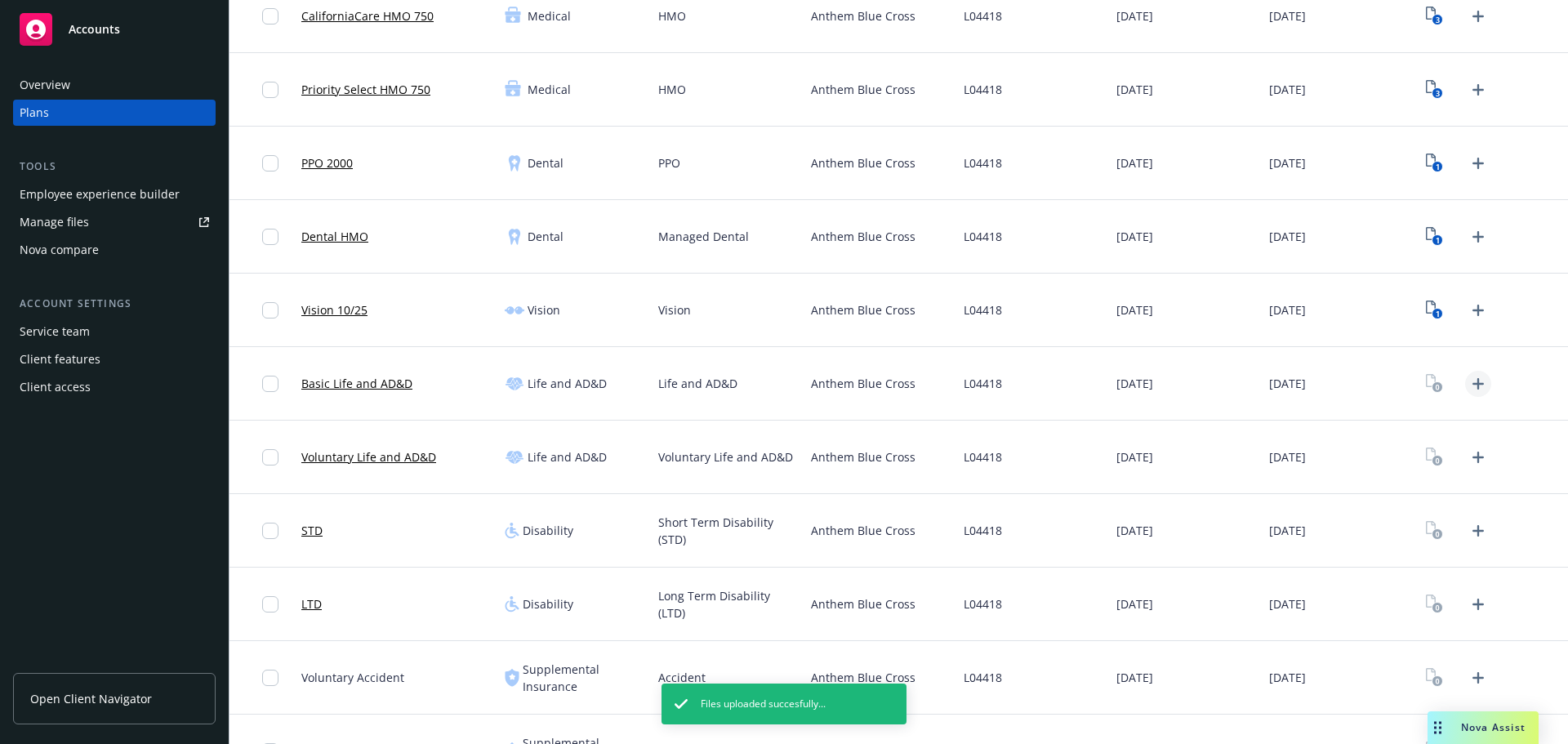
click at [1468, 391] on icon "Upload Plan Documents" at bounding box center [1478, 384] width 20 height 20
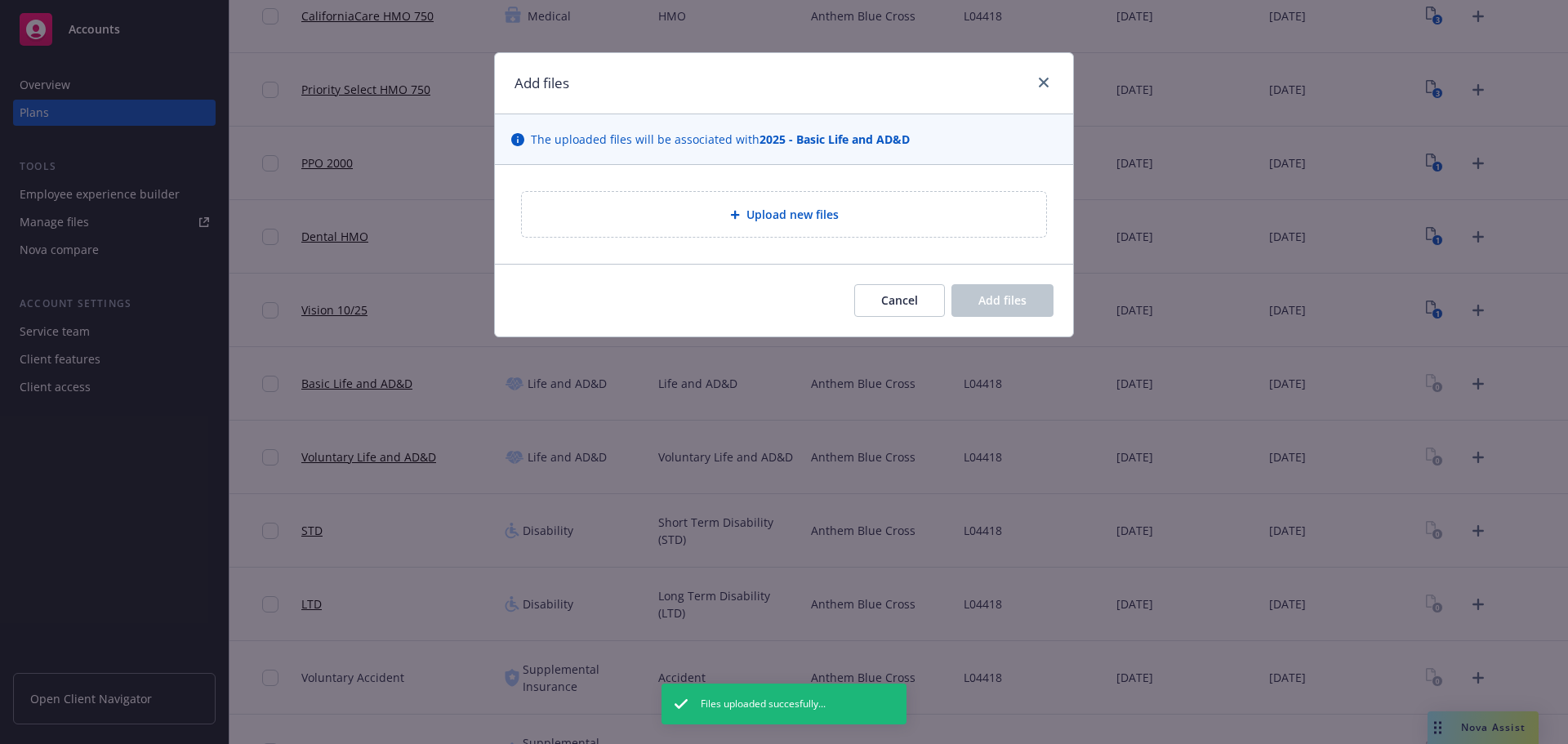
click at [707, 236] on div "Upload new files" at bounding box center [784, 215] width 525 height 45
click at [910, 312] on button "Cancel" at bounding box center [900, 301] width 91 height 33
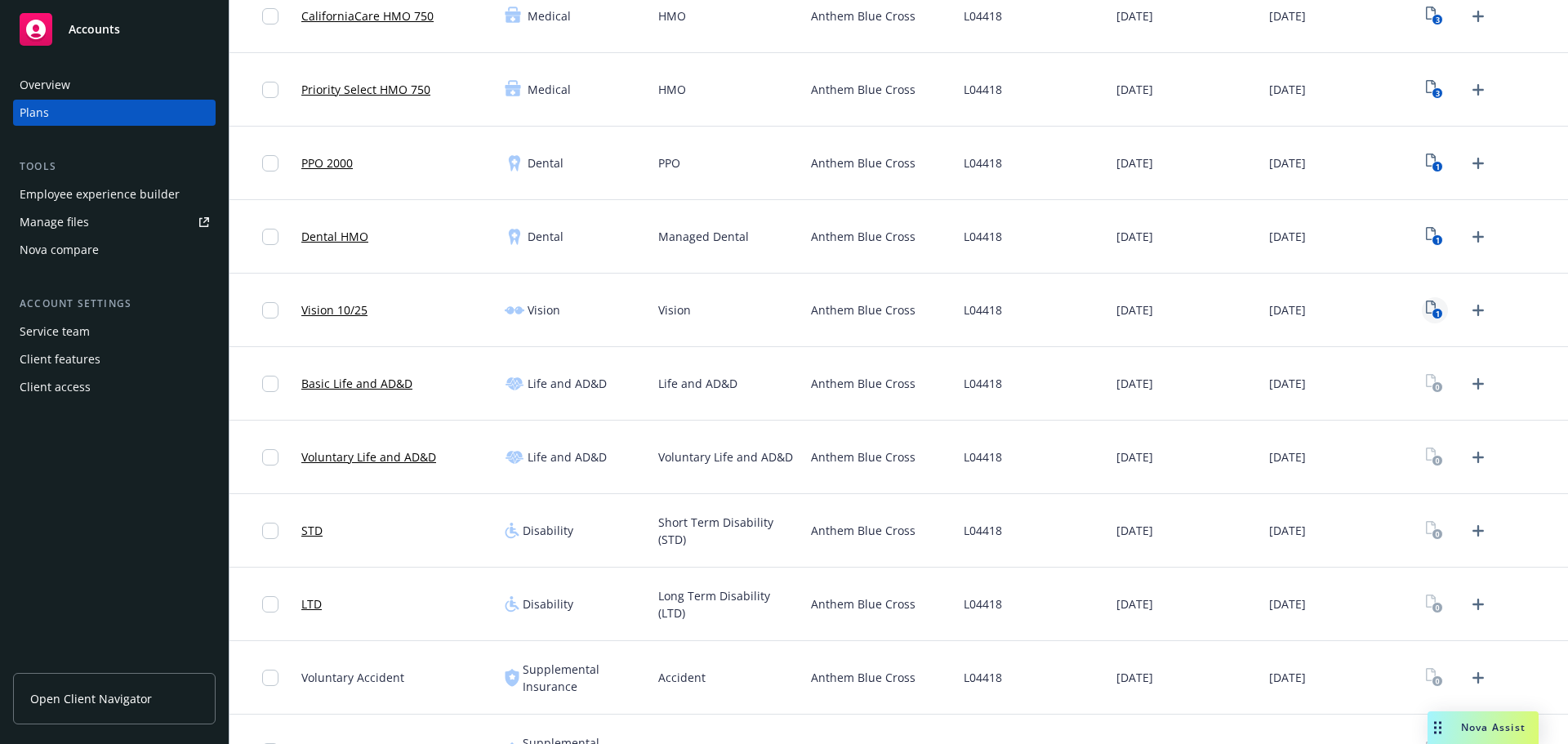
click at [1433, 318] on rect "View Plan Documents" at bounding box center [1438, 314] width 11 height 11
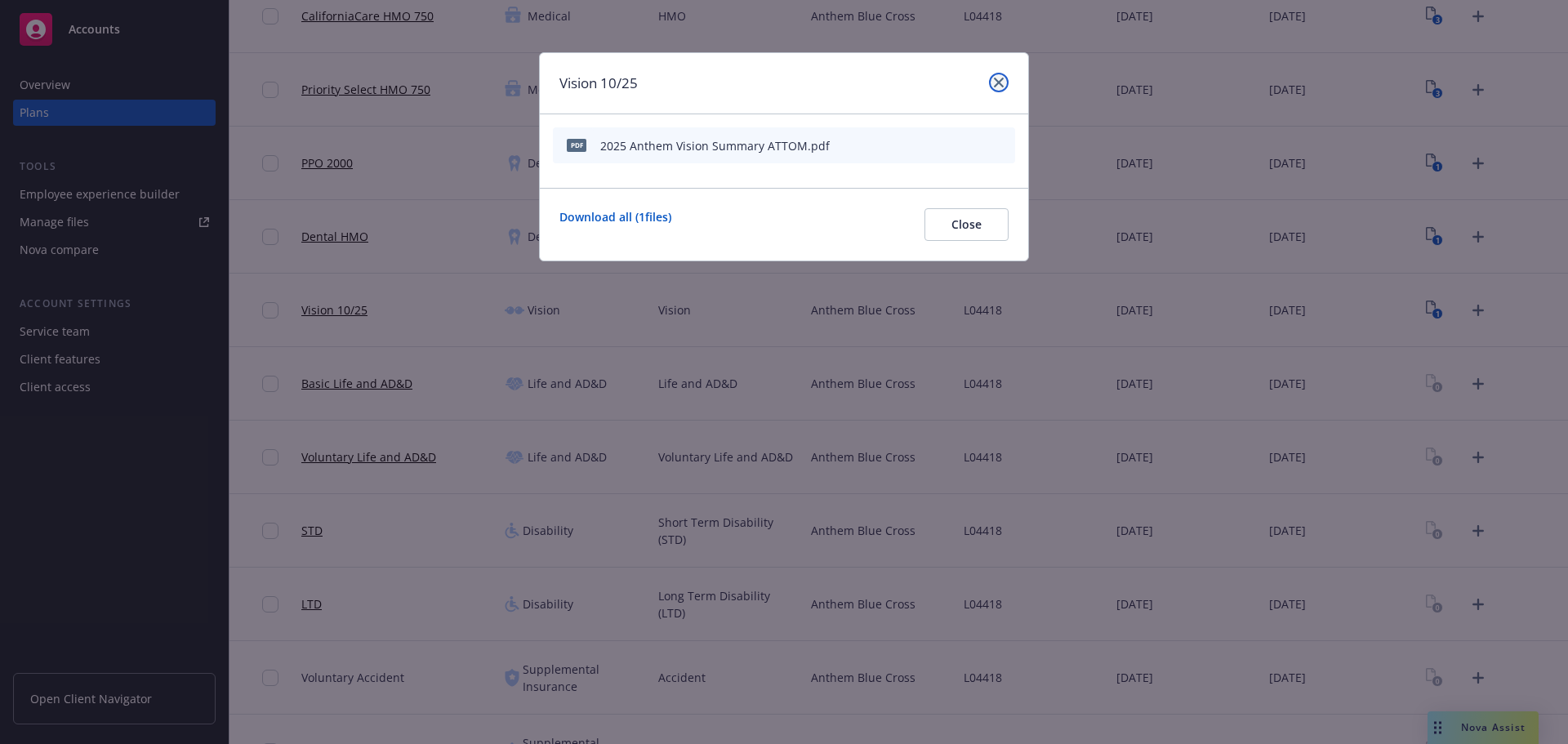
click at [998, 82] on icon "close" at bounding box center [999, 82] width 10 height 10
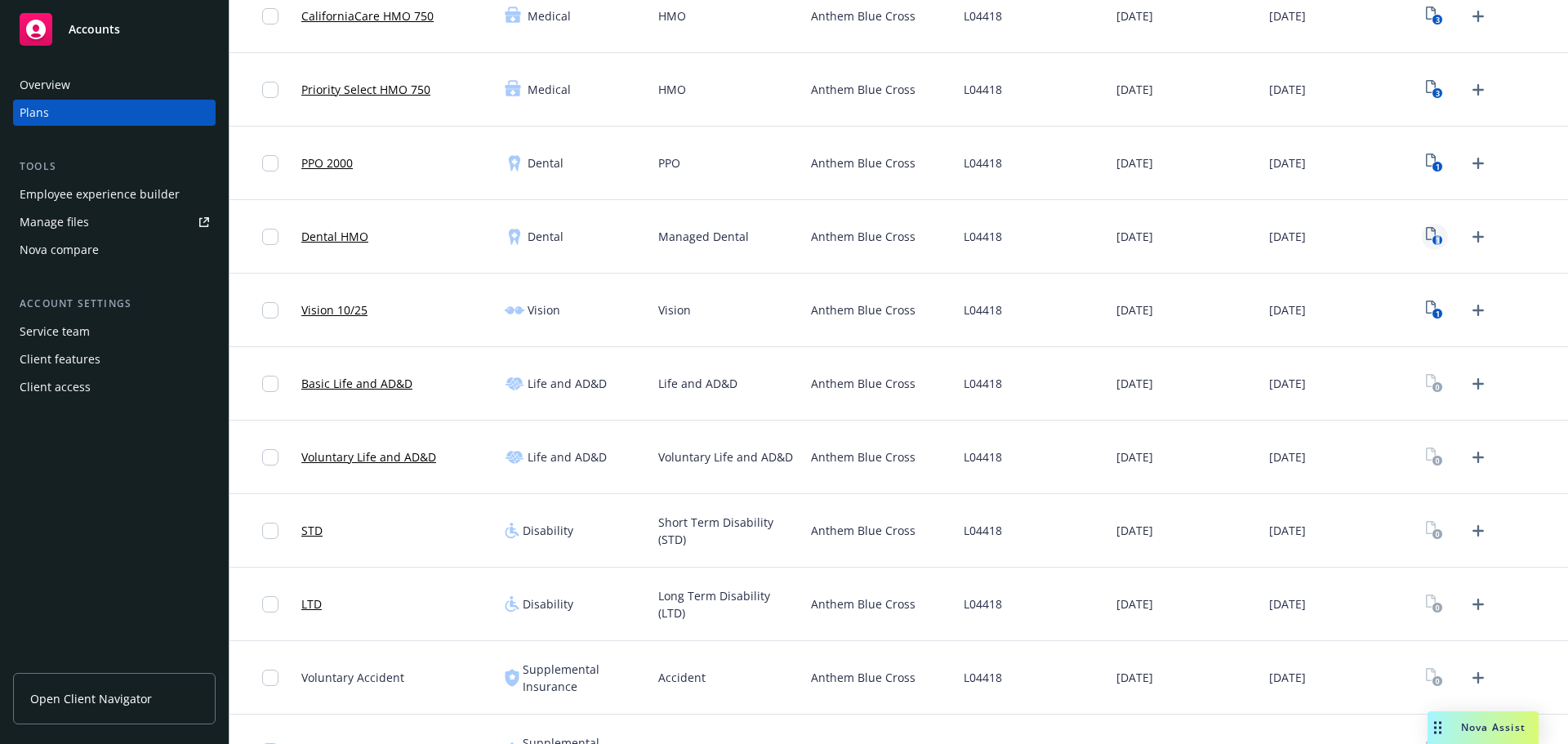
click at [1426, 239] on icon "1" at bounding box center [1434, 237] width 17 height 19
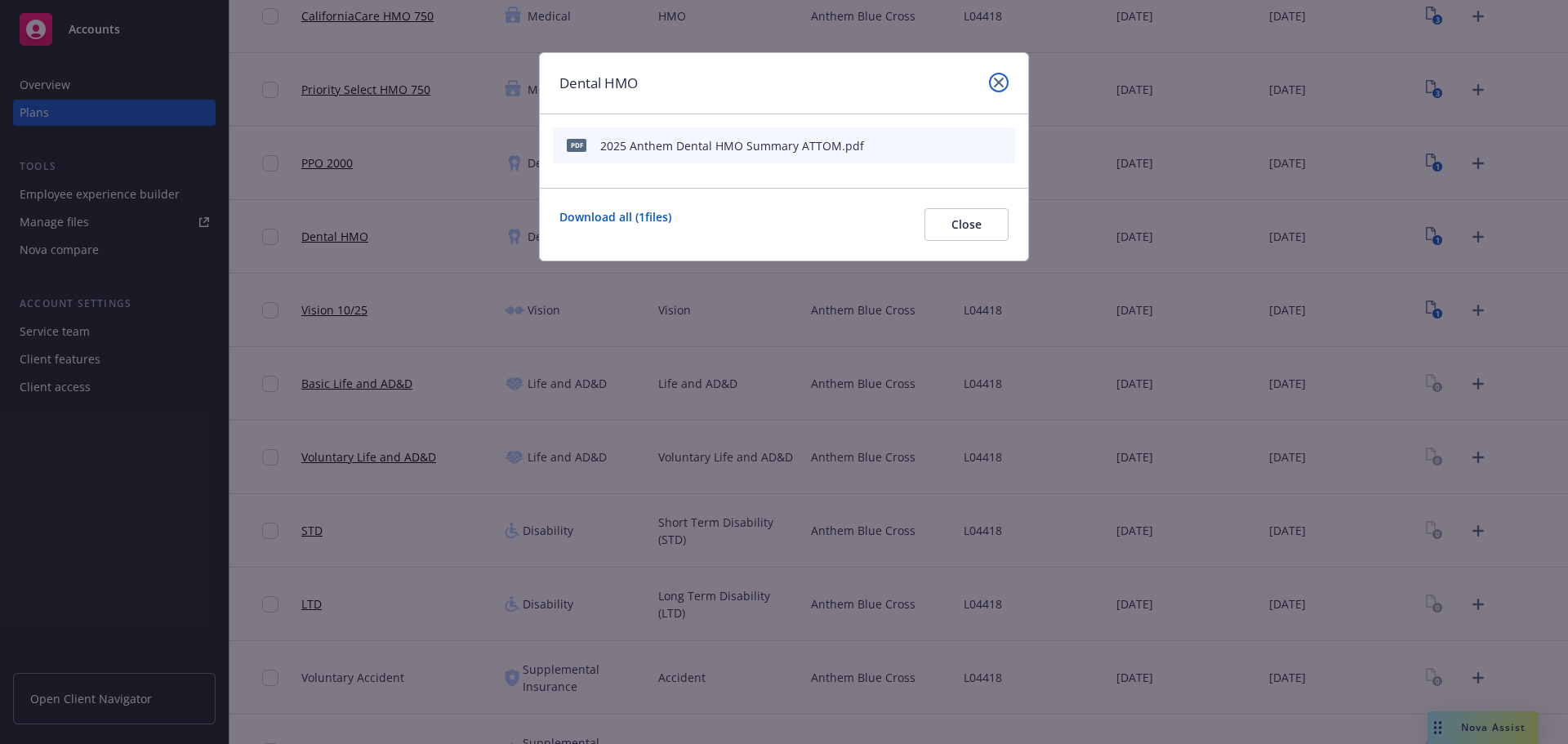
click at [994, 86] on icon "close" at bounding box center [999, 82] width 10 height 10
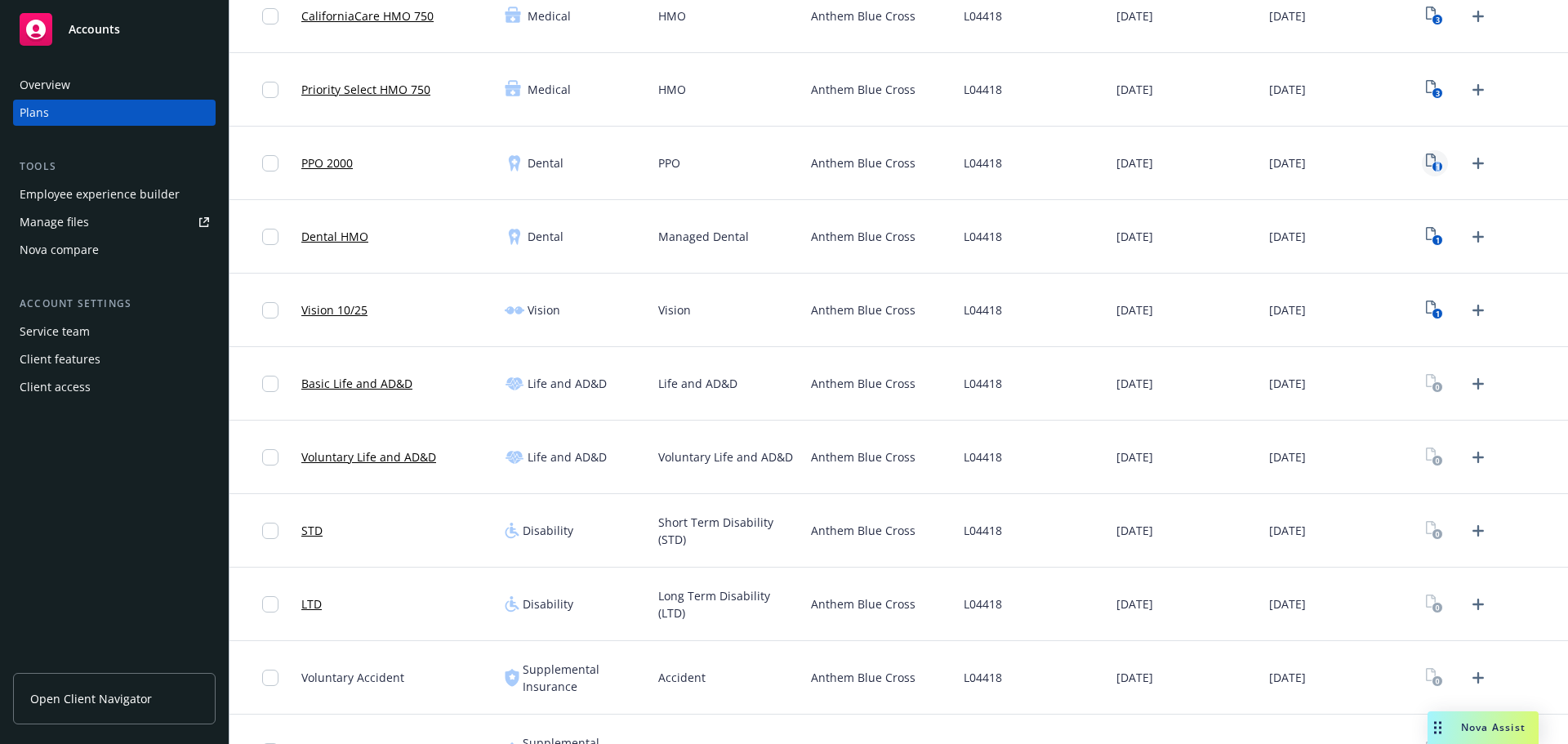
click at [1427, 167] on icon "1" at bounding box center [1434, 162] width 17 height 19
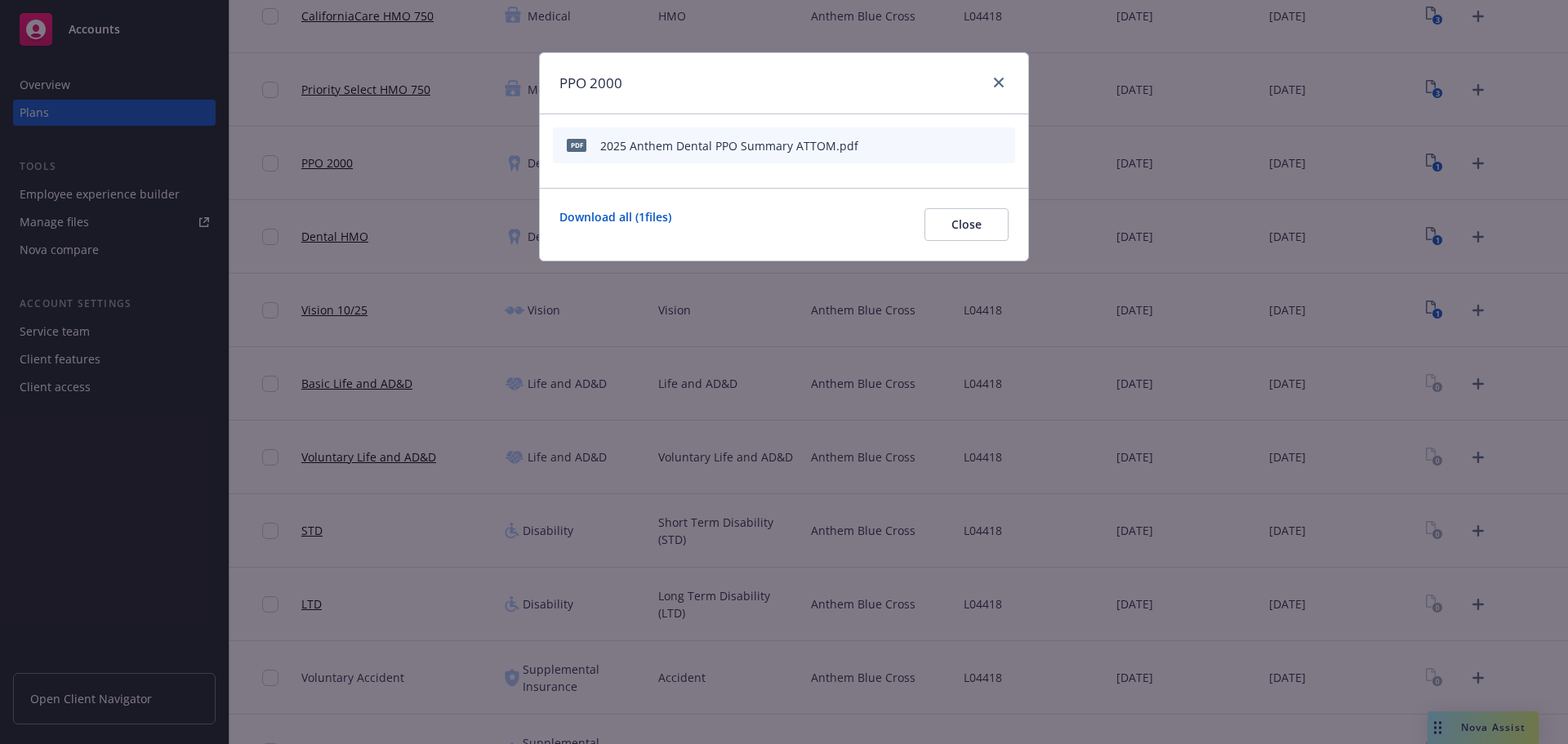
click at [993, 92] on div at bounding box center [995, 82] width 26 height 21
click at [995, 79] on icon "close" at bounding box center [999, 82] width 10 height 10
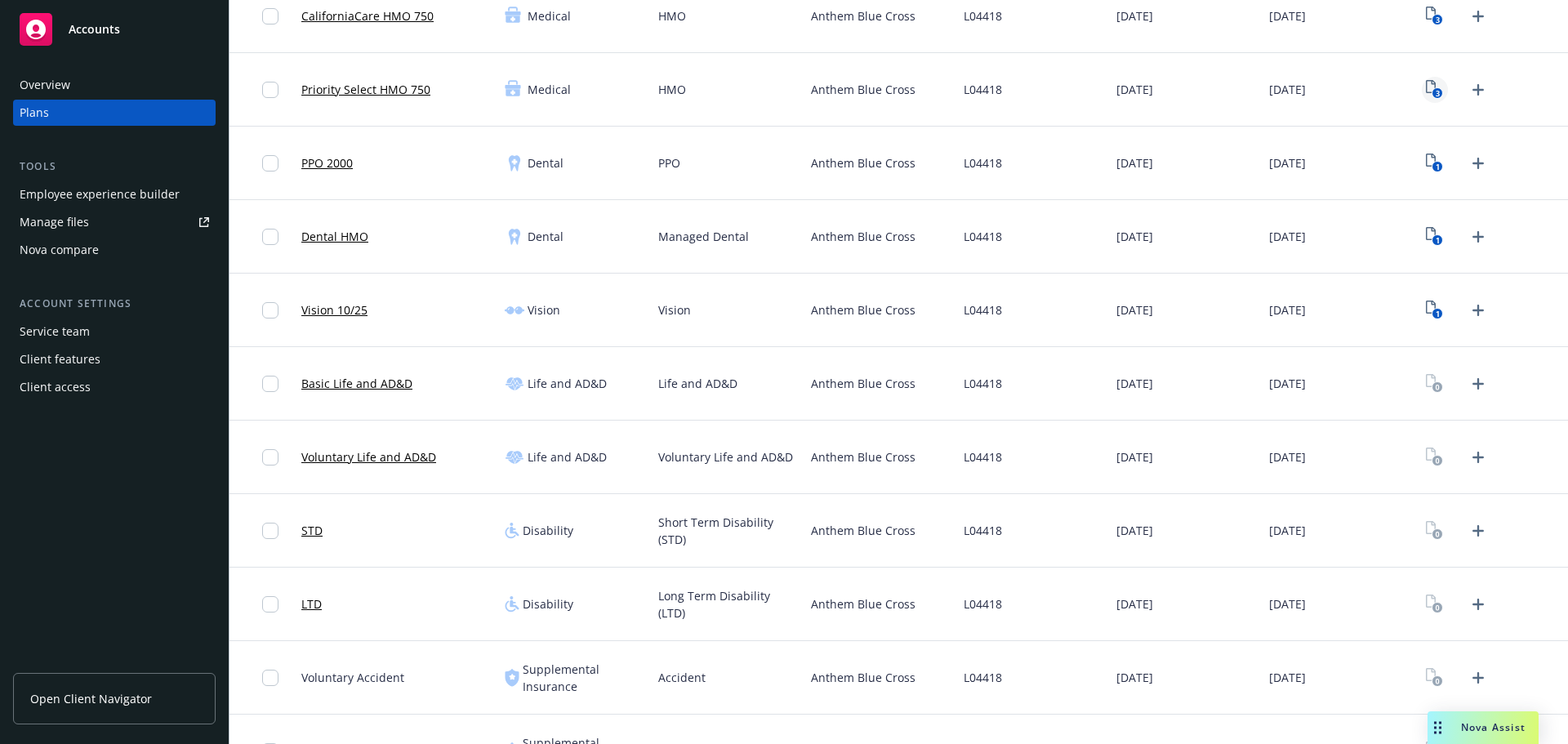
click at [1436, 88] on text "3" at bounding box center [1437, 93] width 5 height 11
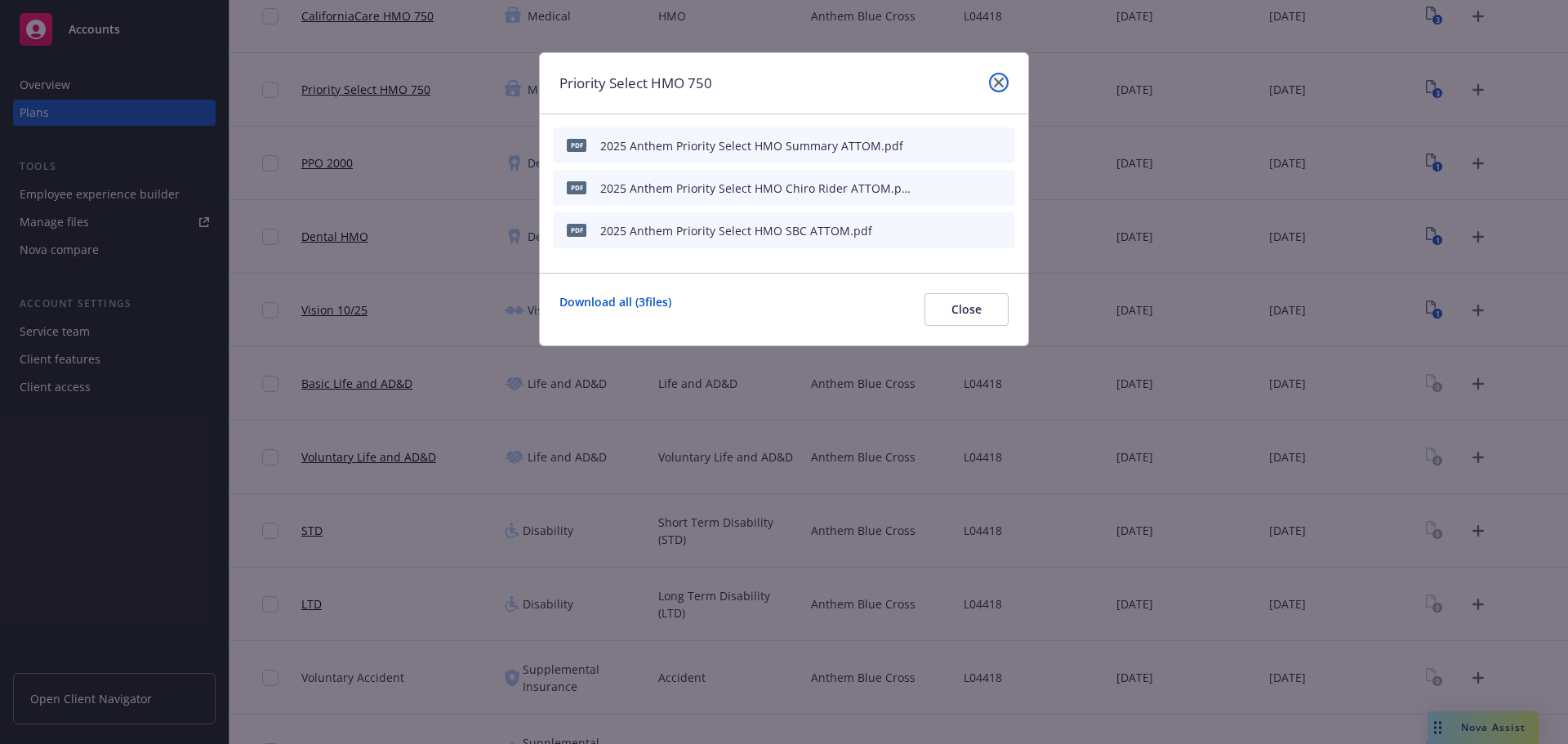
click at [997, 89] on link "close" at bounding box center [999, 82] width 20 height 20
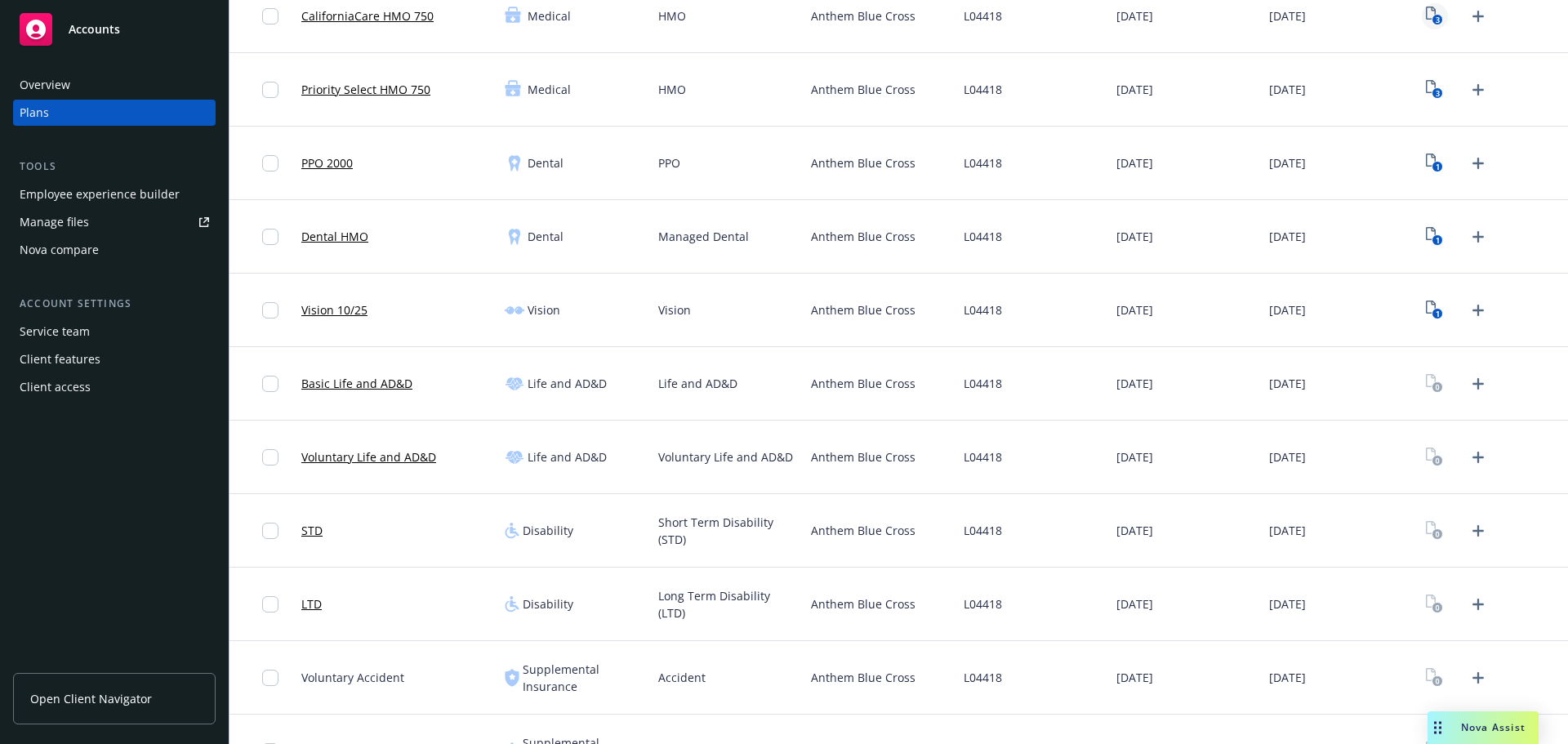
click at [1422, 26] on link "3" at bounding box center [1435, 16] width 26 height 26
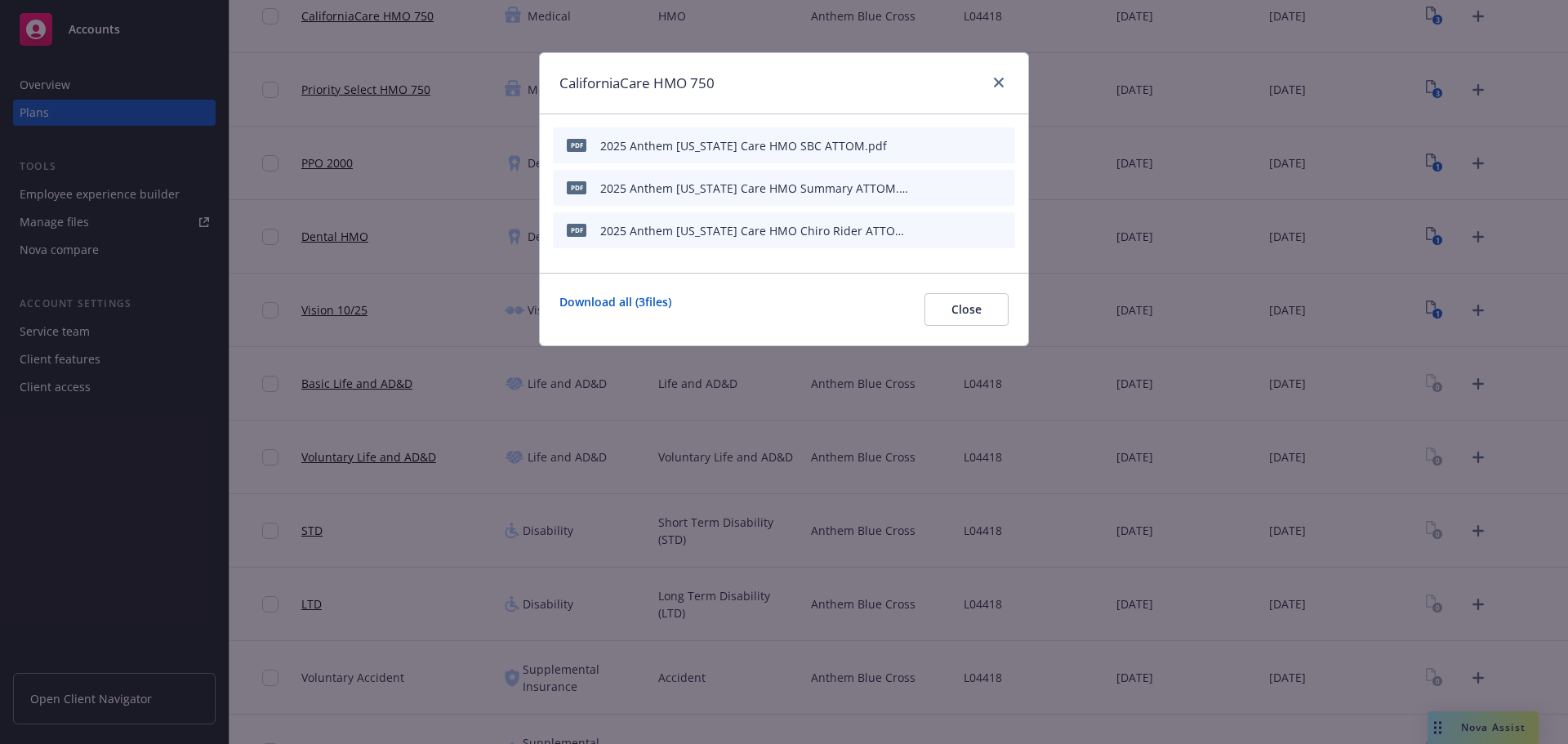
click at [1006, 74] on div at bounding box center [995, 82] width 26 height 21
click at [1000, 90] on link "close" at bounding box center [999, 82] width 20 height 20
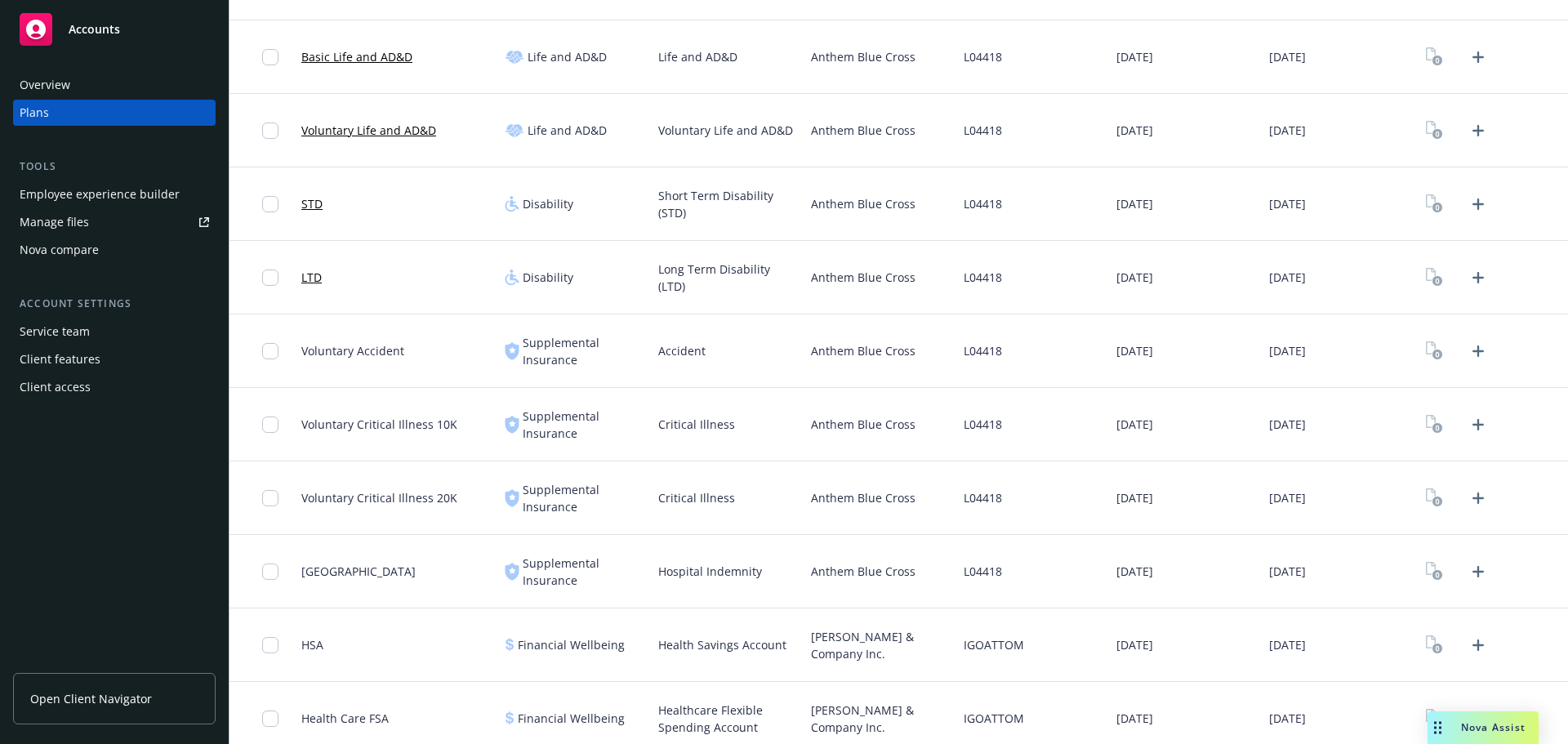
scroll to position [735, 0]
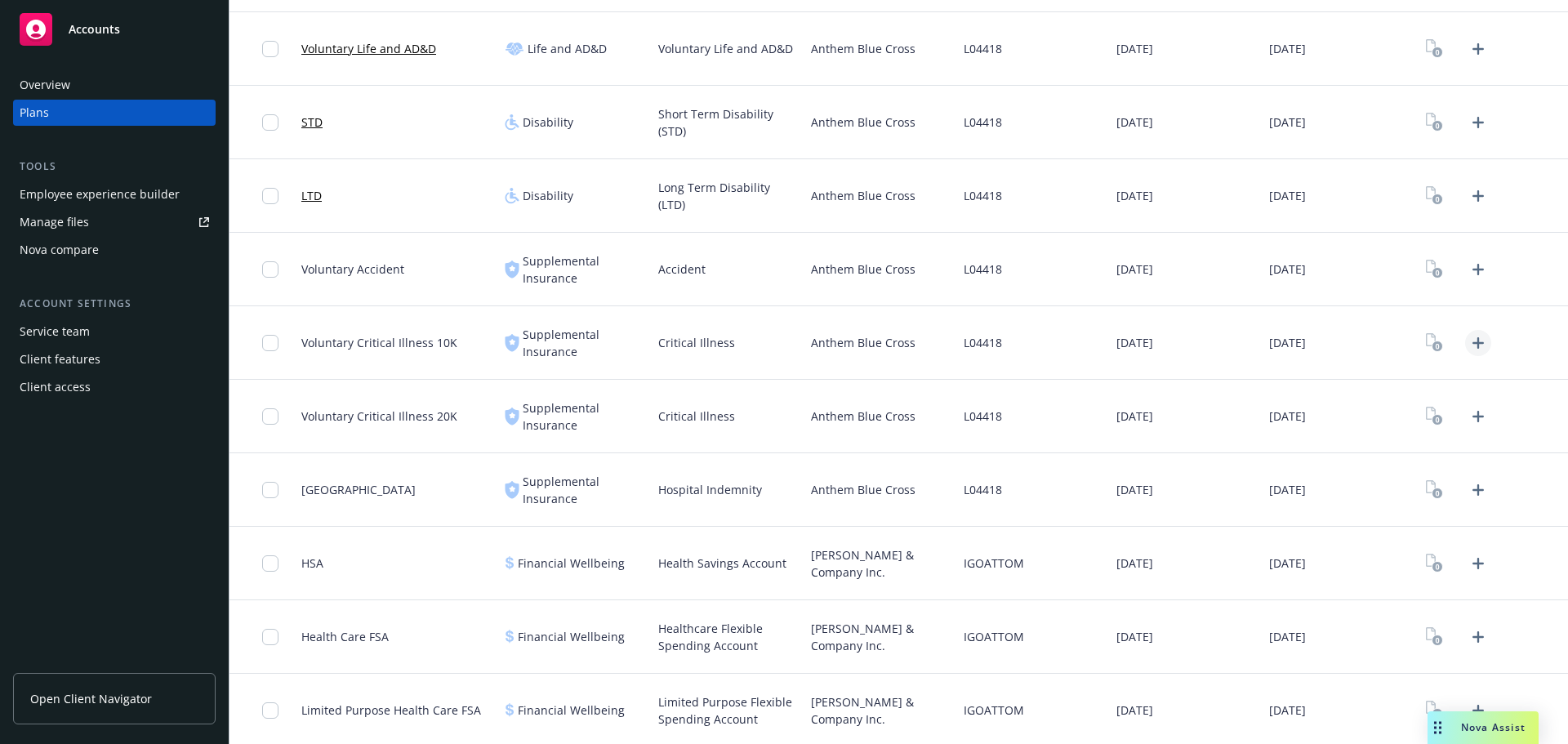
click at [1471, 349] on icon "Upload Plan Documents" at bounding box center [1478, 343] width 20 height 20
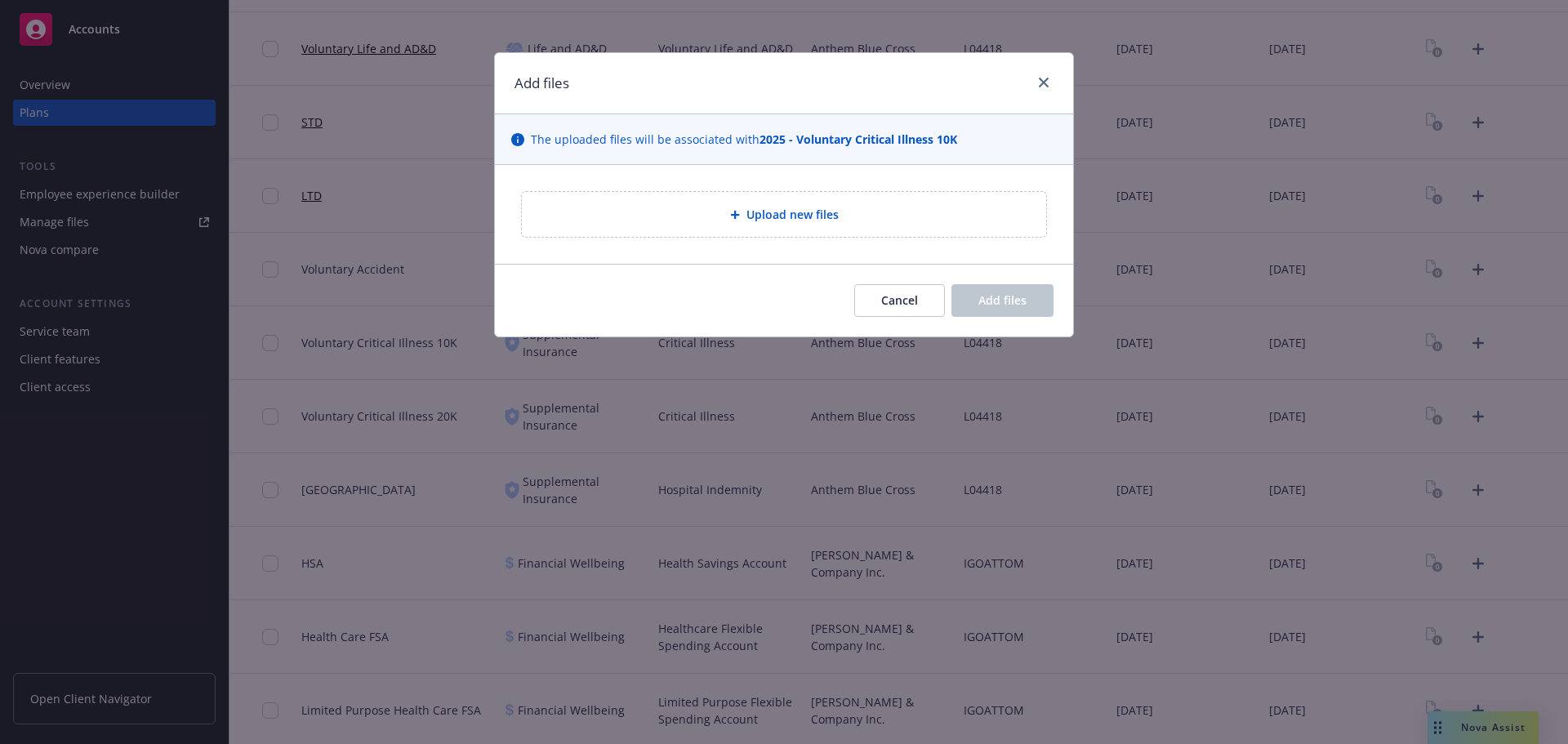
click at [772, 233] on div "Upload new files" at bounding box center [784, 215] width 525 height 45
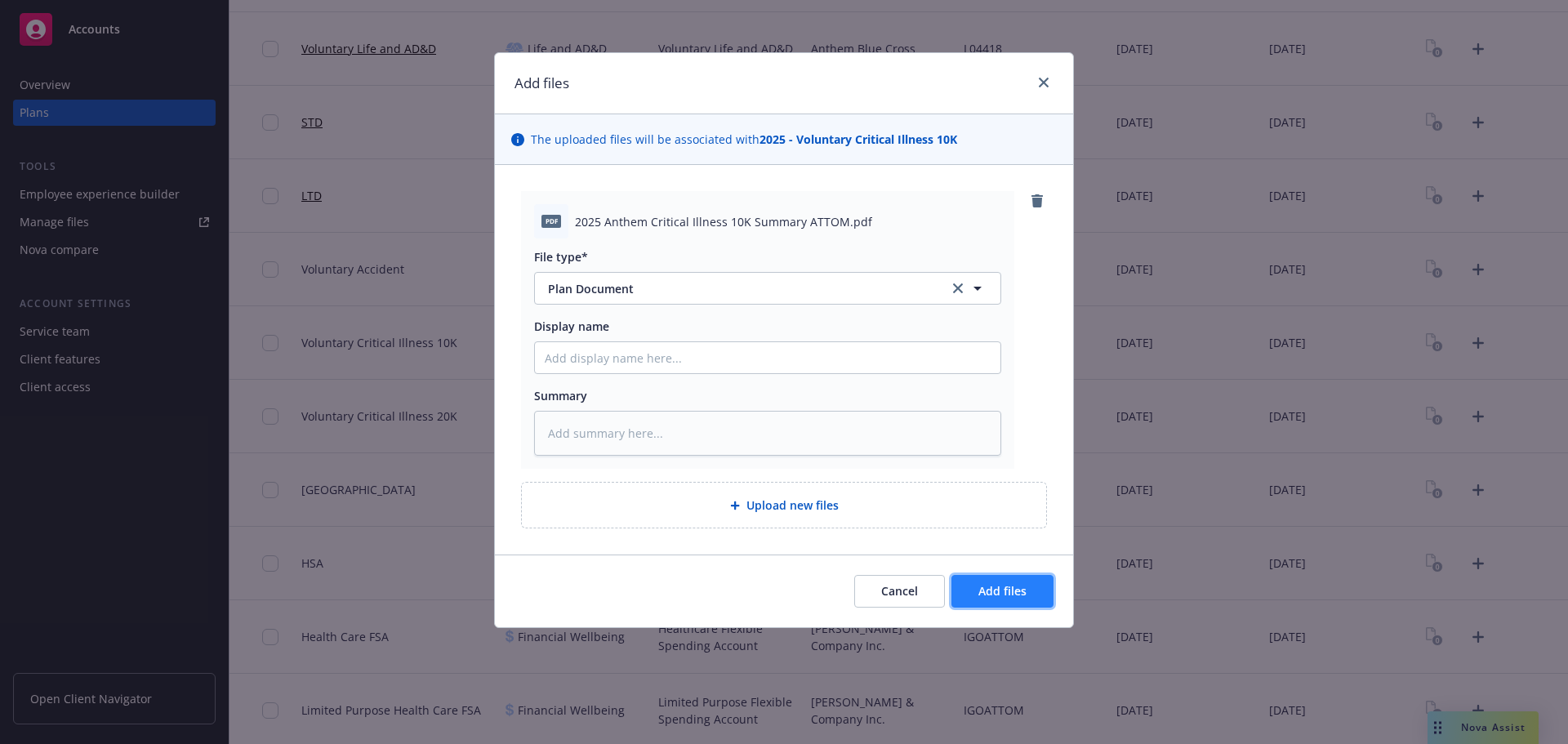
click at [1032, 585] on button "Add files" at bounding box center [1002, 591] width 102 height 33
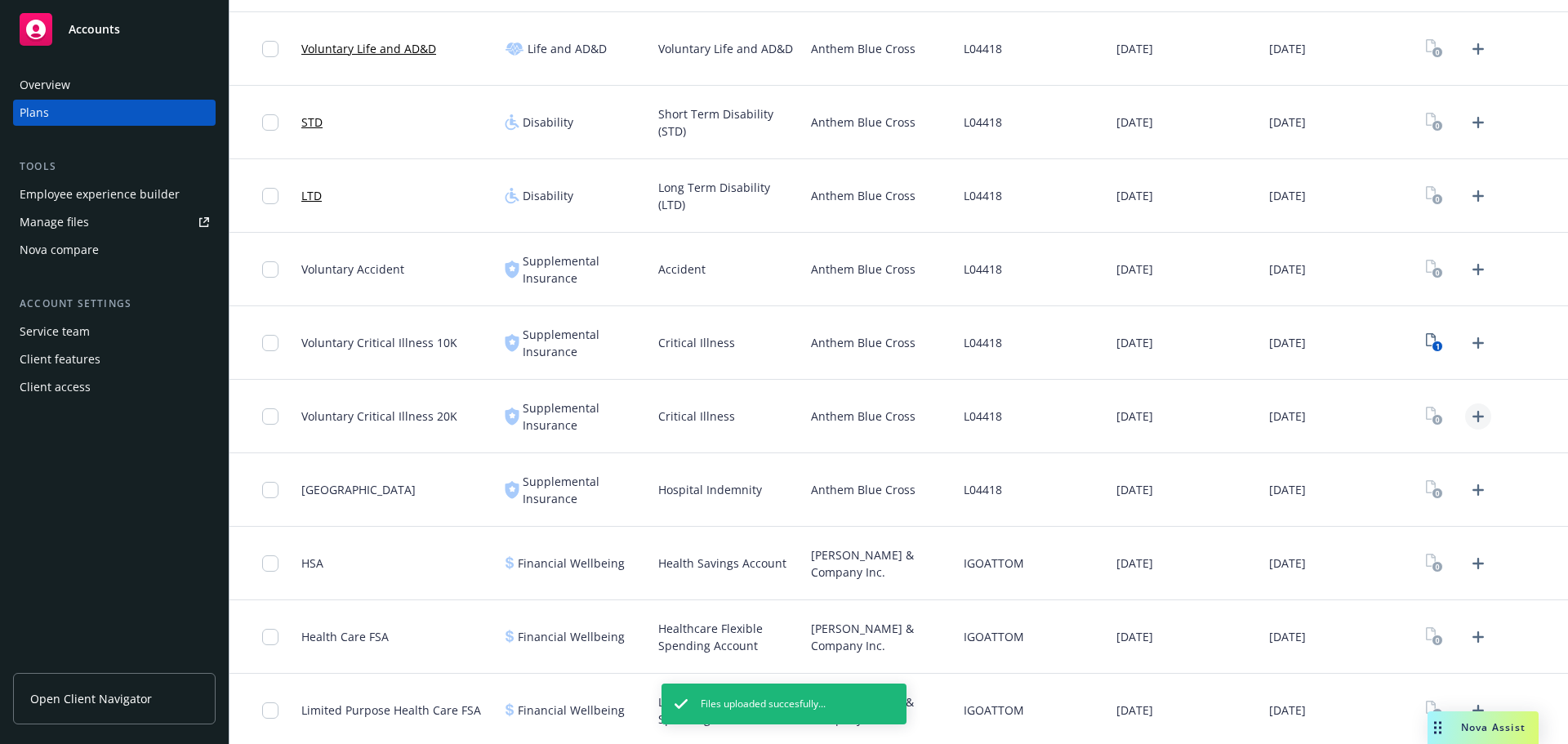
click at [1473, 418] on icon "Upload Plan Documents" at bounding box center [1478, 417] width 20 height 20
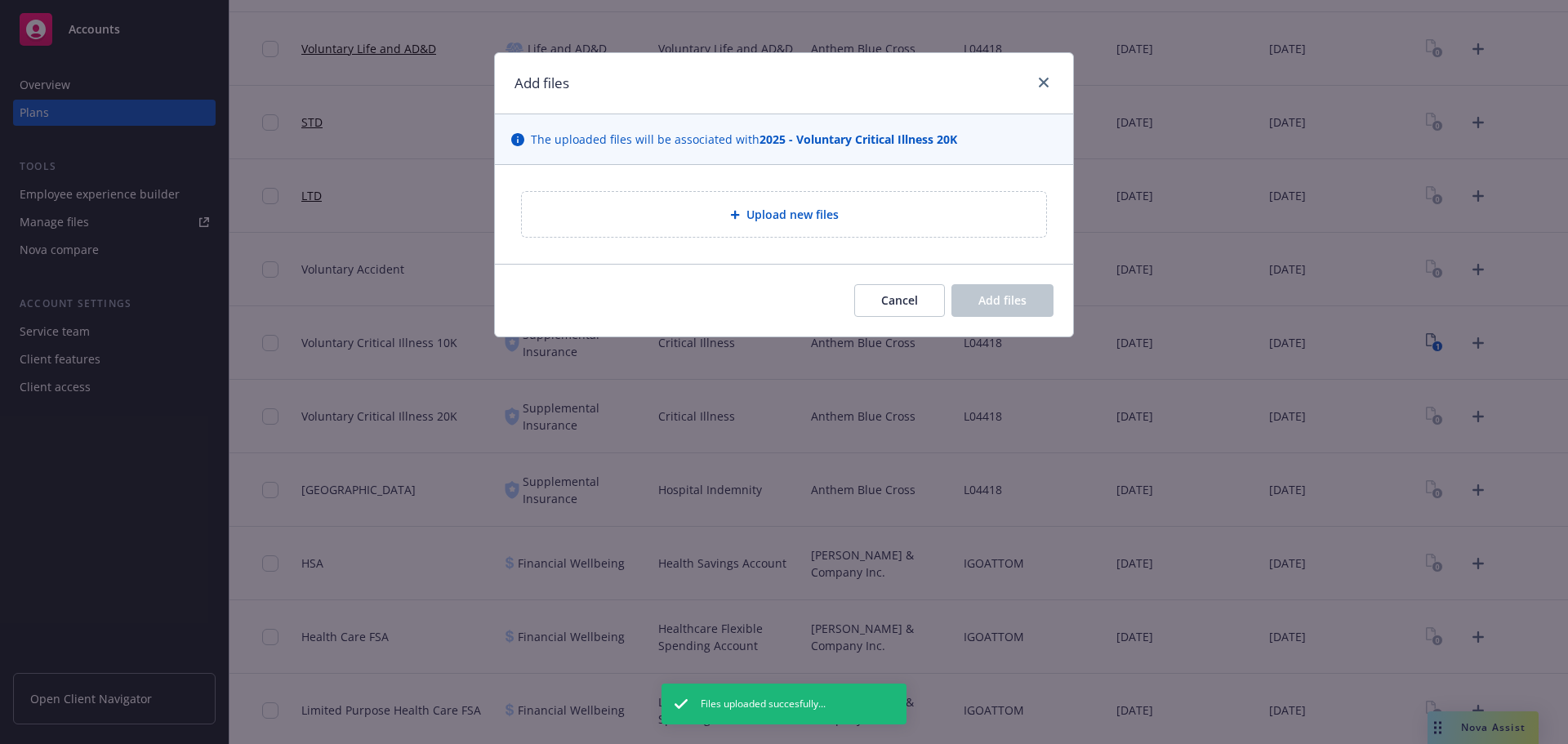
click at [781, 190] on div "Upload new files" at bounding box center [784, 214] width 578 height 99
click at [779, 206] on span "Upload new files" at bounding box center [793, 214] width 92 height 17
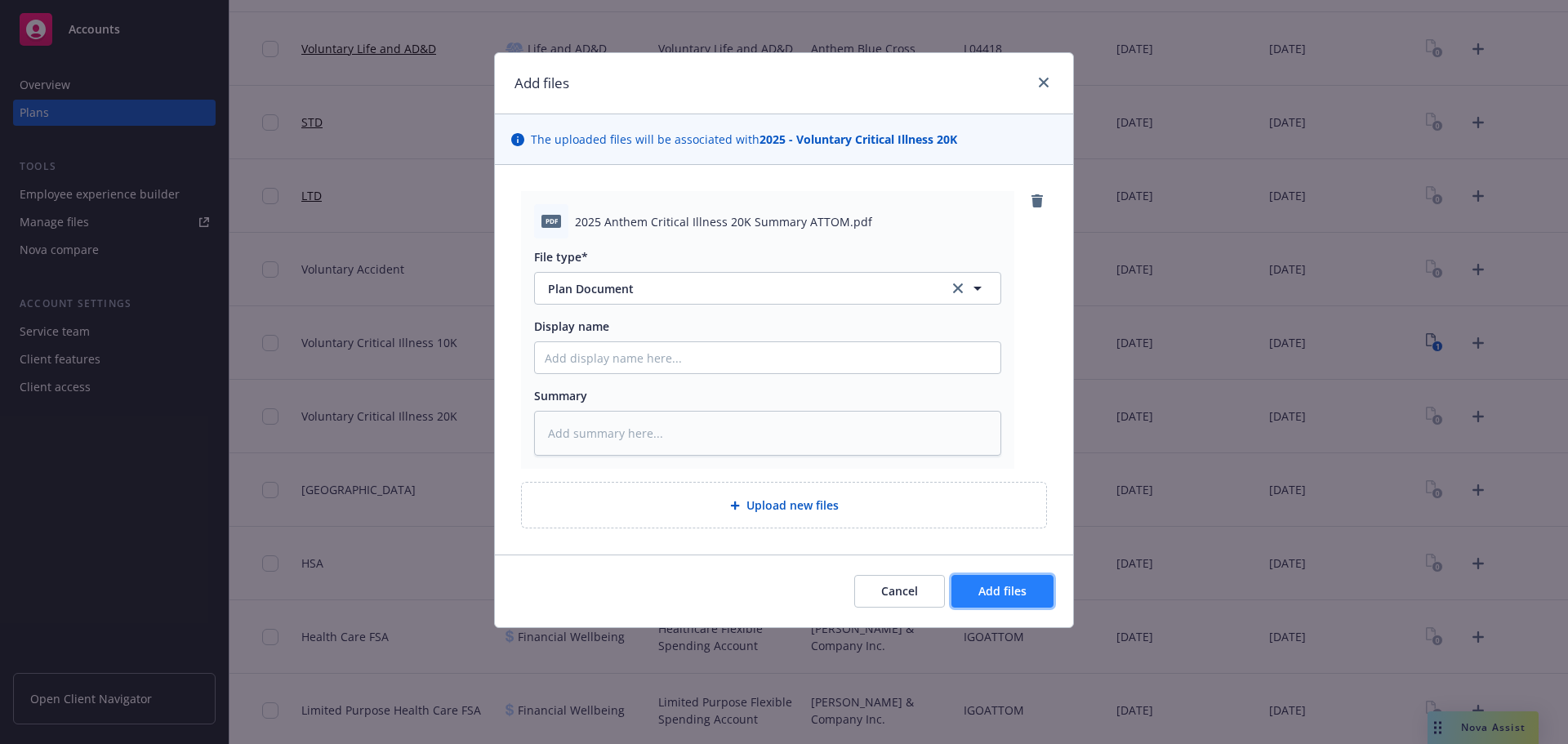
click at [984, 591] on span "Add files" at bounding box center [1002, 590] width 48 height 15
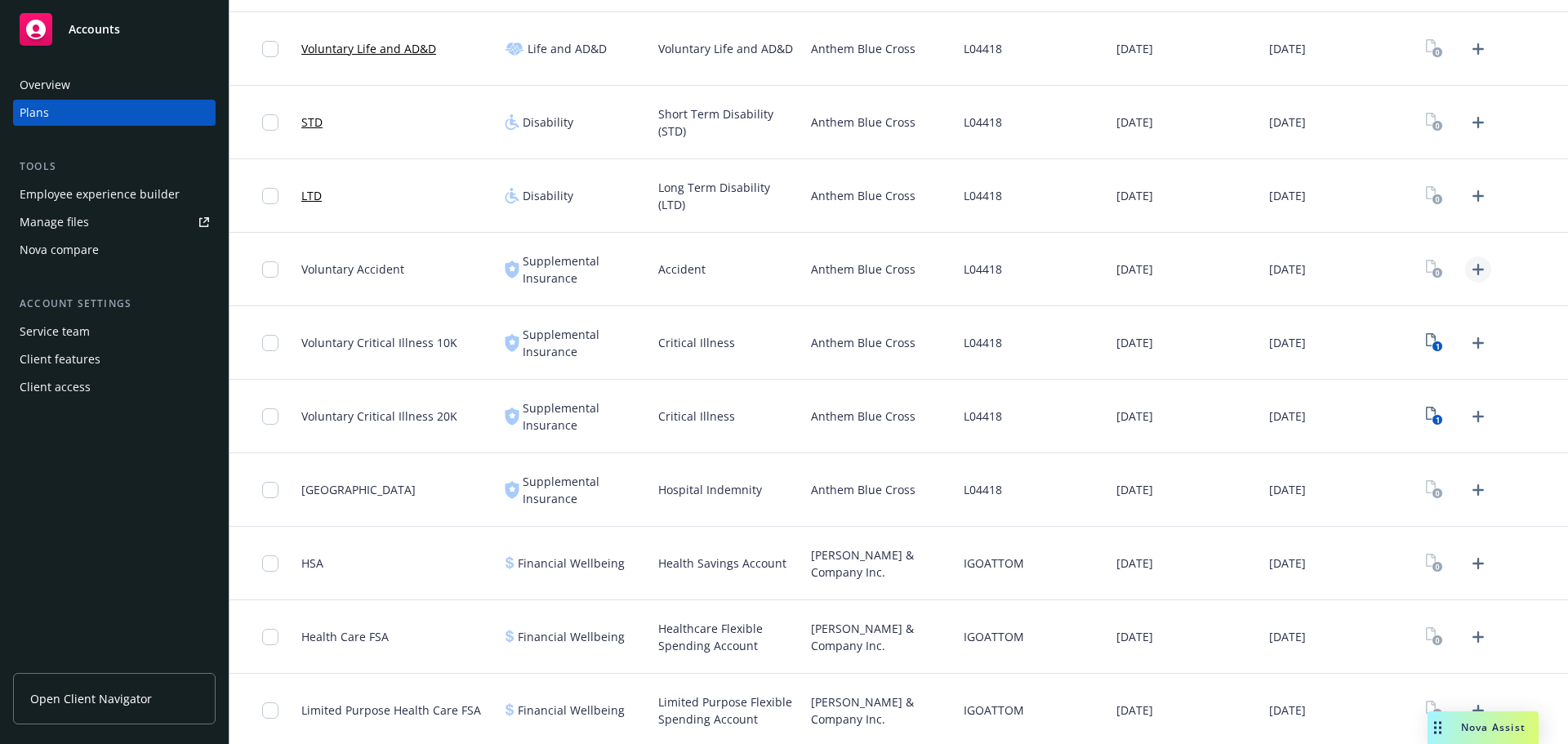
click at [1474, 266] on icon "Upload Plan Documents" at bounding box center [1478, 270] width 20 height 20
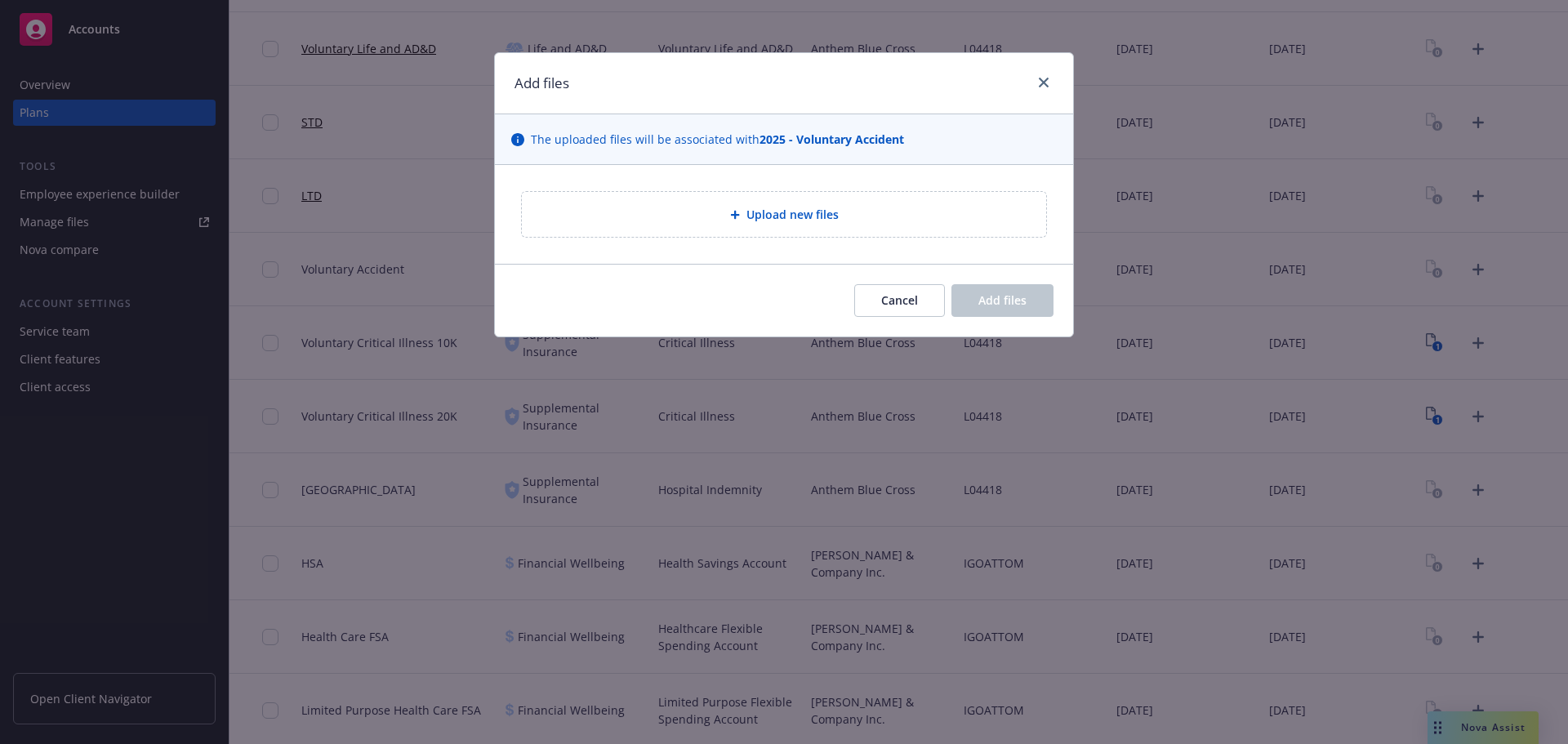
click at [768, 194] on div "Upload new files" at bounding box center [784, 215] width 525 height 45
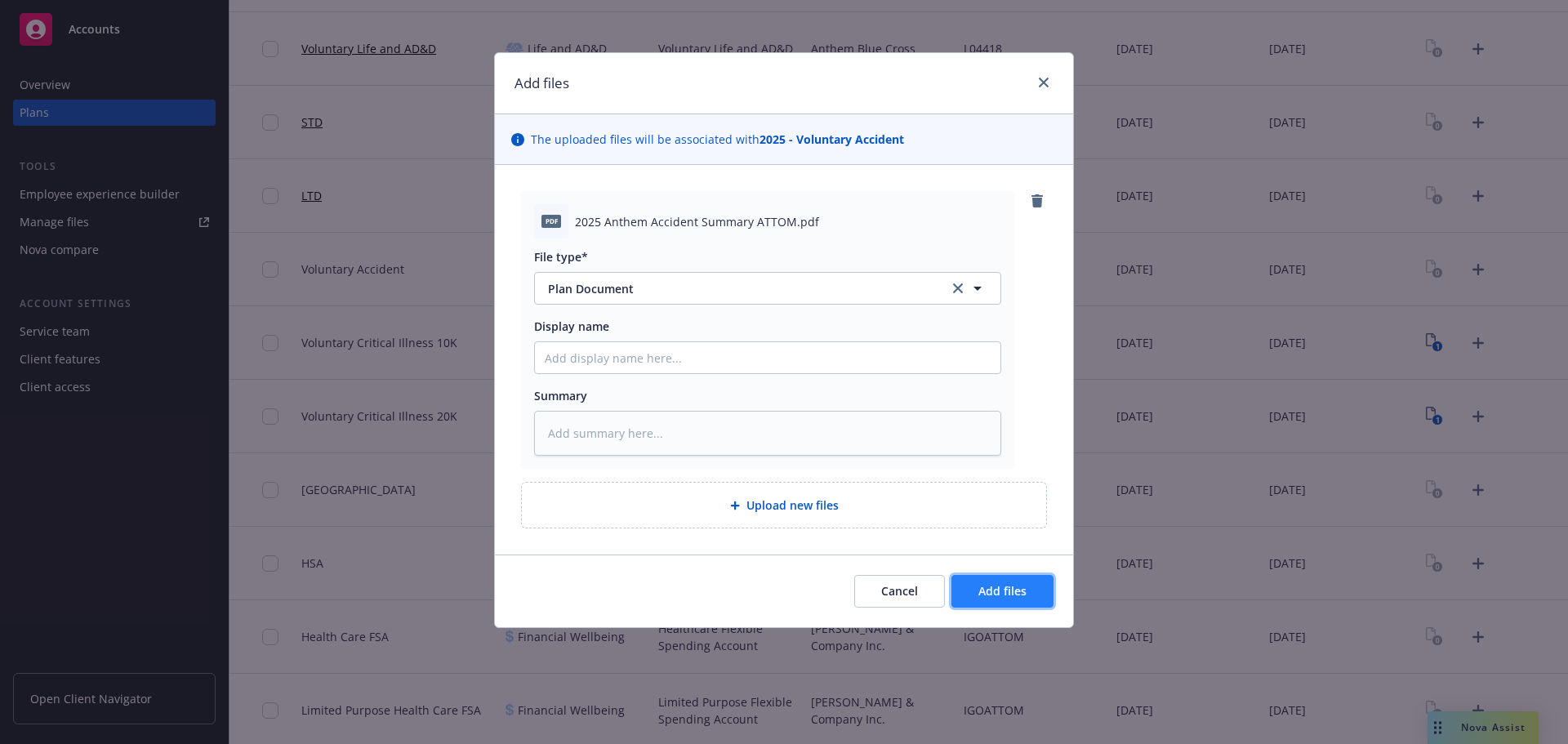
click at [998, 592] on span "Add files" at bounding box center [1002, 590] width 48 height 15
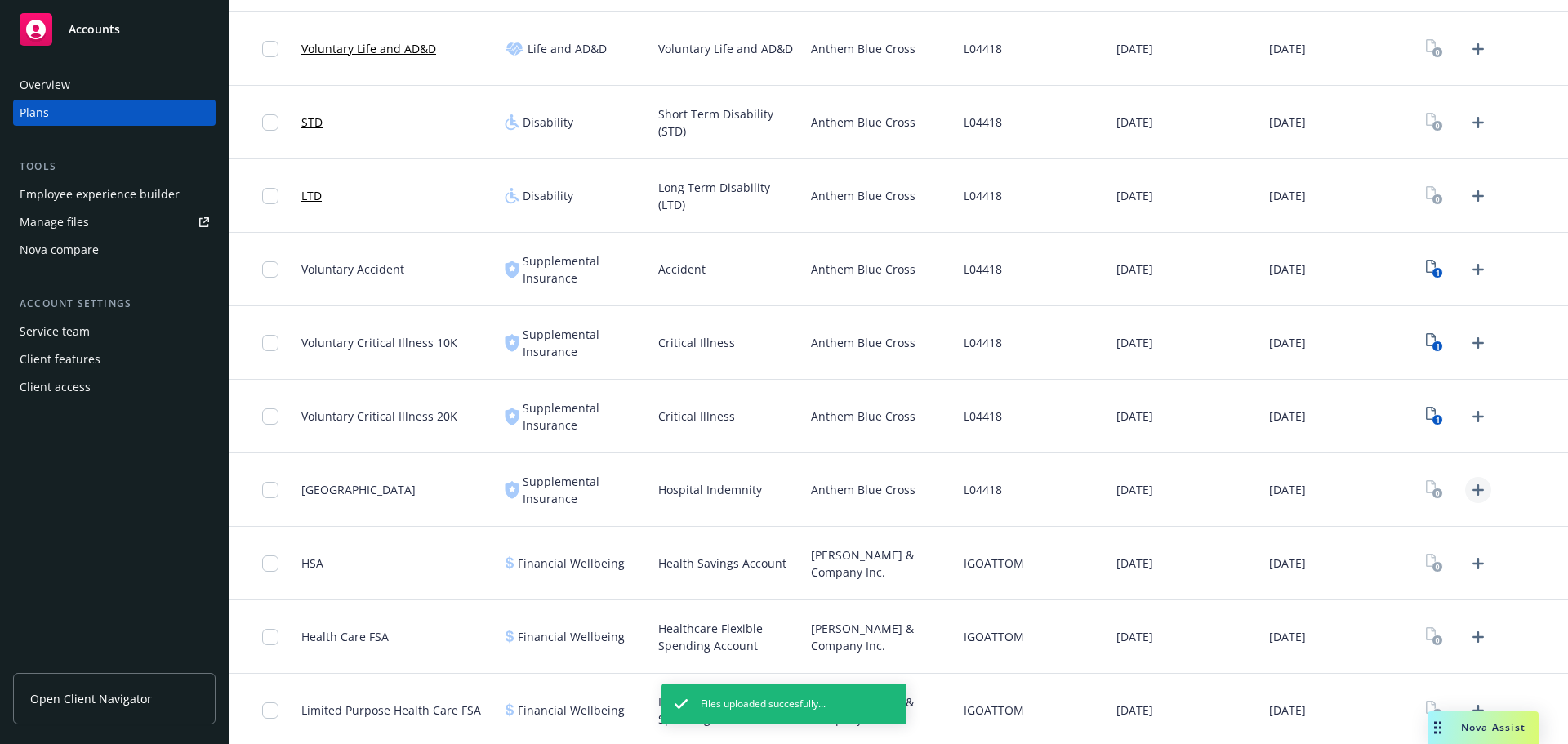
click at [1468, 502] on link "Upload Plan Documents" at bounding box center [1478, 489] width 26 height 26
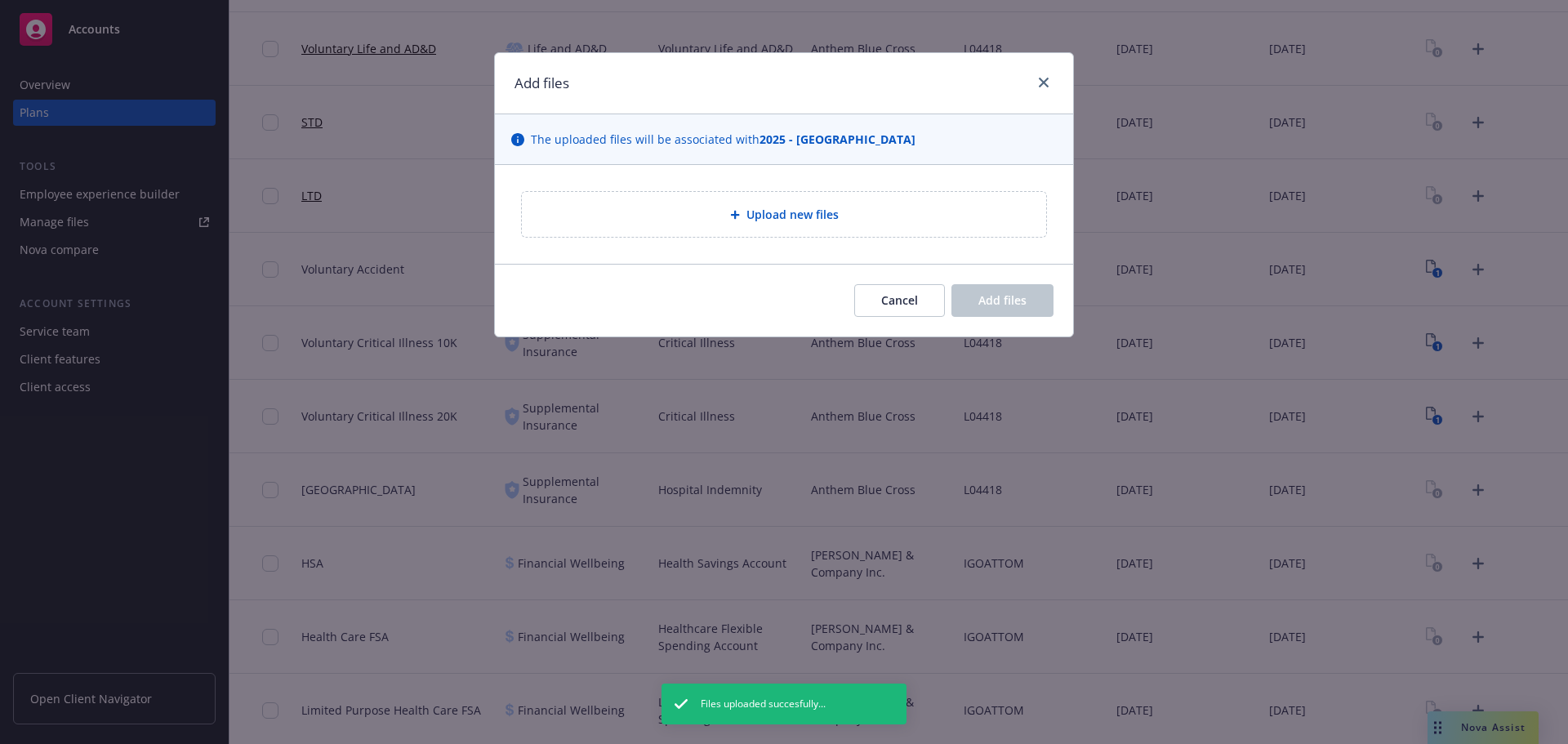
click at [713, 227] on div "Upload new files" at bounding box center [784, 215] width 525 height 45
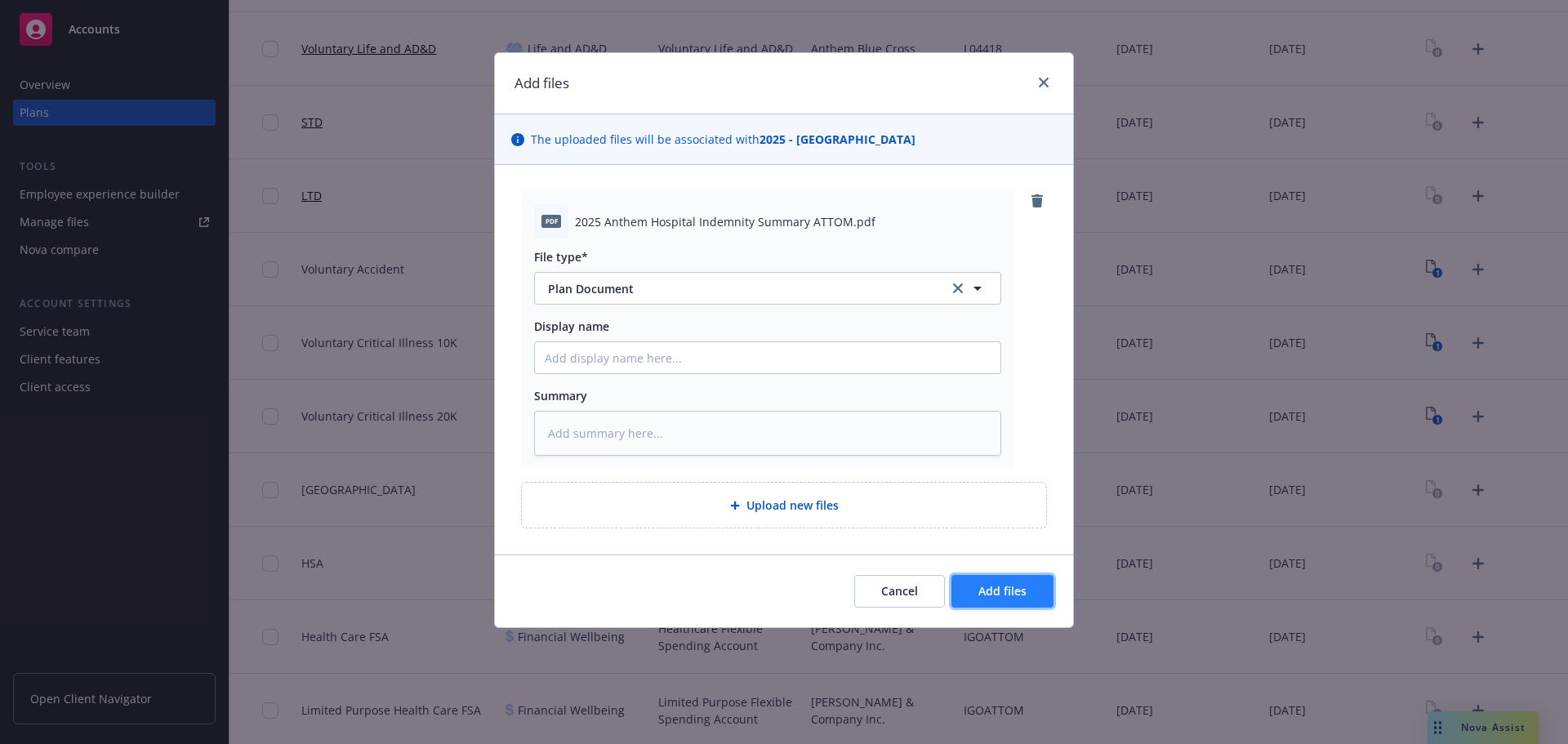
click at [1015, 594] on span "Add files" at bounding box center [1002, 590] width 48 height 15
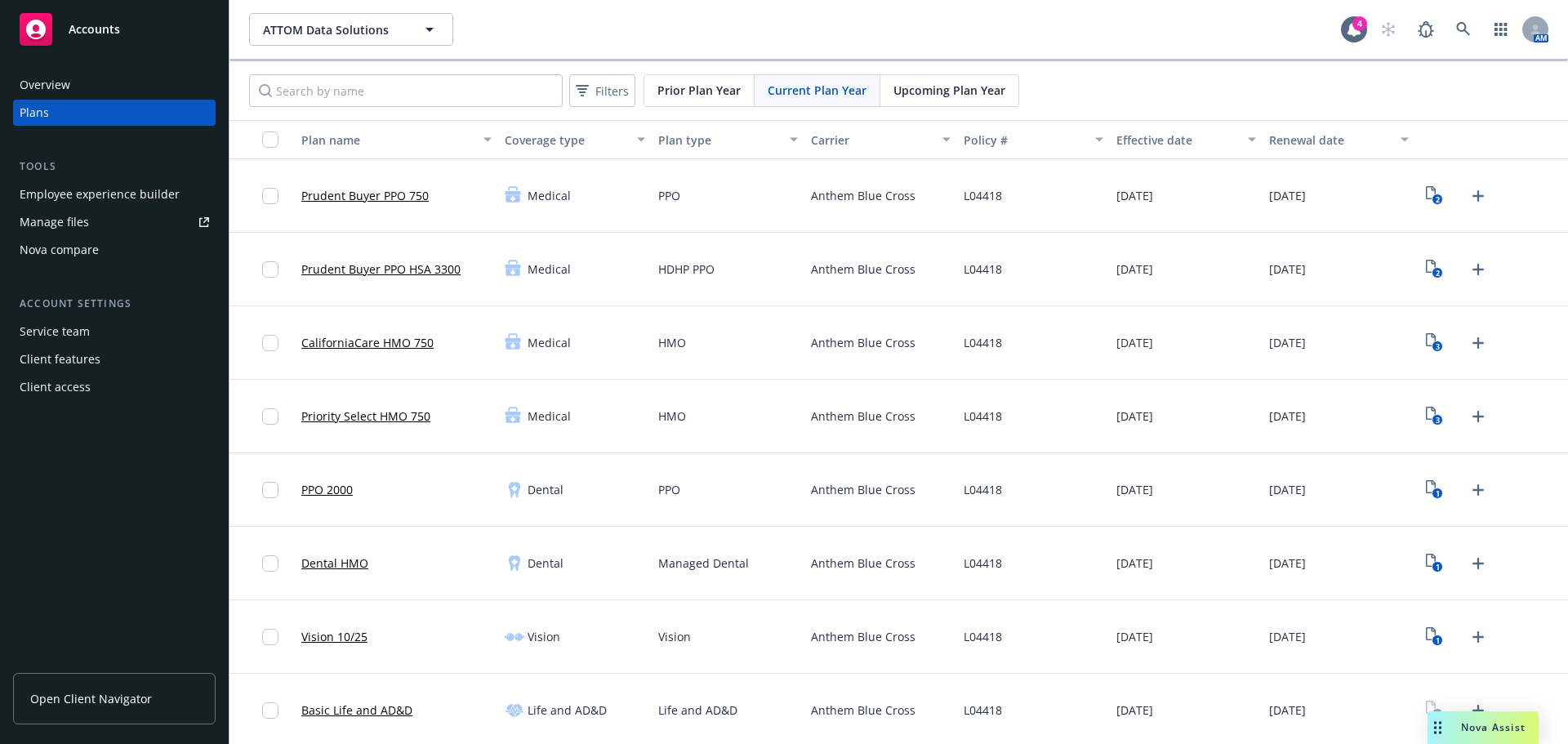
click at [278, 136] on div "button" at bounding box center [275, 140] width 26 height 16
click at [266, 141] on input "checkbox" at bounding box center [270, 140] width 16 height 16
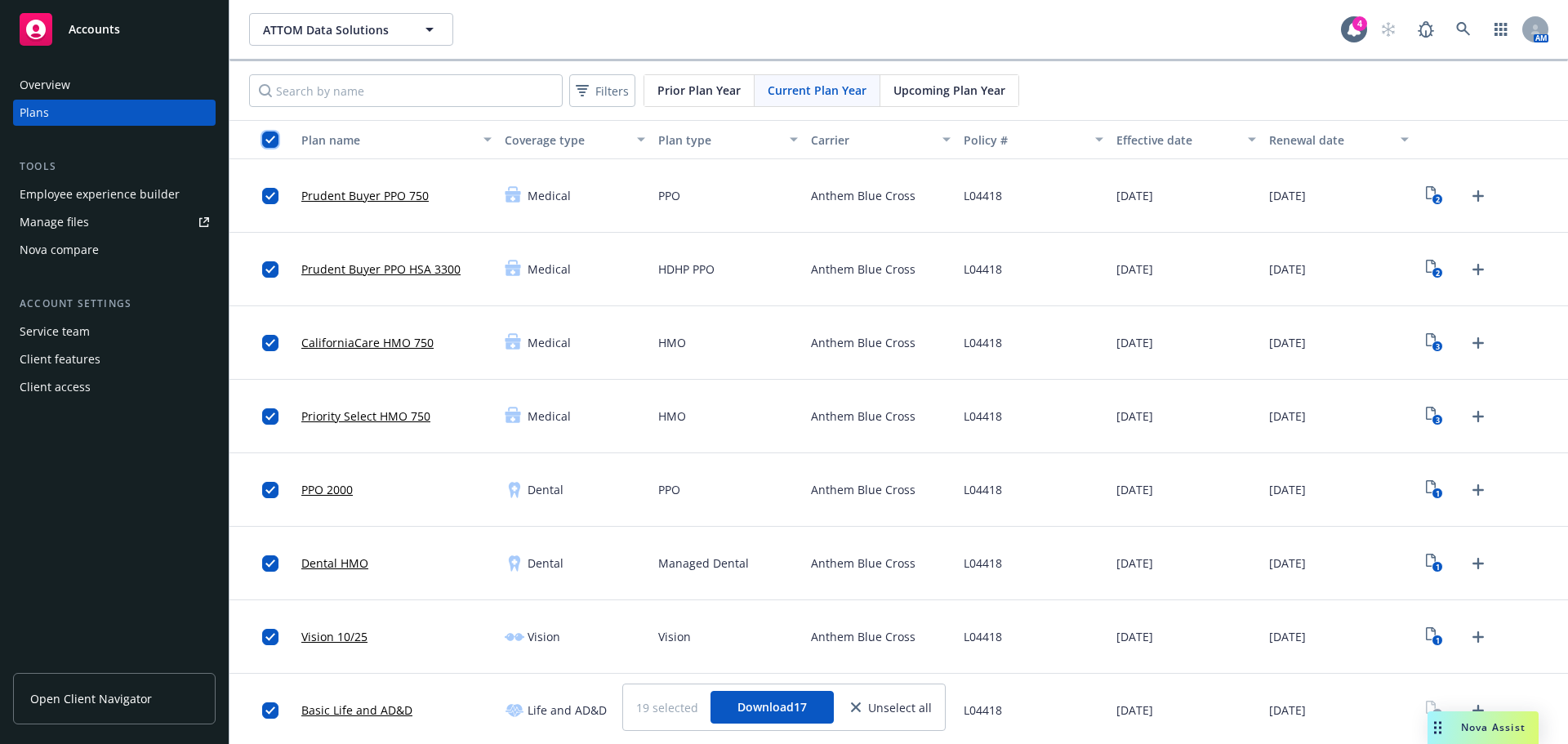
click at [266, 134] on input "checkbox" at bounding box center [270, 140] width 16 height 16
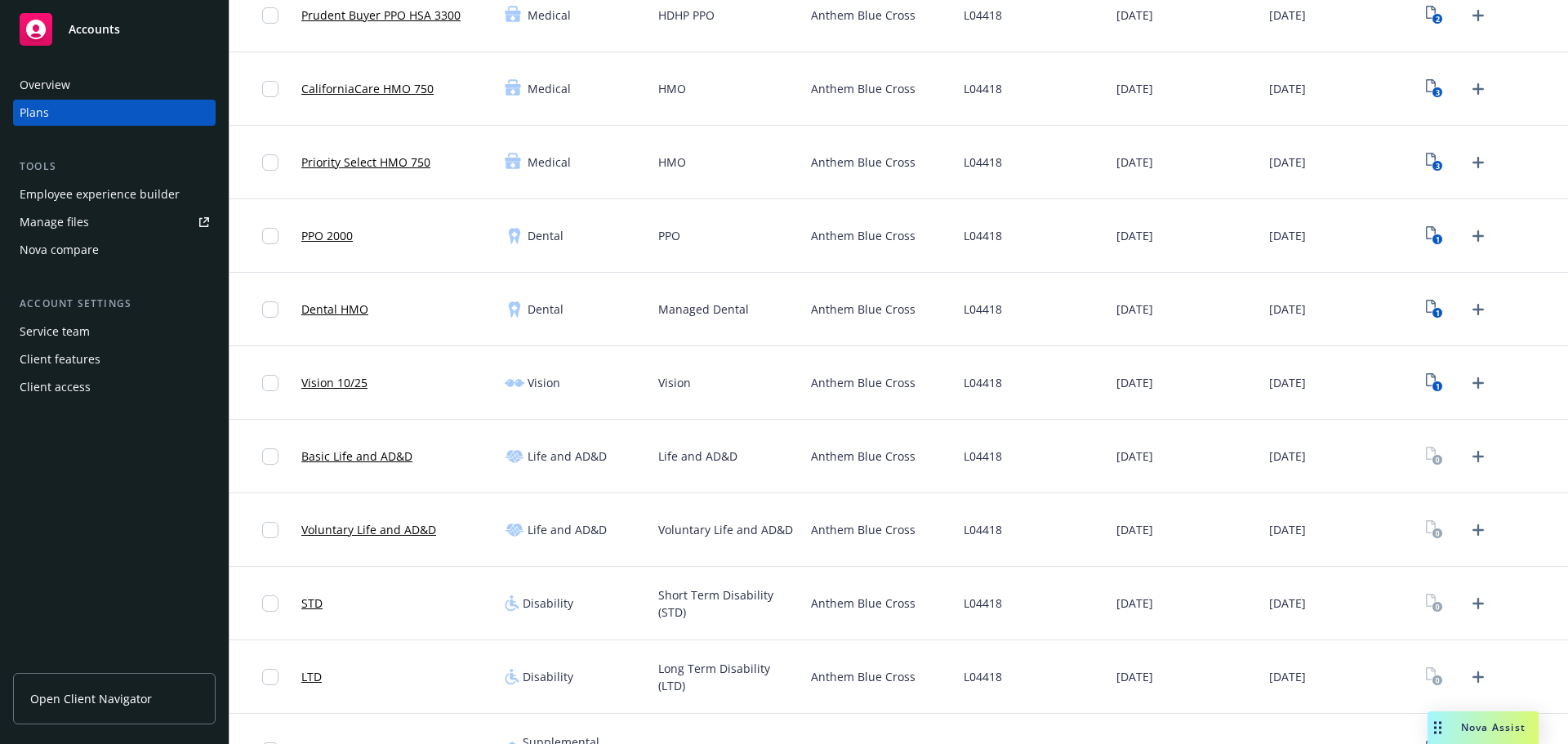
scroll to position [82, 0]
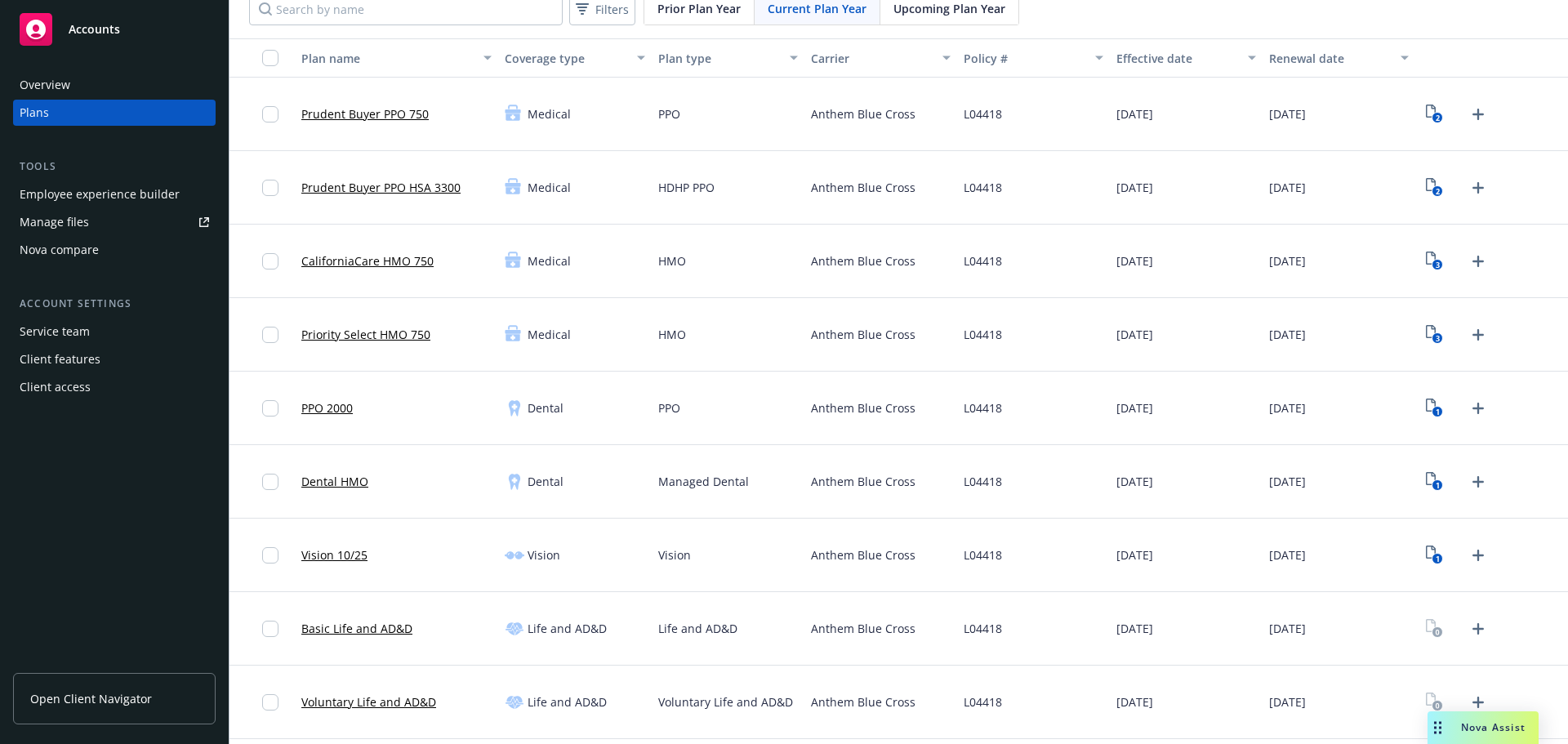
click at [1468, 422] on div "1" at bounding box center [1492, 408] width 153 height 73
click at [1468, 415] on icon "Upload Plan Documents" at bounding box center [1478, 409] width 20 height 20
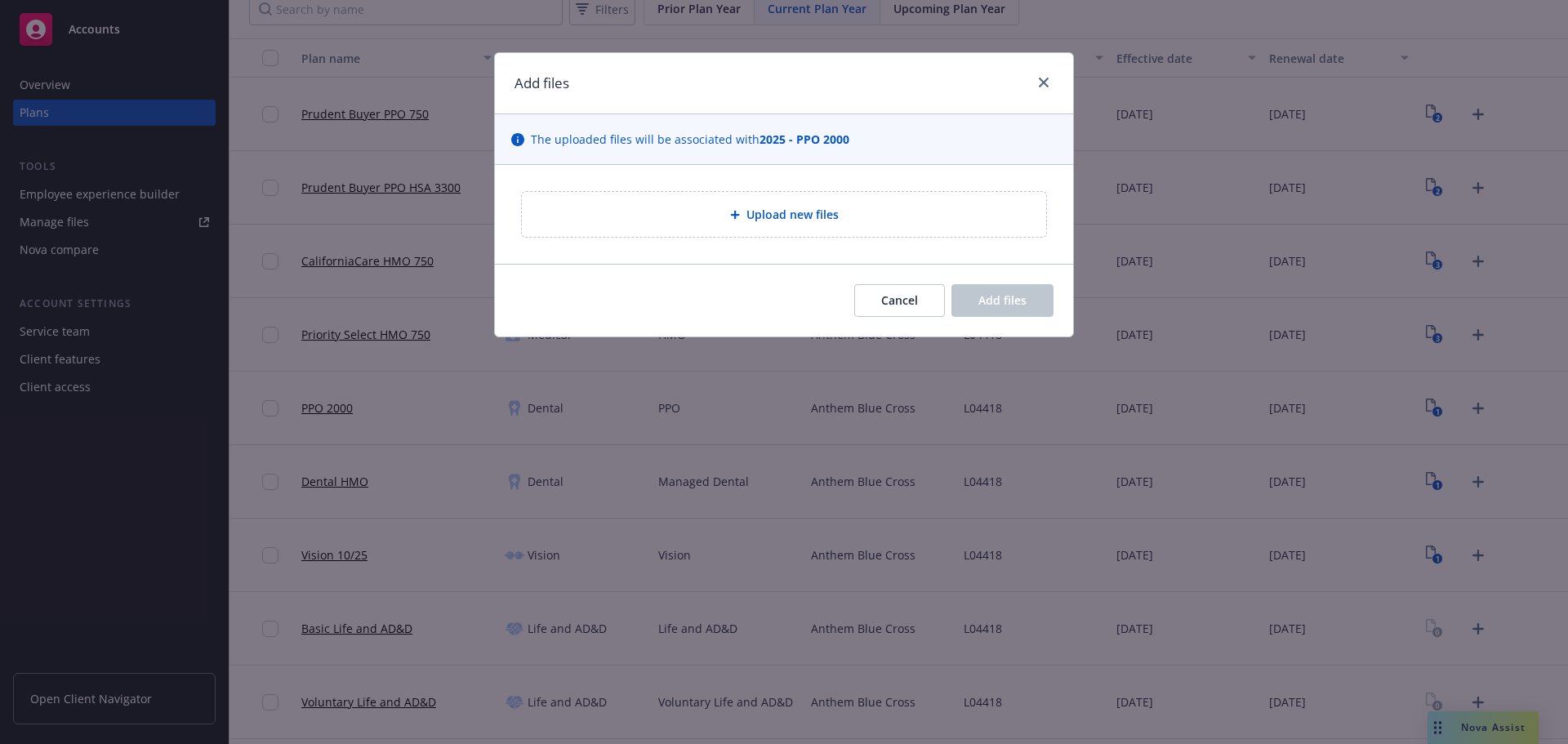
click at [764, 225] on div "Upload new files" at bounding box center [784, 215] width 525 height 45
click at [808, 233] on div "Upload new files" at bounding box center [784, 215] width 525 height 45
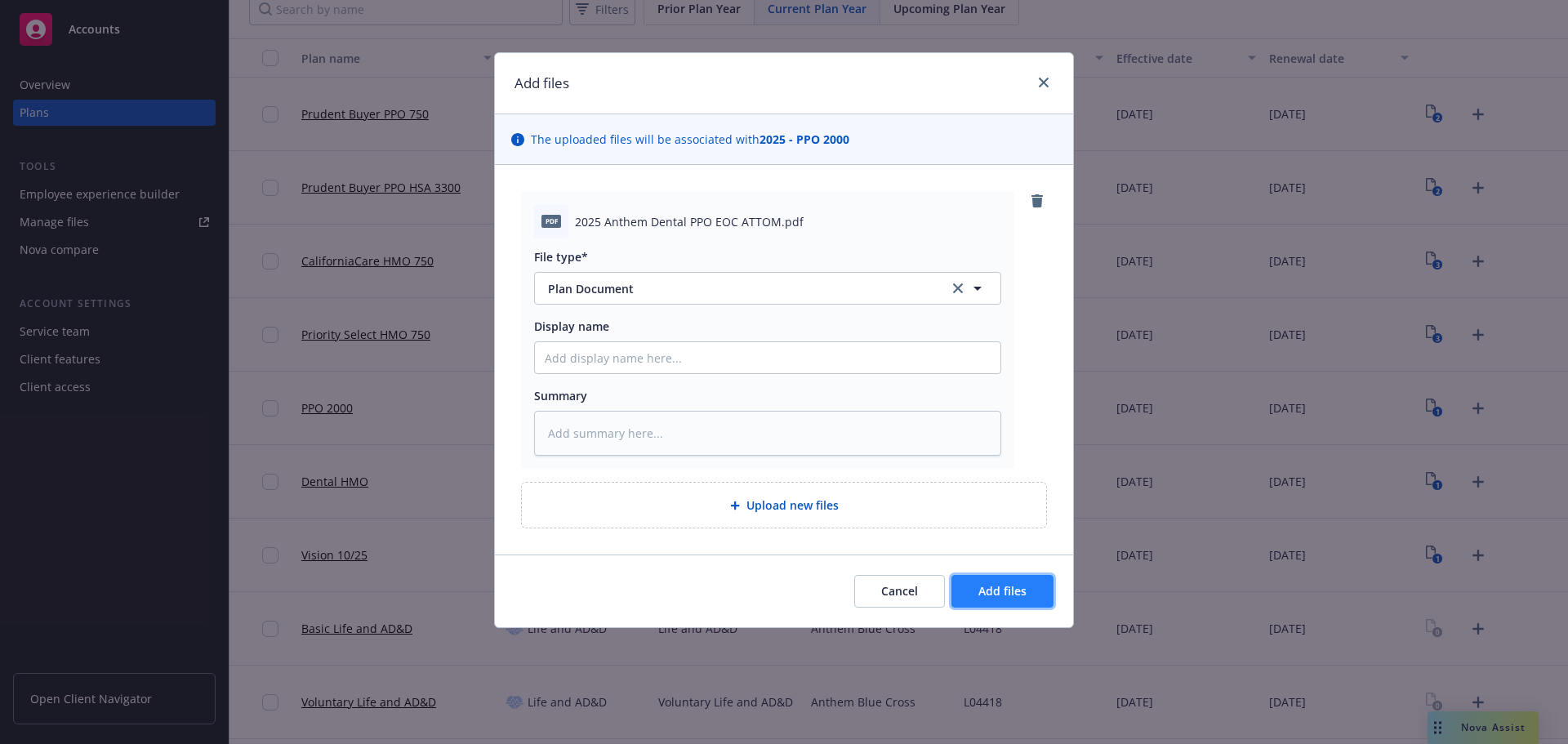
click at [1022, 594] on span "Add files" at bounding box center [1002, 590] width 48 height 15
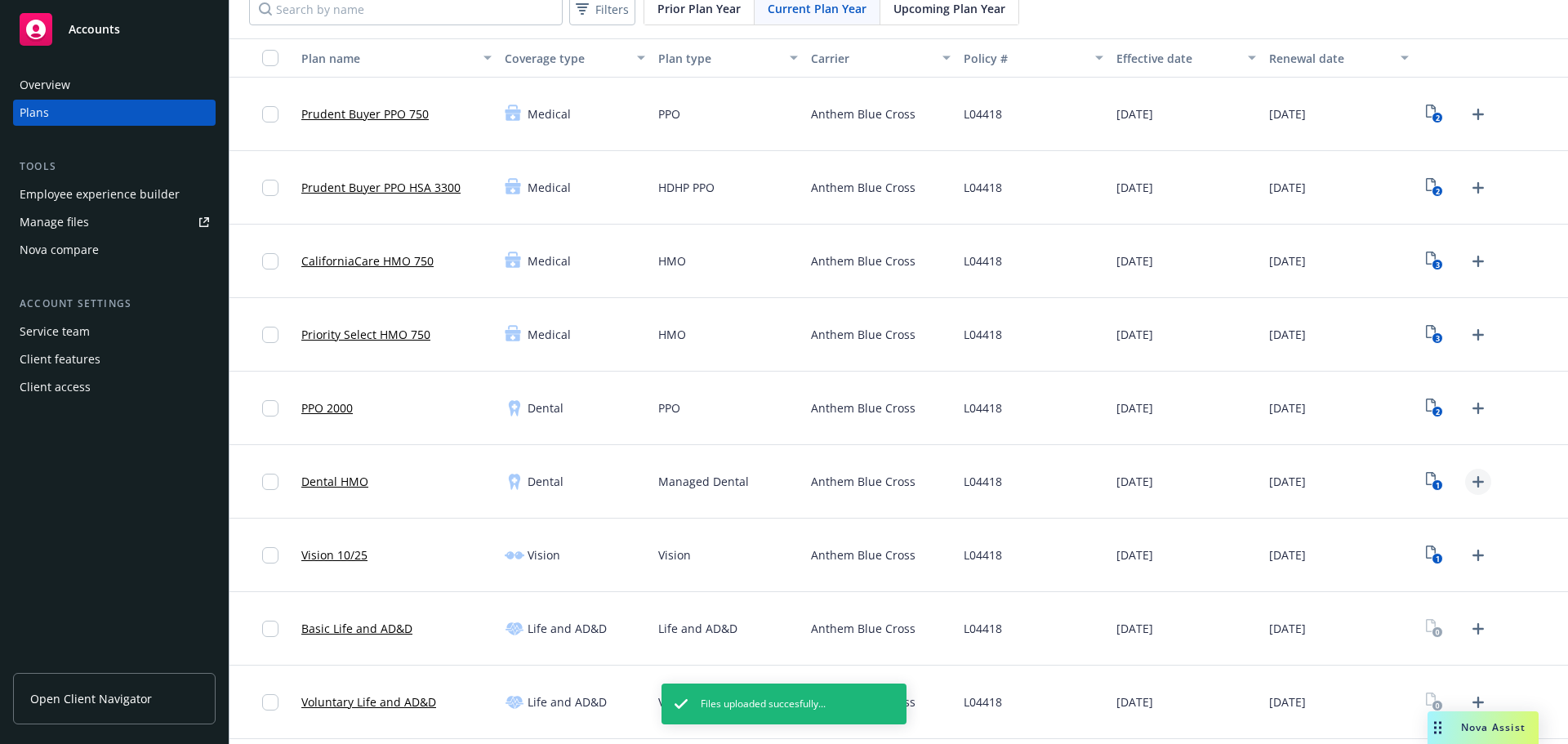
click at [1469, 489] on icon "Upload Plan Documents" at bounding box center [1478, 482] width 20 height 20
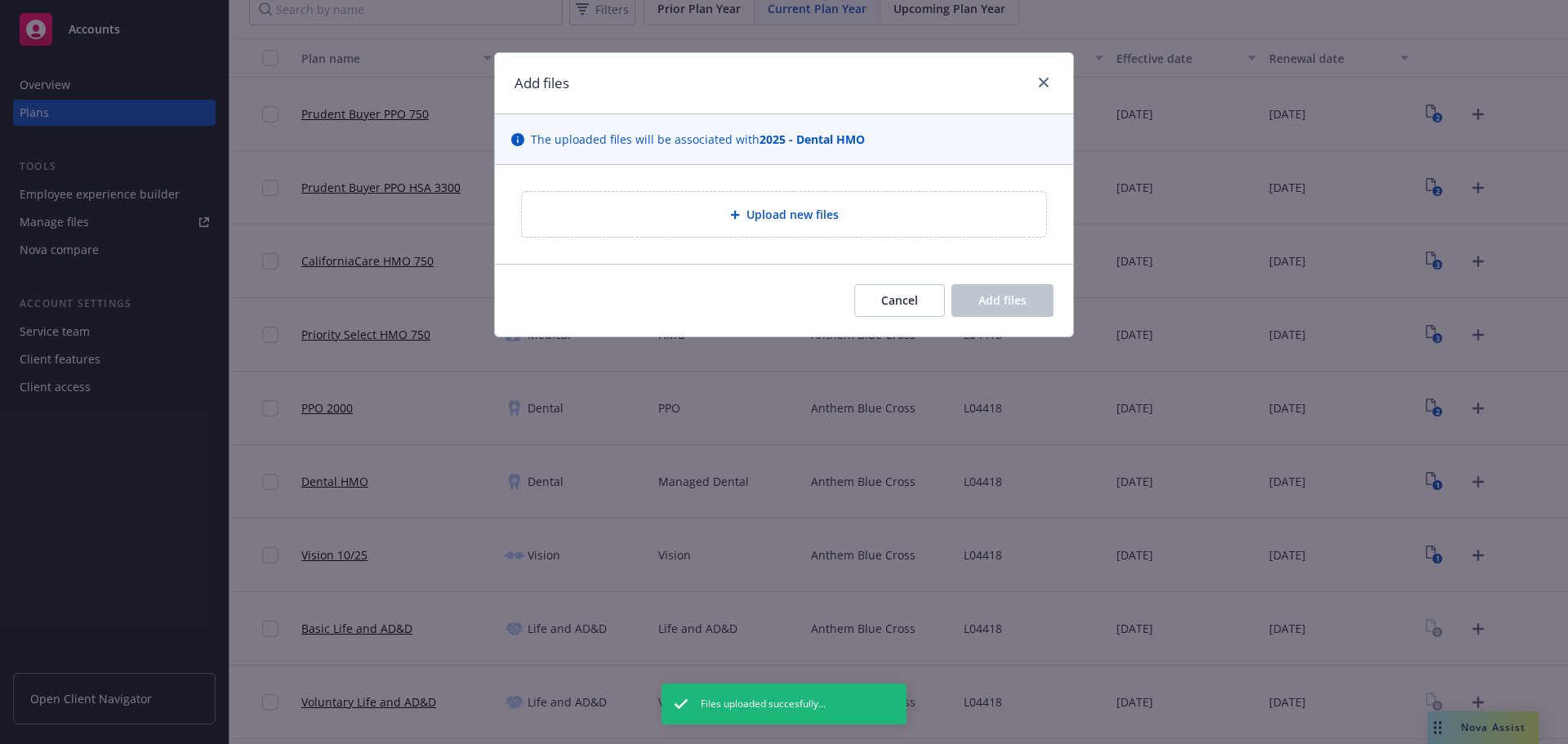
click at [700, 219] on div "Upload new files" at bounding box center [784, 214] width 498 height 19
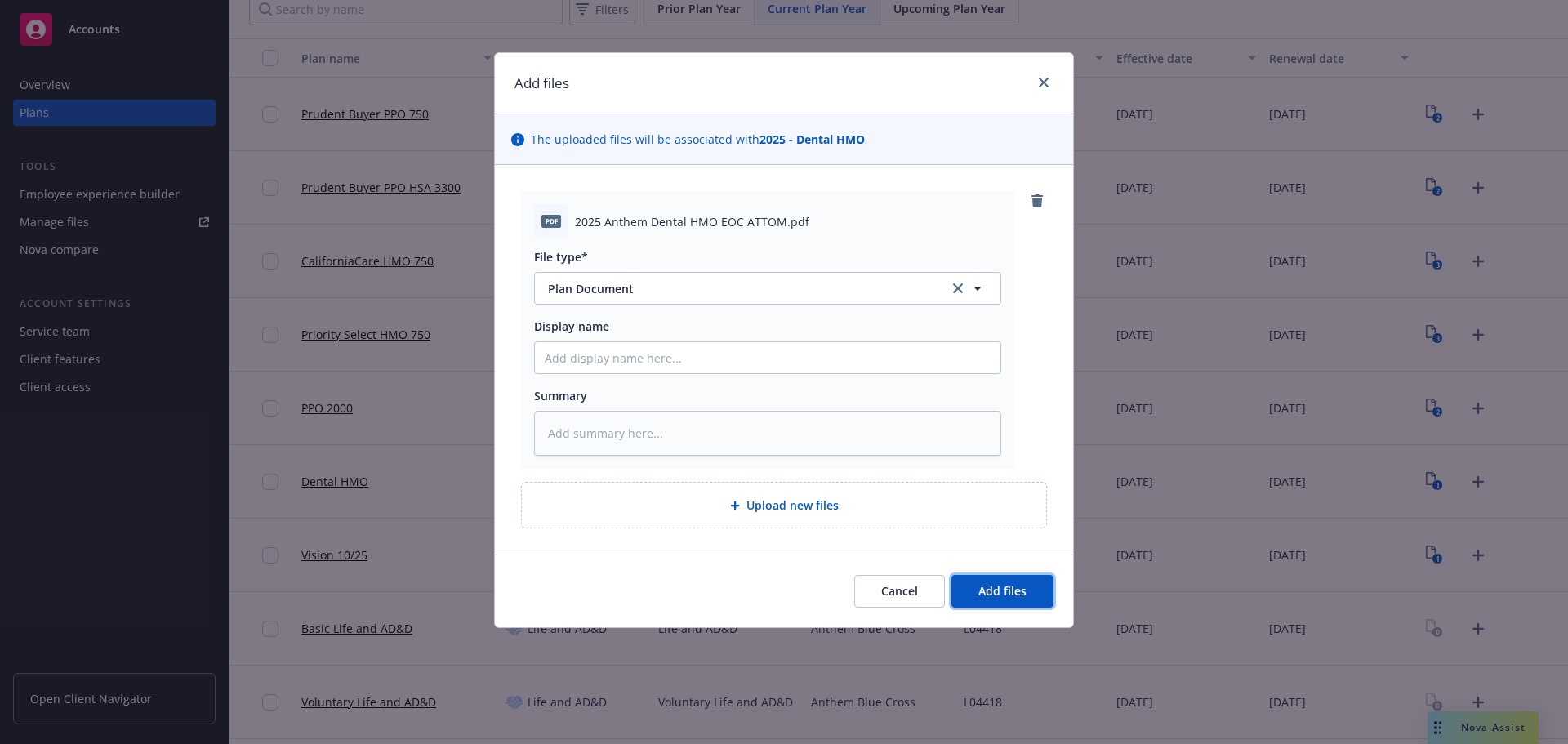
click at [1007, 599] on button "Add files" at bounding box center [1002, 591] width 102 height 33
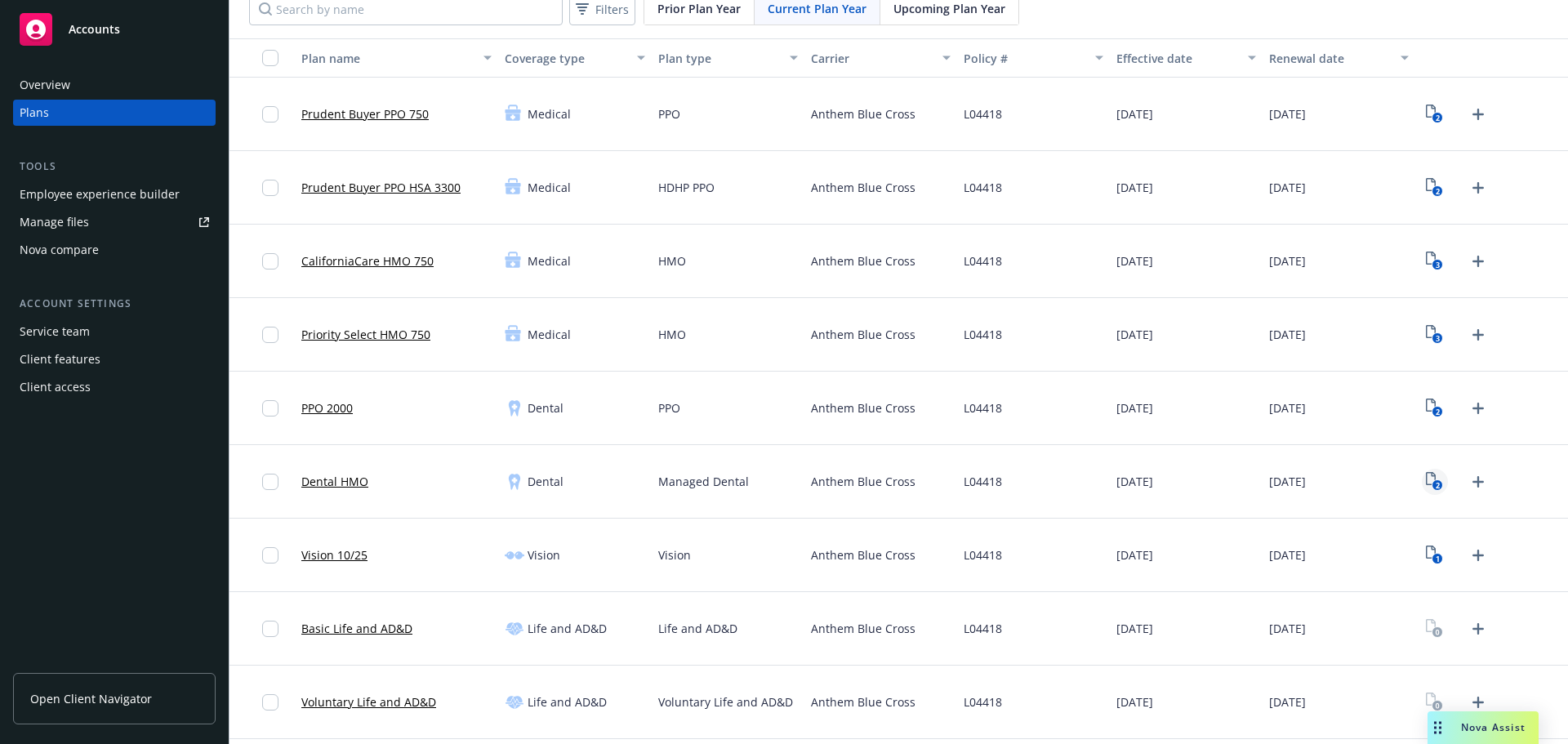
click at [1433, 487] on rect "View Plan Documents" at bounding box center [1438, 486] width 11 height 11
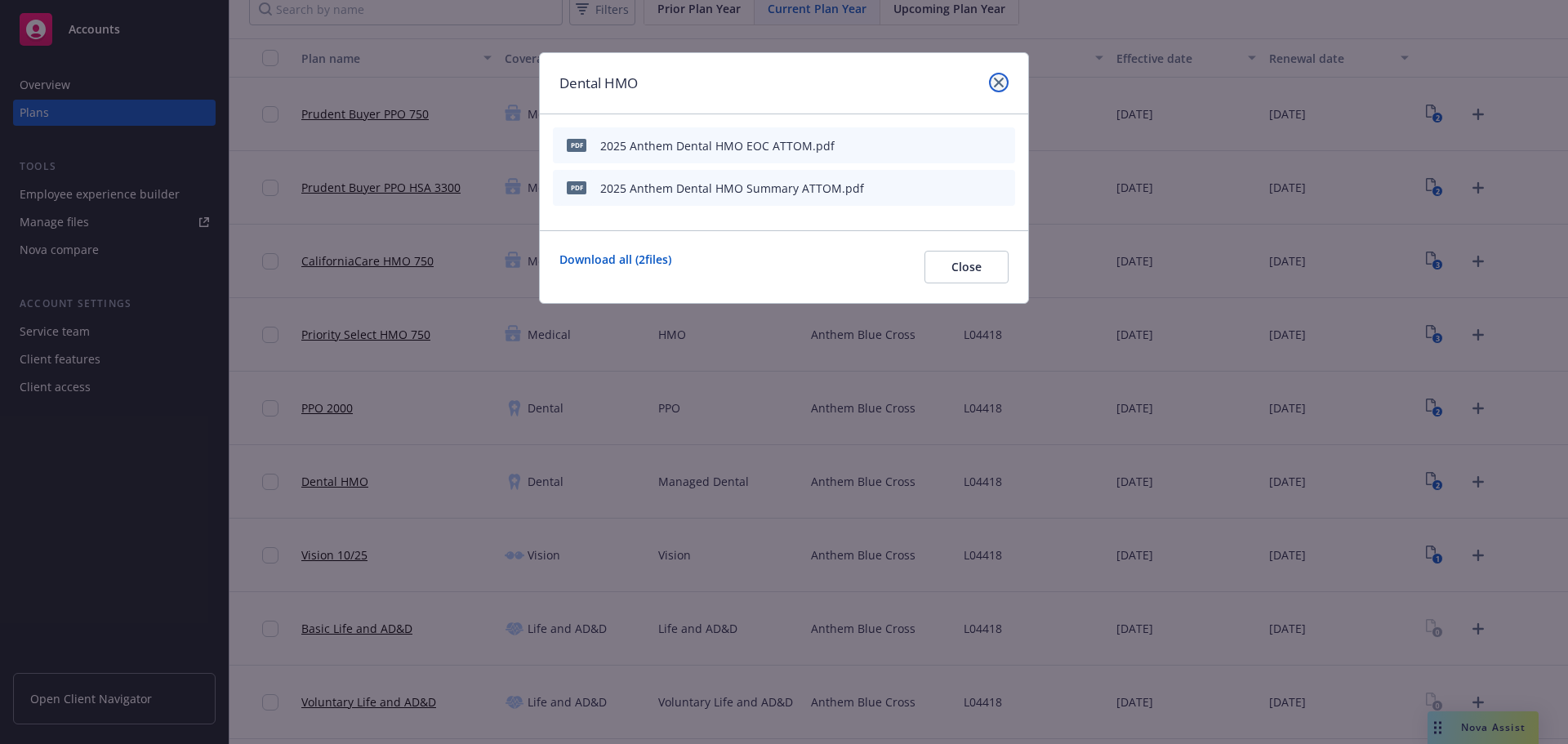
click at [1002, 81] on icon "close" at bounding box center [999, 82] width 10 height 10
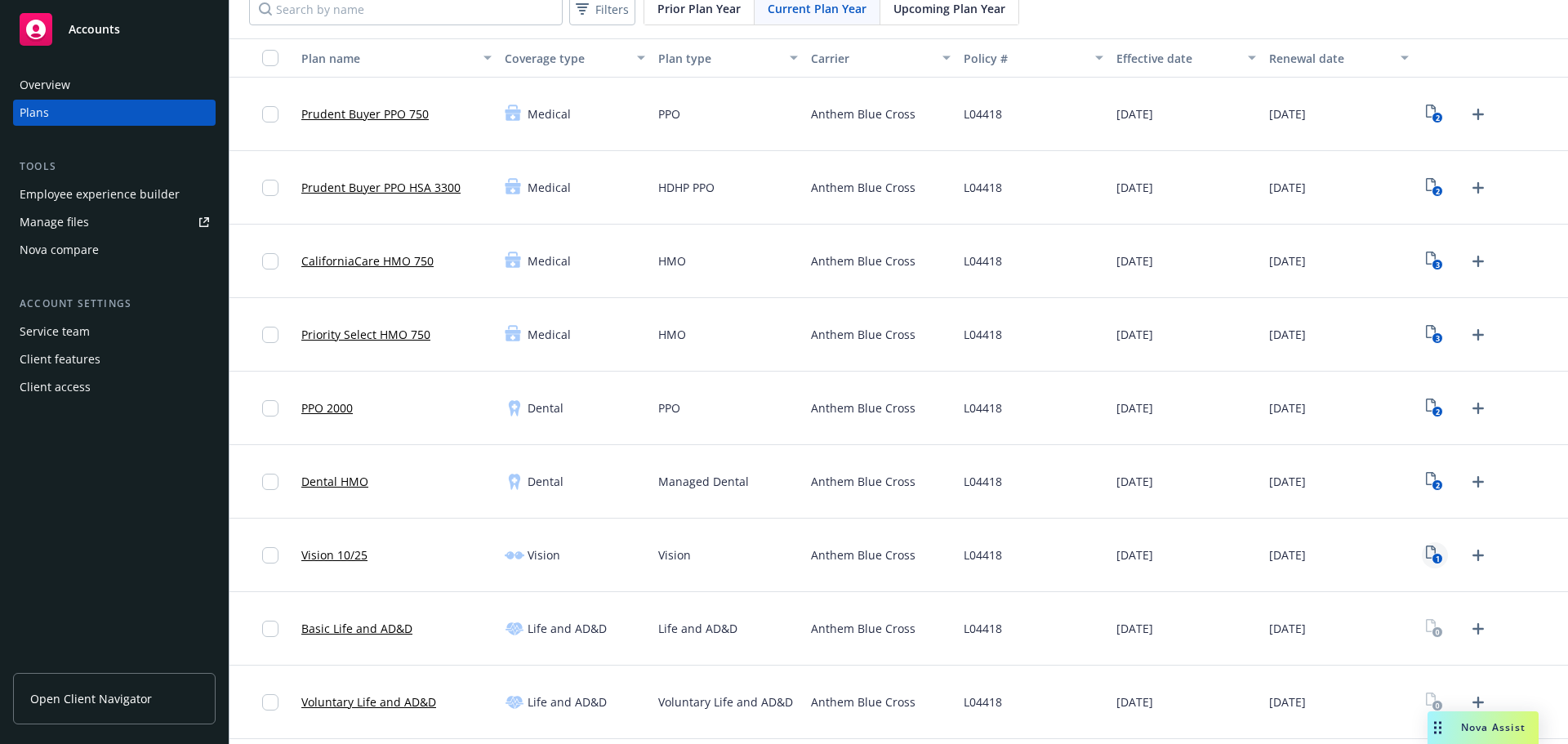
click at [1426, 548] on icon "1" at bounding box center [1434, 555] width 17 height 19
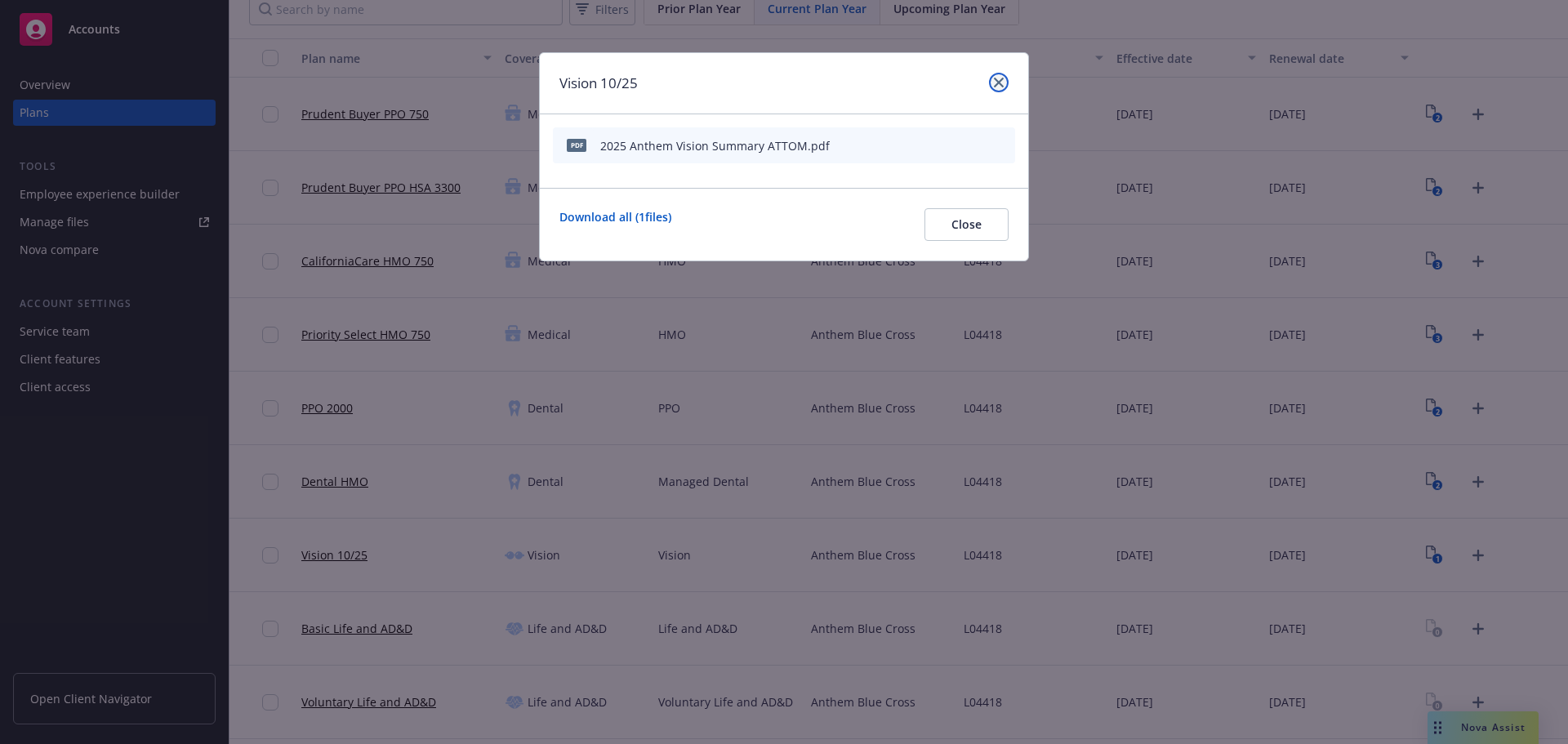
click at [1003, 79] on icon "close" at bounding box center [999, 82] width 10 height 10
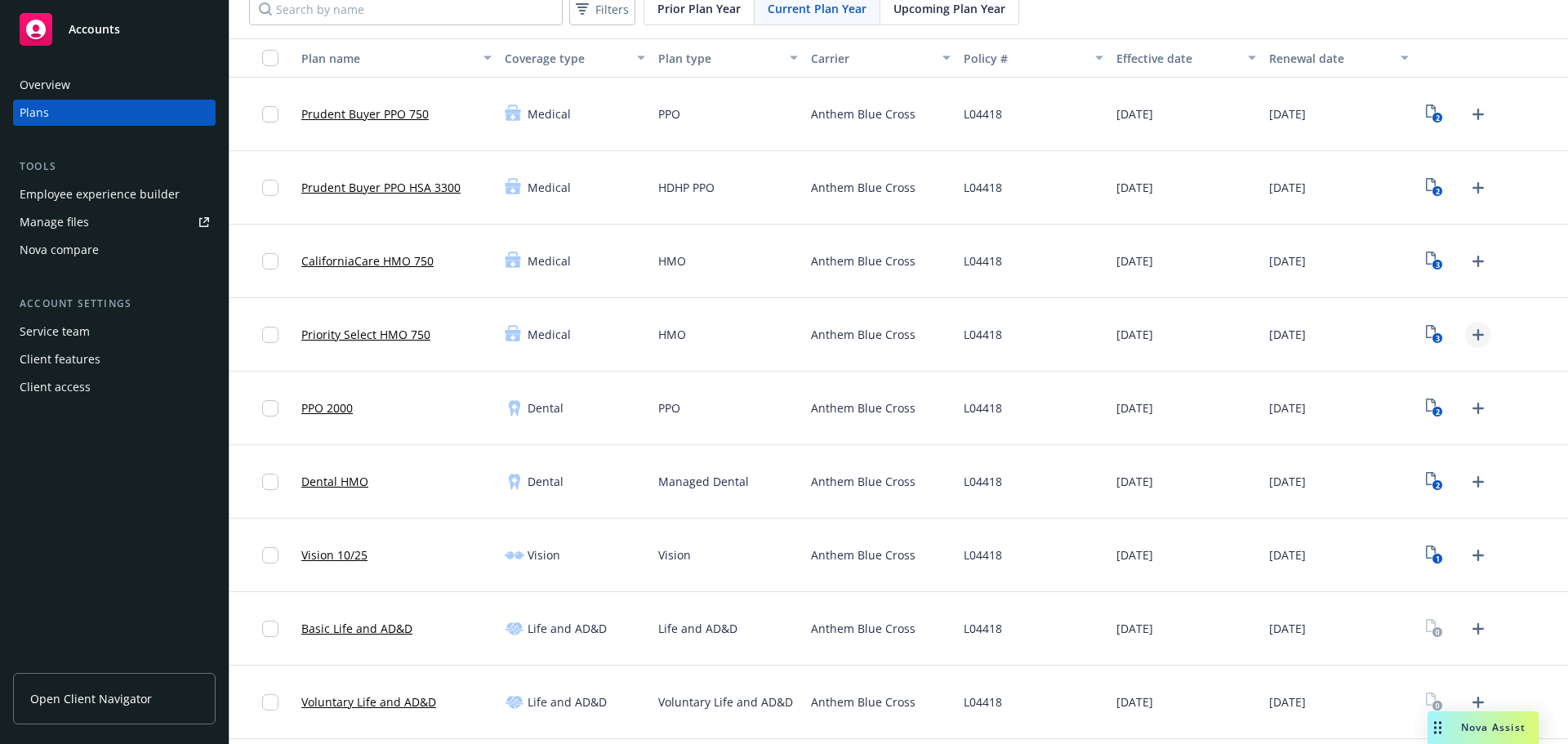
click at [1468, 332] on icon "Upload Plan Documents" at bounding box center [1478, 335] width 20 height 20
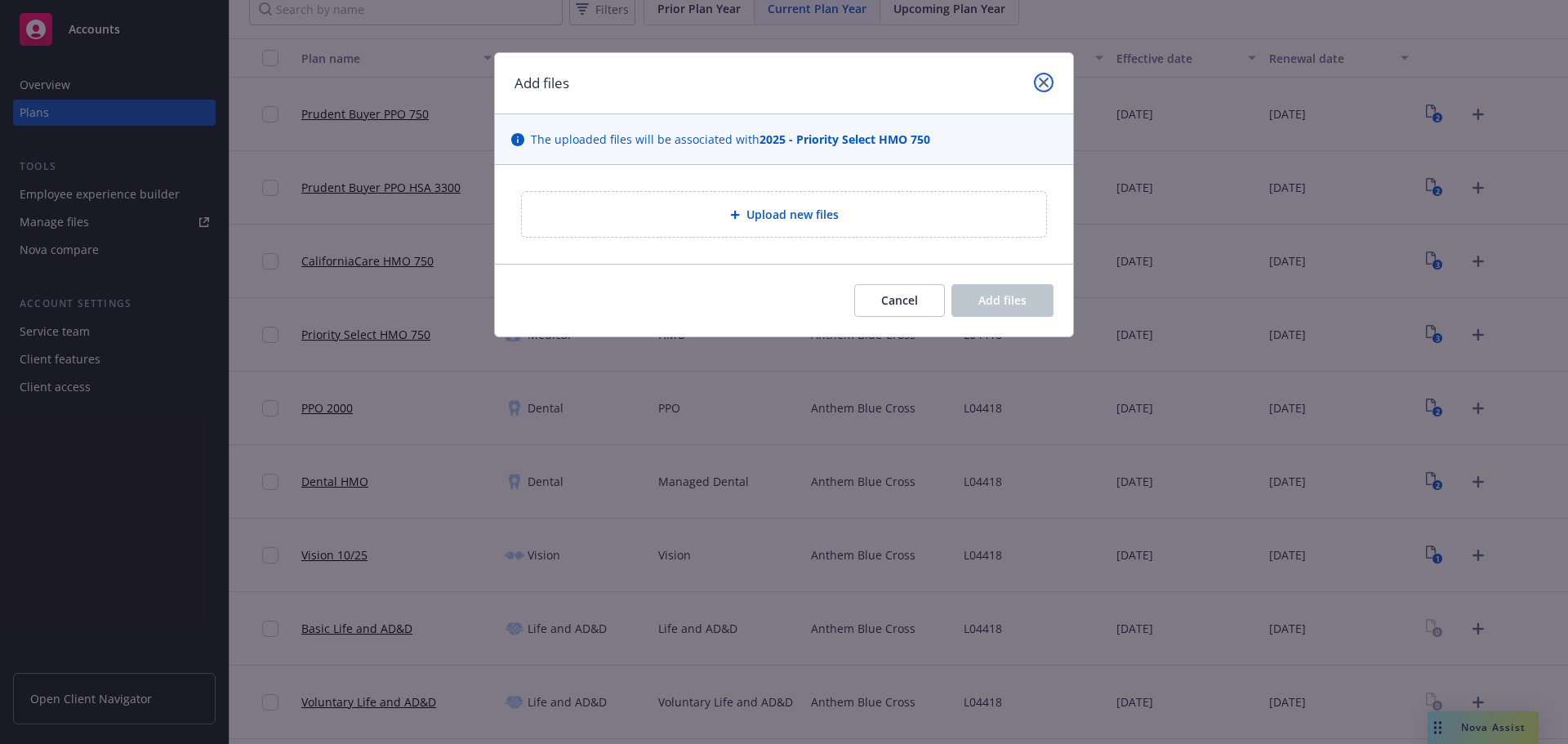
click at [1045, 81] on icon "close" at bounding box center [1043, 82] width 10 height 10
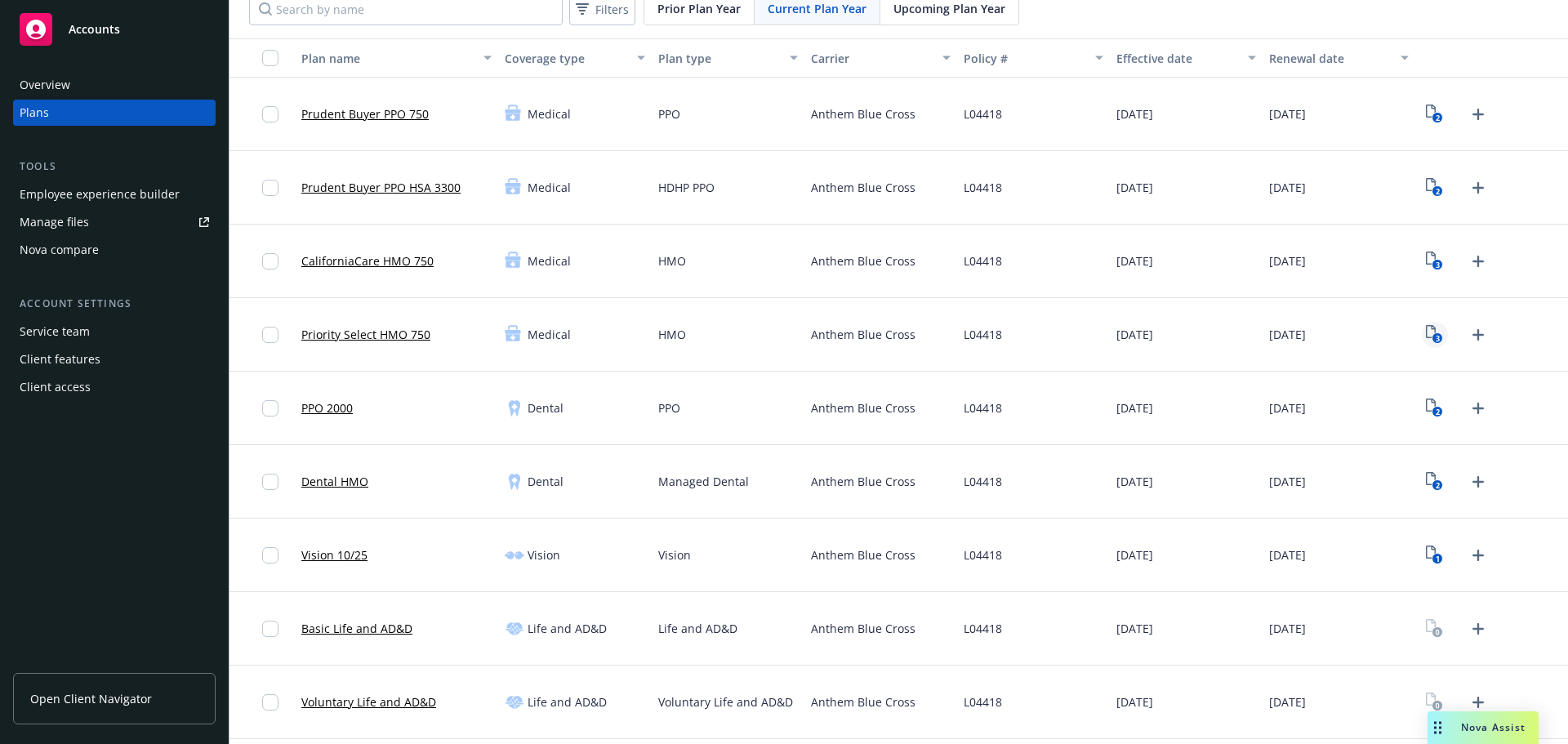
click at [1426, 335] on icon "3" at bounding box center [1434, 334] width 17 height 19
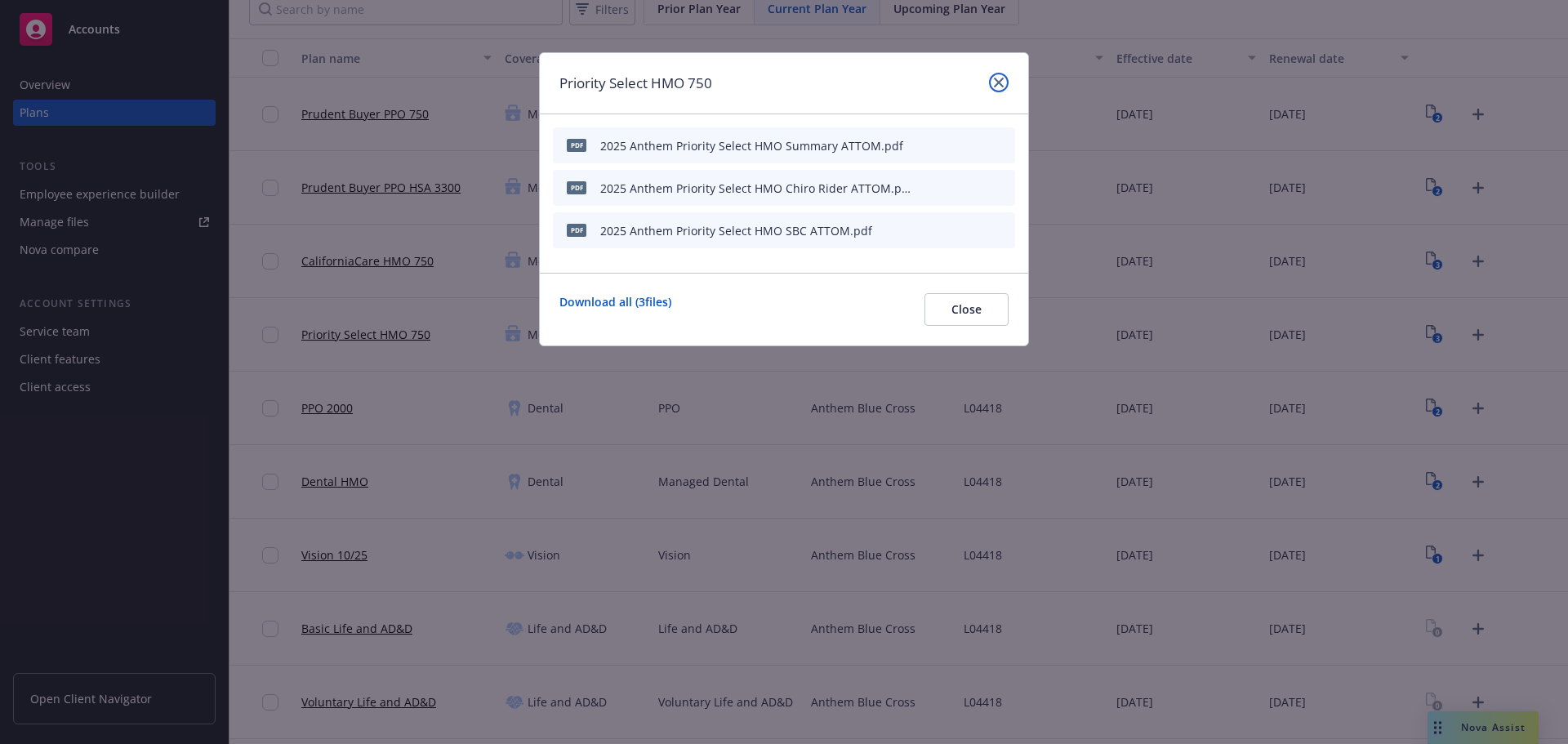
click at [1001, 87] on icon "close" at bounding box center [999, 82] width 10 height 10
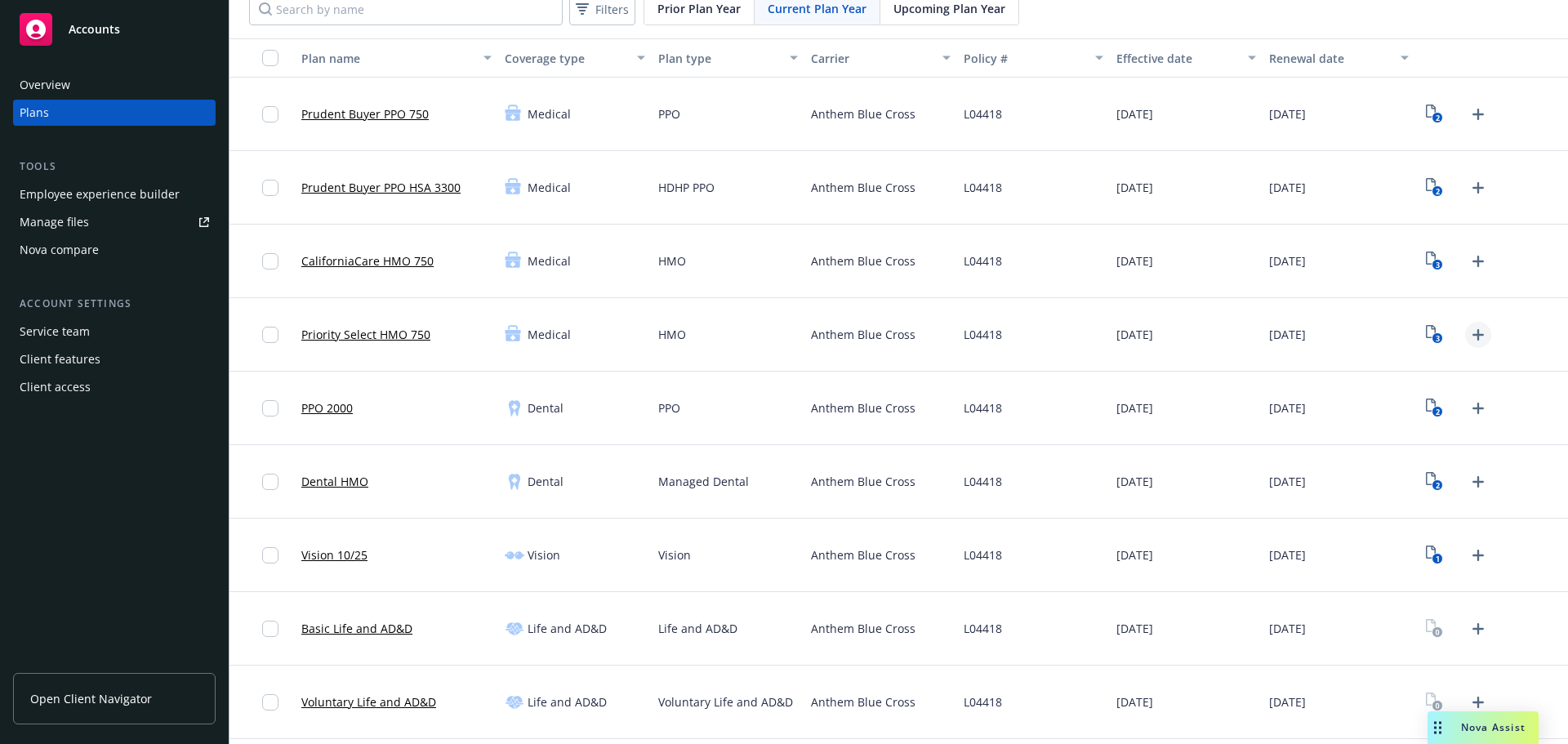
click at [1473, 334] on icon "Upload Plan Documents" at bounding box center [1478, 334] width 12 height 12
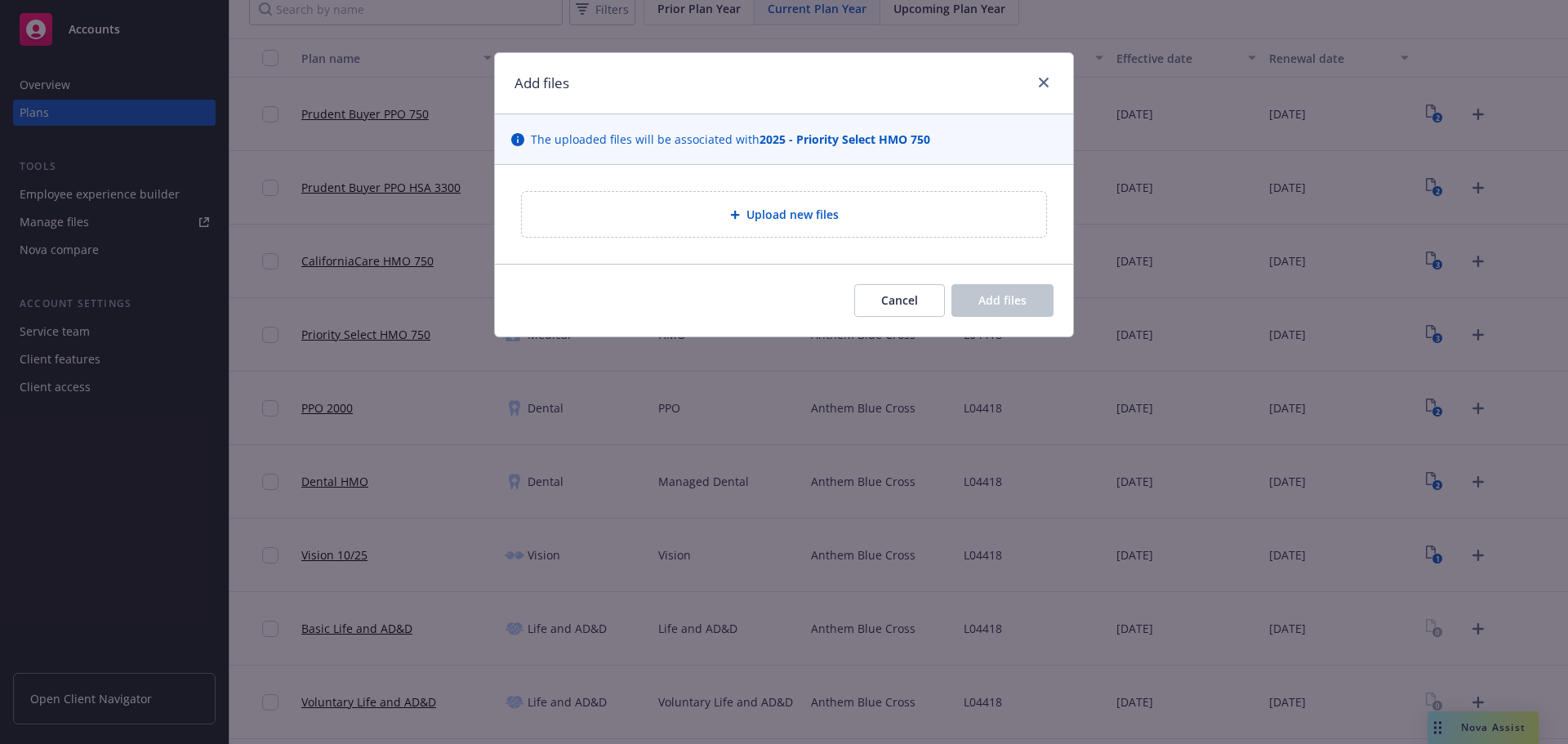
click at [748, 230] on div "Upload new files" at bounding box center [784, 215] width 525 height 45
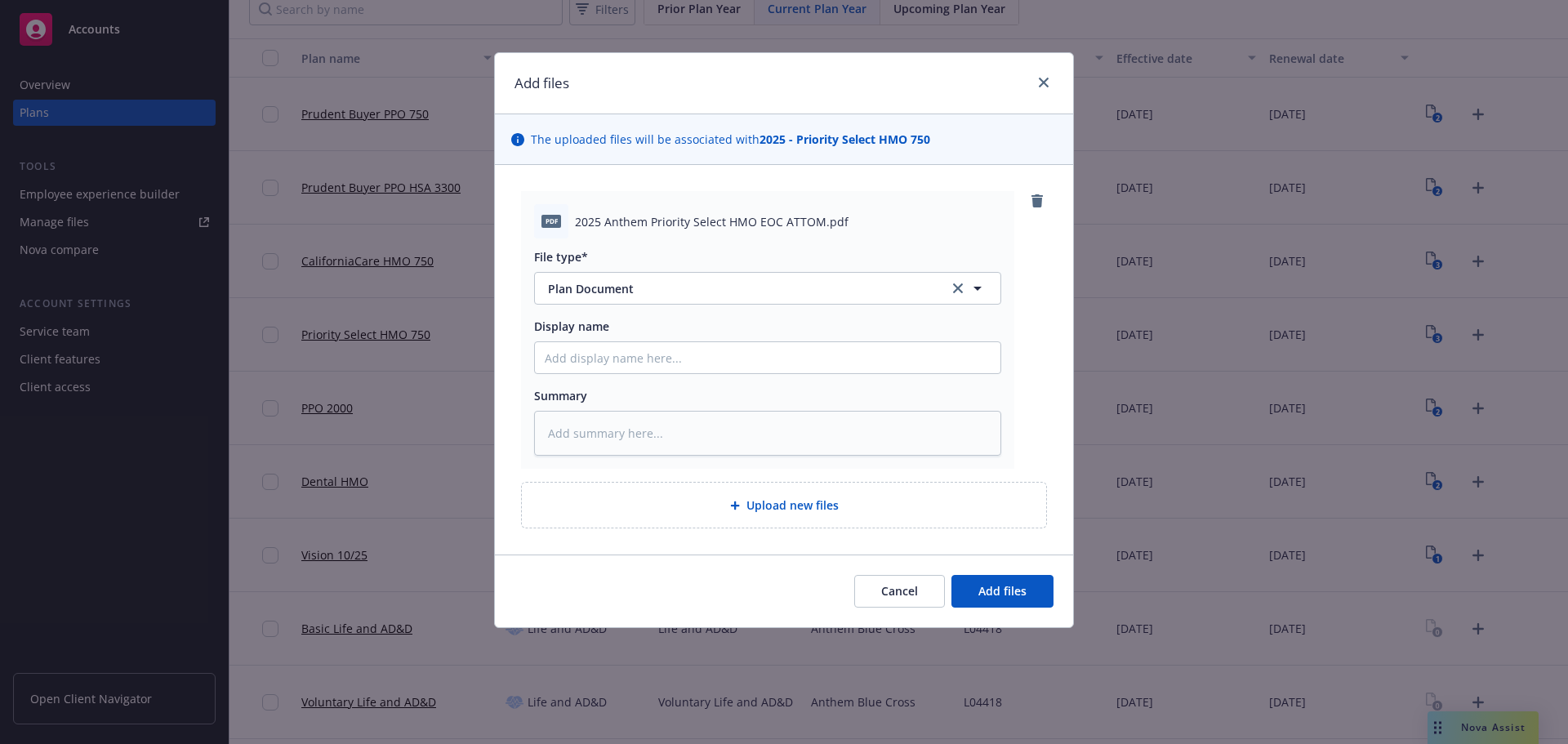
click at [1060, 602] on div "Cancel Add files" at bounding box center [784, 591] width 578 height 72
click at [1022, 585] on span "Add files" at bounding box center [1002, 590] width 48 height 15
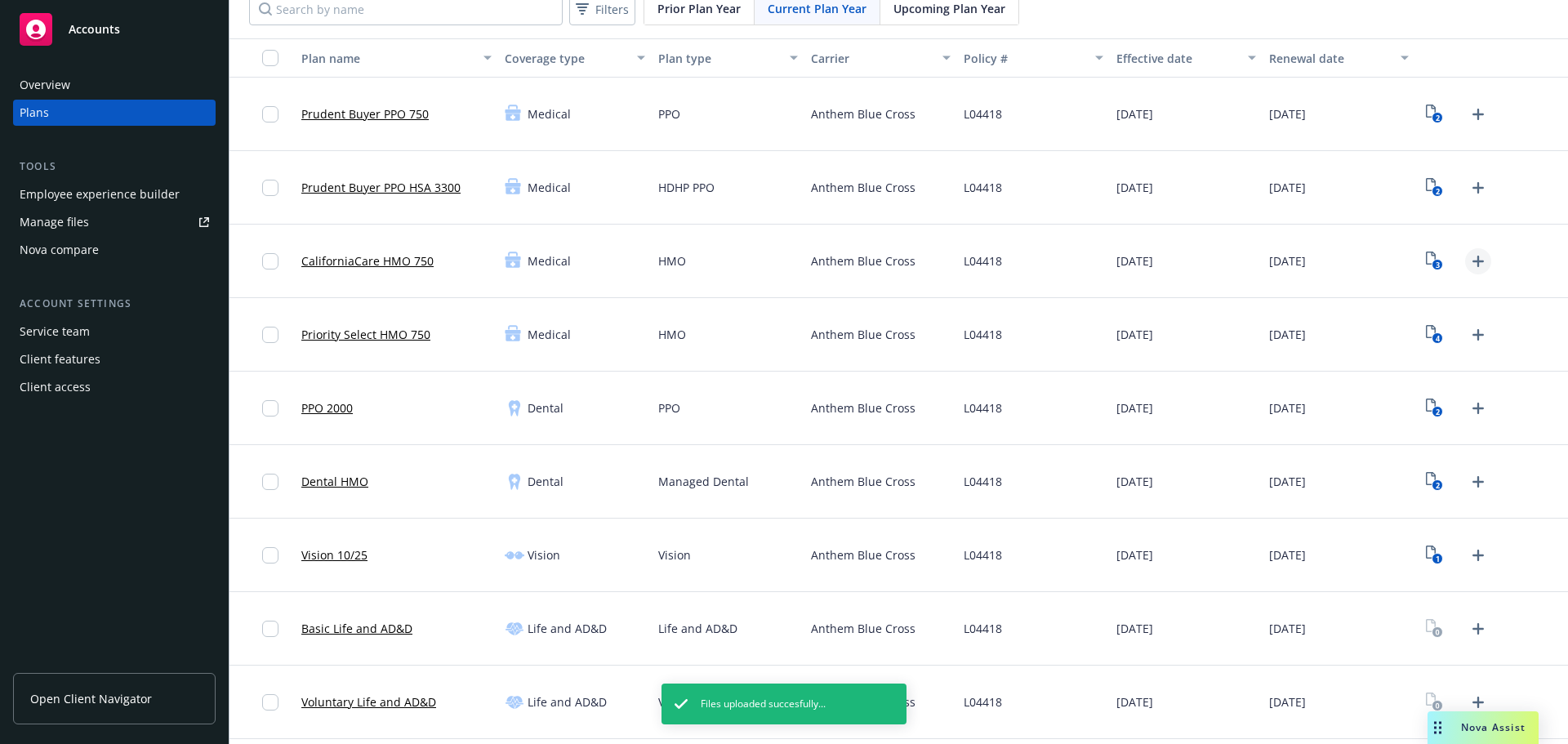
click at [1473, 262] on icon "Upload Plan Documents" at bounding box center [1478, 261] width 12 height 12
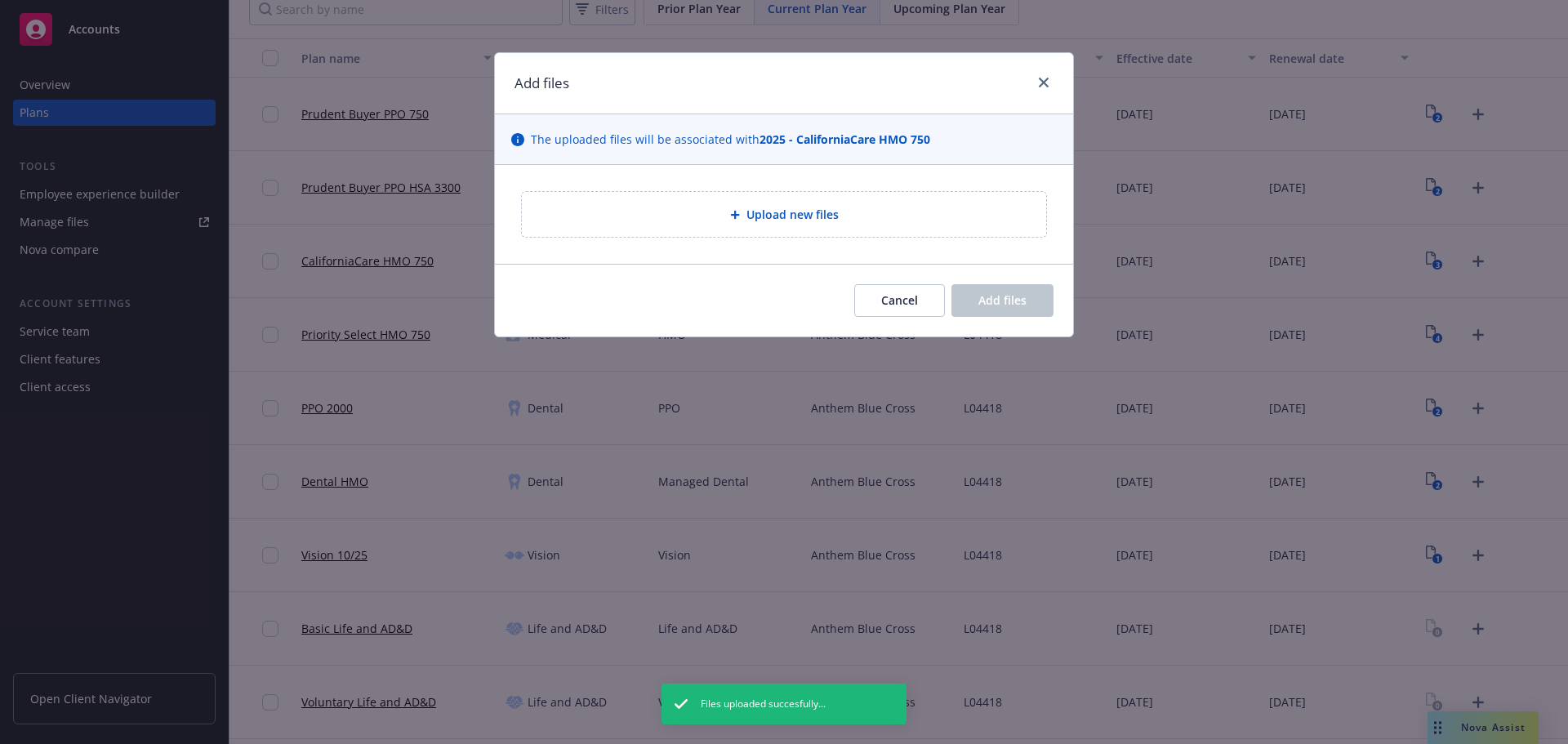
click at [692, 221] on div "Upload new files" at bounding box center [784, 214] width 498 height 19
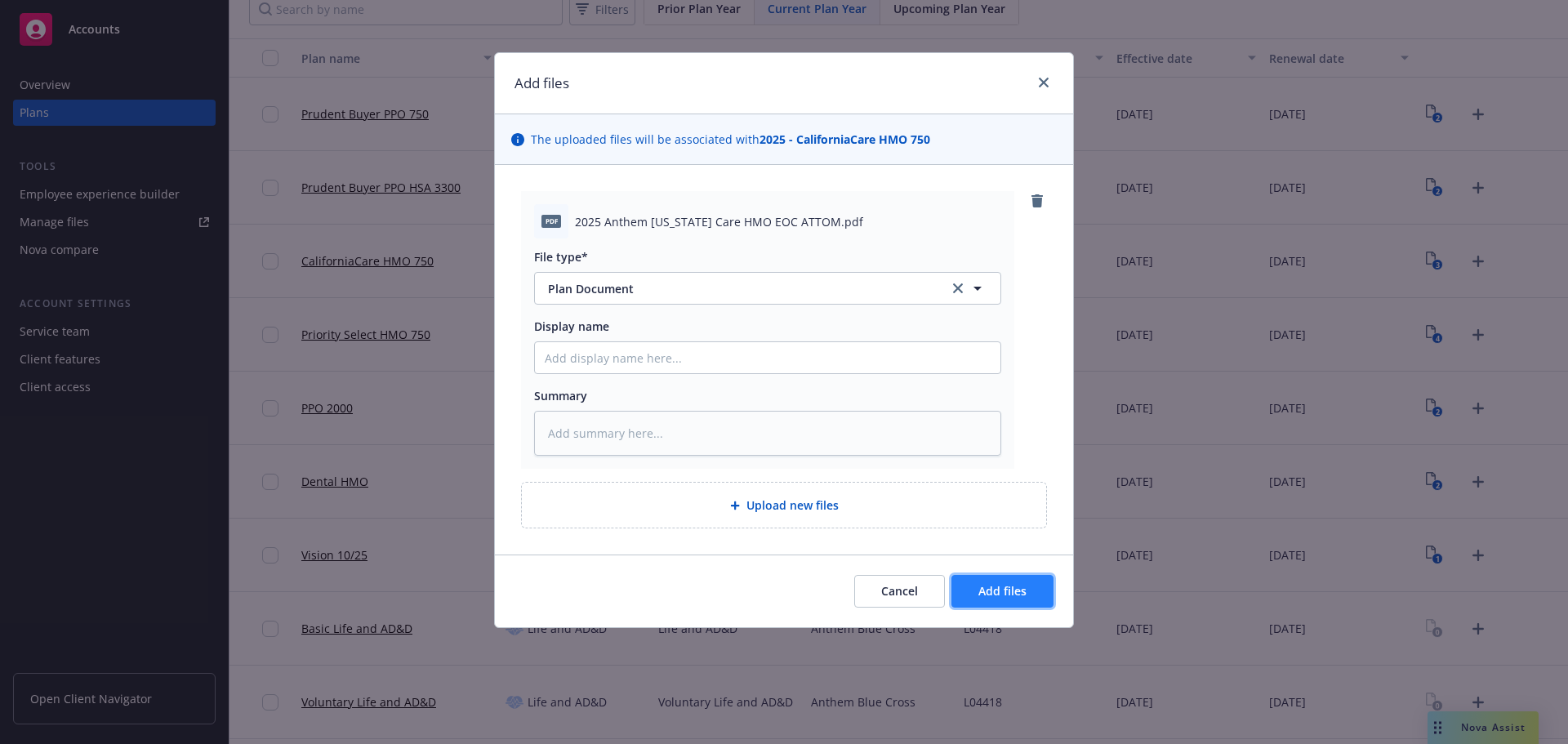
click at [1021, 584] on span "Add files" at bounding box center [1002, 590] width 48 height 15
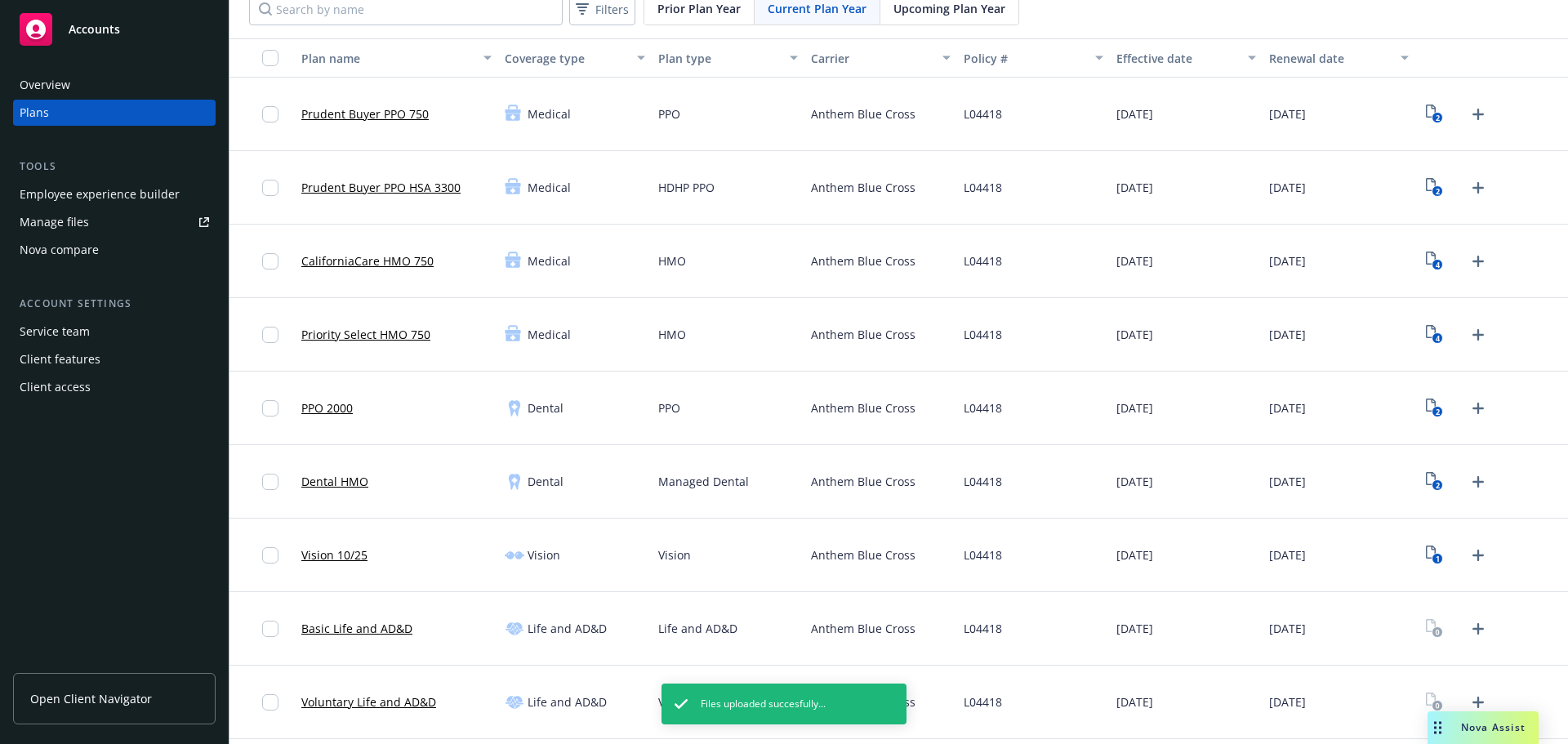
click at [1476, 125] on div "2" at bounding box center [1457, 114] width 71 height 26
click at [1468, 115] on icon "Upload Plan Documents" at bounding box center [1478, 114] width 20 height 20
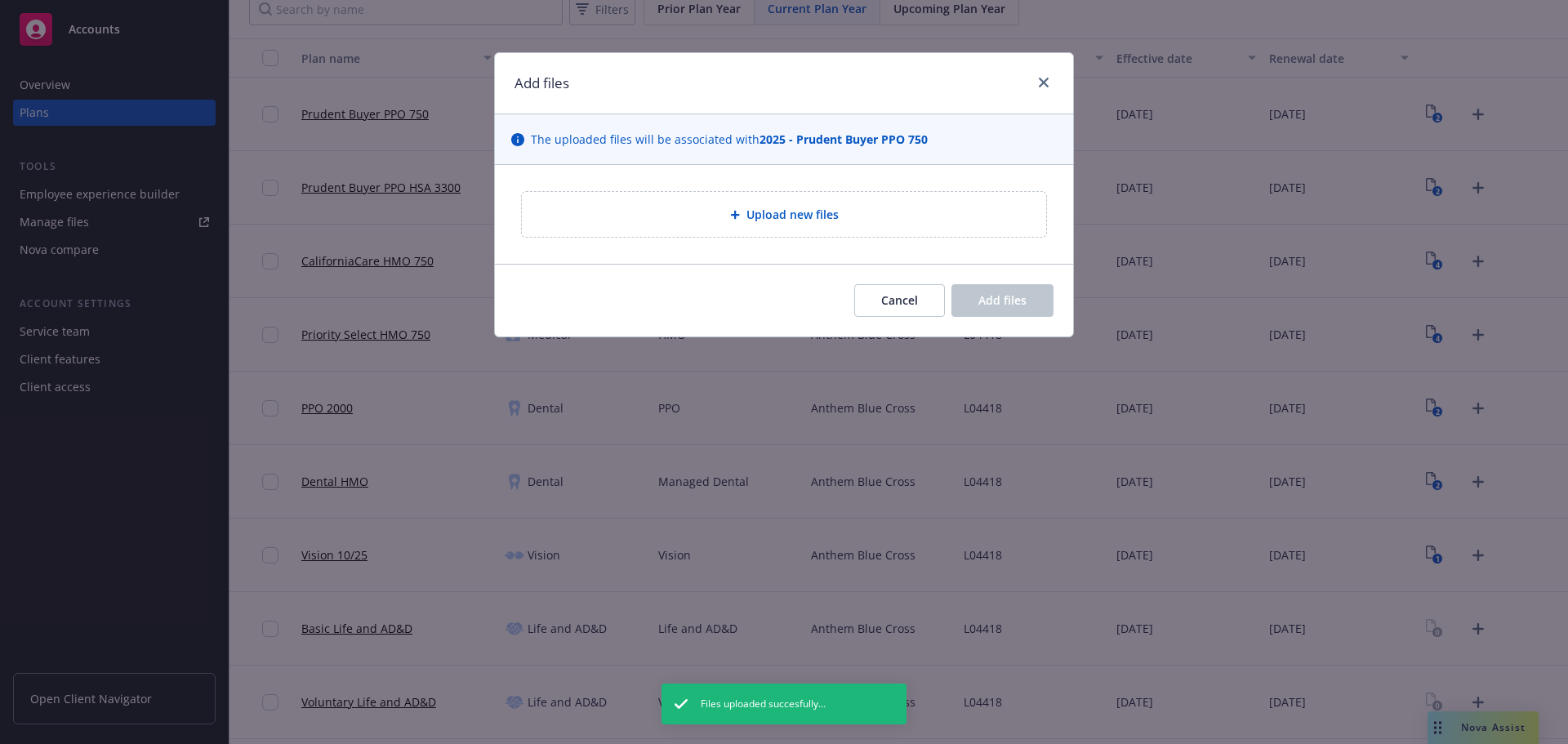
click at [698, 188] on div "Upload new files" at bounding box center [784, 214] width 578 height 99
click at [727, 227] on div "Upload new files" at bounding box center [784, 215] width 525 height 45
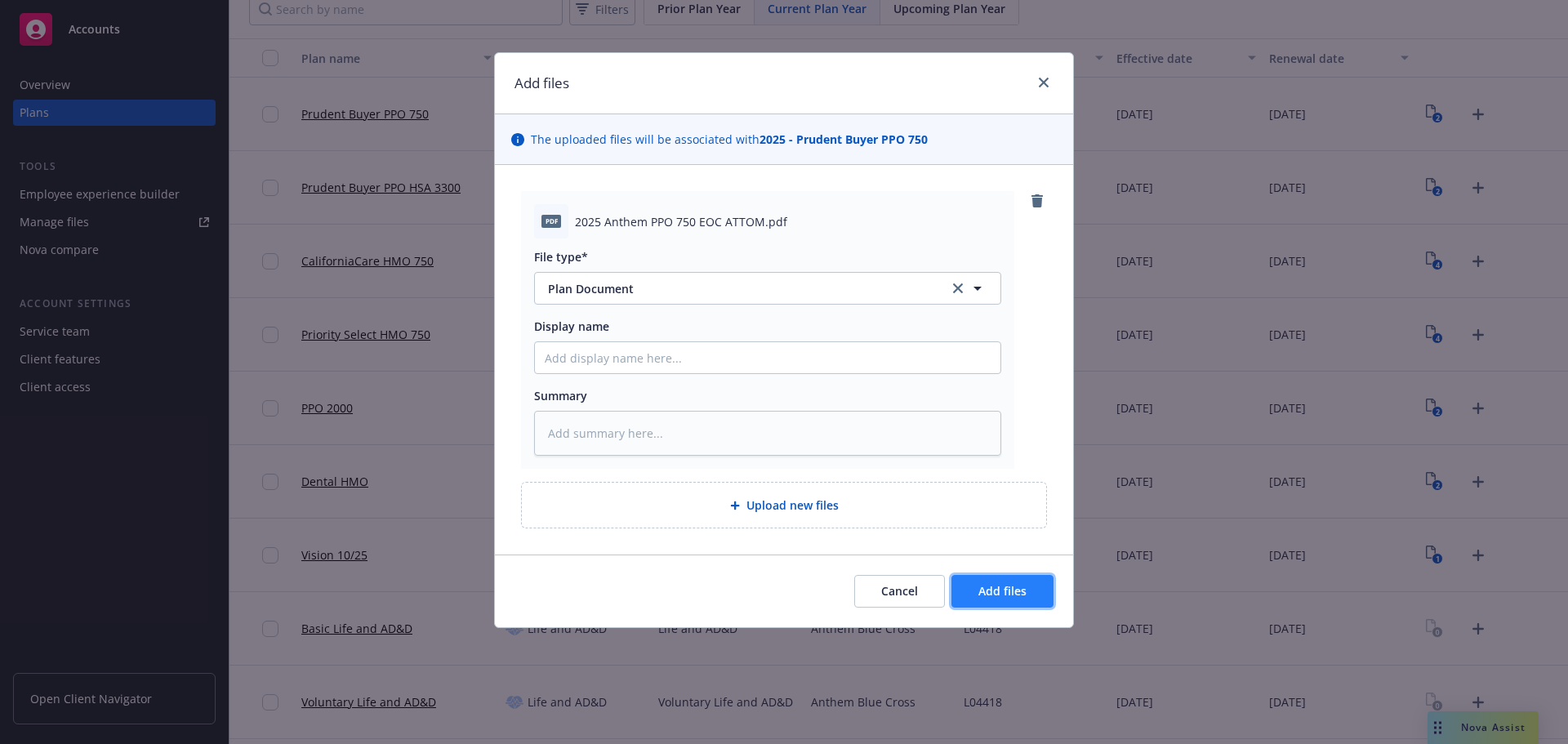
click at [1009, 585] on span "Add files" at bounding box center [1002, 590] width 48 height 15
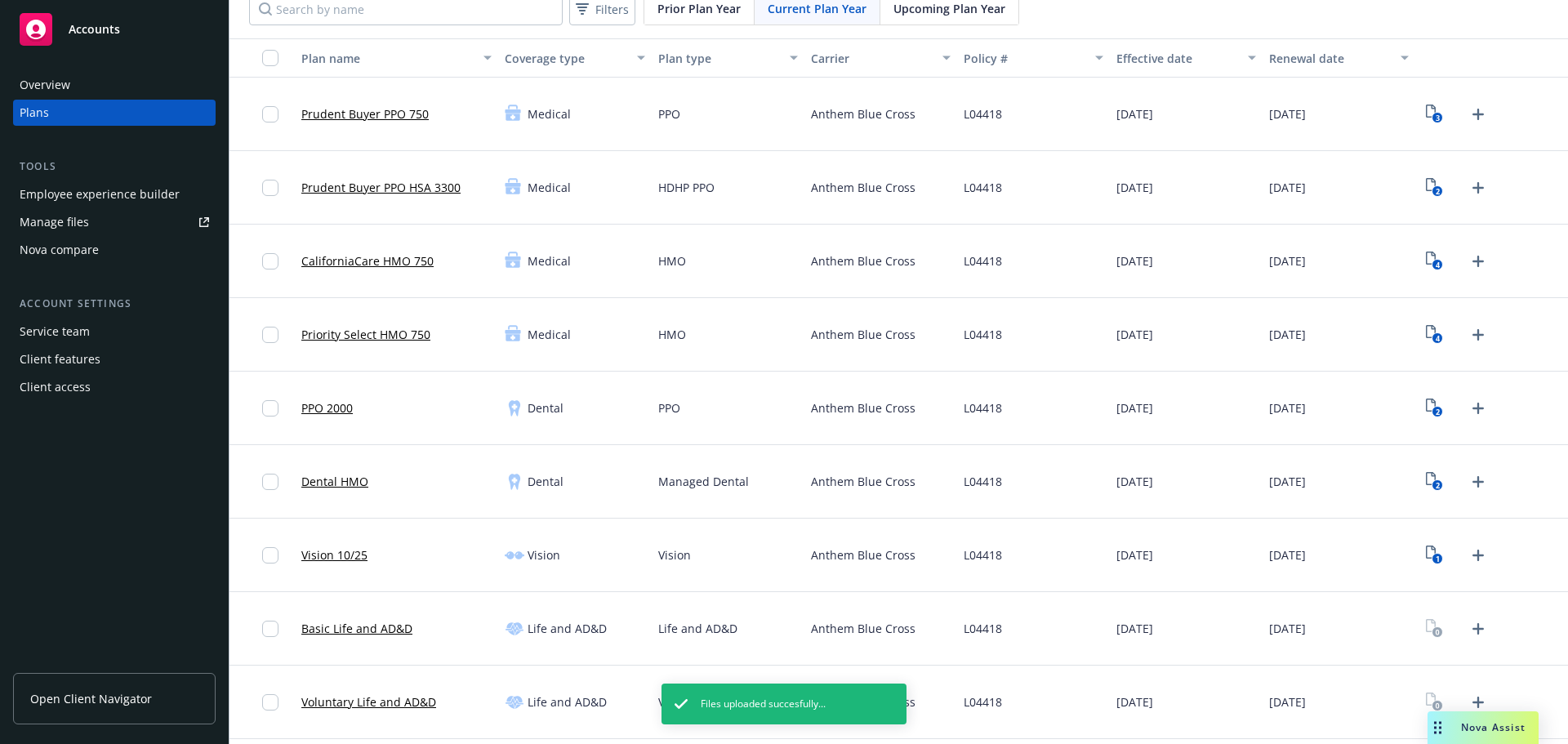
click at [1457, 178] on div "2" at bounding box center [1457, 188] width 71 height 26
click at [1468, 180] on icon "Upload Plan Documents" at bounding box center [1478, 188] width 20 height 20
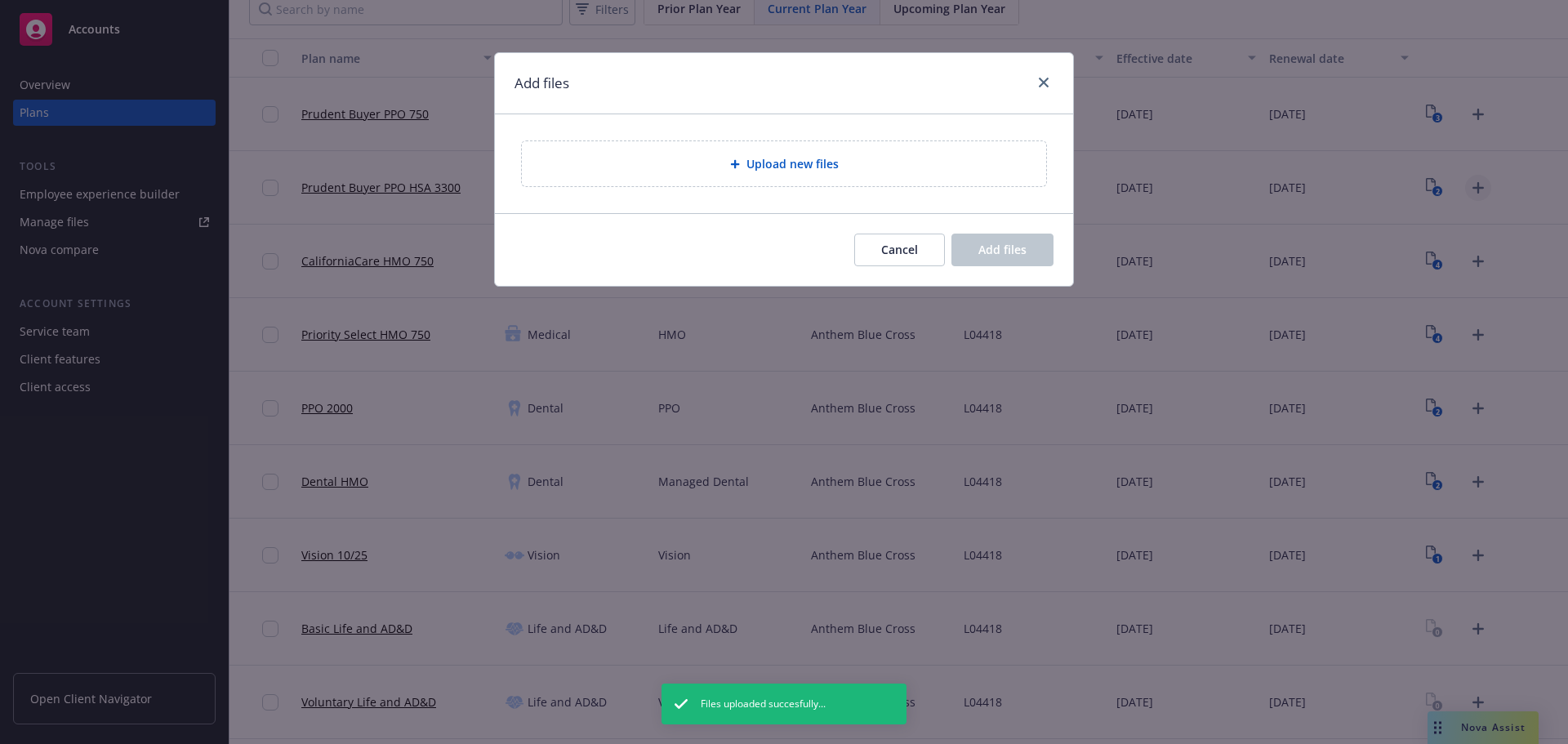
click at [1466, 184] on div "Add files Upload new files Cancel Add files" at bounding box center [784, 372] width 1568 height 744
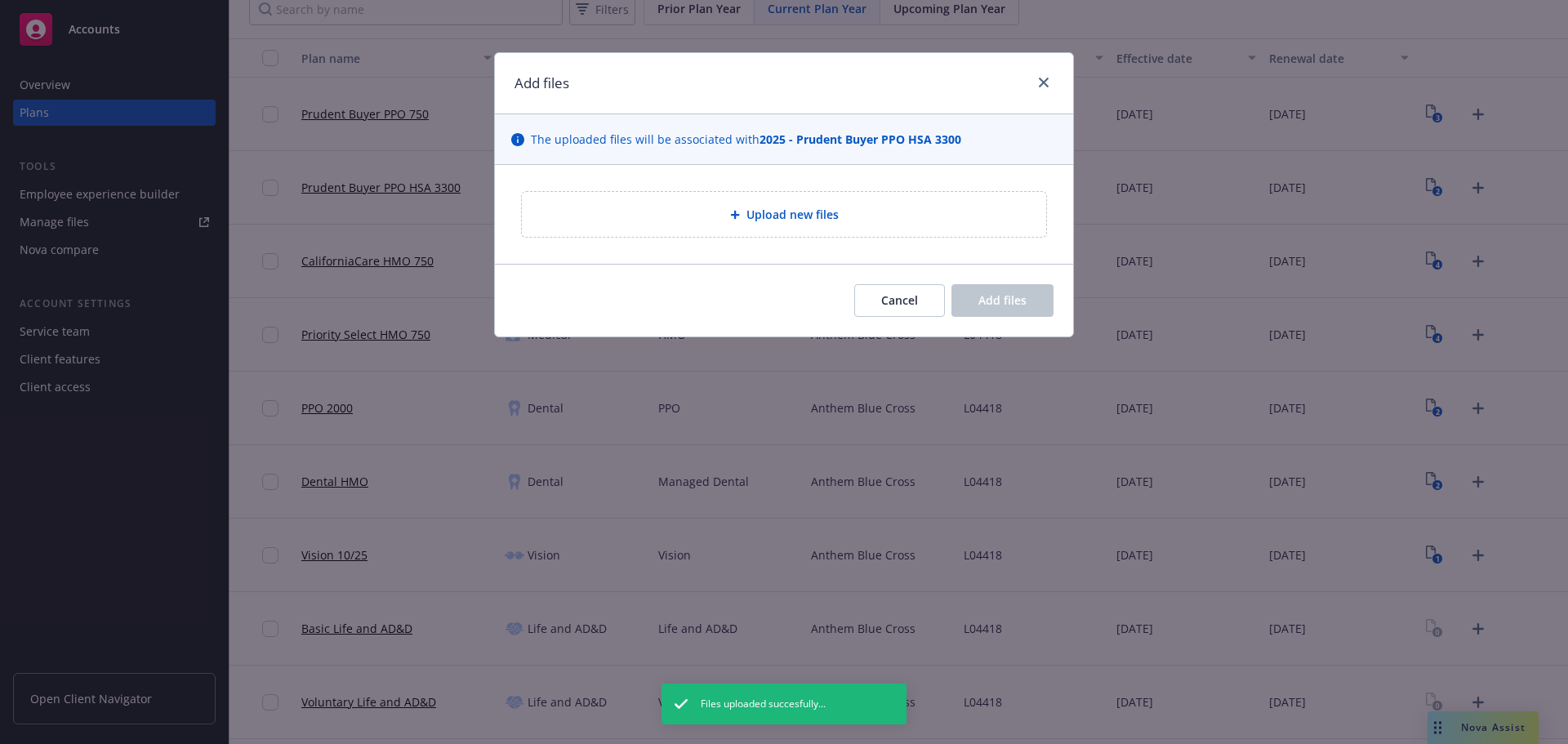
click at [698, 188] on div "Upload new files" at bounding box center [784, 214] width 578 height 99
click at [711, 203] on div "Upload new files" at bounding box center [784, 215] width 525 height 45
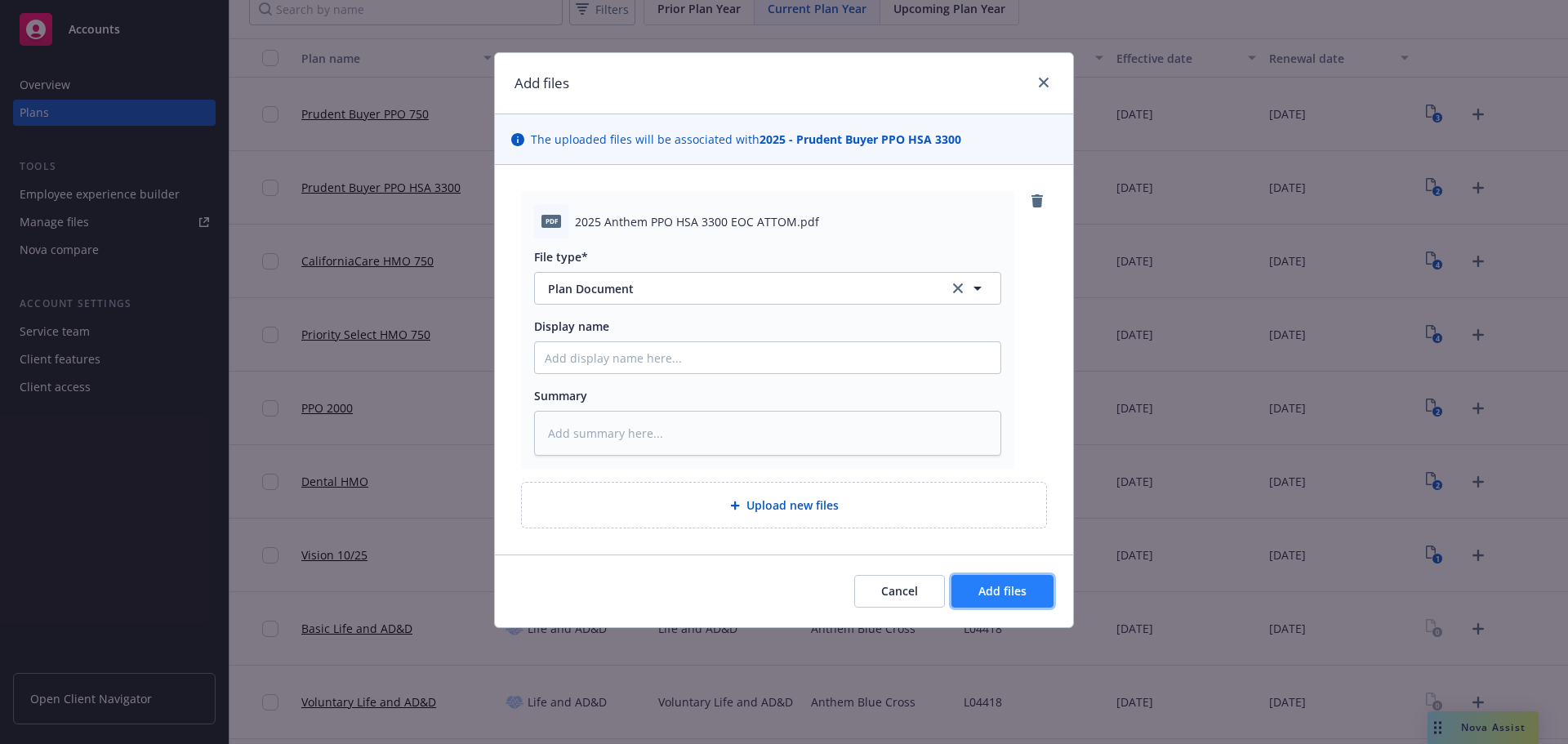
click at [1014, 581] on button "Add files" at bounding box center [1002, 591] width 102 height 33
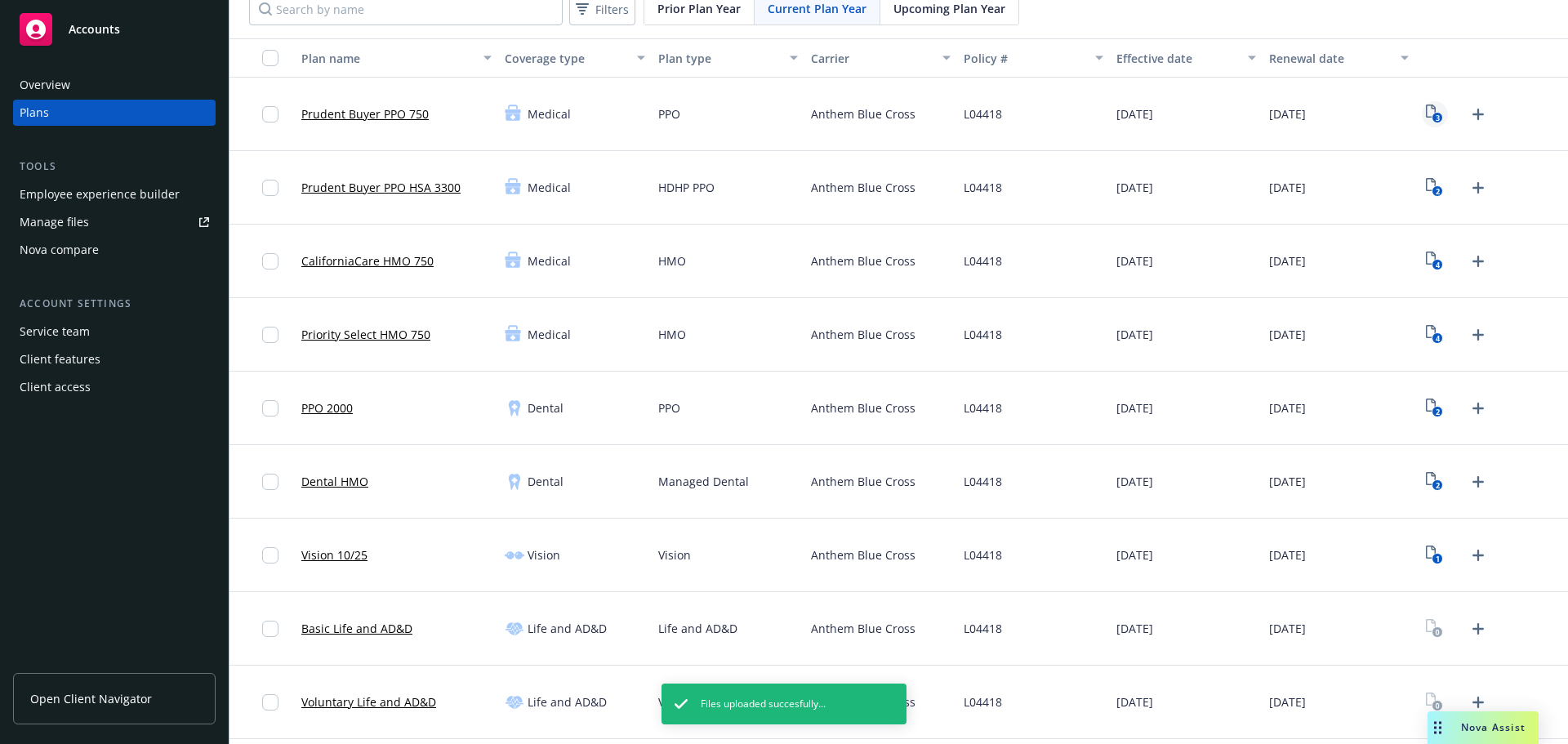
click at [1433, 116] on rect "View Plan Documents" at bounding box center [1438, 118] width 11 height 11
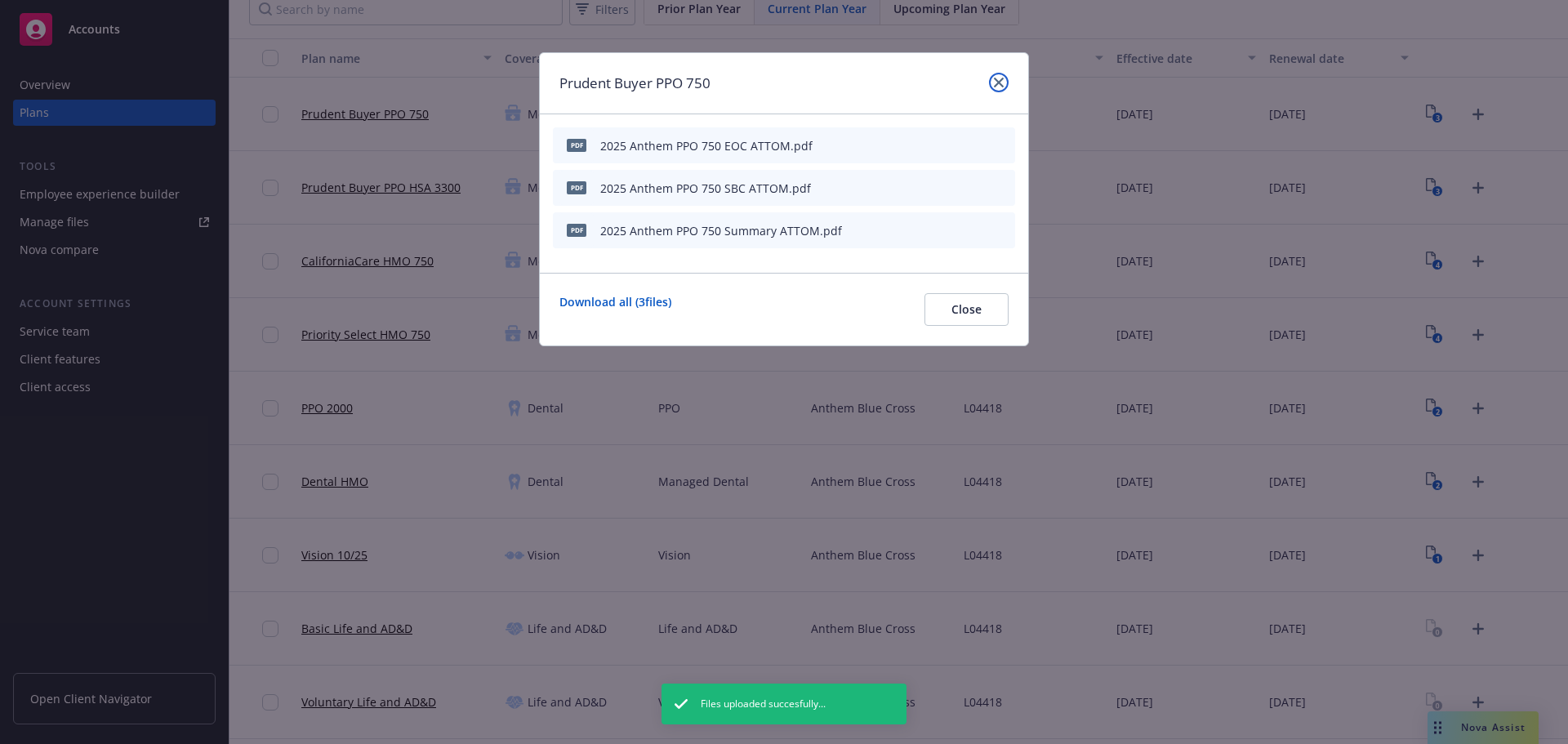
click at [999, 84] on icon "close" at bounding box center [999, 82] width 10 height 10
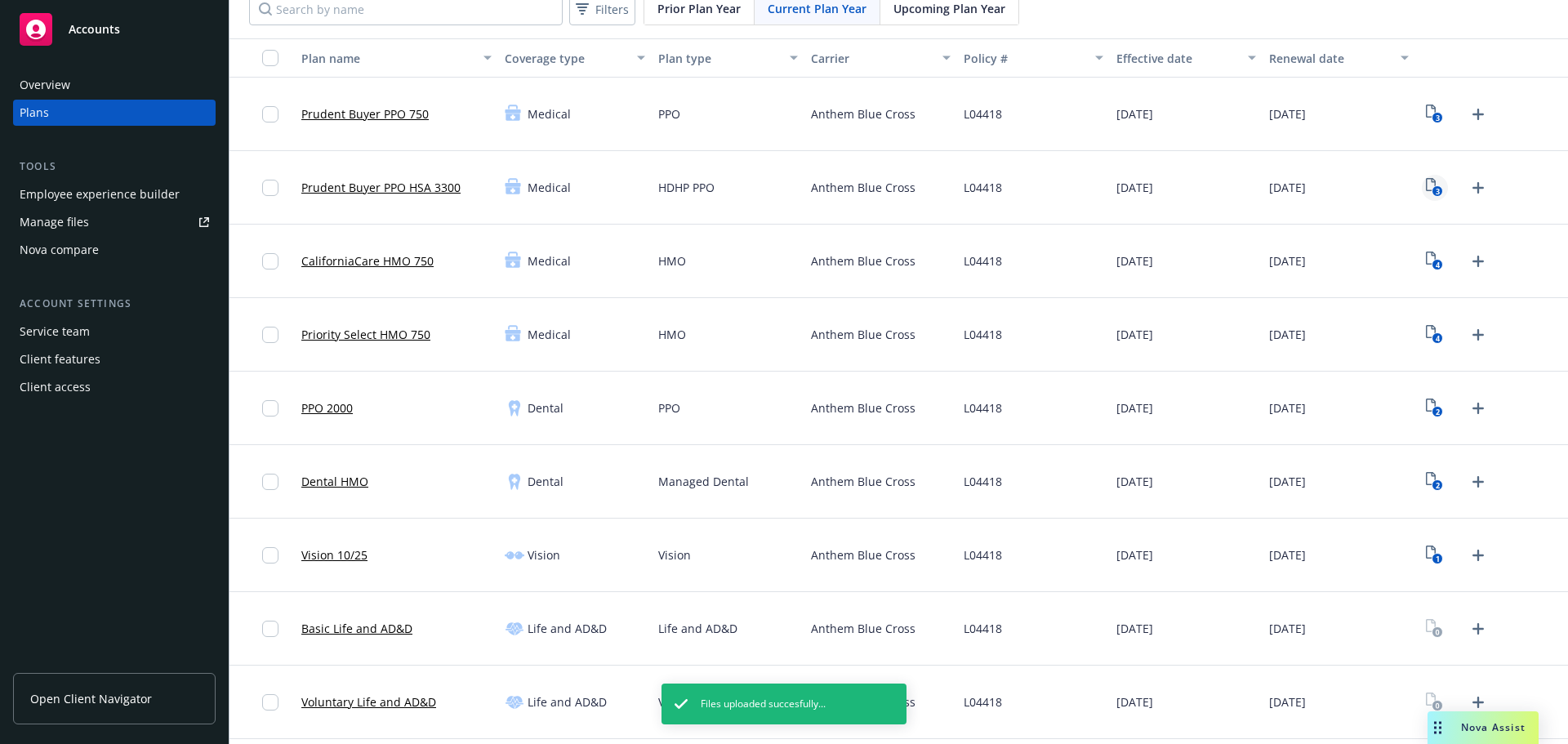
click at [1436, 188] on text "3" at bounding box center [1437, 191] width 5 height 11
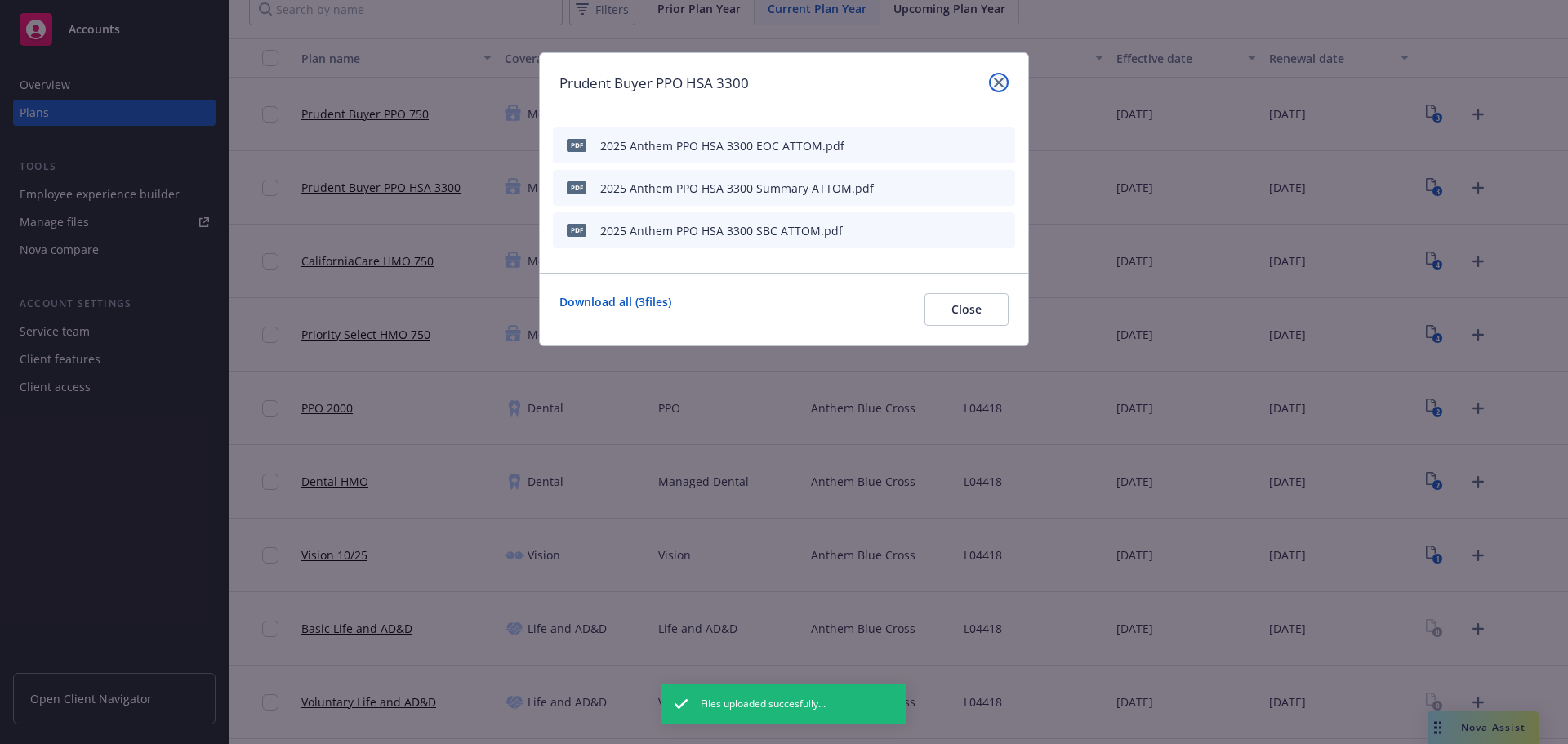
click at [1000, 84] on icon "close" at bounding box center [999, 82] width 10 height 10
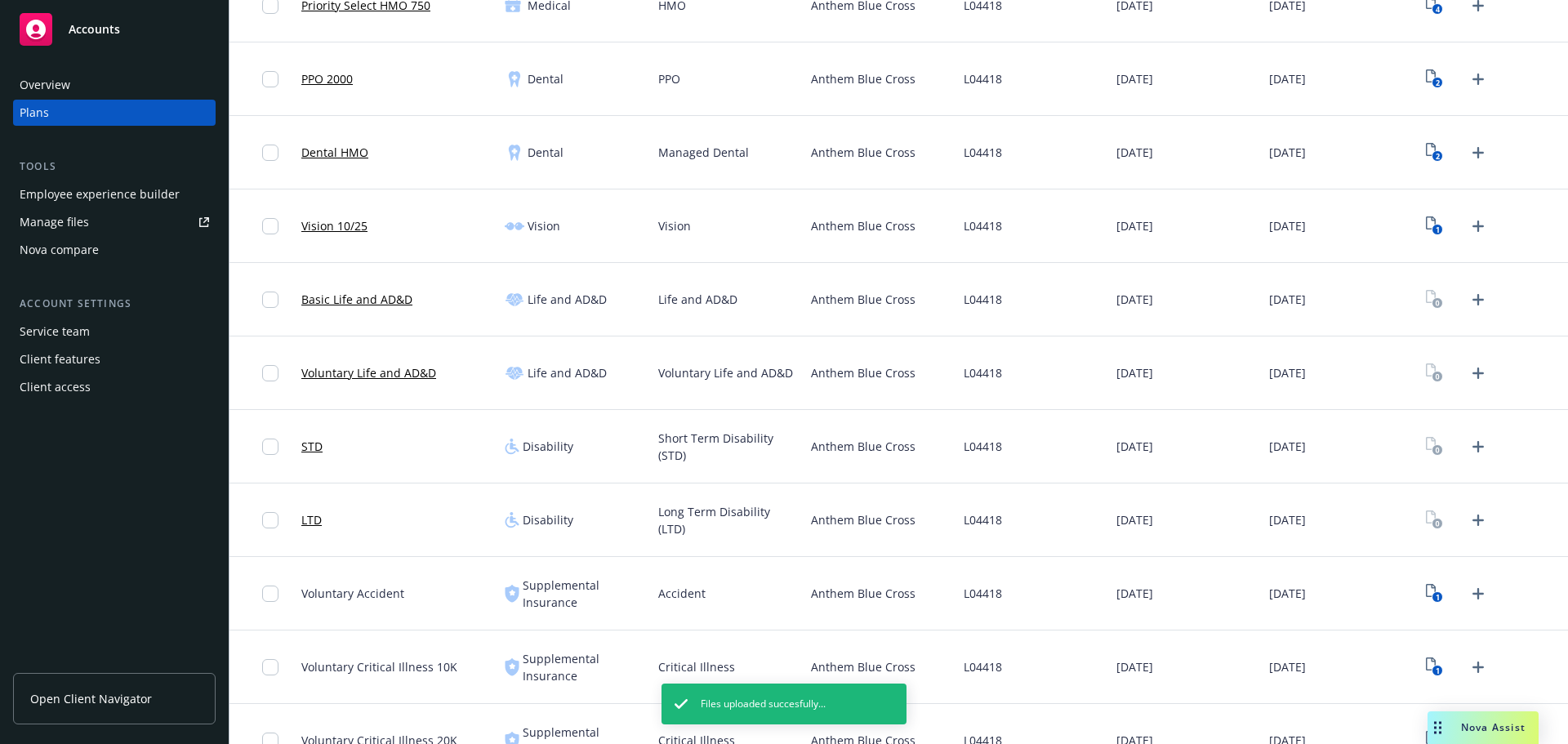
scroll to position [490, 0]
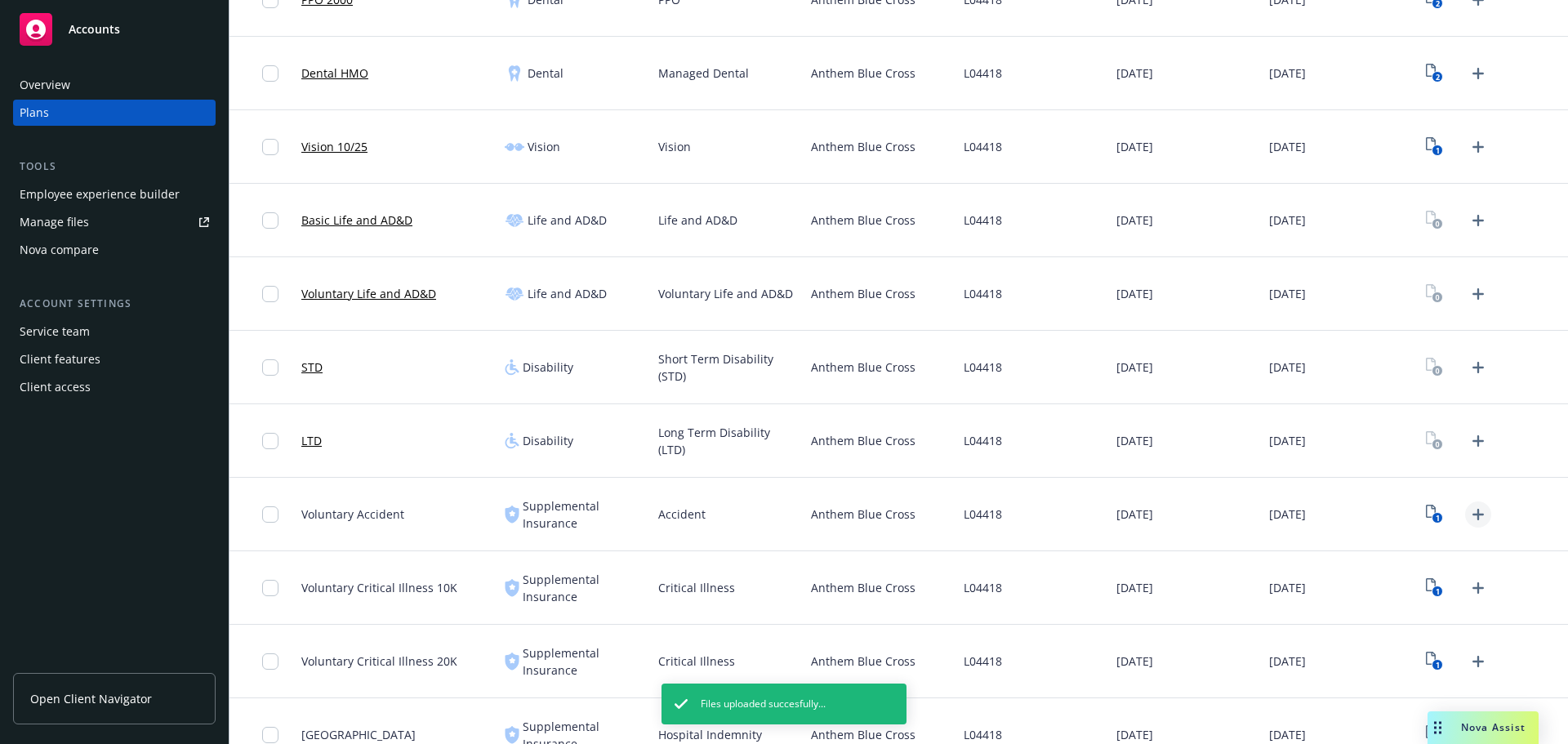
click at [1468, 521] on icon "Upload Plan Documents" at bounding box center [1478, 515] width 20 height 20
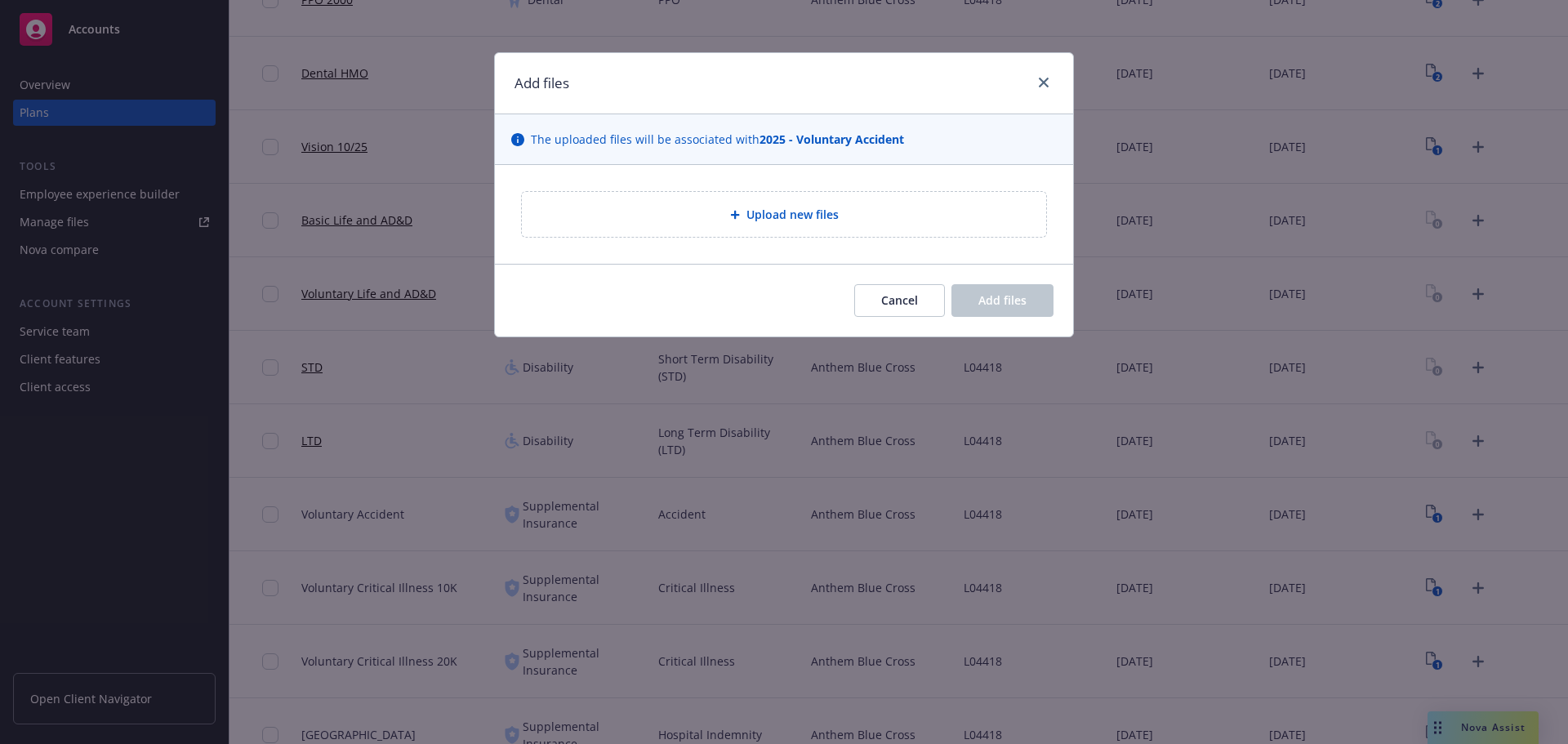
click at [723, 219] on div "Upload new files" at bounding box center [784, 214] width 498 height 19
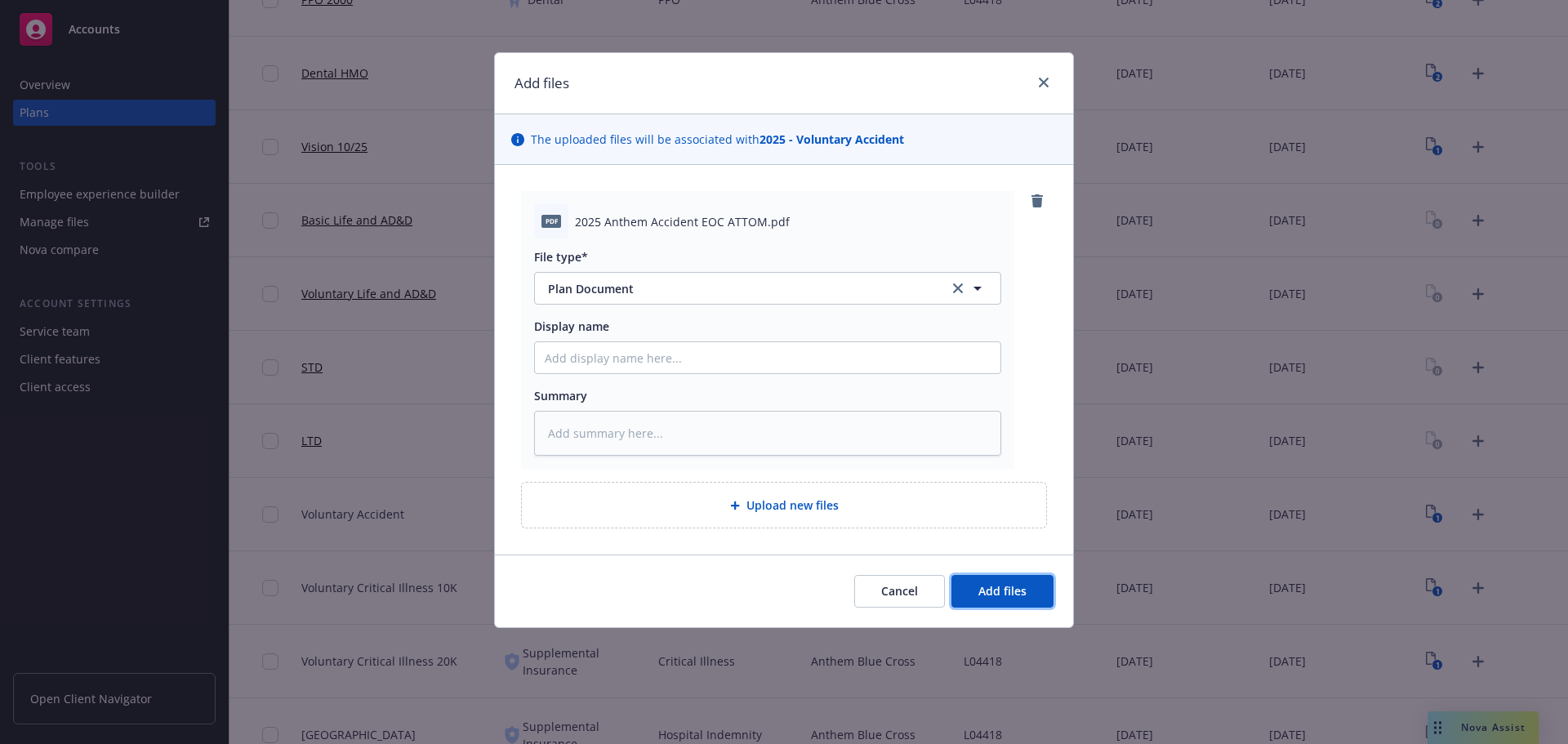
click at [1018, 605] on button "Add files" at bounding box center [1002, 591] width 102 height 33
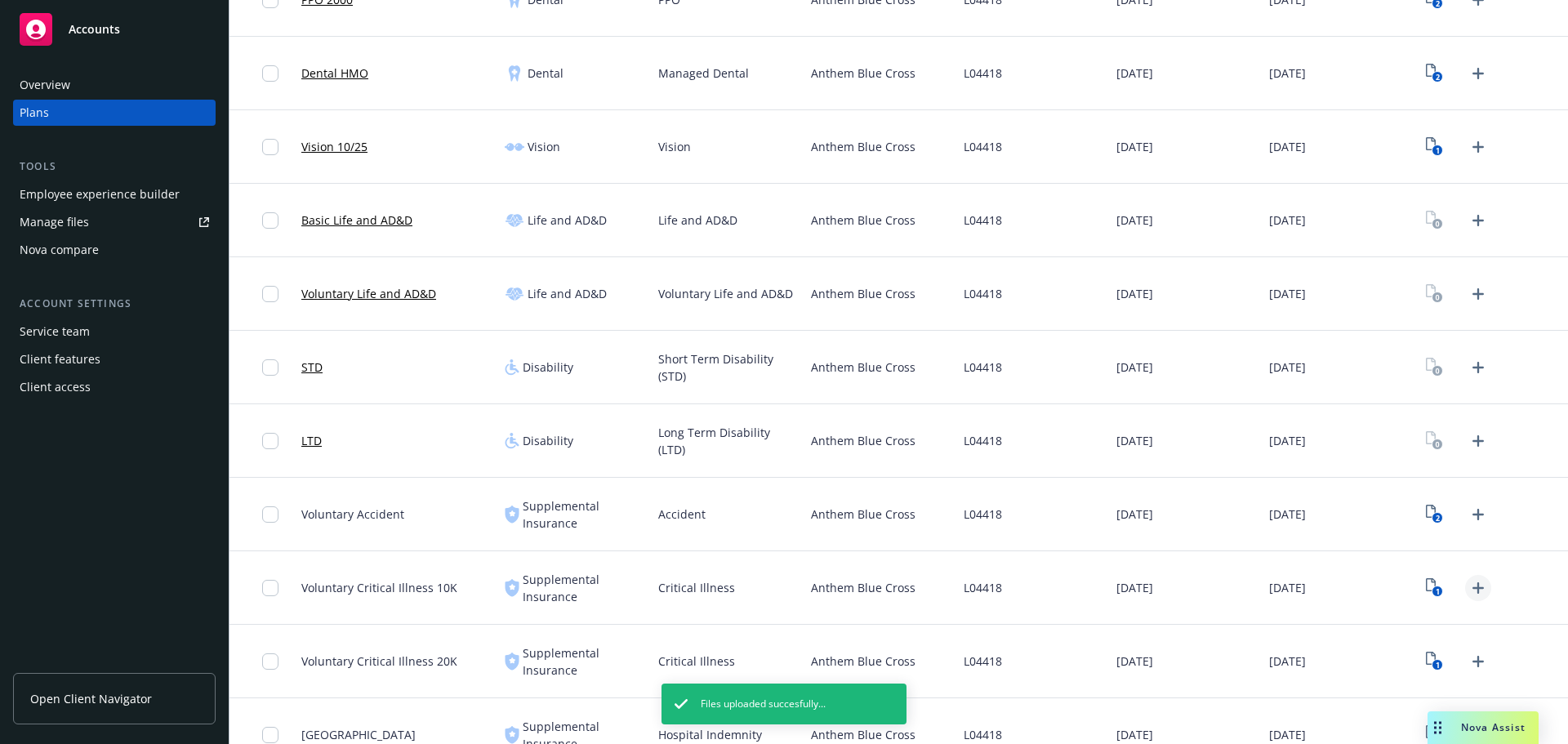
click at [1468, 593] on icon "Upload Plan Documents" at bounding box center [1478, 588] width 20 height 20
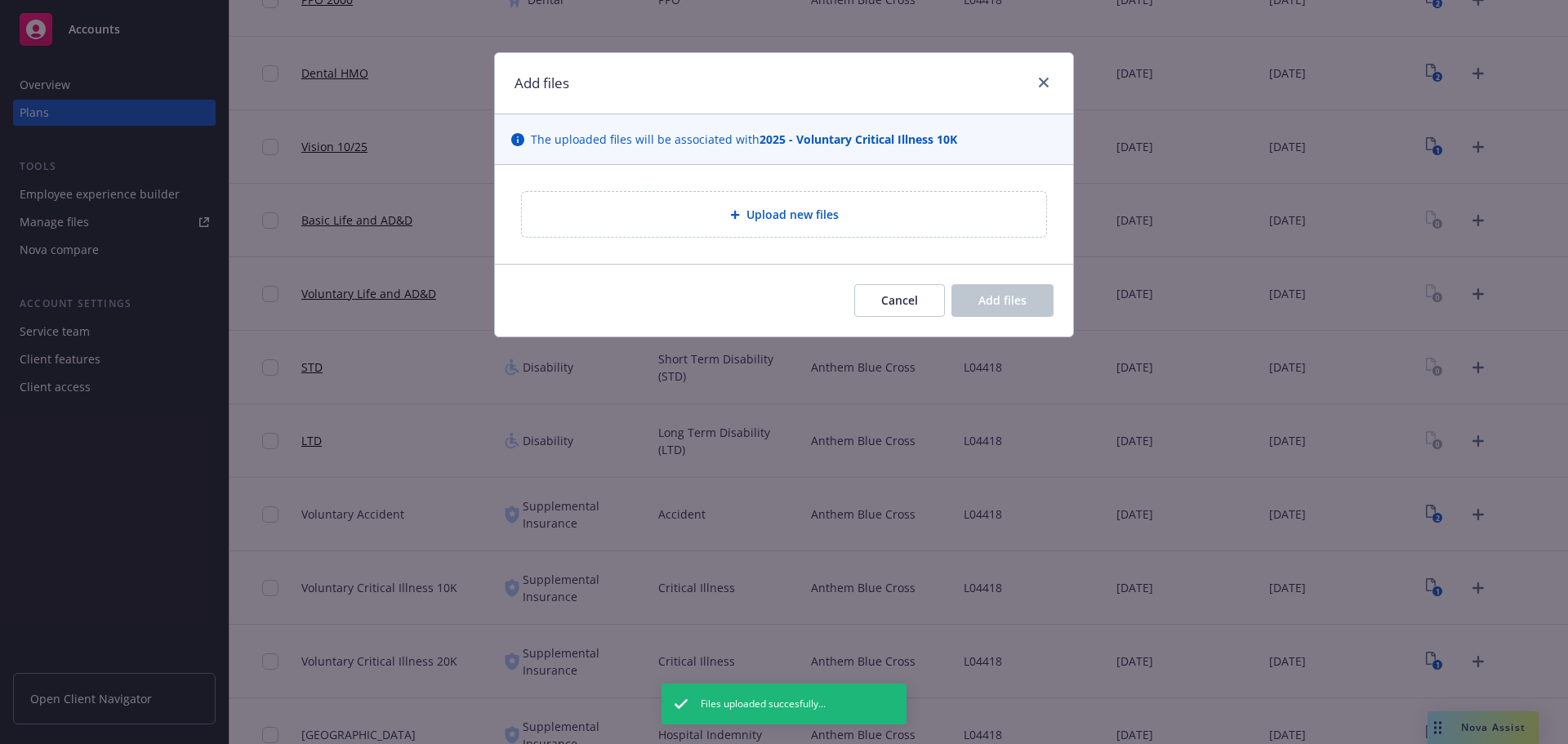
click at [793, 208] on span "Upload new files" at bounding box center [793, 214] width 92 height 17
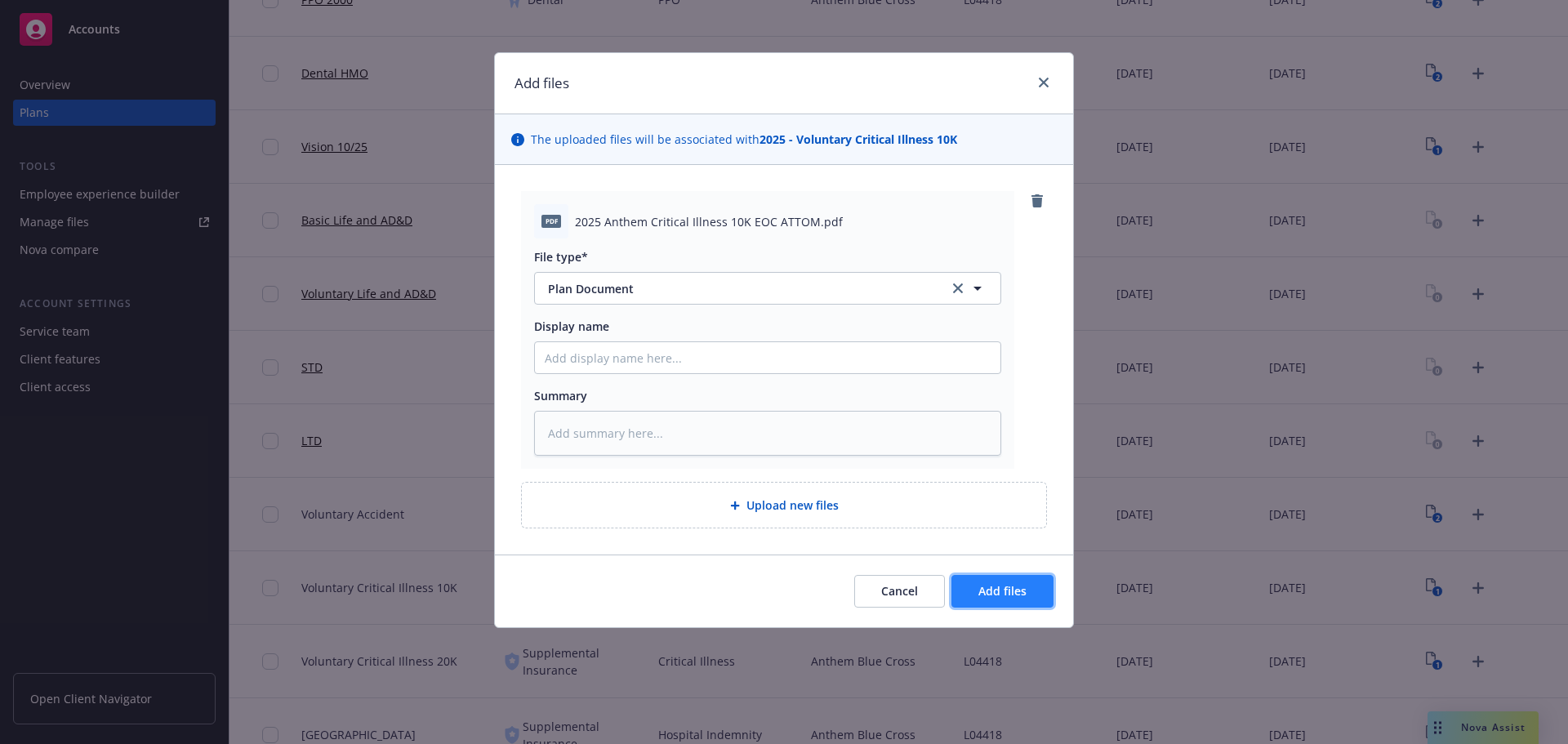
click at [1037, 585] on button "Add files" at bounding box center [1002, 591] width 102 height 33
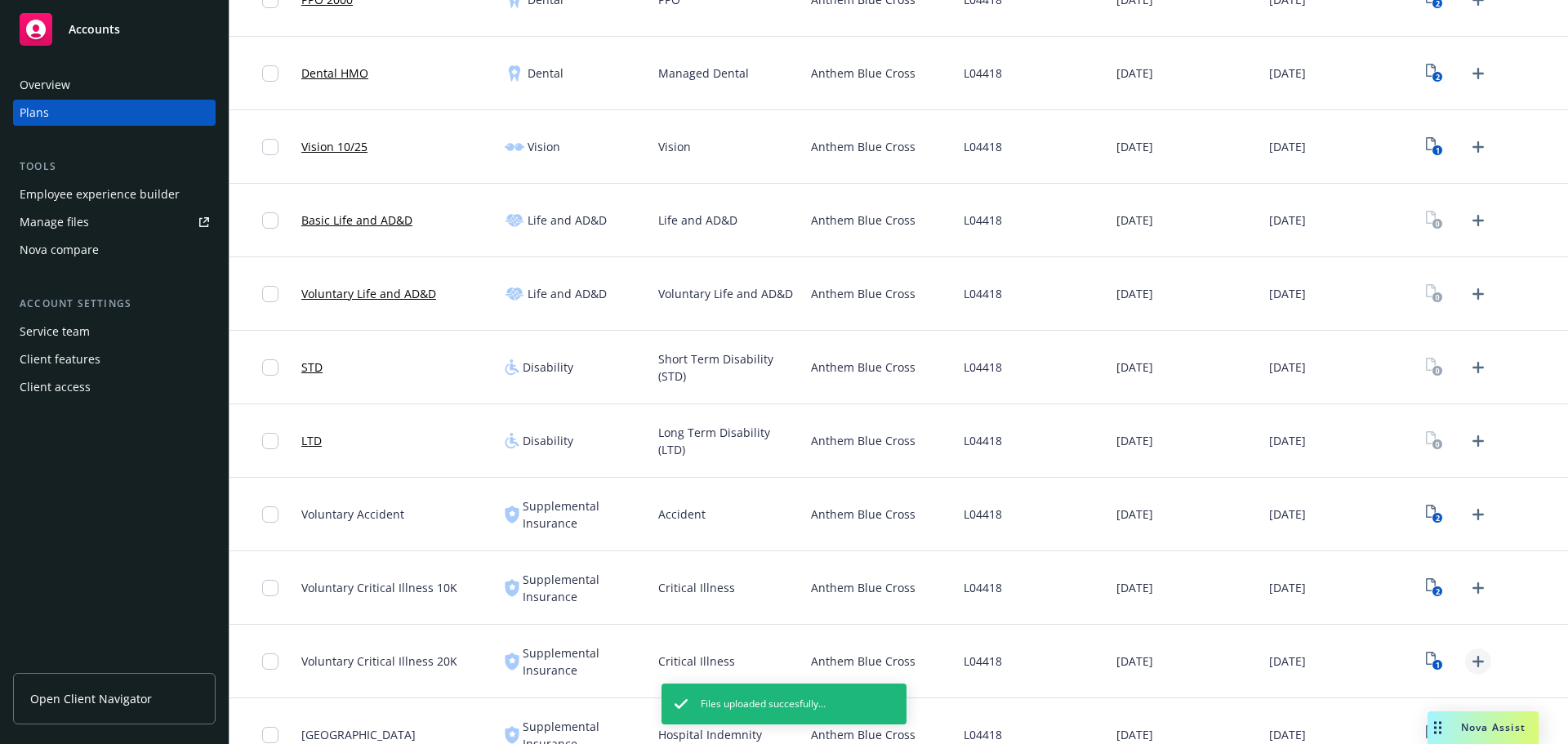
click at [1468, 660] on icon "Upload Plan Documents" at bounding box center [1478, 662] width 20 height 20
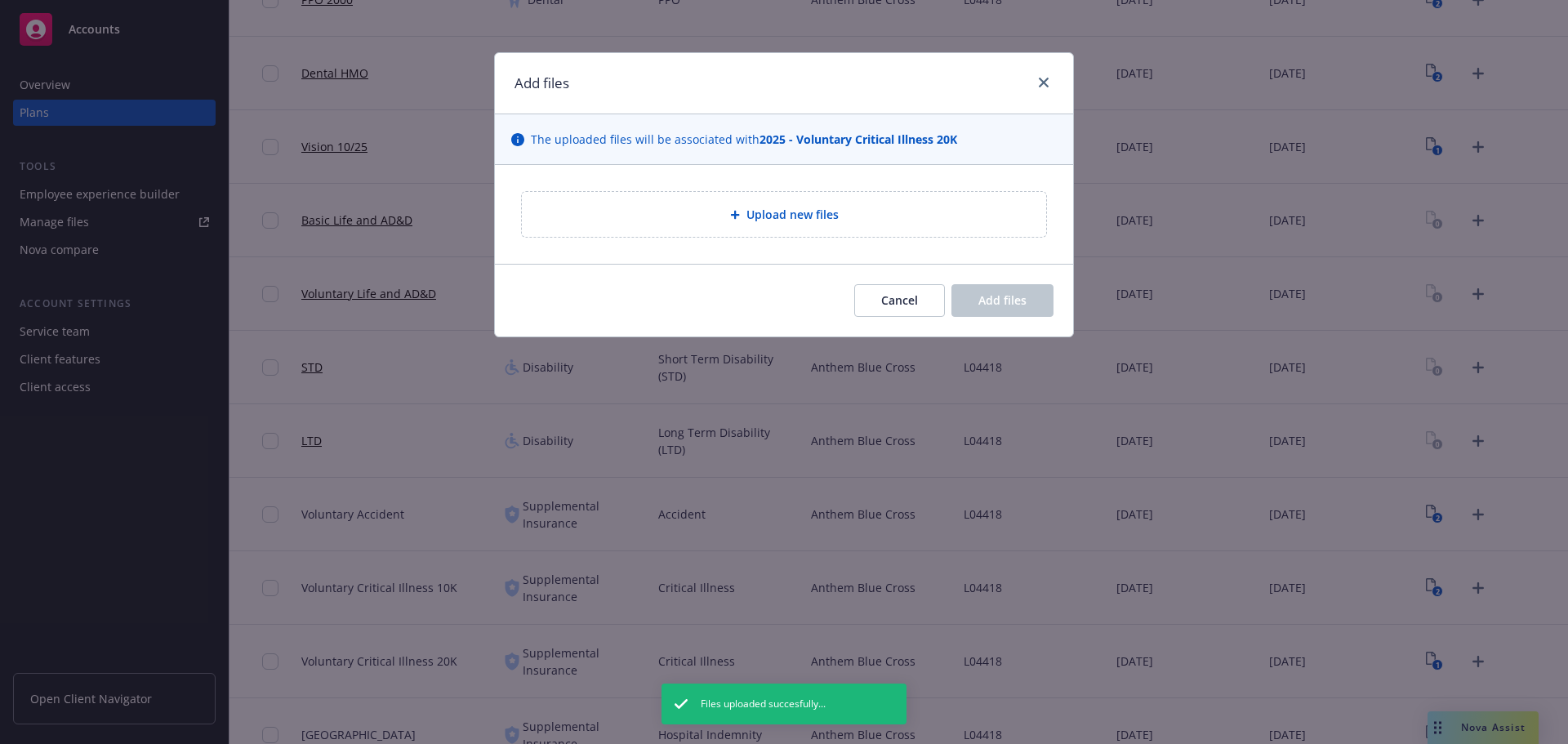
click at [740, 227] on div "Upload new files" at bounding box center [784, 215] width 525 height 45
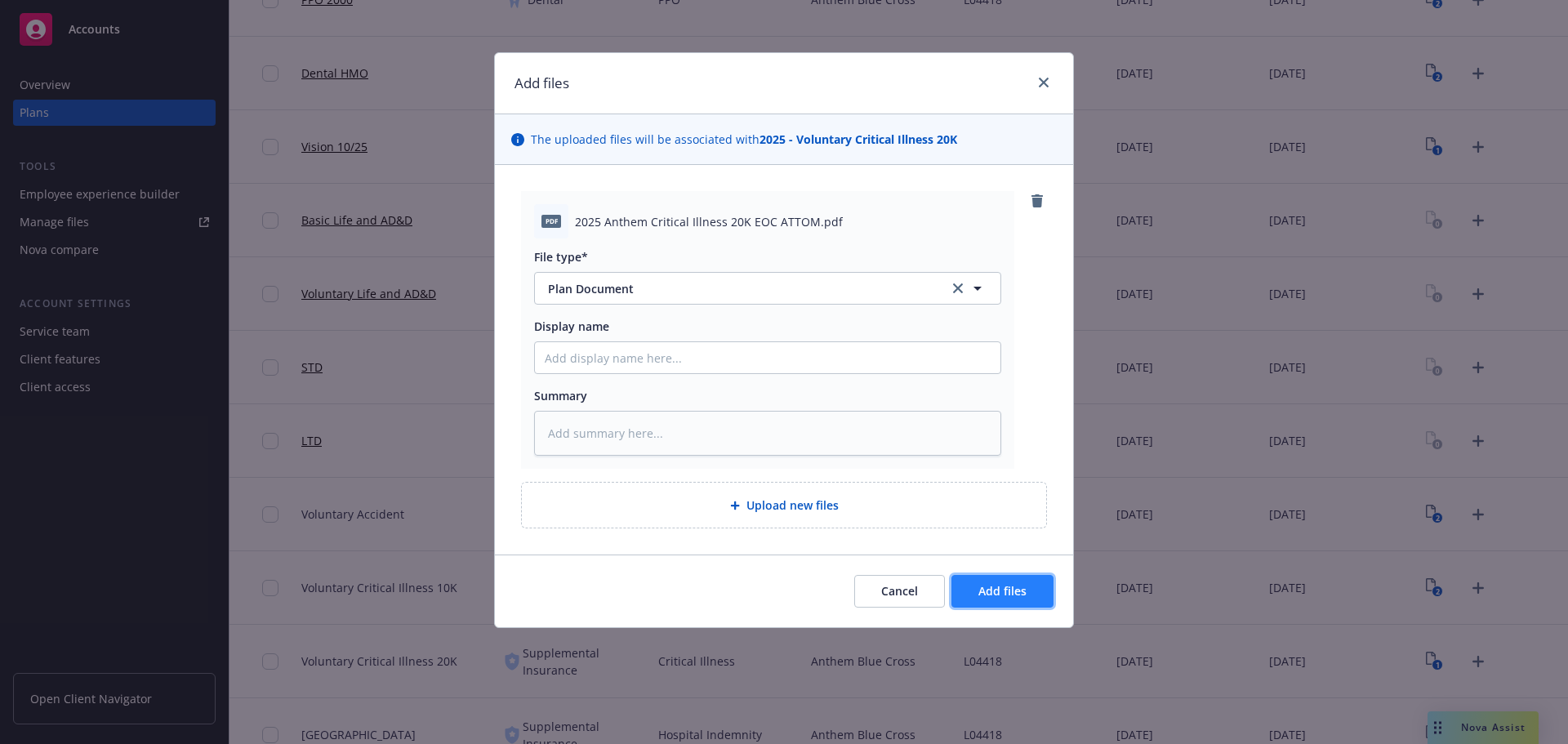
click at [1039, 592] on button "Add files" at bounding box center [1002, 591] width 102 height 33
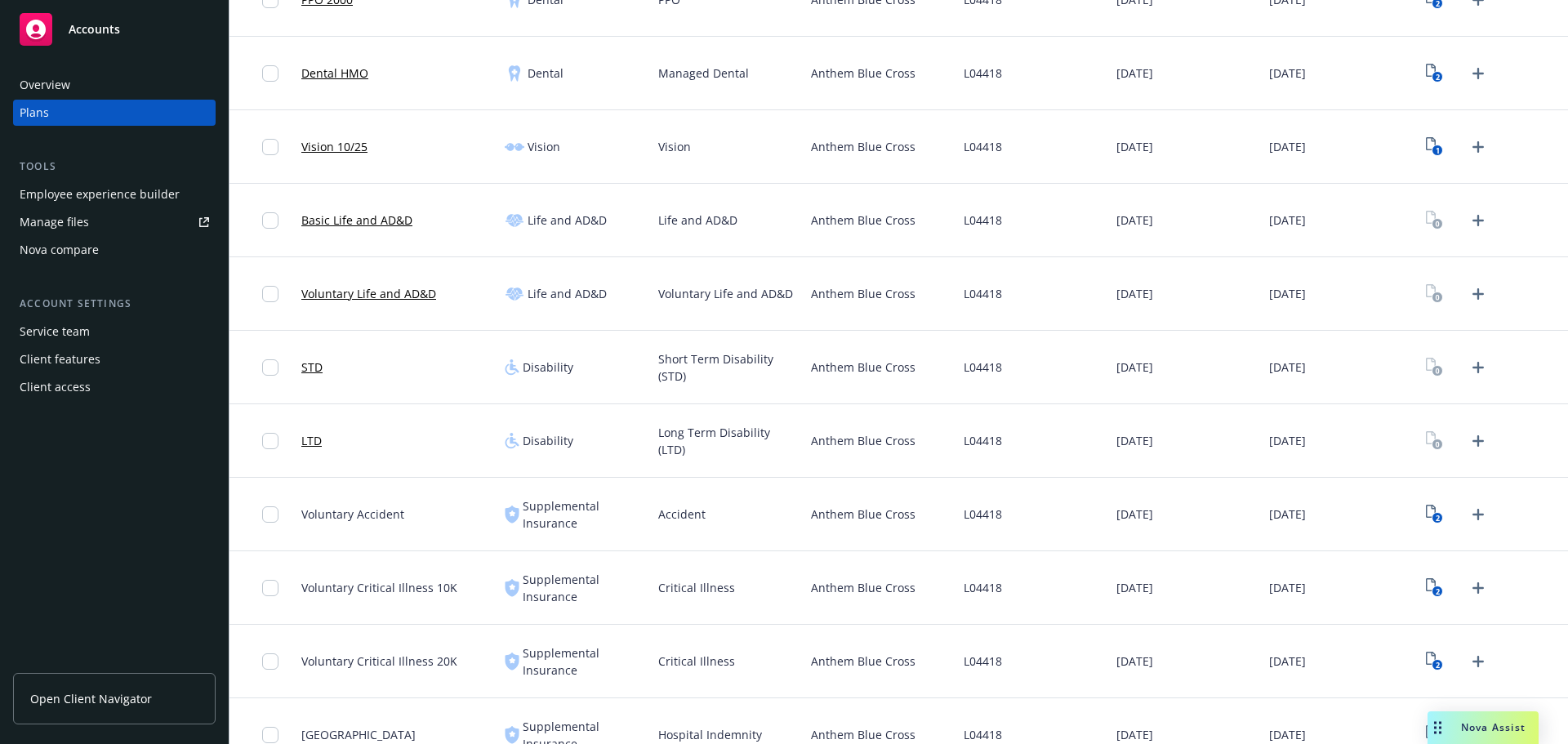
scroll to position [735, 0]
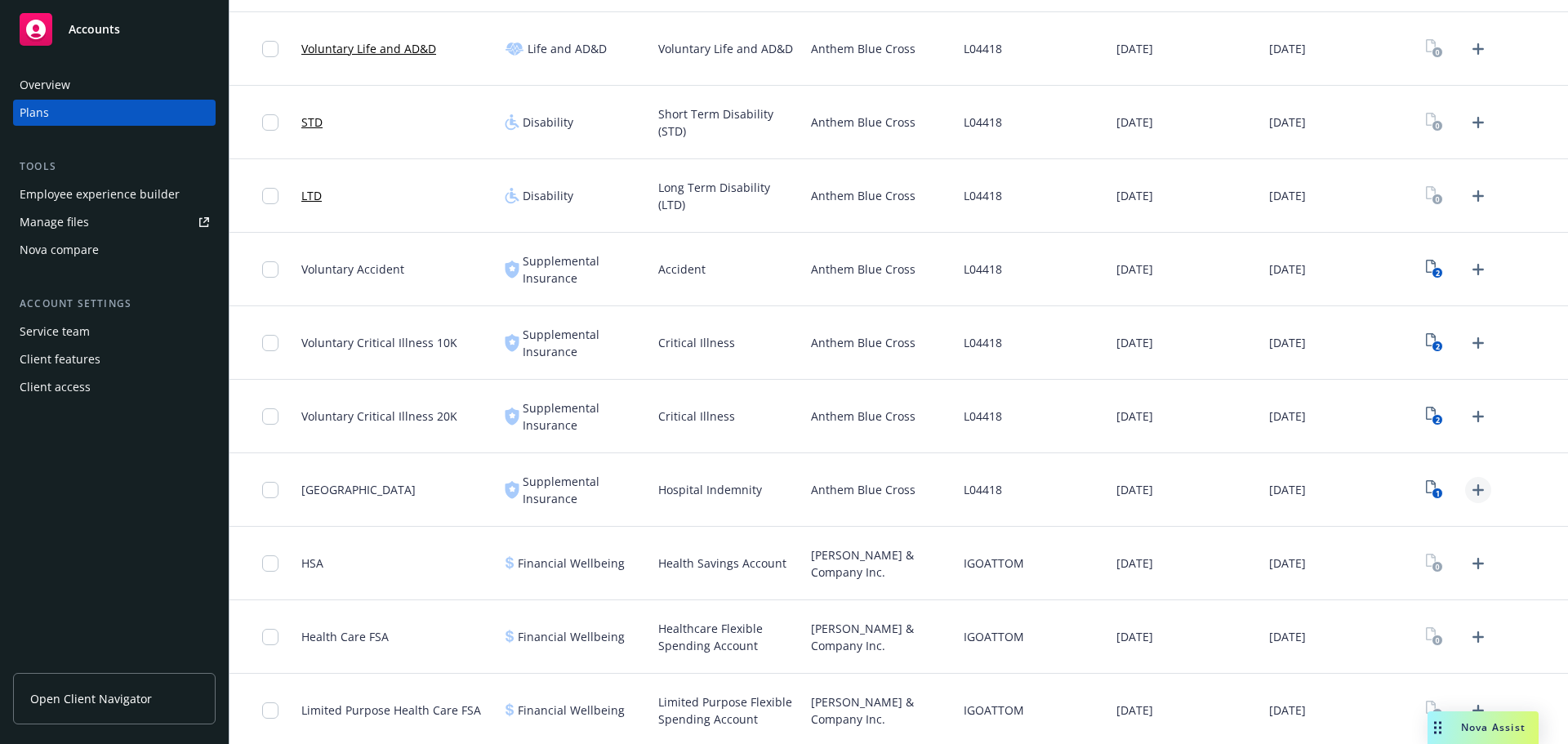
click at [1468, 497] on icon "Upload Plan Documents" at bounding box center [1478, 490] width 20 height 20
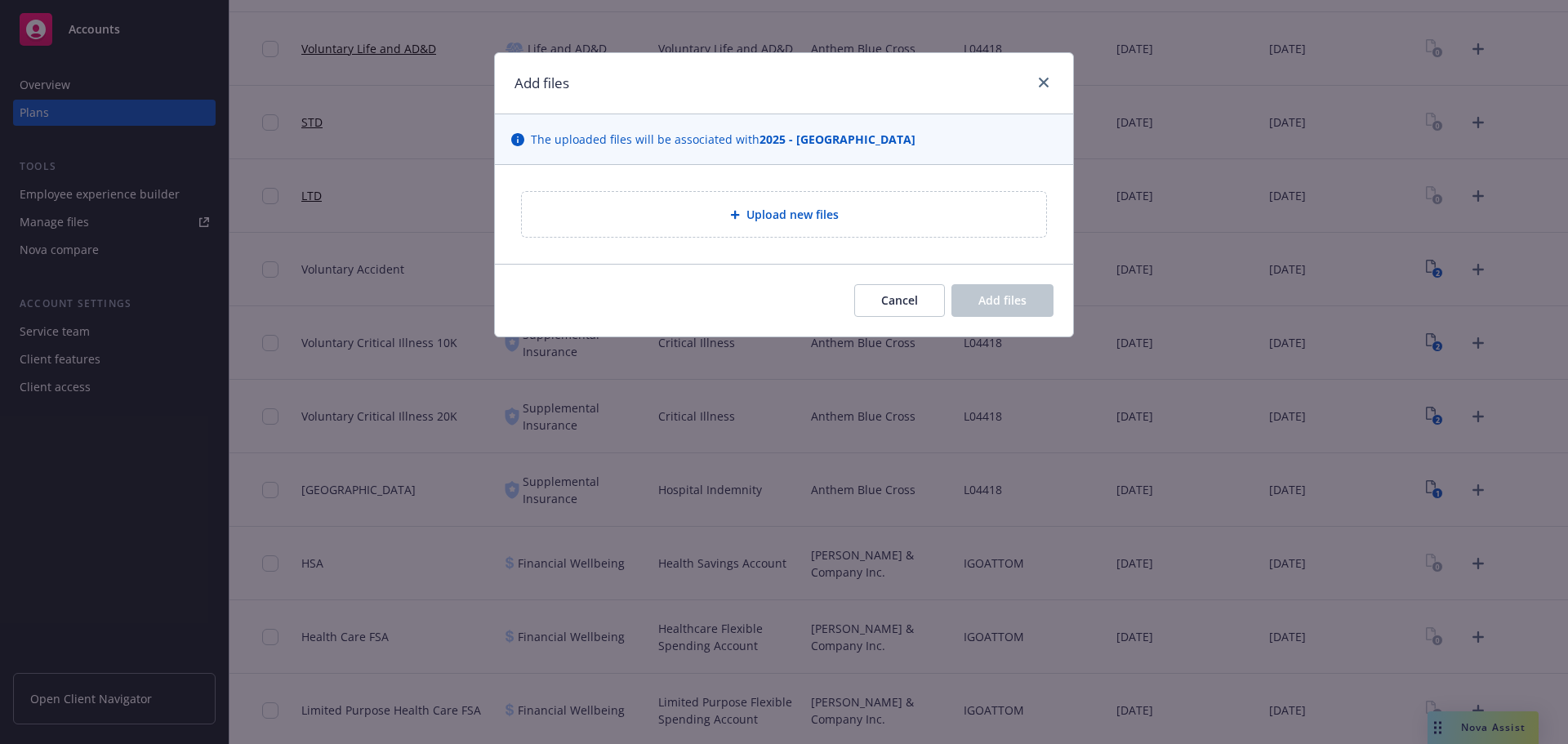
click at [803, 221] on span "Upload new files" at bounding box center [793, 214] width 92 height 17
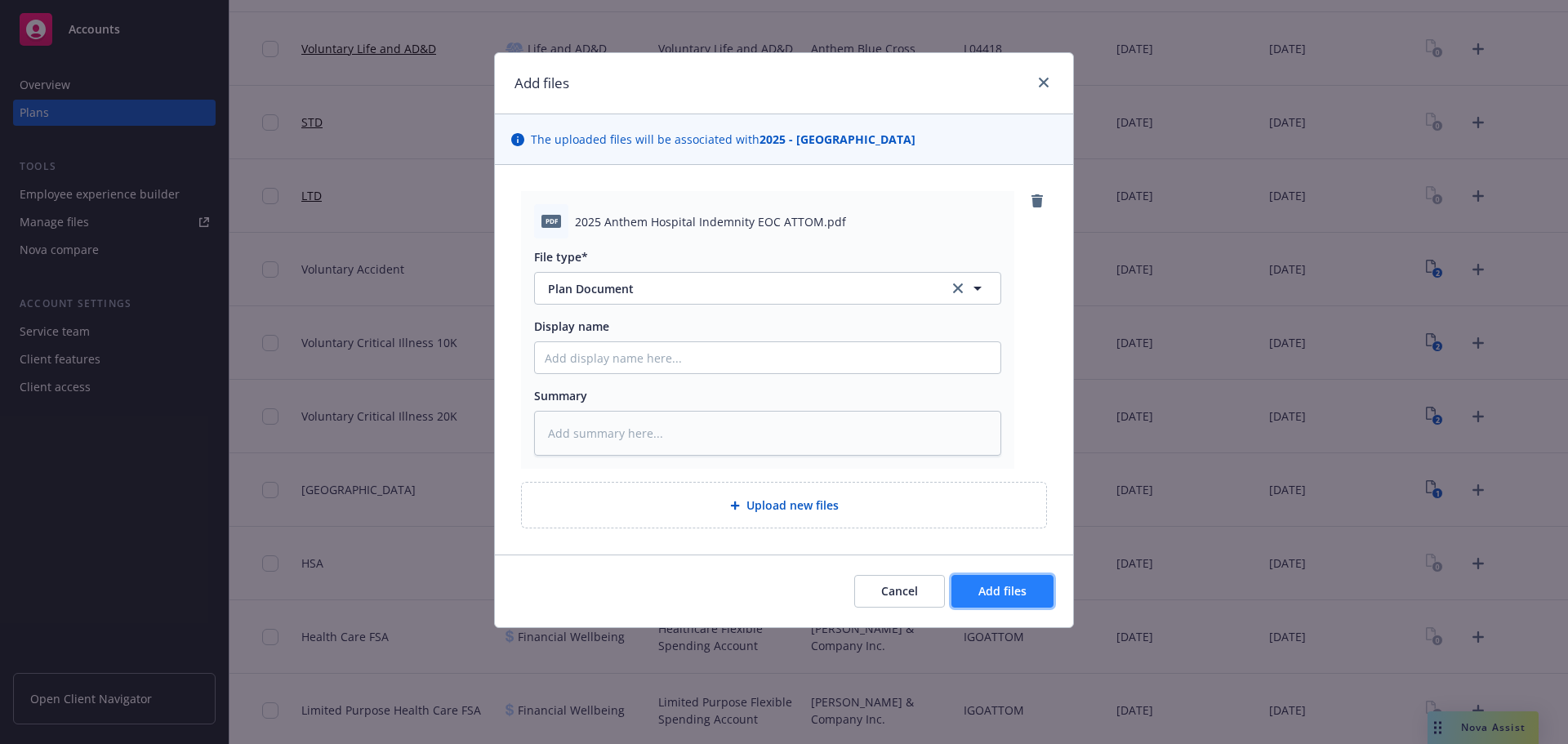
click at [996, 582] on button "Add files" at bounding box center [1002, 591] width 102 height 33
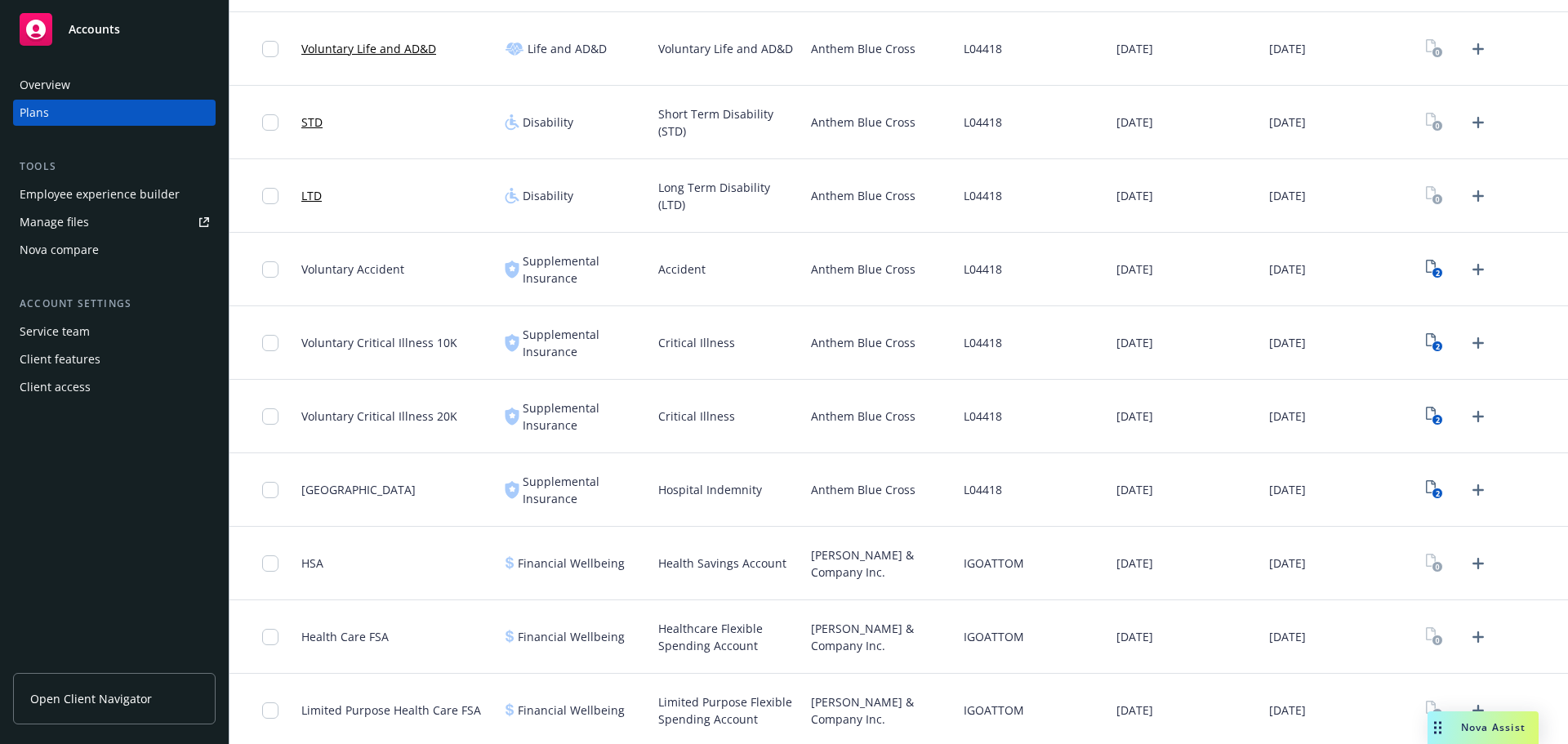
click at [808, 498] on div "Anthem Blue Cross" at bounding box center [881, 489] width 153 height 73
click at [915, 561] on span "[PERSON_NAME] & Company Inc." at bounding box center [881, 564] width 140 height 34
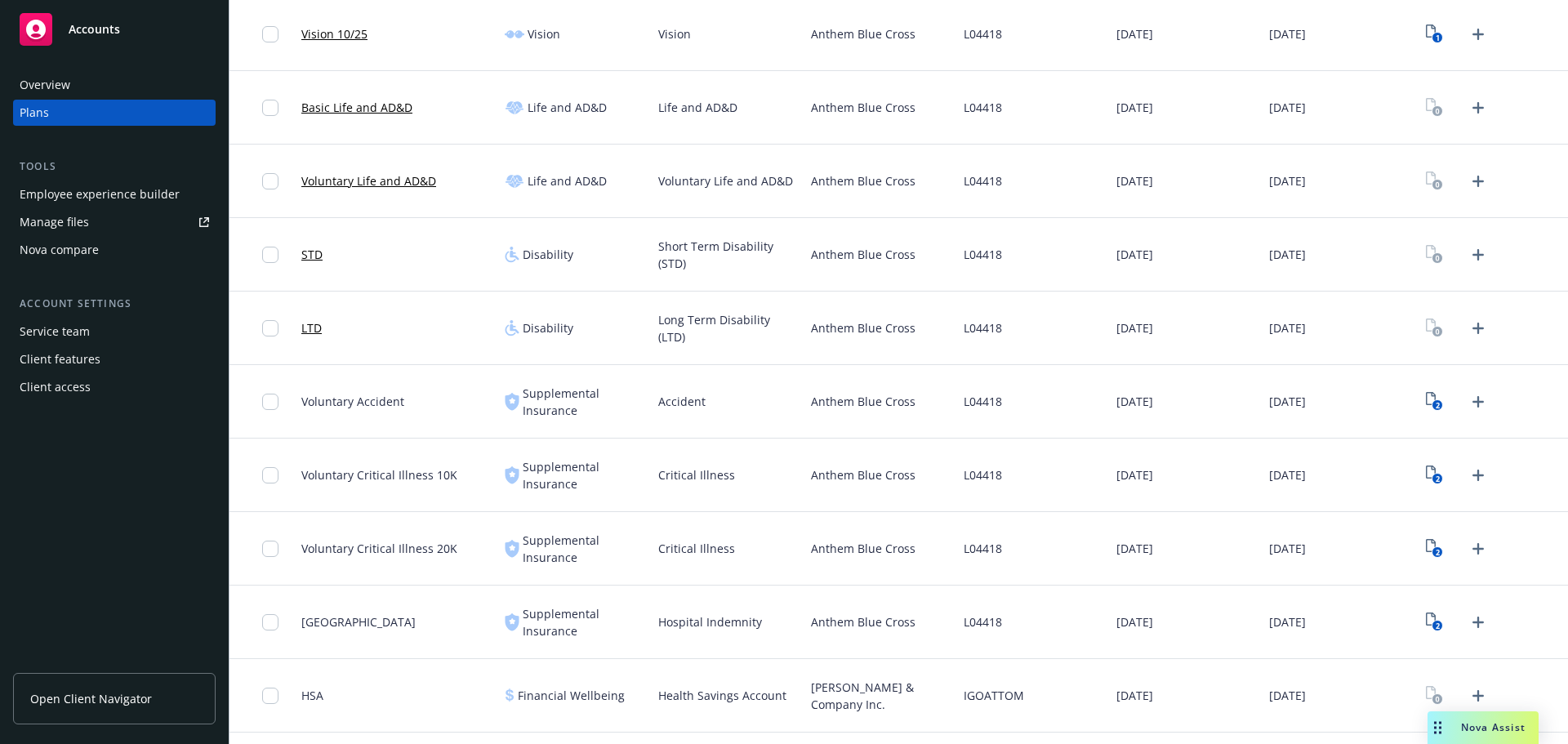
scroll to position [485, 0]
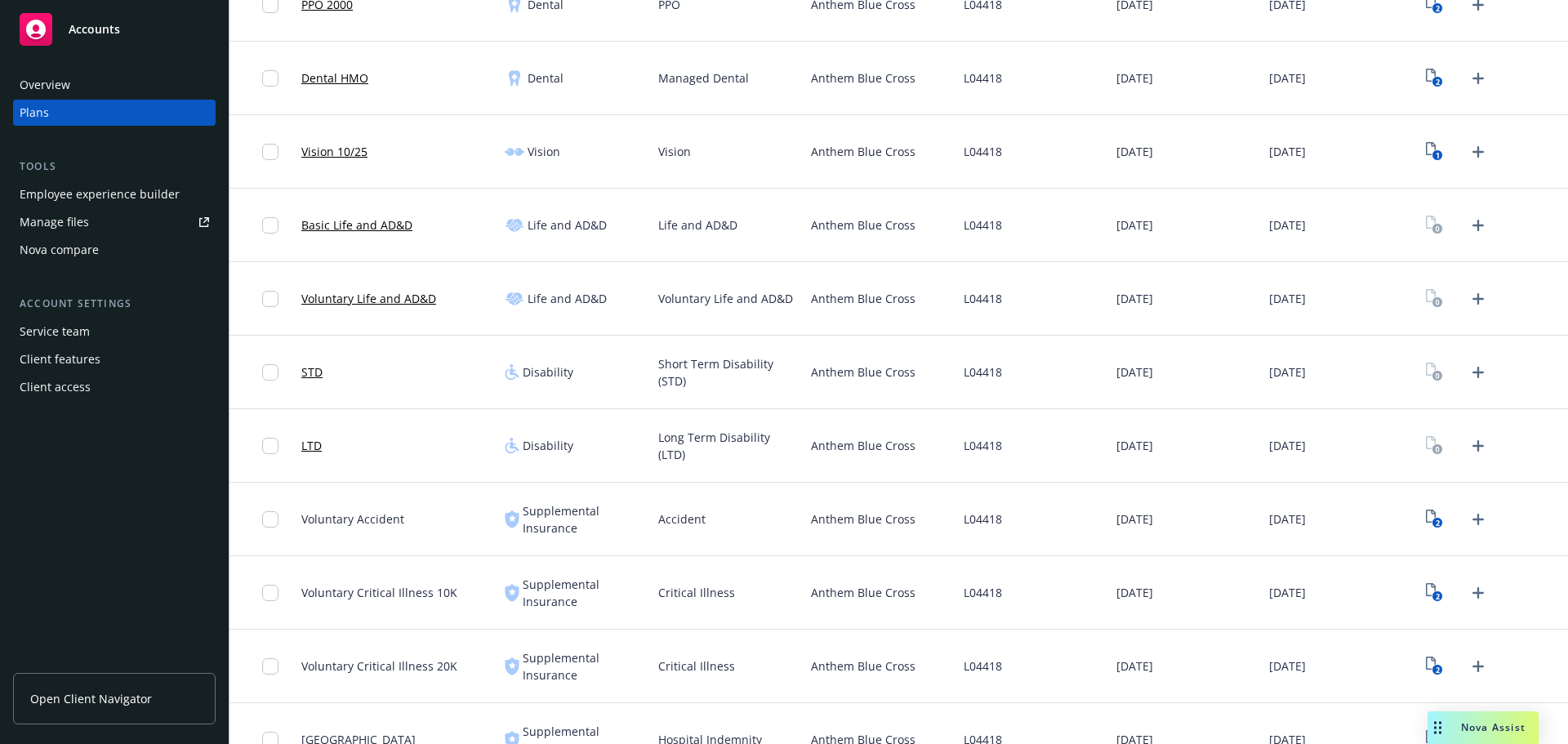
click at [848, 447] on span "Anthem Blue Cross" at bounding box center [863, 445] width 104 height 17
click at [1468, 221] on icon "Upload Plan Documents" at bounding box center [1478, 226] width 20 height 20
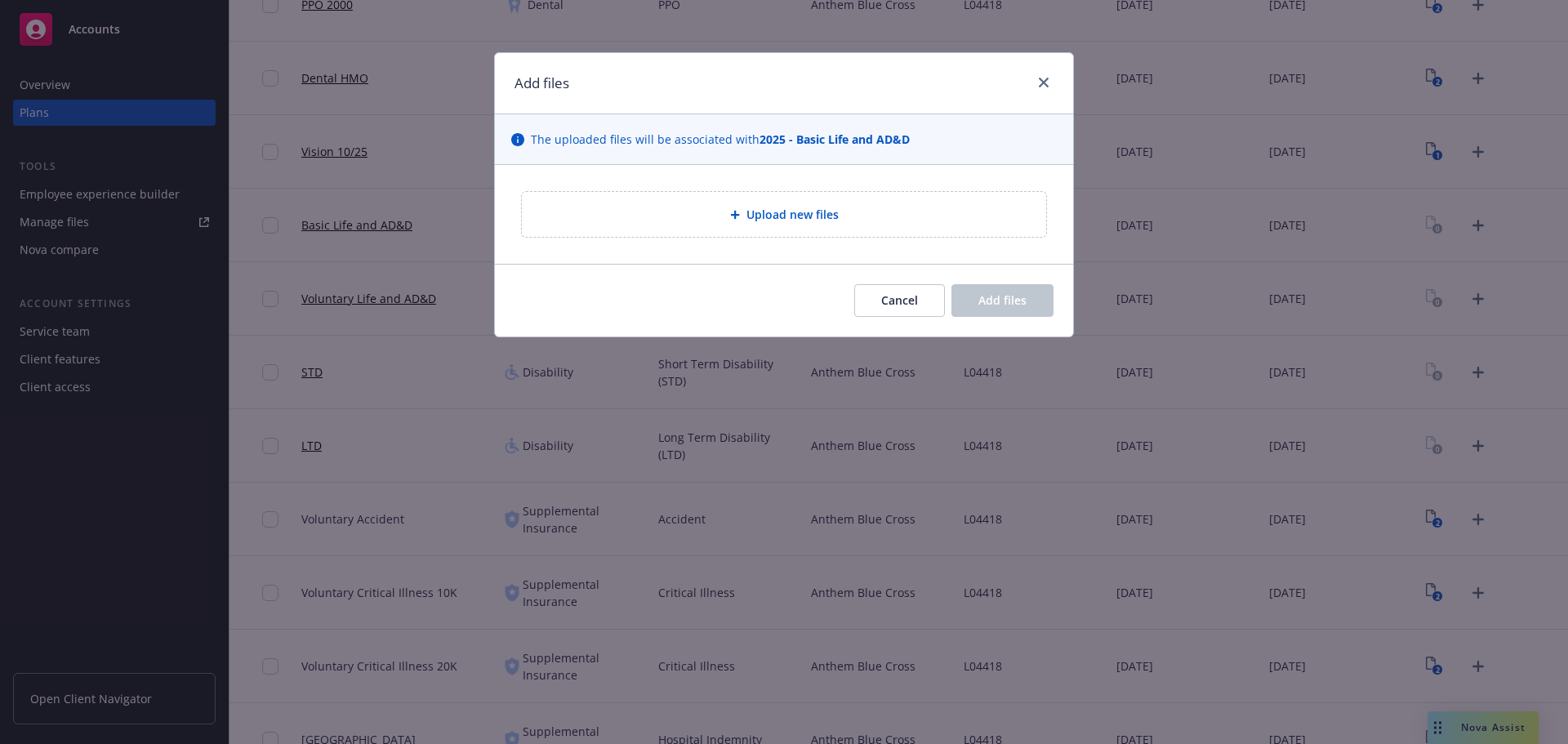
click at [759, 217] on span "Upload new files" at bounding box center [793, 214] width 92 height 17
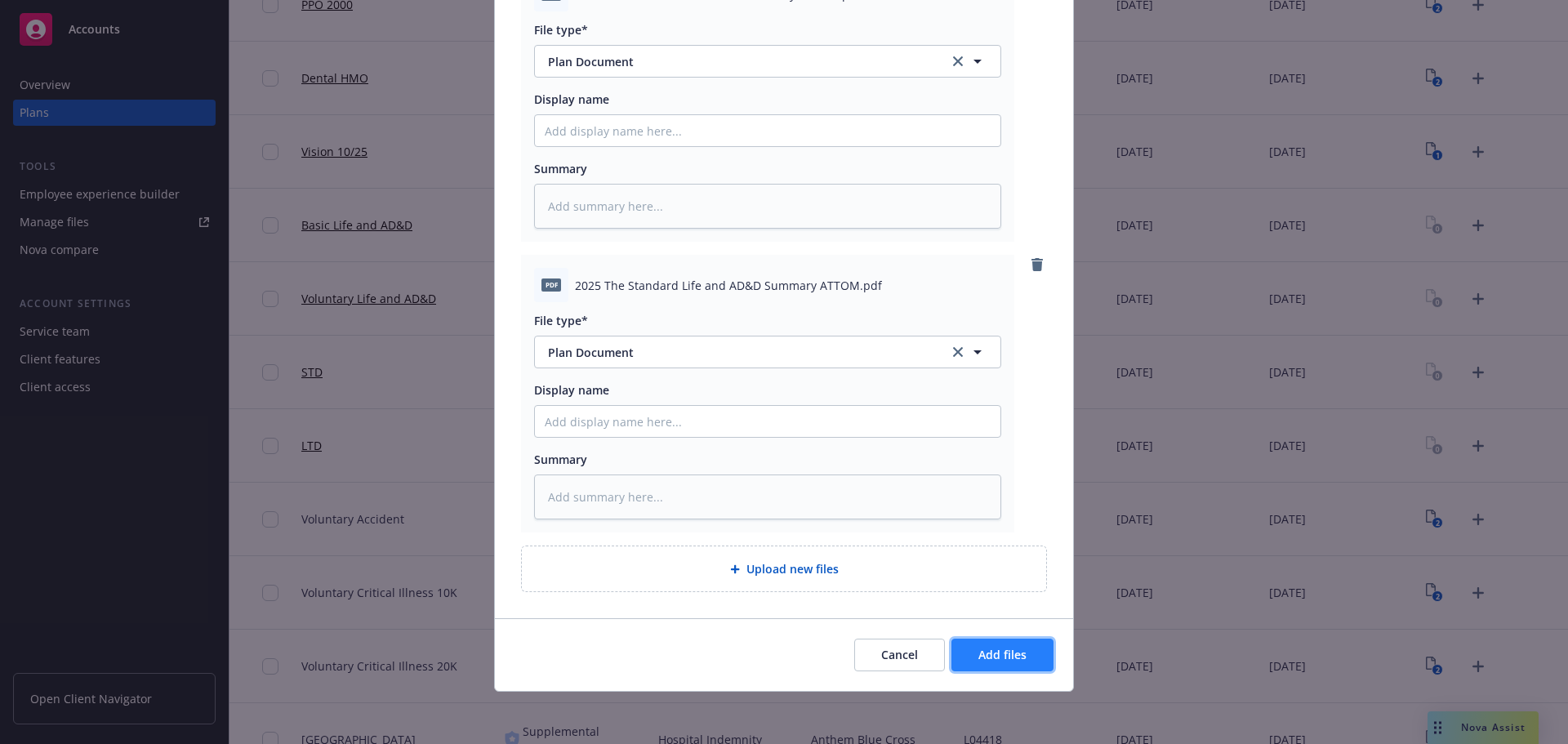
click at [1005, 657] on span "Add files" at bounding box center [1002, 654] width 48 height 15
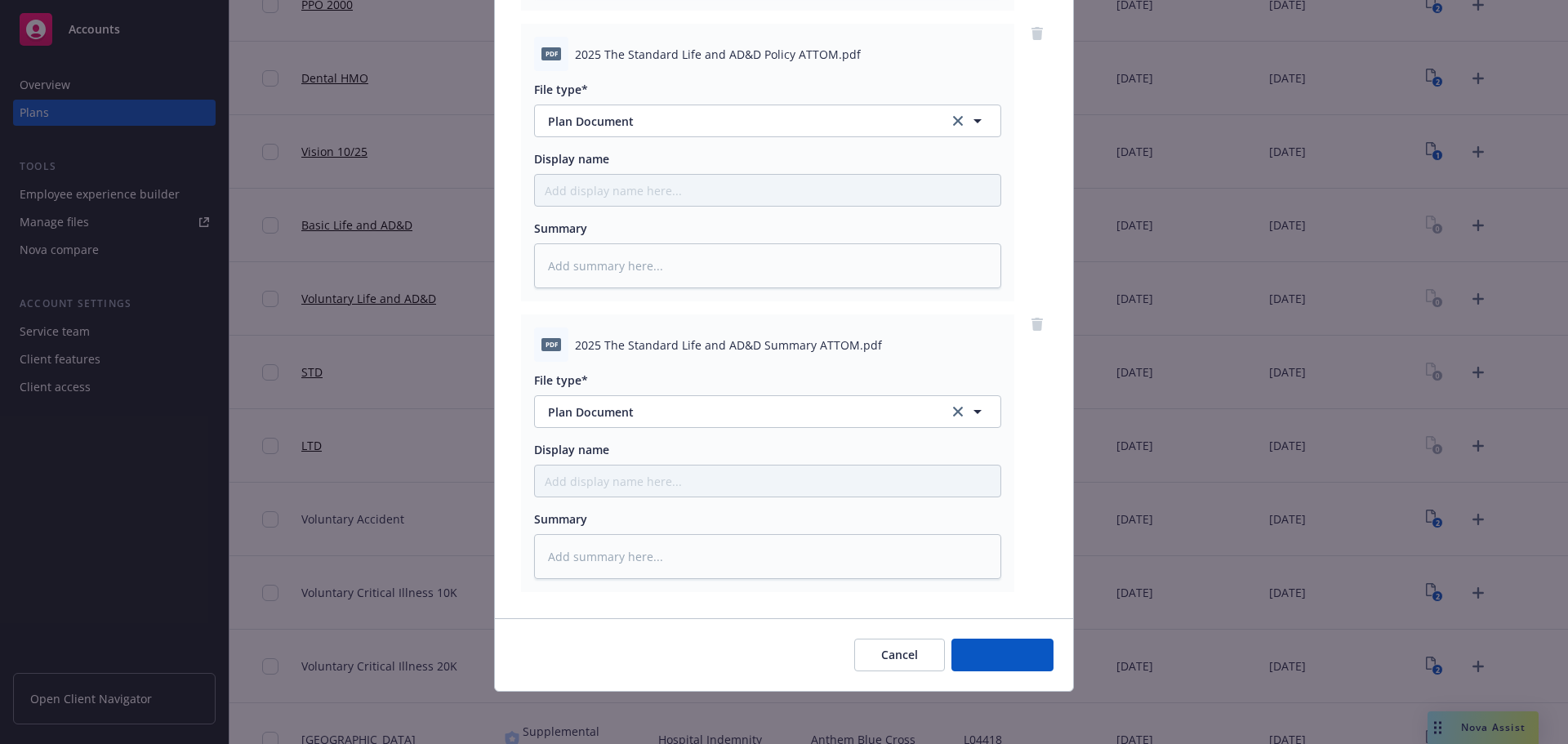
type textarea "x"
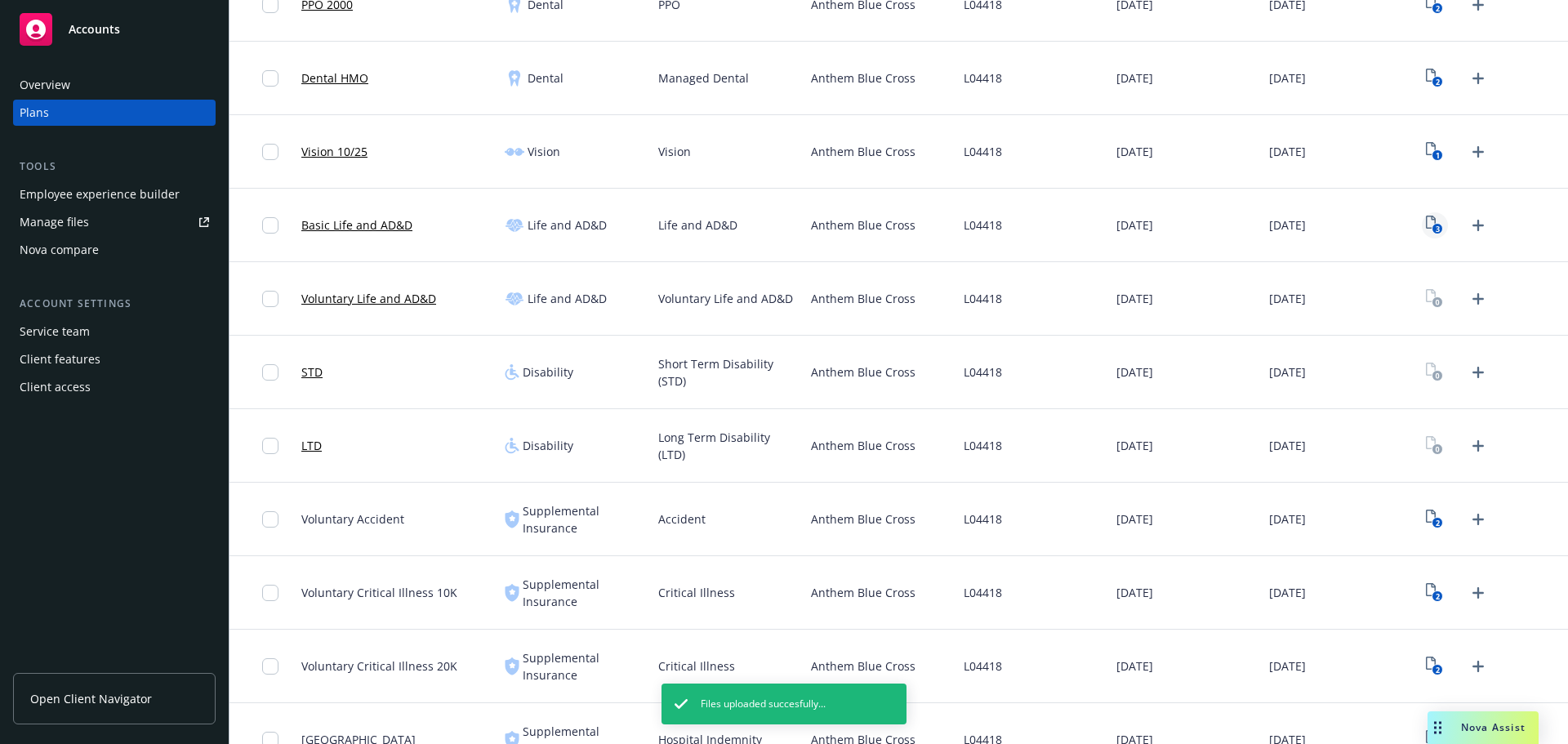
click at [1436, 228] on text "3" at bounding box center [1437, 229] width 5 height 11
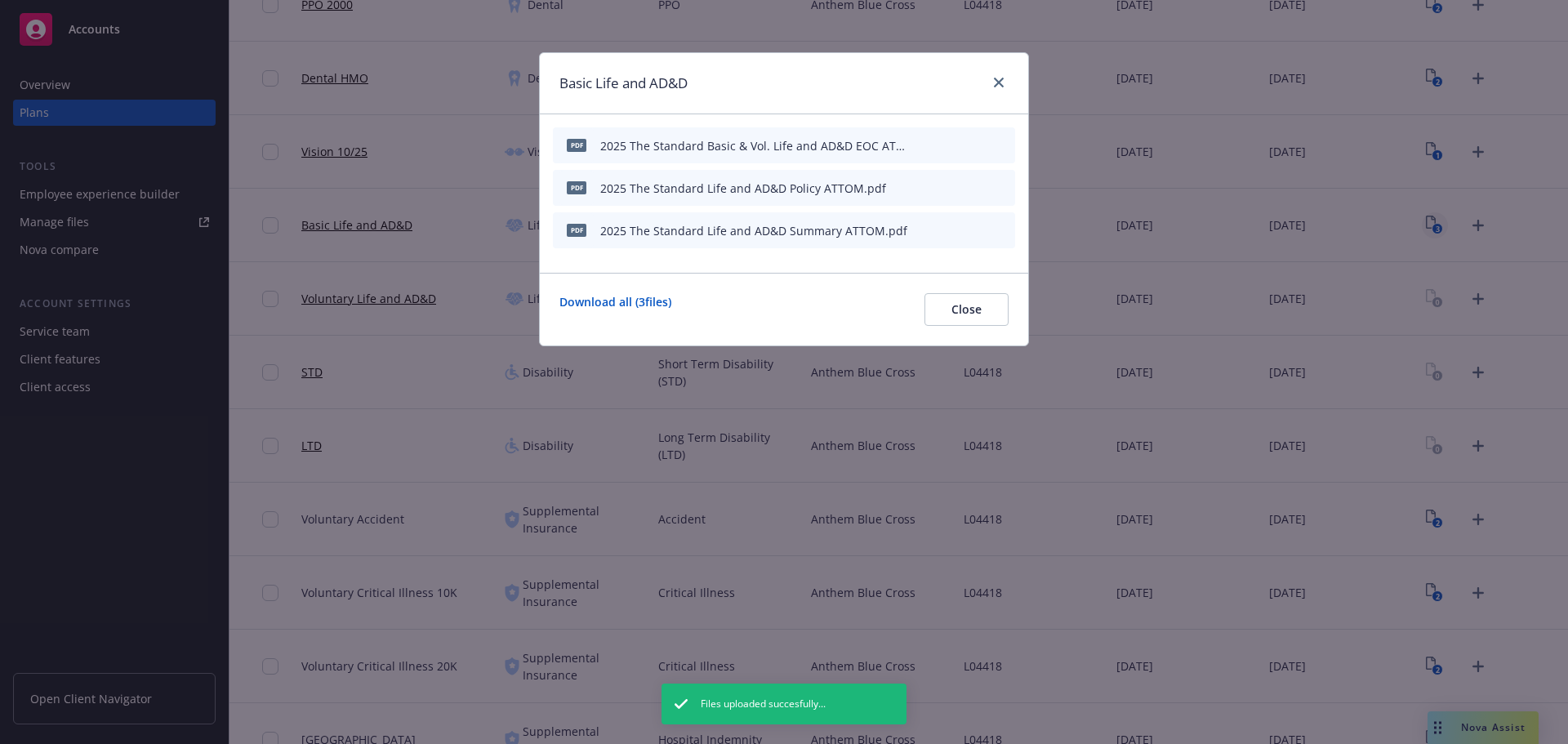
click at [923, 146] on icon "button" at bounding box center [921, 146] width 8 height 8
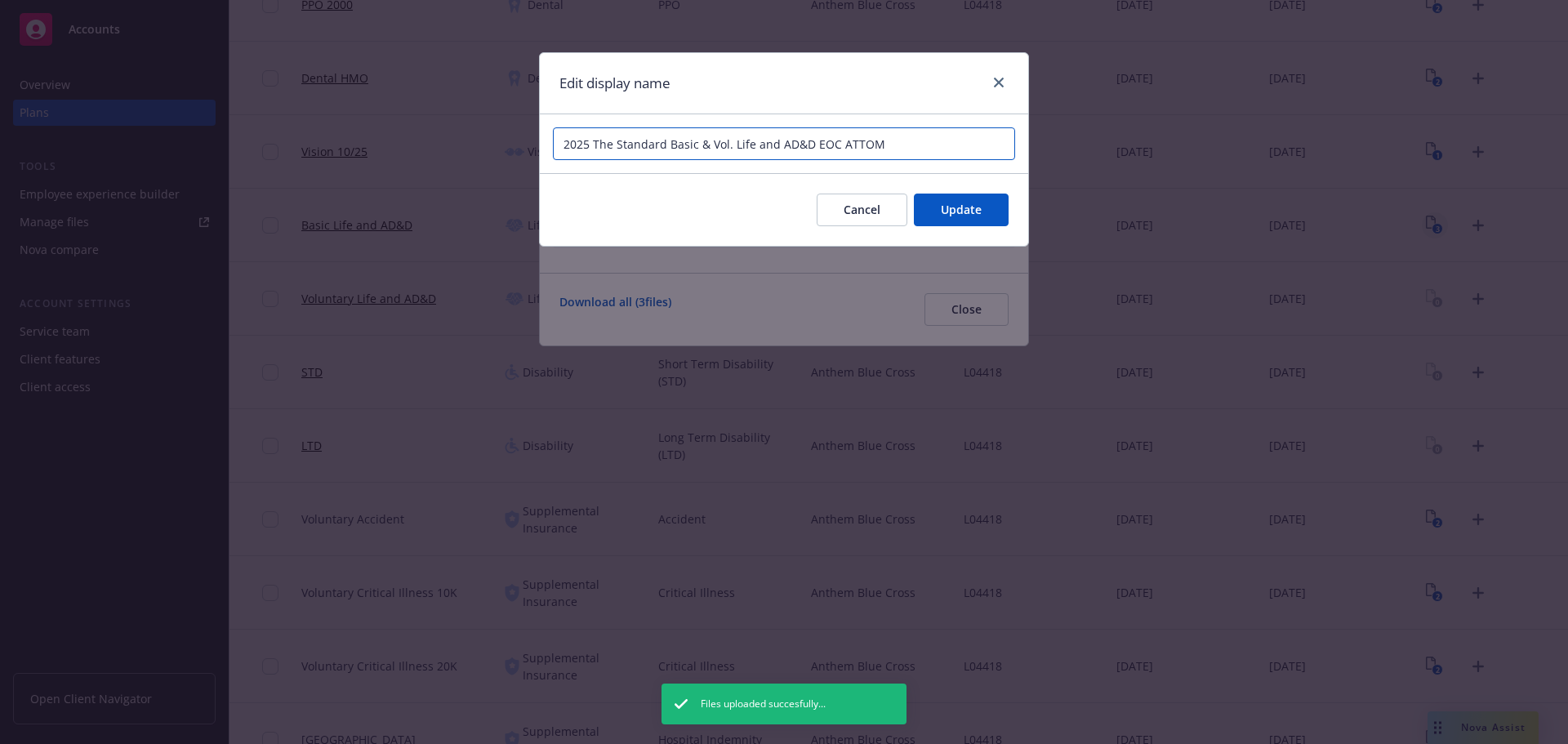
drag, startPoint x: 701, startPoint y: 146, endPoint x: 731, endPoint y: 146, distance: 30.0
click at [731, 146] on input "2025 The Standard Basic & Vol. Life and AD&D EOC ATTOM" at bounding box center [784, 144] width 462 height 33
type input "2025 The Standard Basic Life and AD&D EOC ATTOM"
click at [953, 205] on span "Update" at bounding box center [961, 209] width 41 height 15
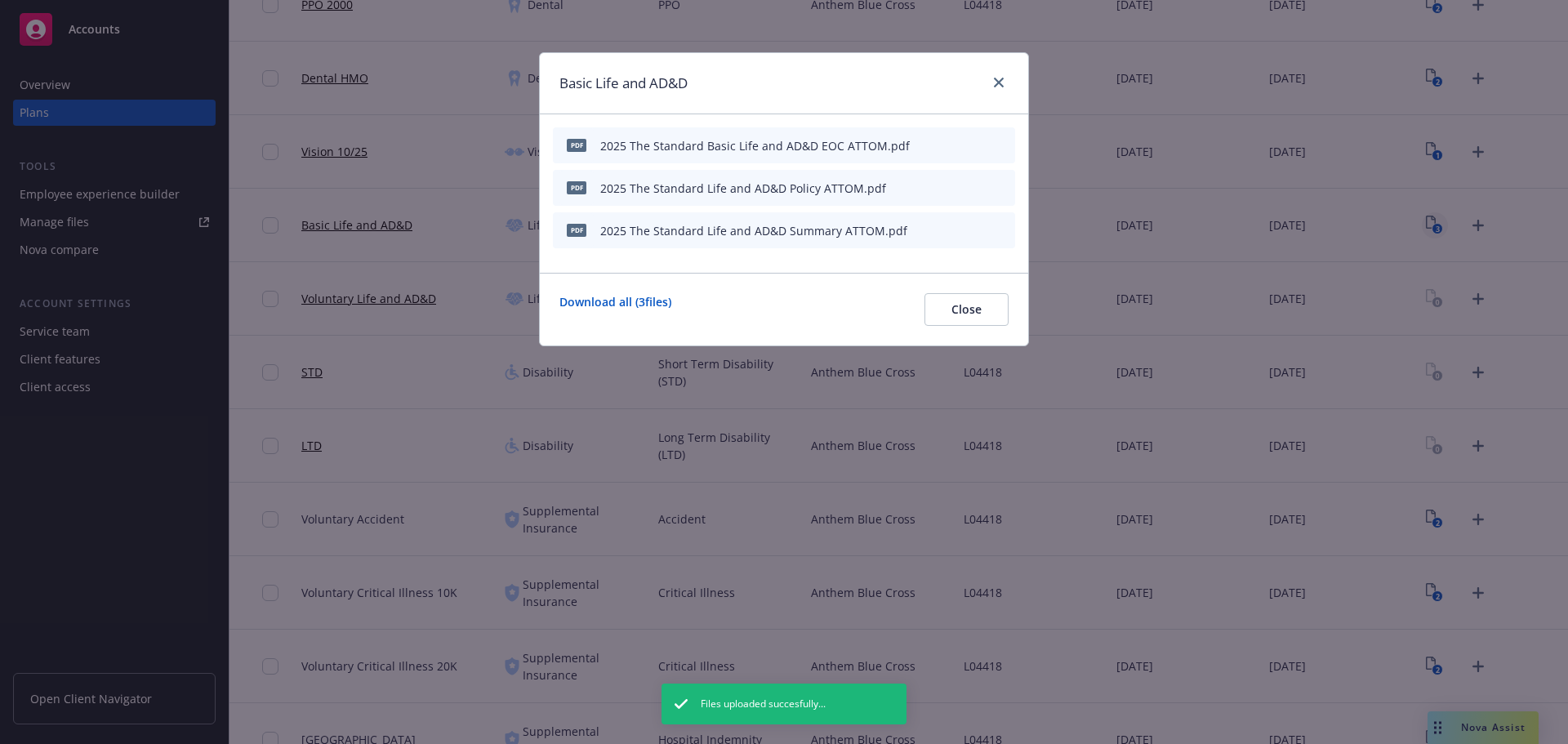
click at [917, 147] on div "pdf 2025 The Standard Basic Life and AD&D EOC ATTOM.pdf" at bounding box center [784, 146] width 462 height 36
click at [924, 150] on icon "button" at bounding box center [922, 145] width 10 height 10
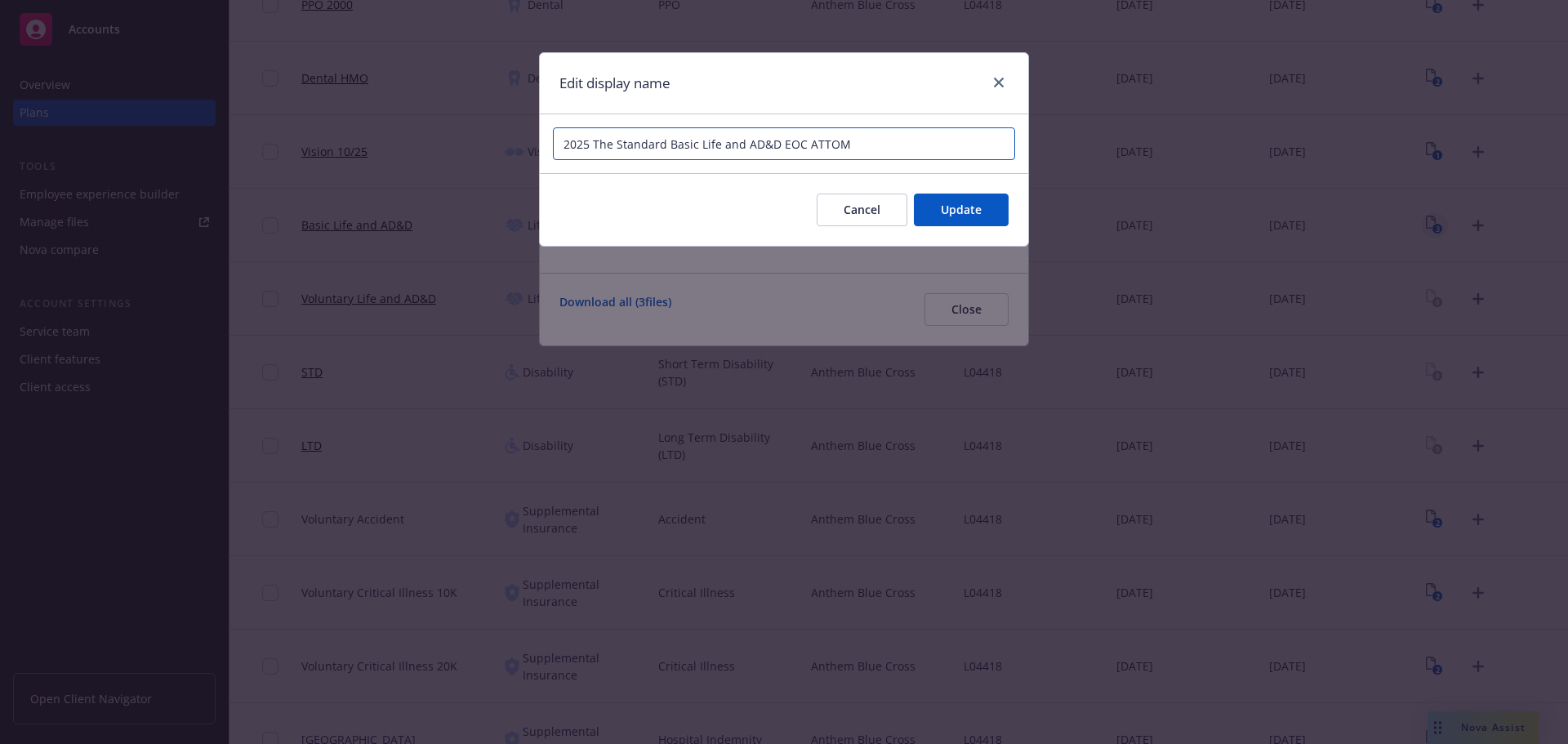
click at [678, 145] on input "2025 The Standard Basic Life and AD&D EOC ATTOM" at bounding box center [784, 144] width 462 height 33
type input "2025 The Standard Life and AD&D EOC ATTOM"
click at [950, 217] on span "Update" at bounding box center [961, 209] width 41 height 15
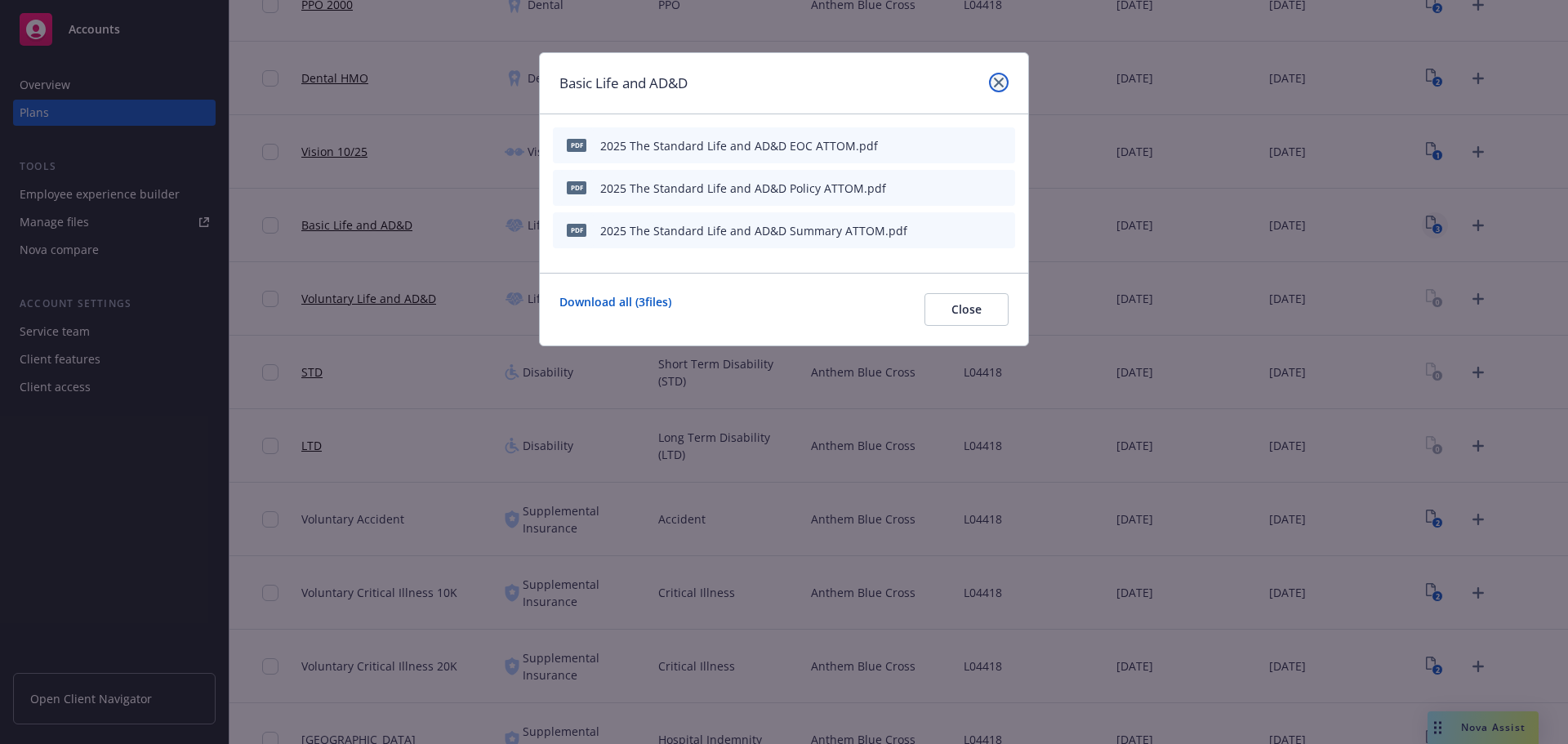
click at [1002, 74] on link "close" at bounding box center [999, 82] width 20 height 20
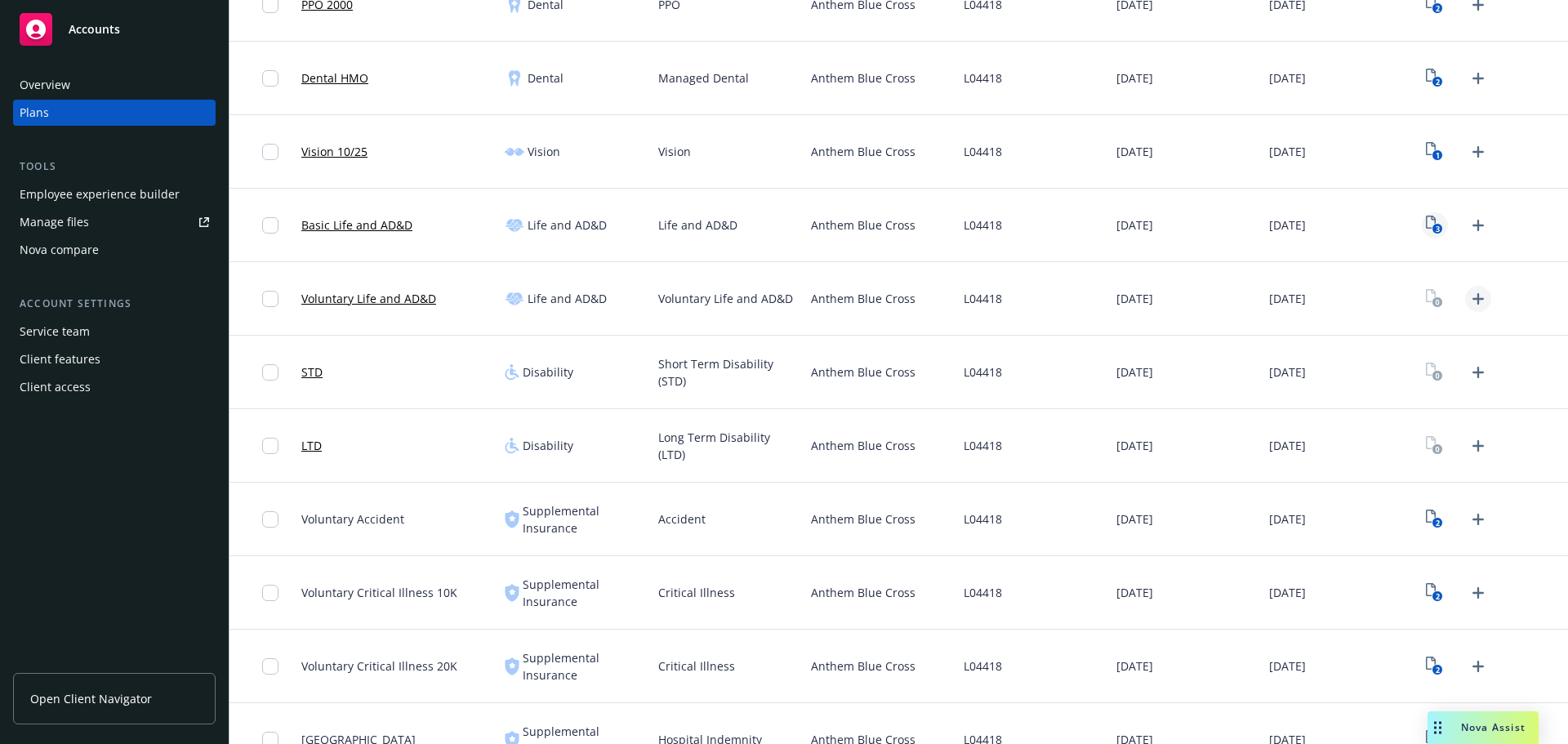
click at [1468, 304] on icon "Upload Plan Documents" at bounding box center [1478, 299] width 20 height 20
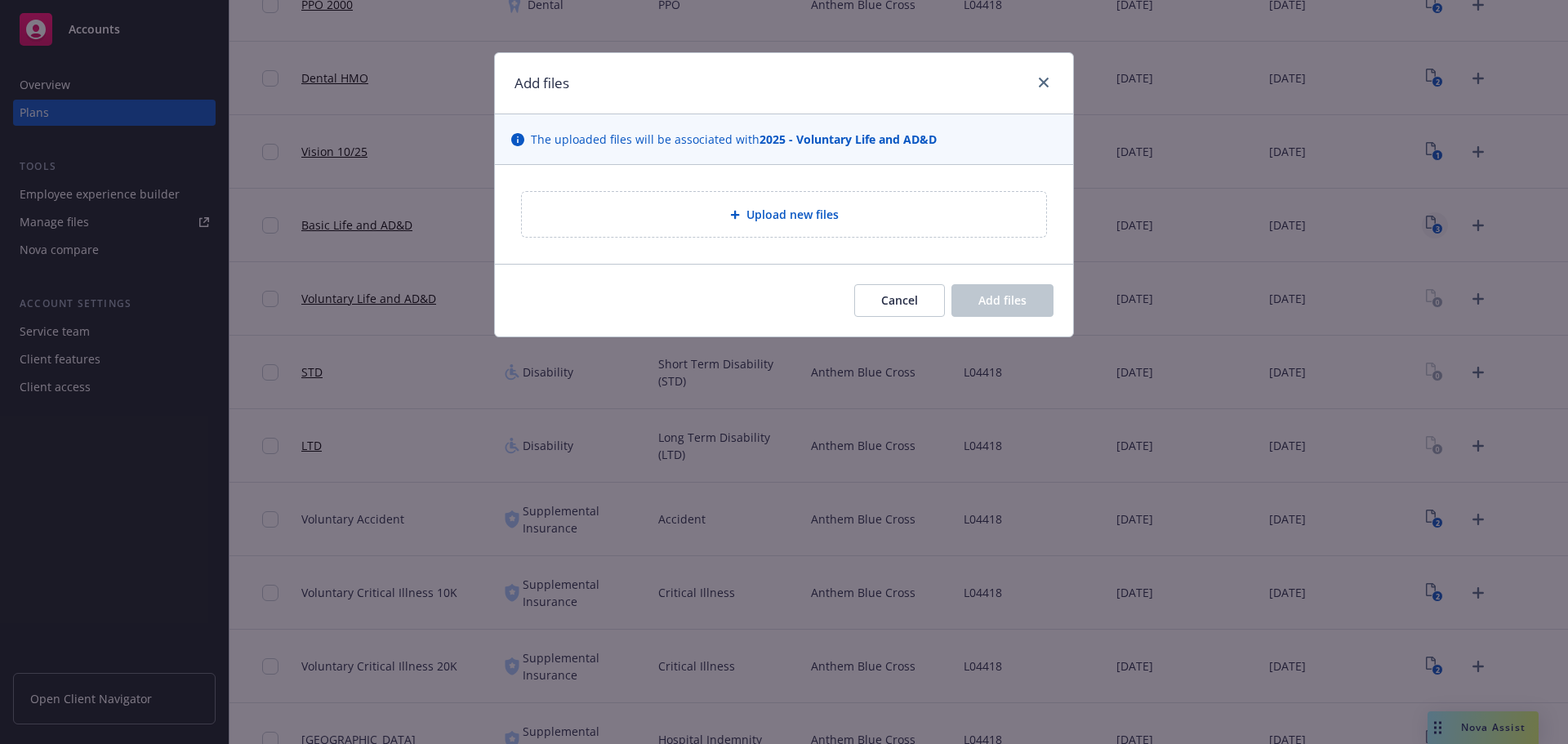
click at [724, 223] on div "Upload new files" at bounding box center [784, 214] width 498 height 19
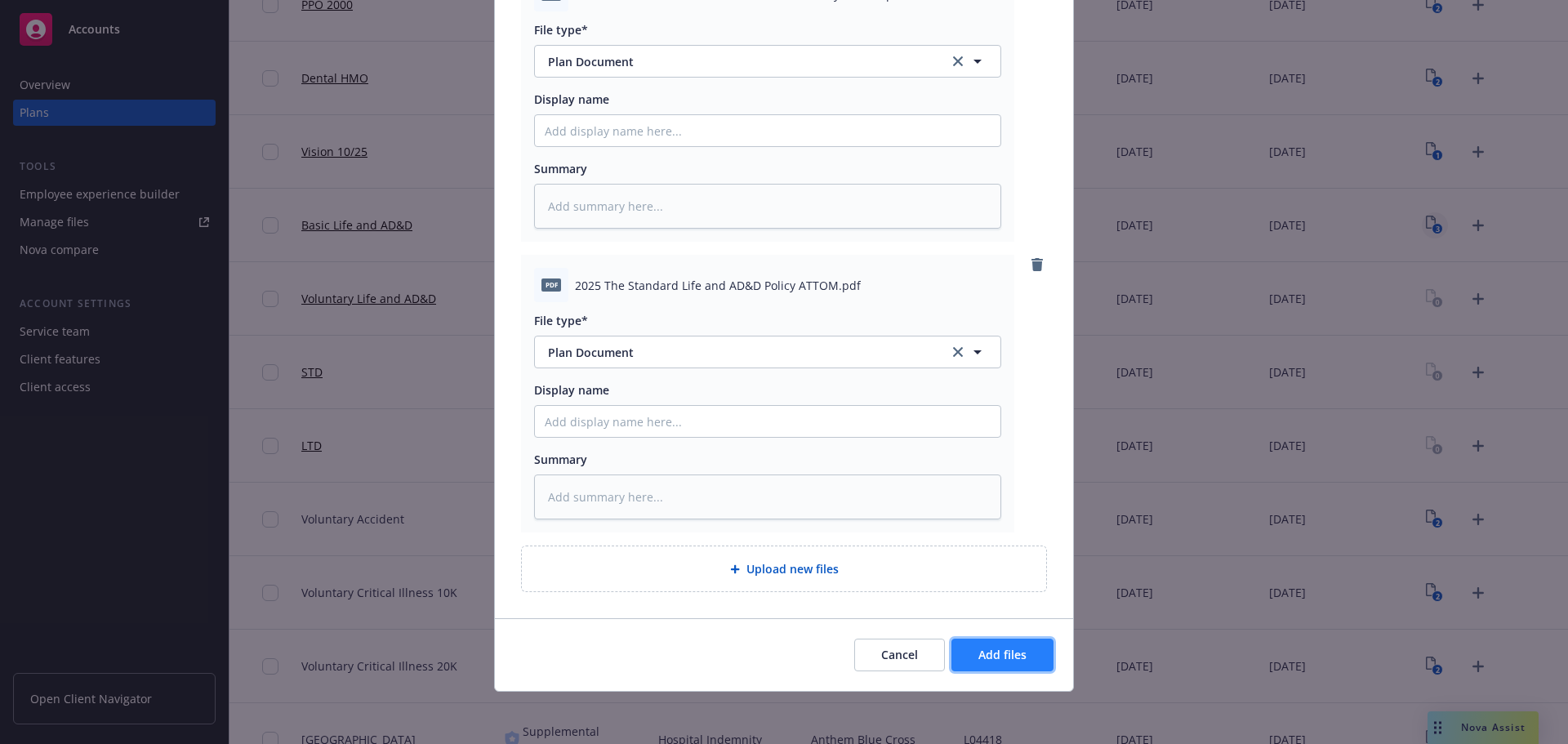
click at [1012, 659] on span "Add files" at bounding box center [1002, 654] width 48 height 15
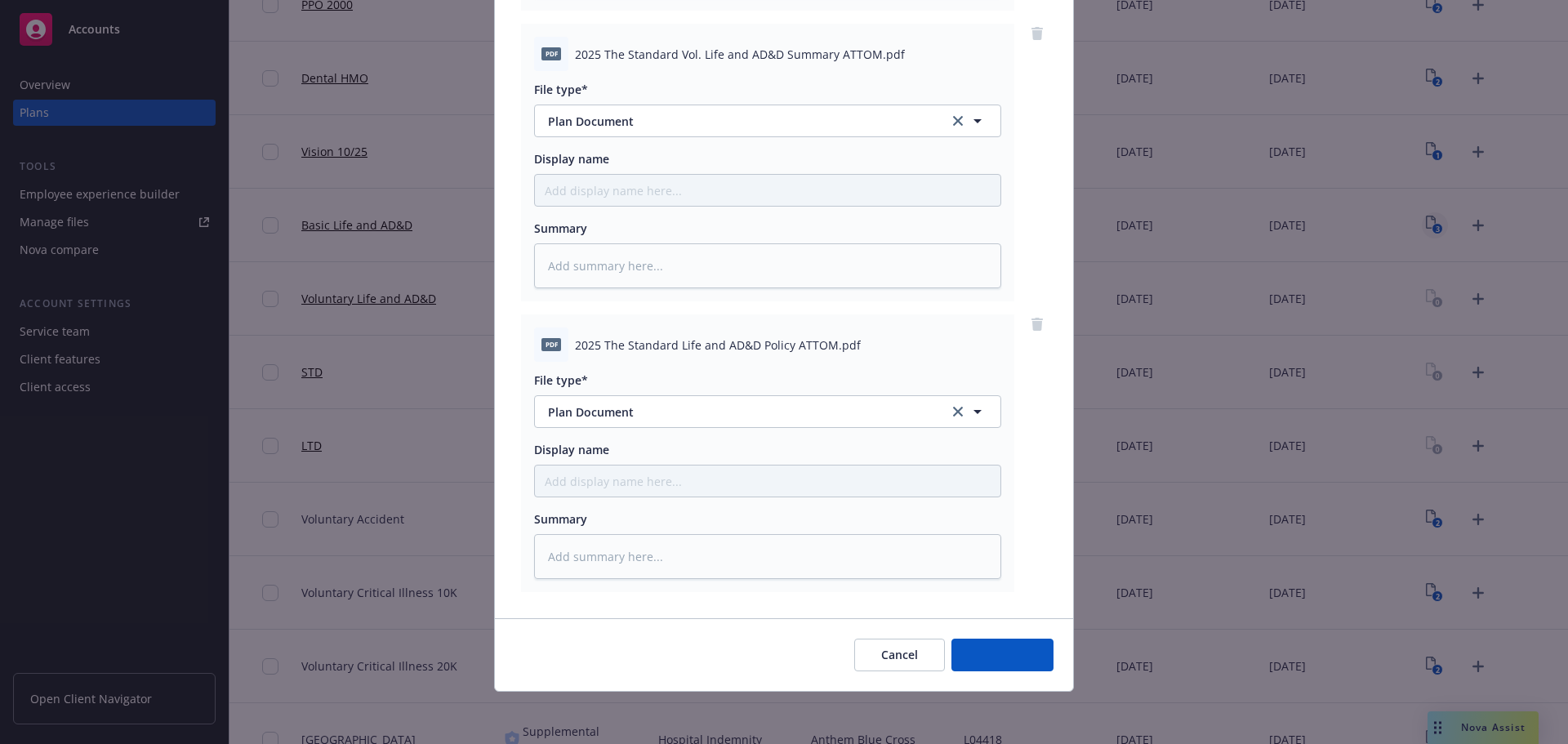
scroll to position [459, 0]
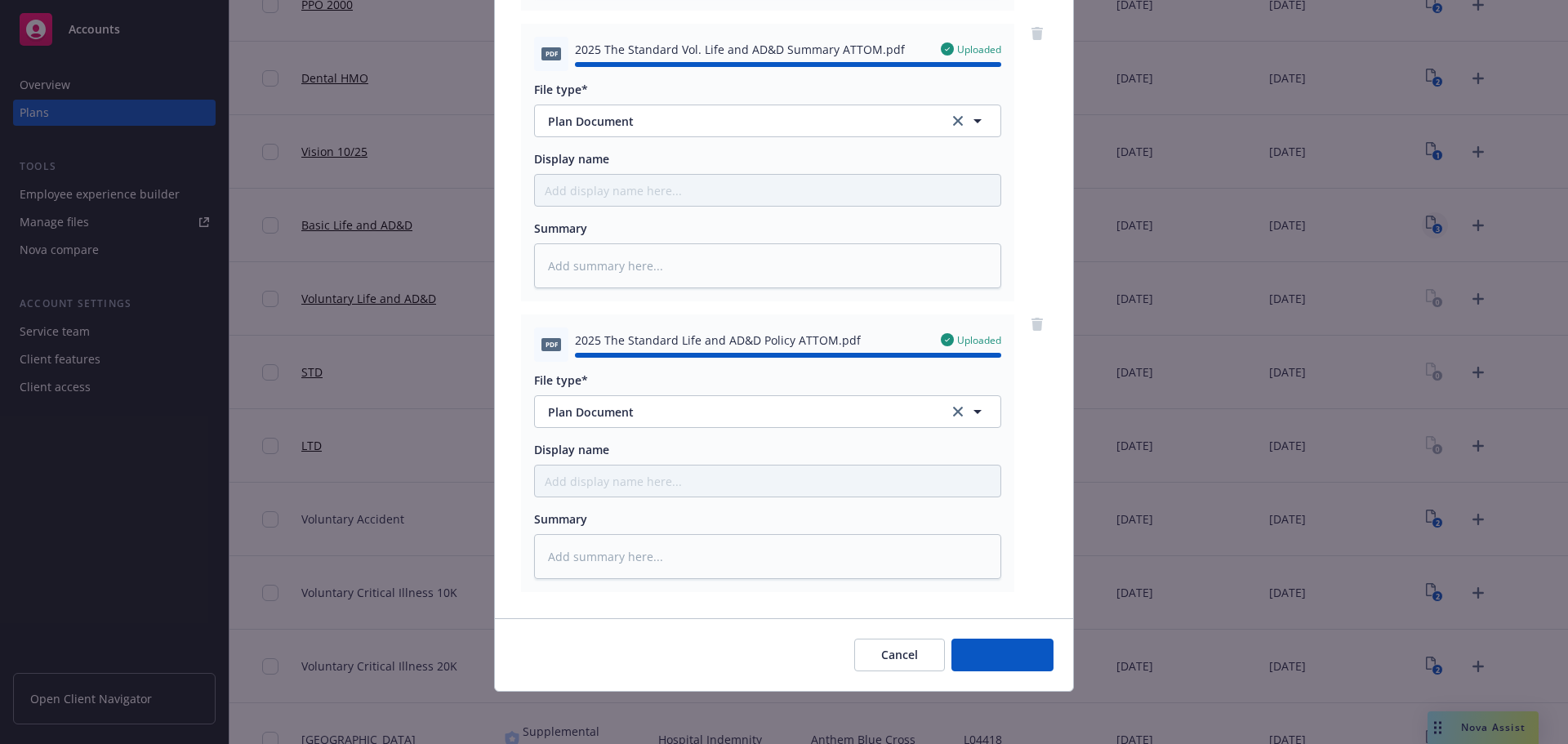
type textarea "x"
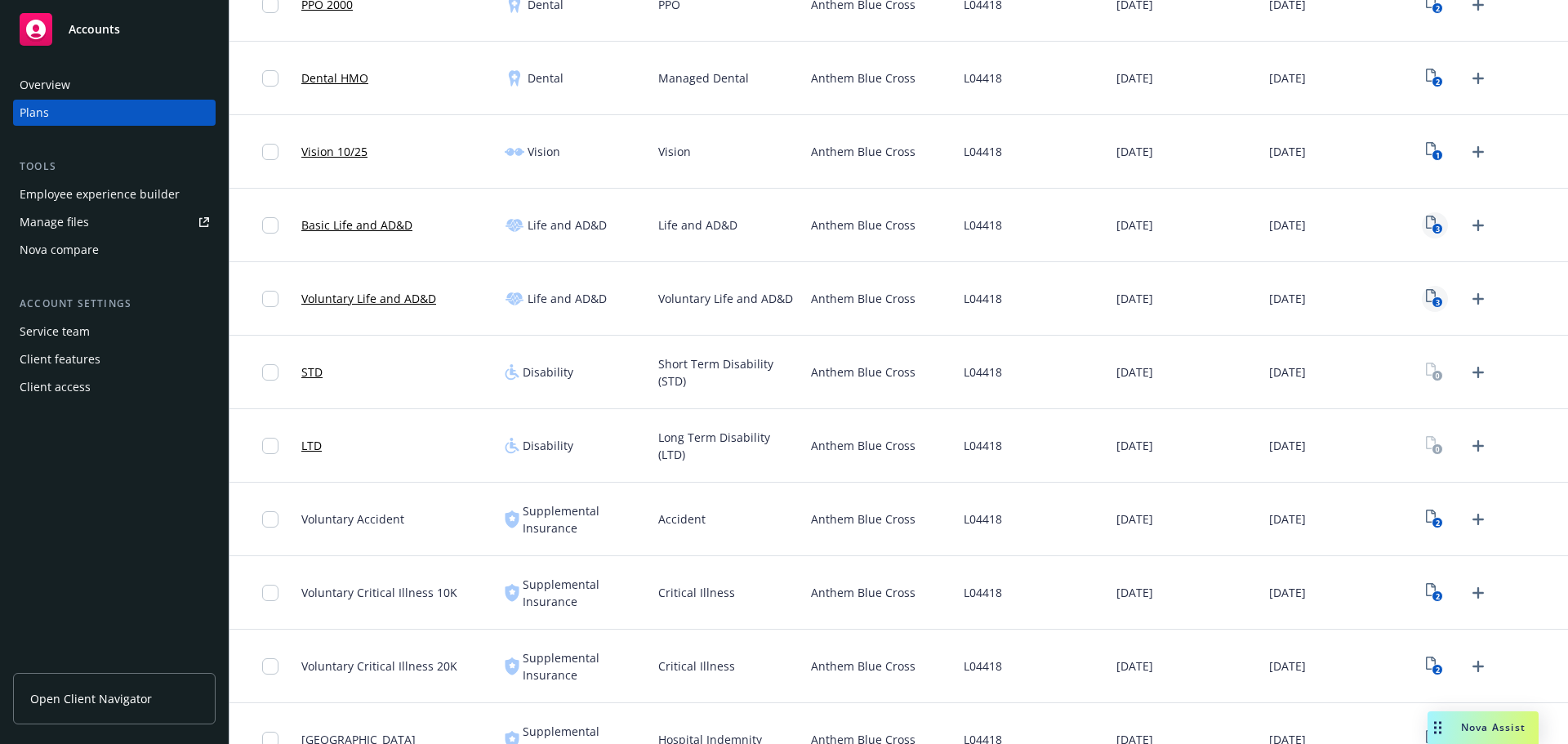
click at [1436, 302] on text "3" at bounding box center [1437, 303] width 5 height 11
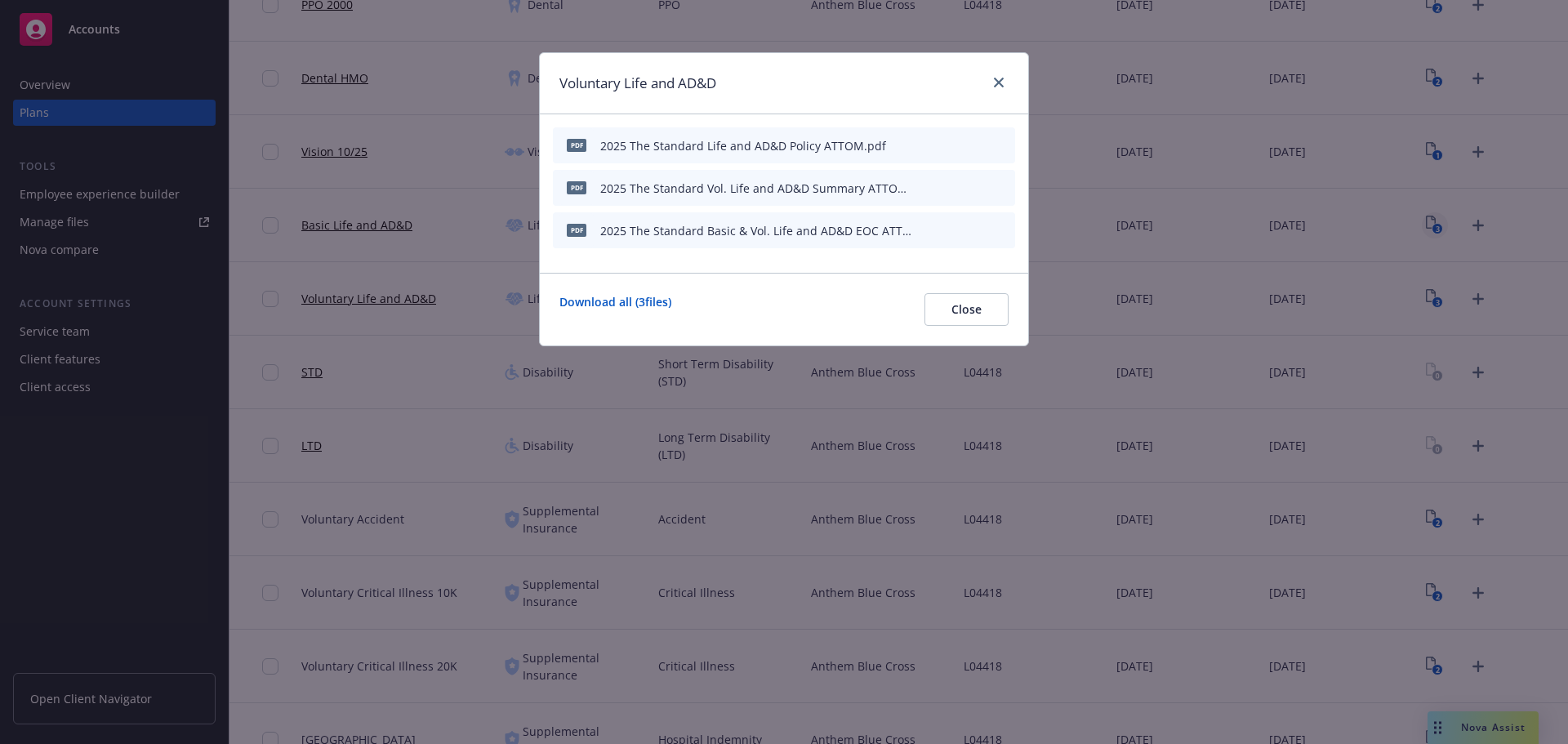
click at [993, 142] on div at bounding box center [963, 145] width 90 height 17
click at [1001, 145] on icon "archive file" at bounding box center [1001, 144] width 12 height 13
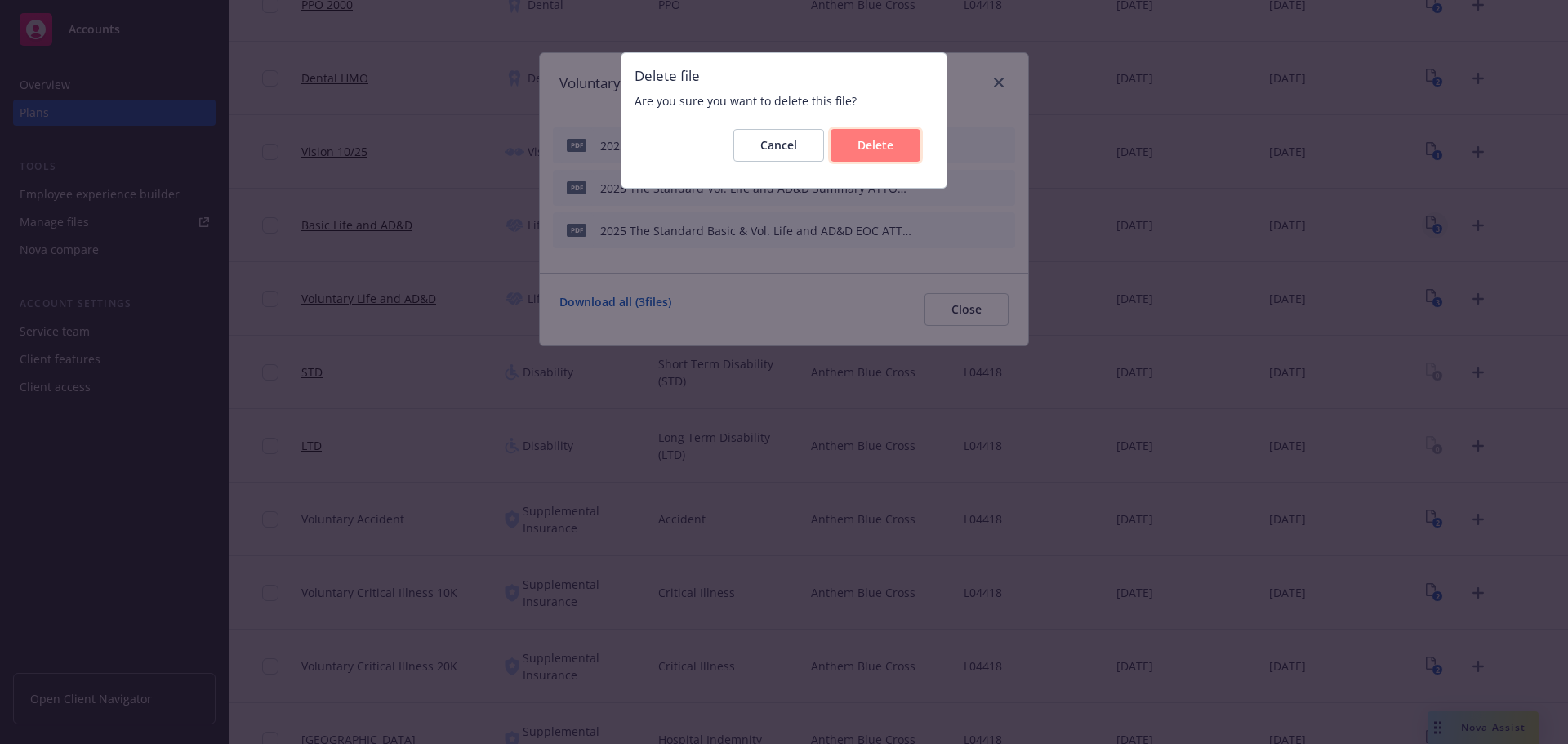
click at [849, 151] on button "Delete" at bounding box center [875, 145] width 90 height 33
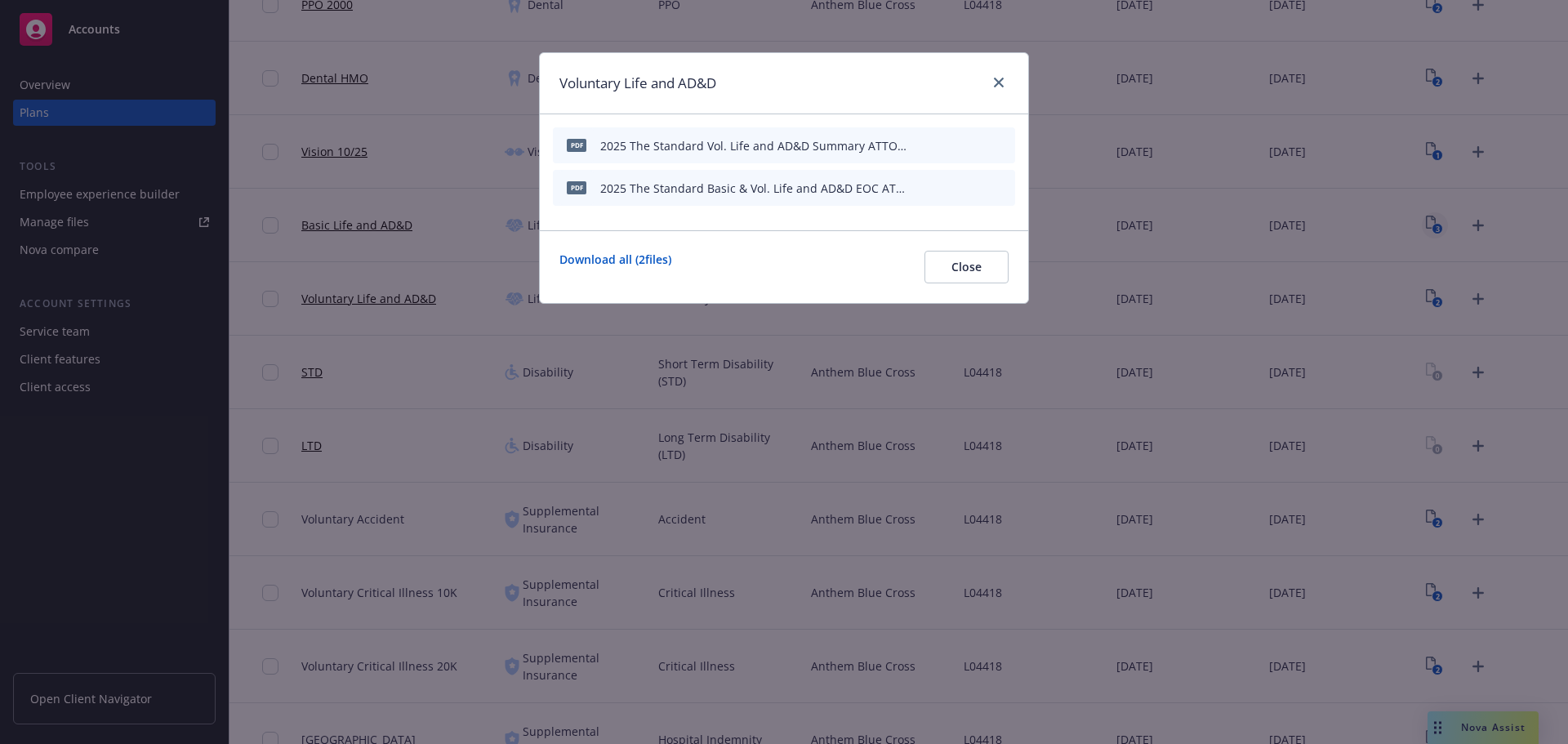
click at [924, 190] on icon "button" at bounding box center [922, 188] width 10 height 10
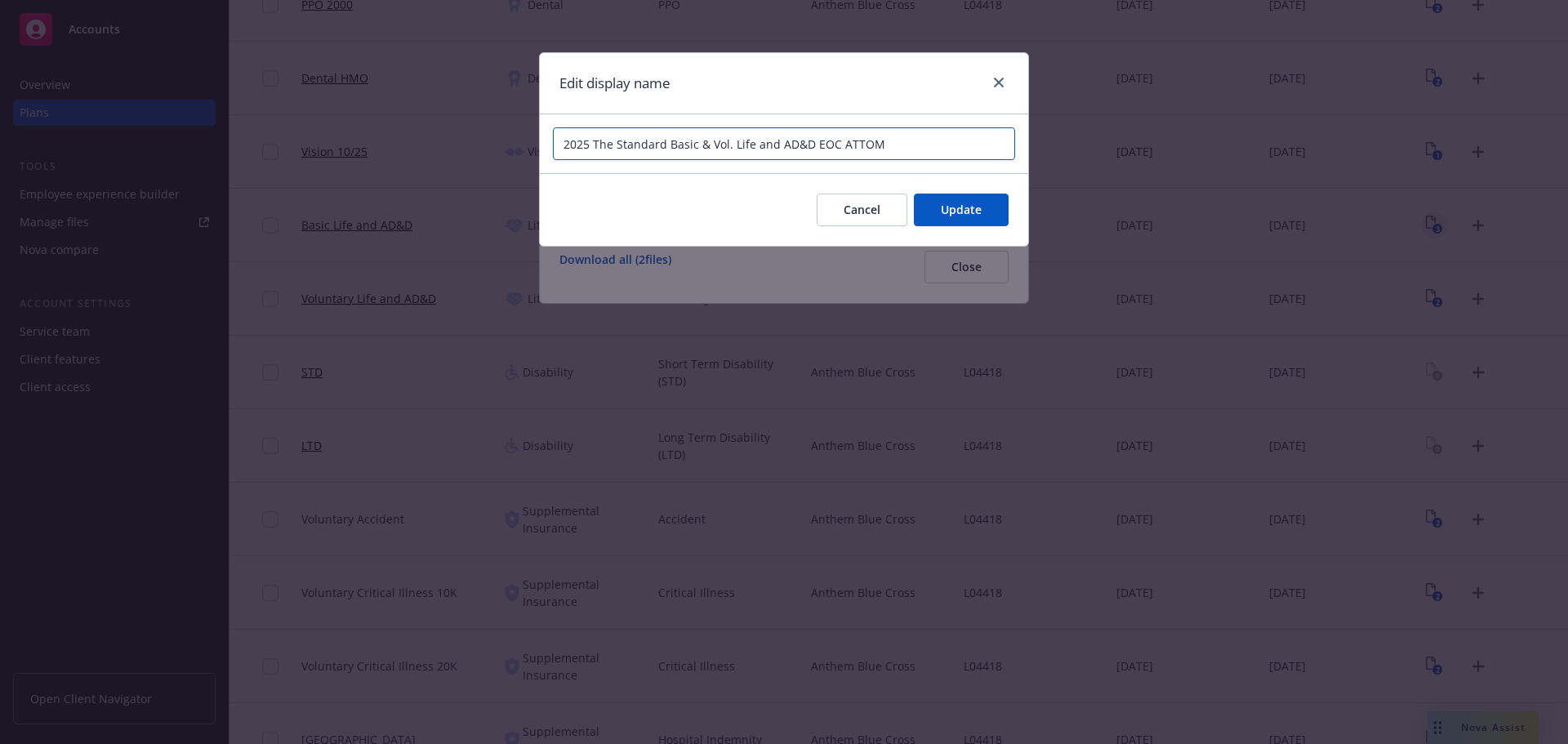
drag, startPoint x: 706, startPoint y: 145, endPoint x: 665, endPoint y: 145, distance: 41.0
click at [665, 145] on input "2025 The Standard Basic & Vol. Life and AD&D EOC ATTOM" at bounding box center [784, 144] width 462 height 33
type input "2025 The Standard Vol. Life and AD&D EOC ATTOM"
click at [989, 192] on div "Cancel Update" at bounding box center [784, 209] width 489 height 72
click at [989, 199] on button "Update" at bounding box center [961, 210] width 95 height 33
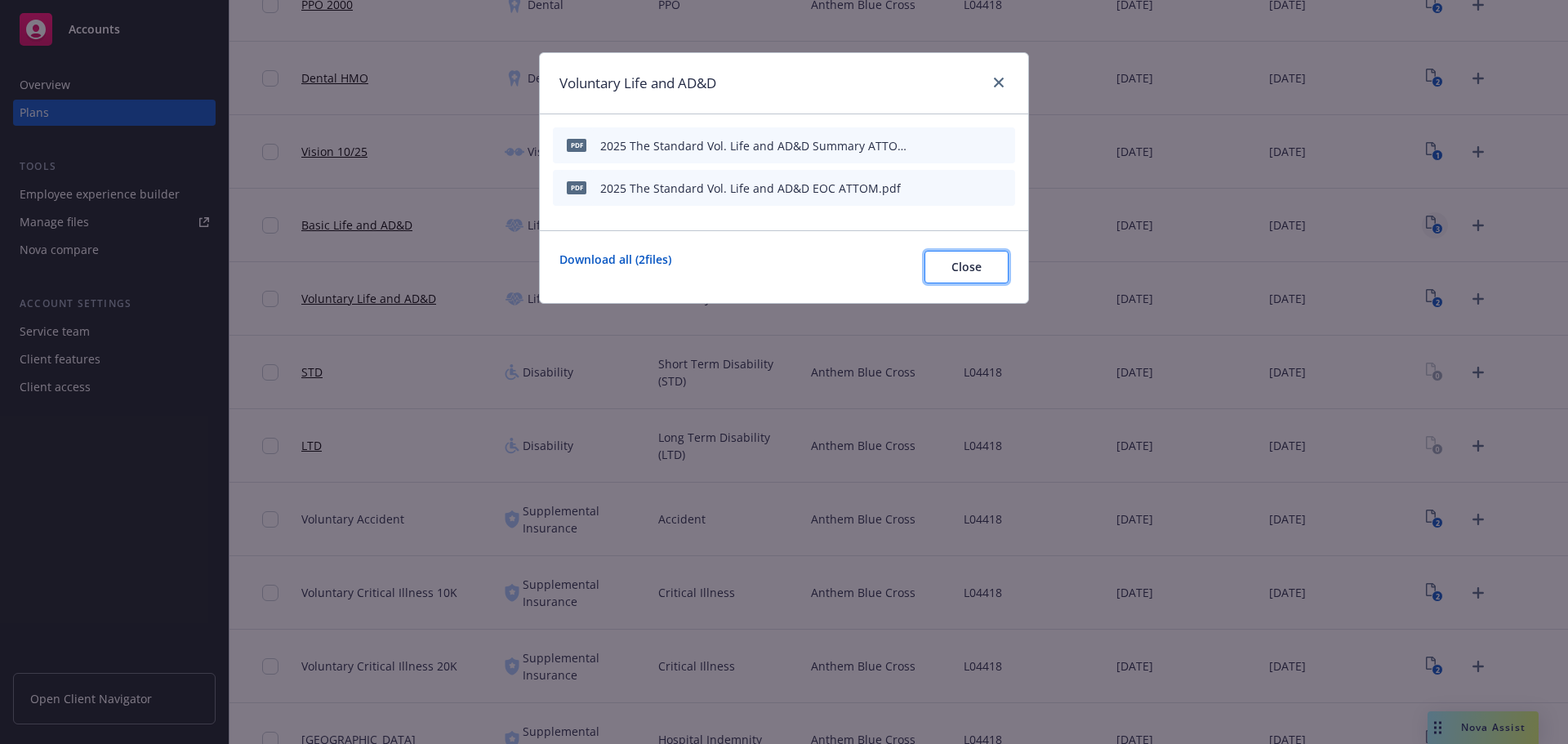
click at [997, 276] on button "Close" at bounding box center [966, 267] width 84 height 33
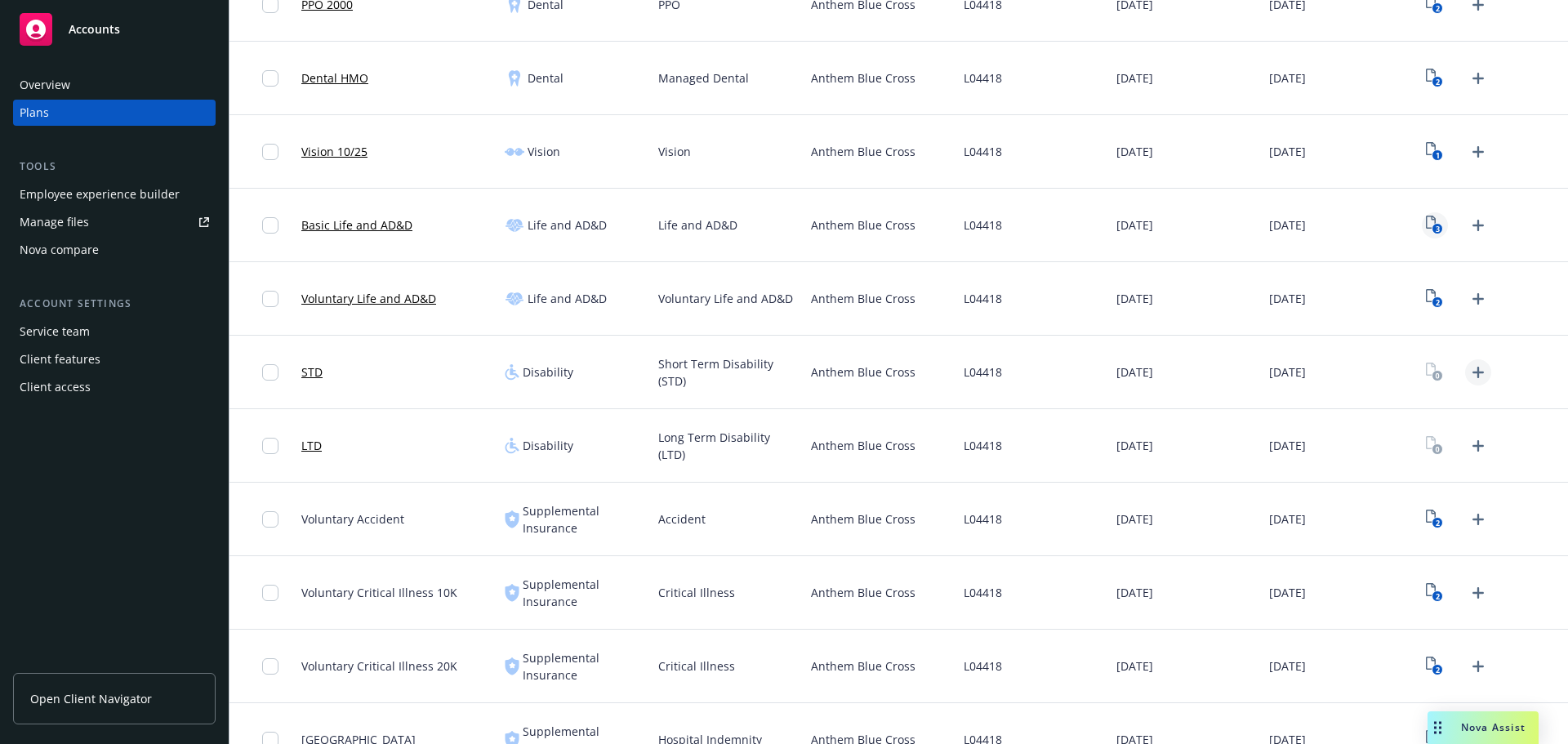
click at [1468, 374] on icon "Upload Plan Documents" at bounding box center [1478, 372] width 20 height 20
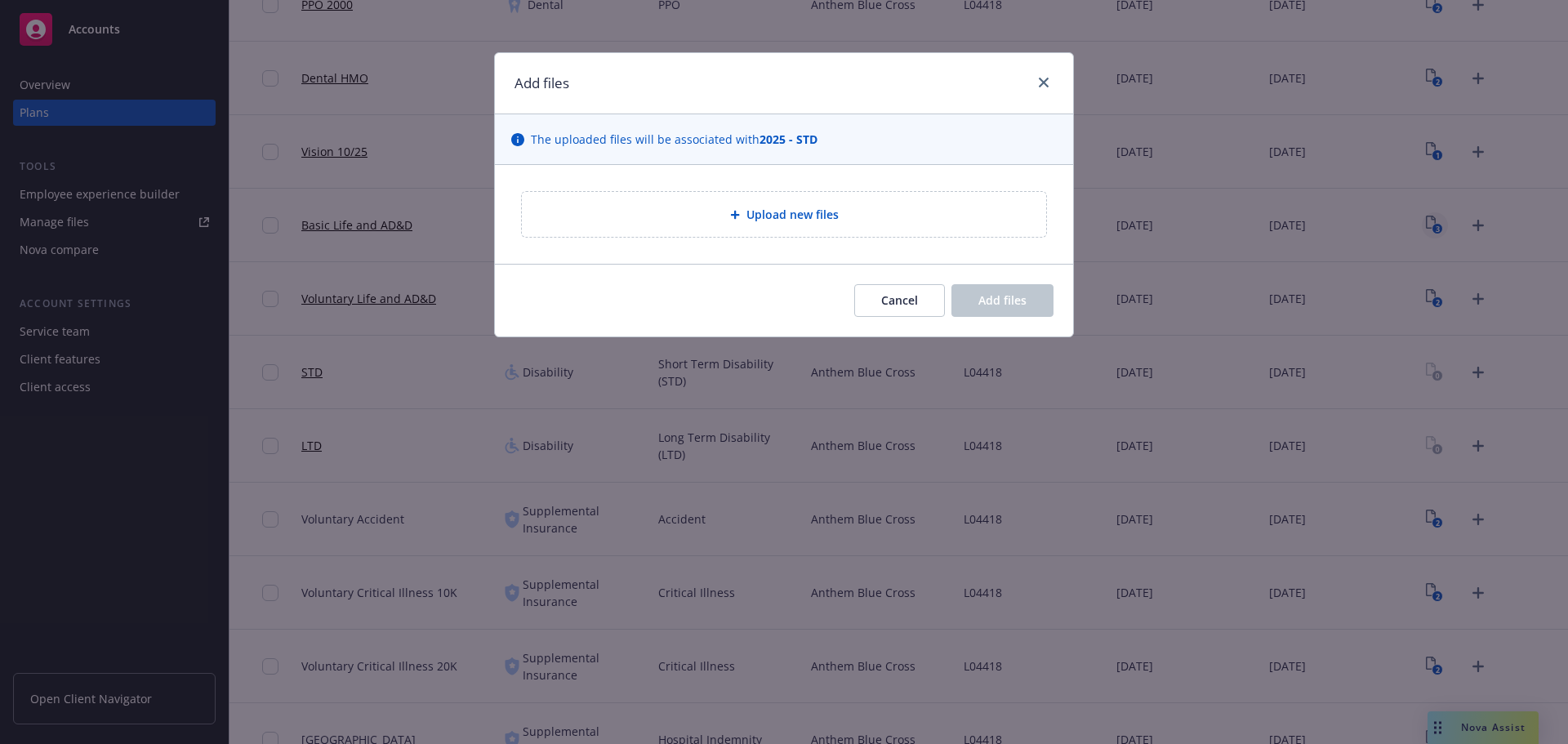
click at [792, 188] on div "Upload new files" at bounding box center [784, 214] width 578 height 99
click at [799, 219] on span "Upload new files" at bounding box center [793, 214] width 92 height 17
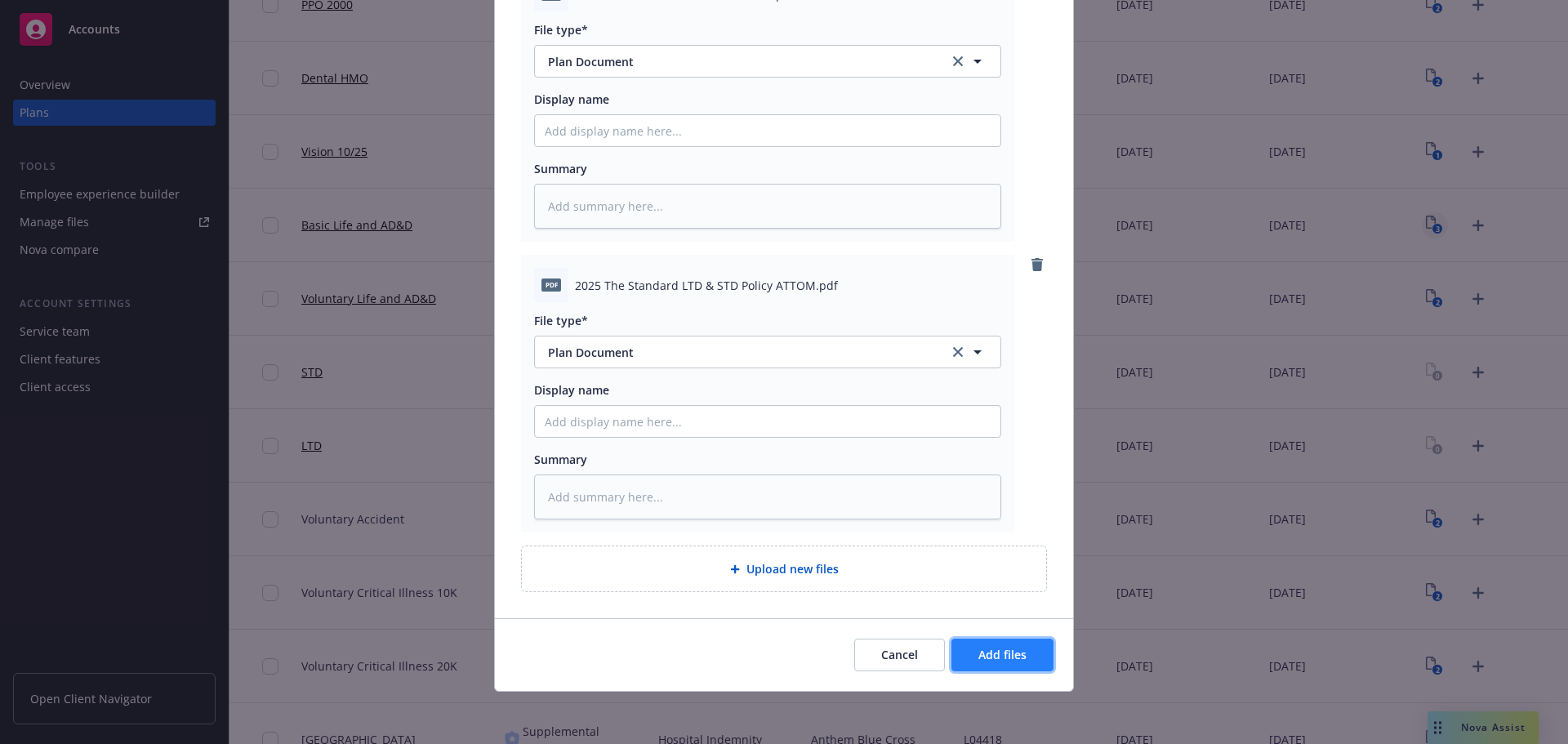
click at [1005, 652] on span "Add files" at bounding box center [1002, 654] width 48 height 15
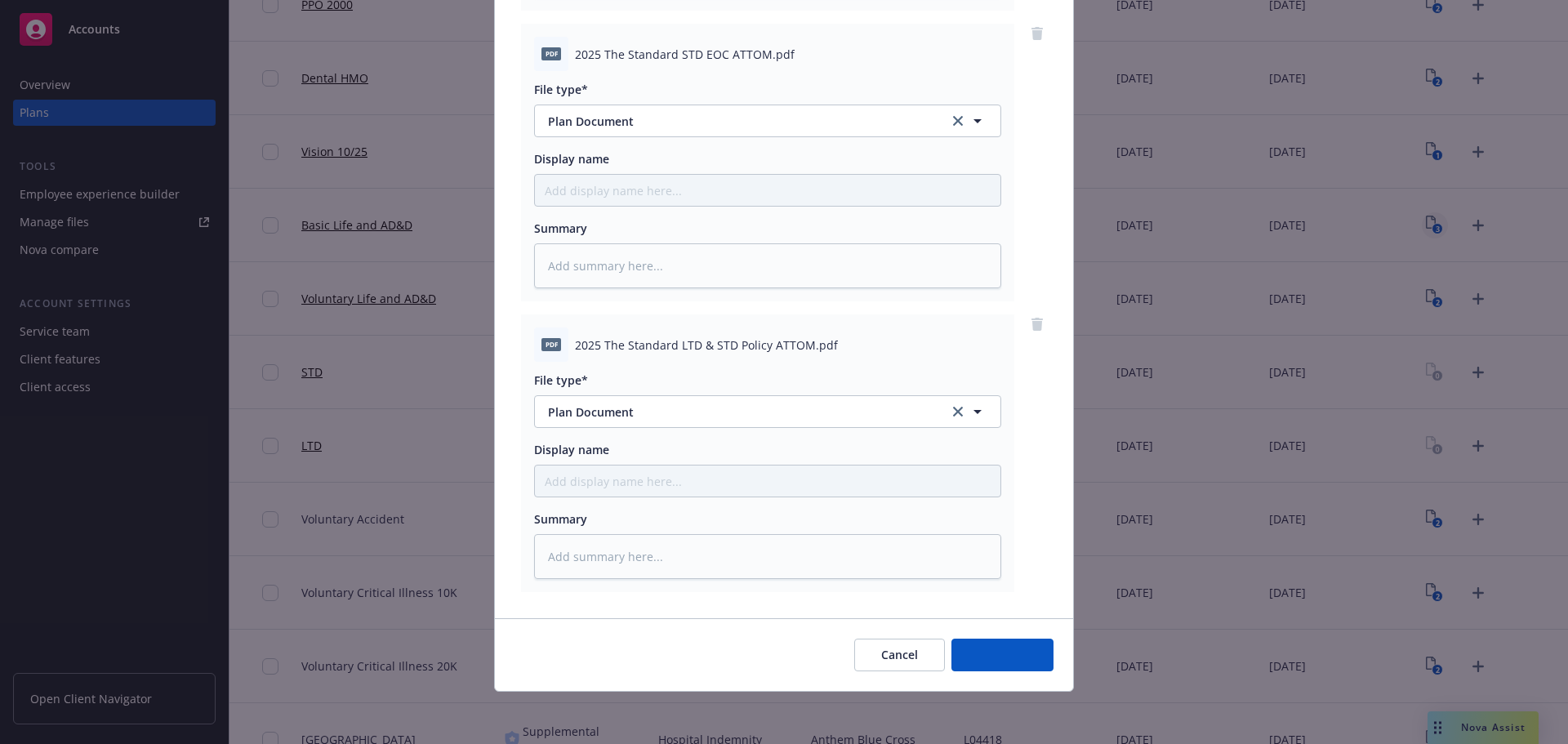
scroll to position [459, 0]
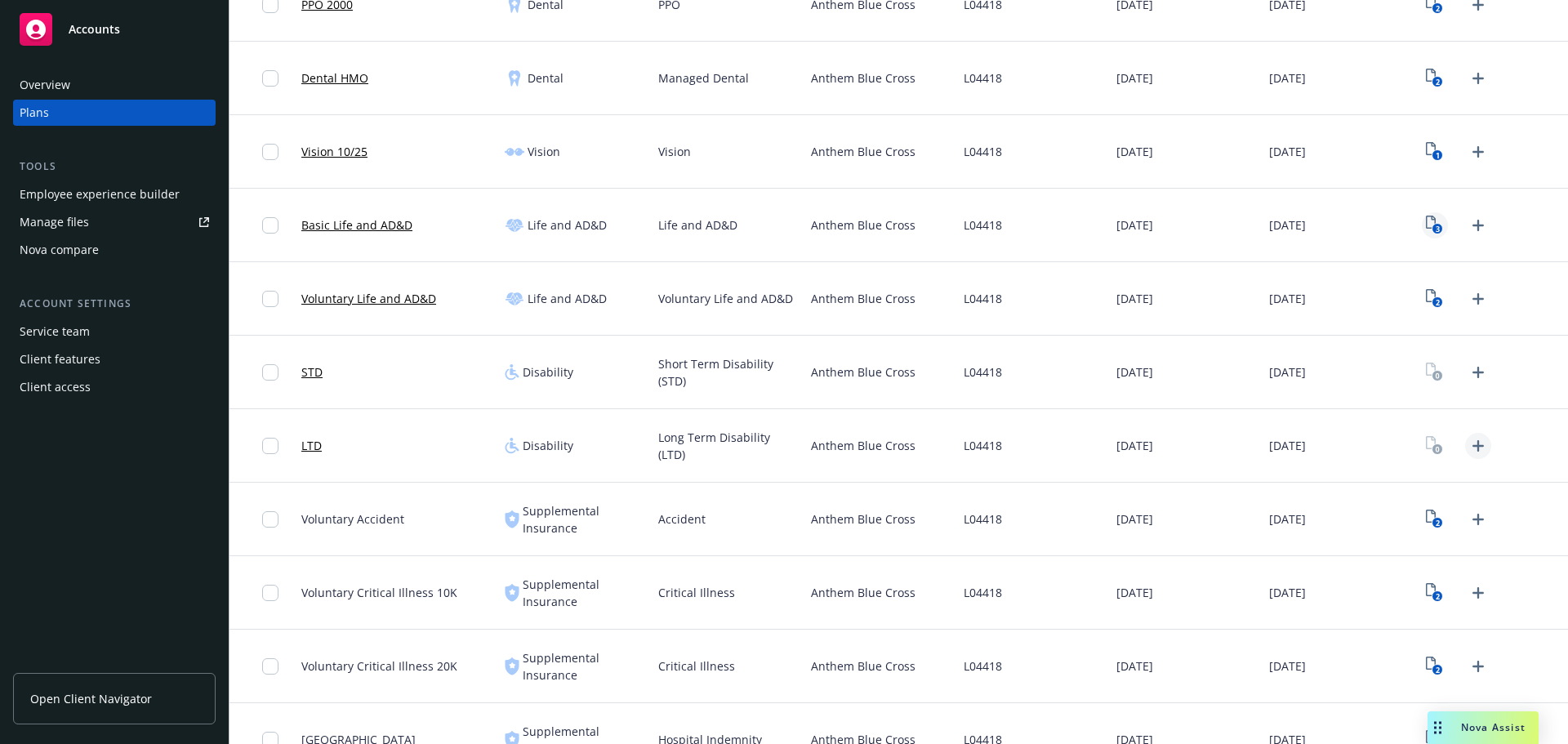
click at [1468, 453] on icon "Upload Plan Documents" at bounding box center [1478, 446] width 20 height 20
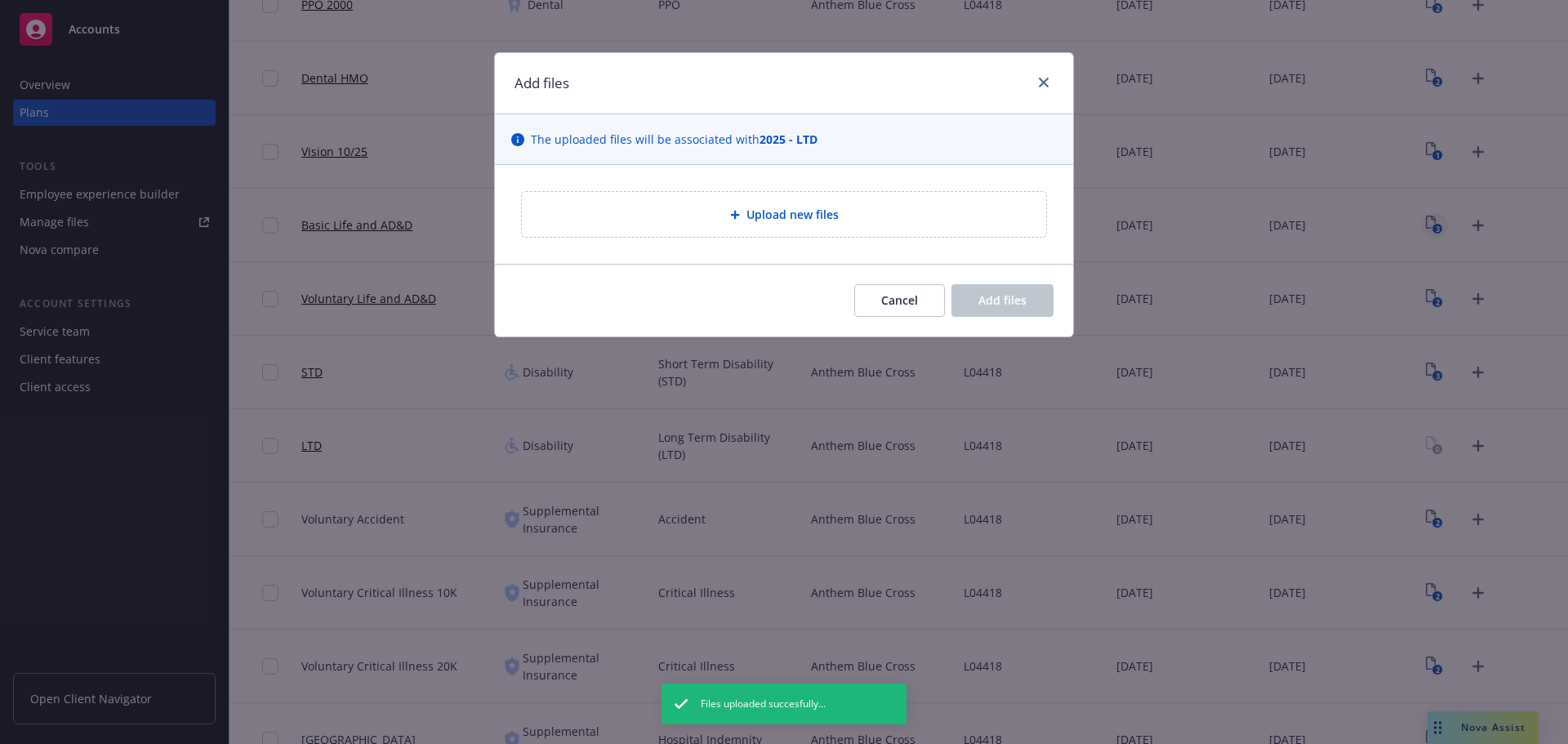
click at [781, 213] on span "Upload new files" at bounding box center [793, 214] width 92 height 17
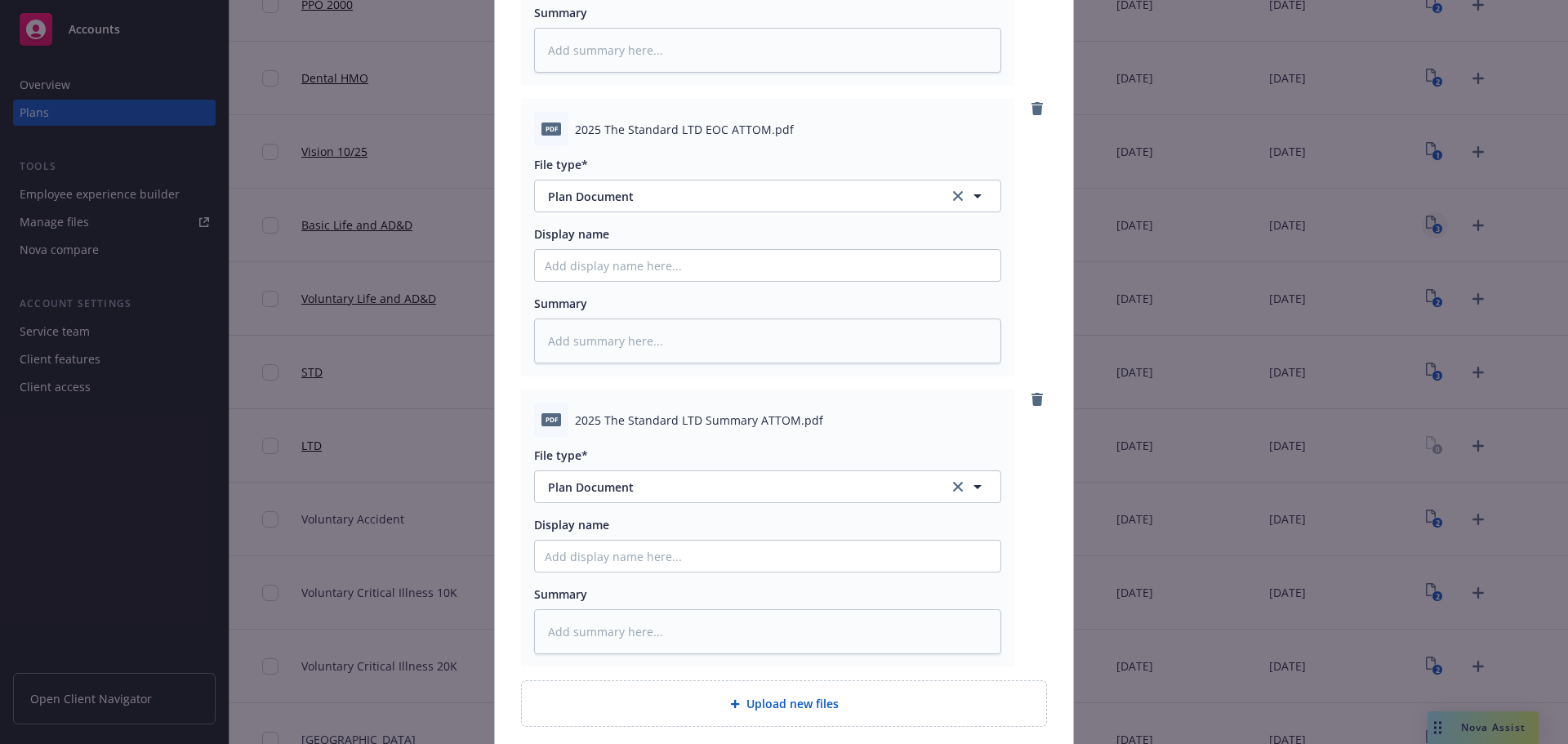
scroll to position [517, 0]
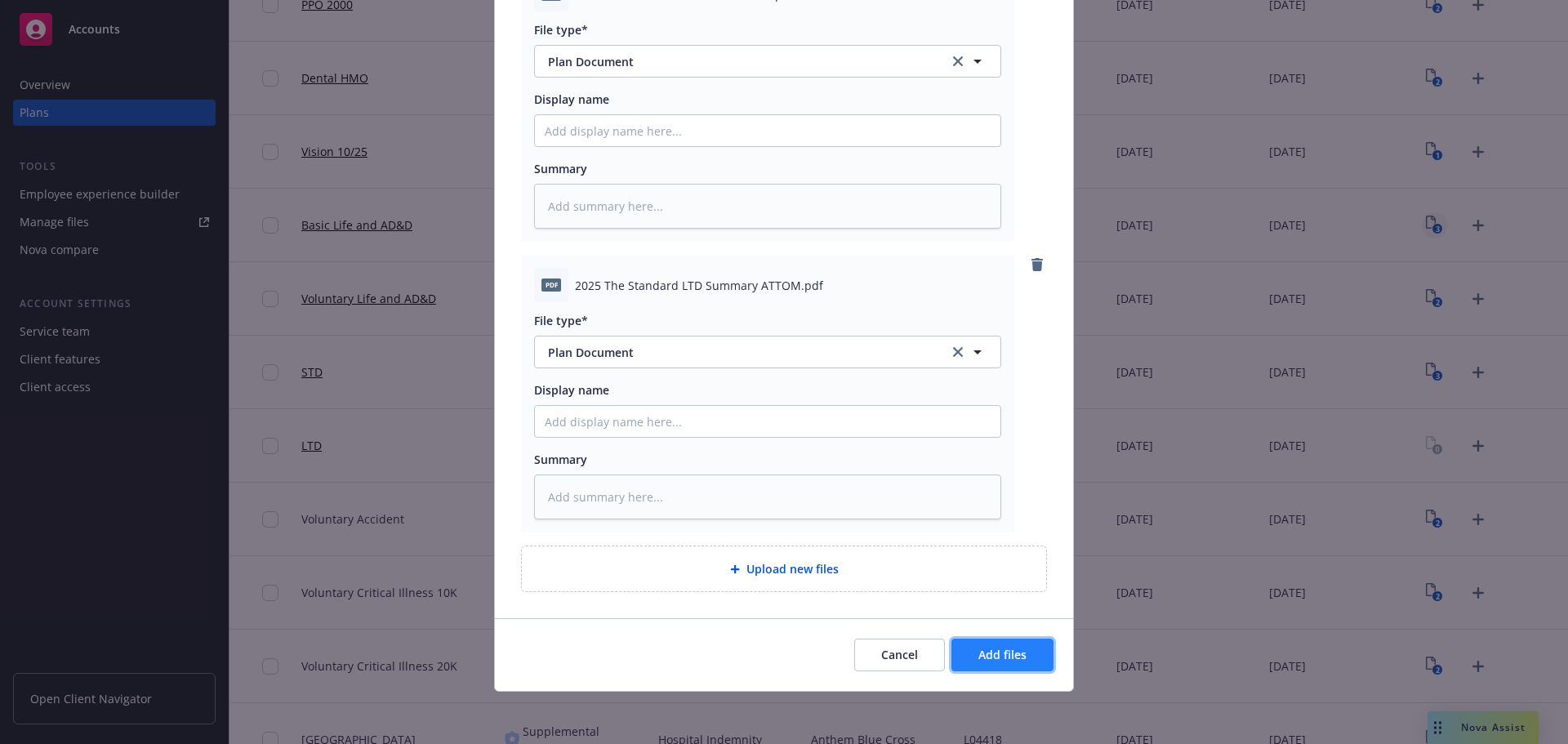
click at [1022, 656] on button "Add files" at bounding box center [1002, 655] width 102 height 33
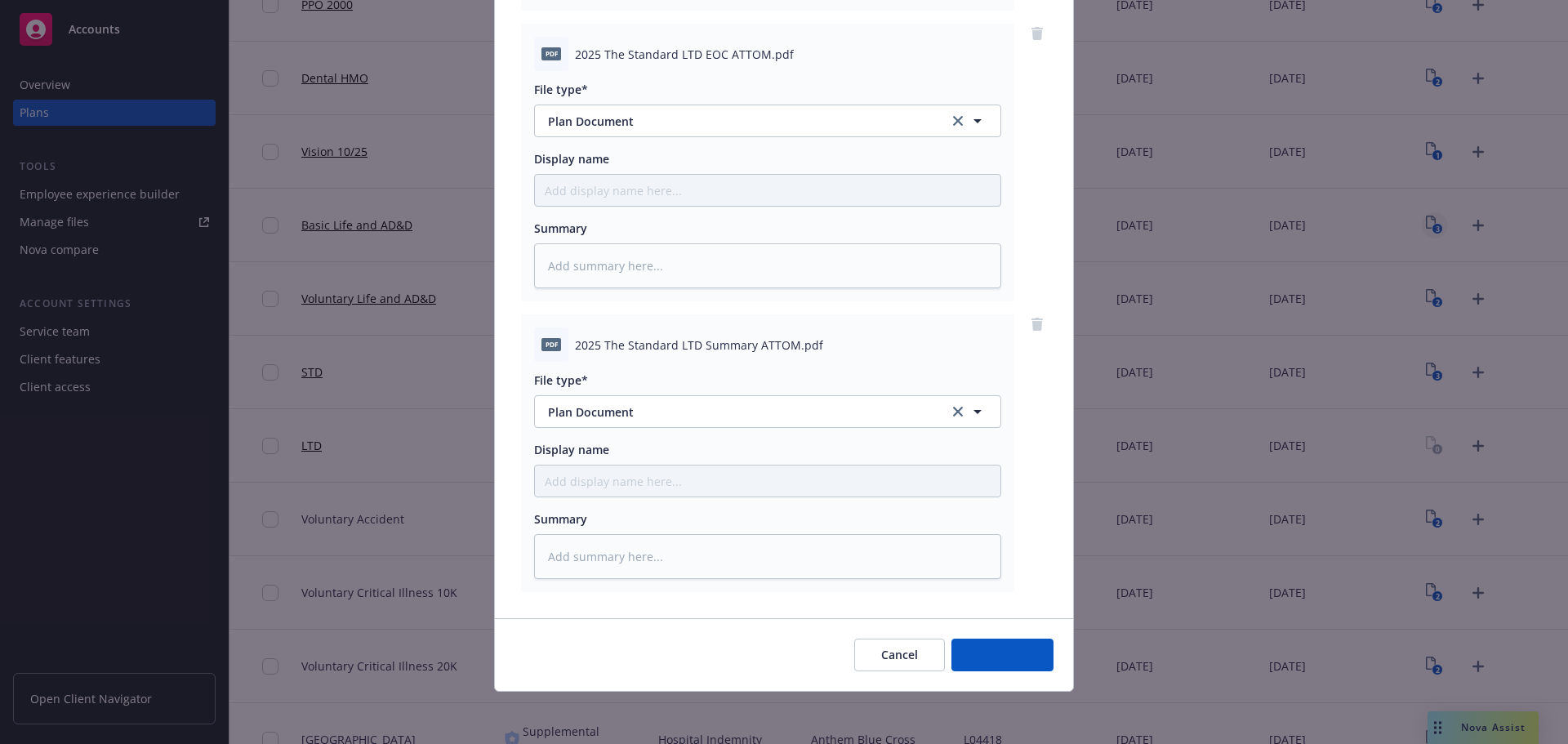
scroll to position [459, 0]
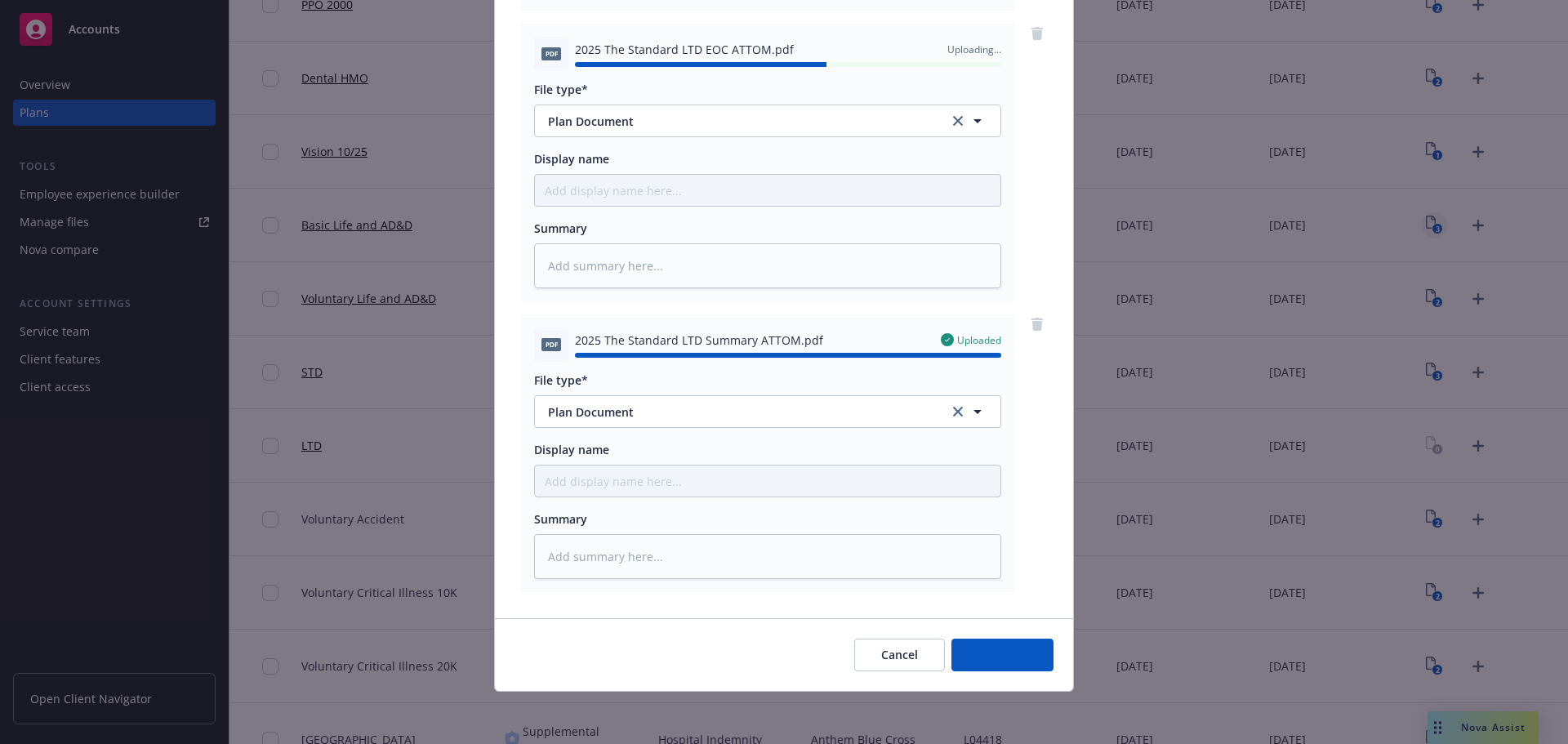
type textarea "x"
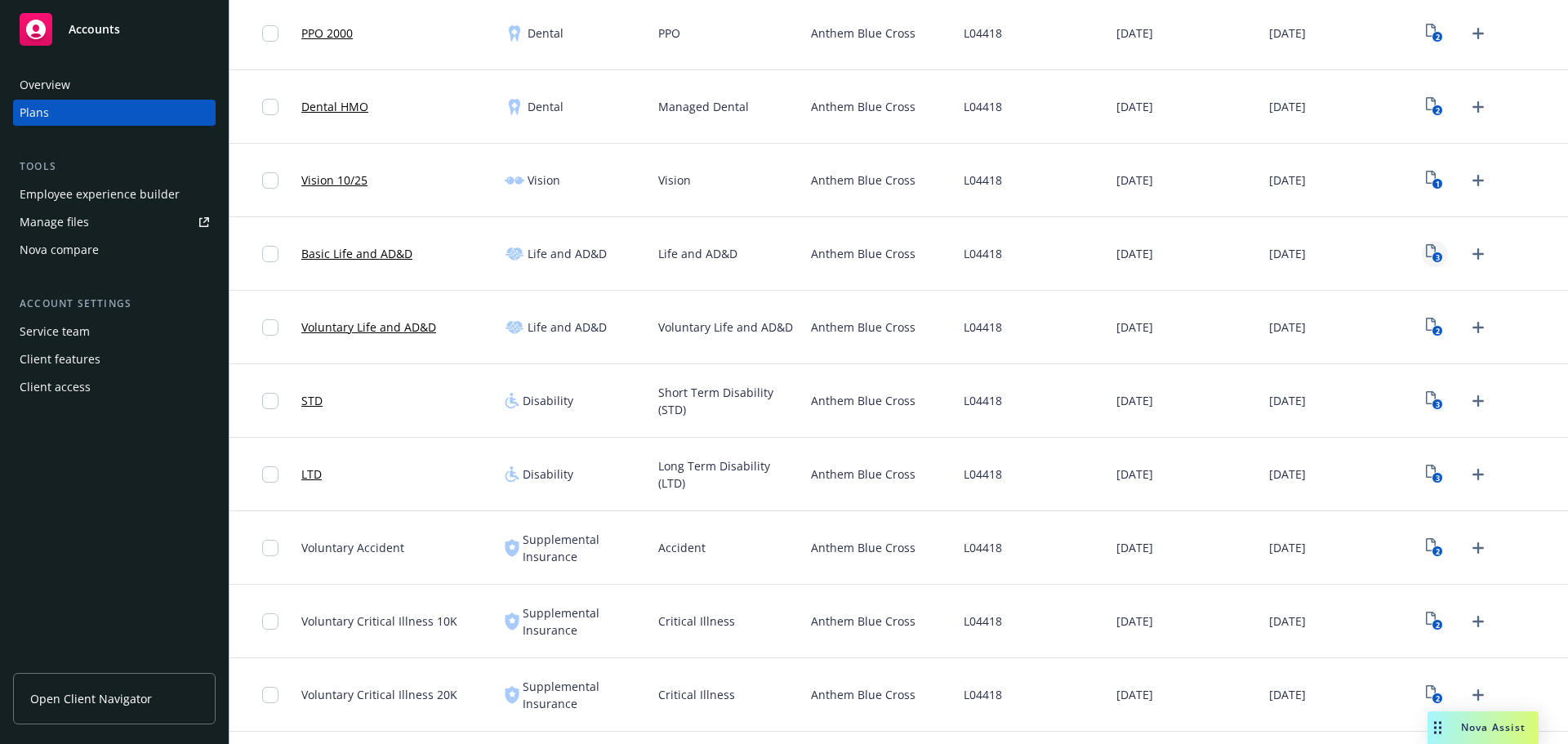
scroll to position [485, 0]
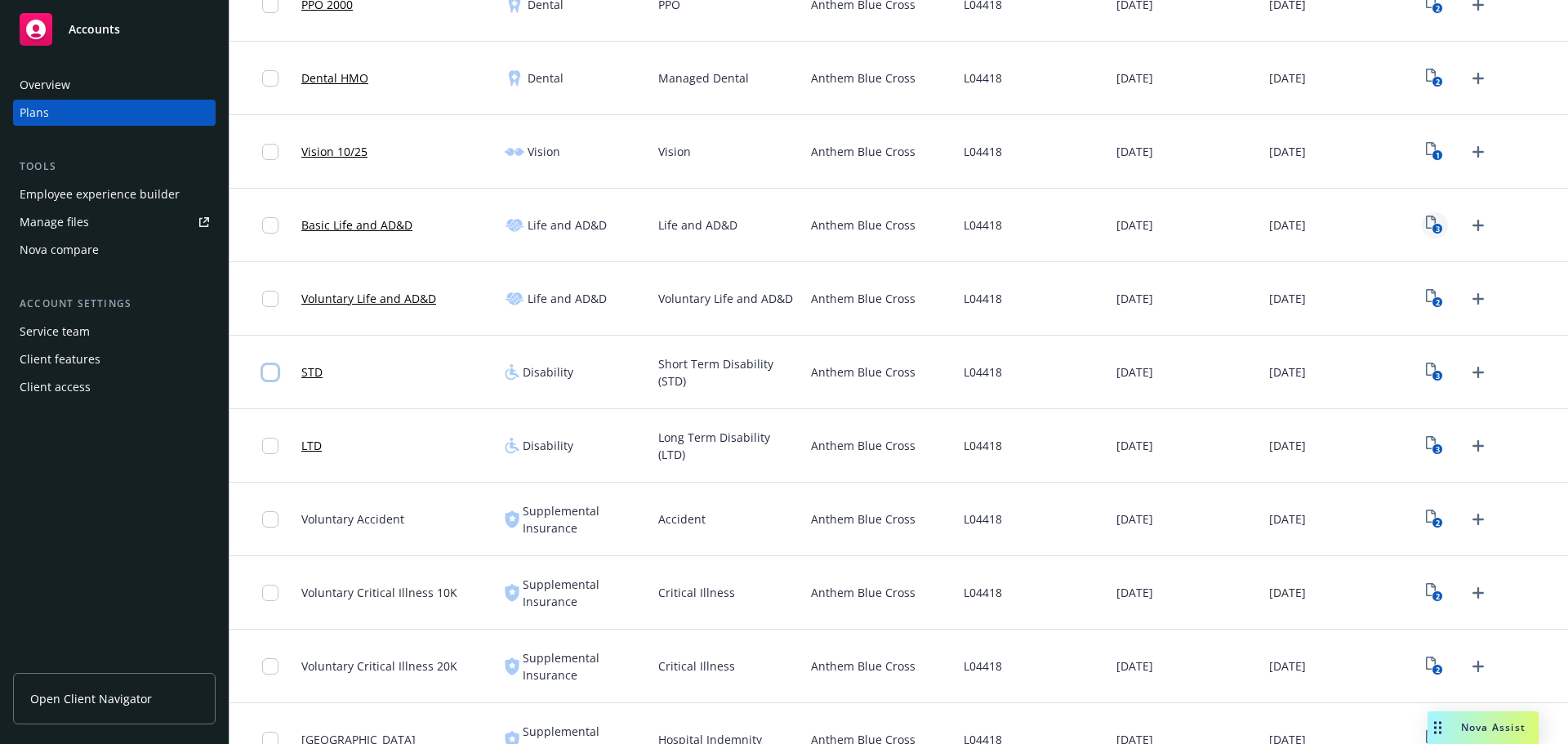
click at [276, 375] on input "checkbox" at bounding box center [270, 372] width 16 height 16
click at [269, 450] on input "checkbox" at bounding box center [270, 446] width 16 height 16
click at [266, 449] on input "checkbox" at bounding box center [270, 446] width 16 height 16
click at [266, 368] on input "checkbox" at bounding box center [270, 372] width 16 height 16
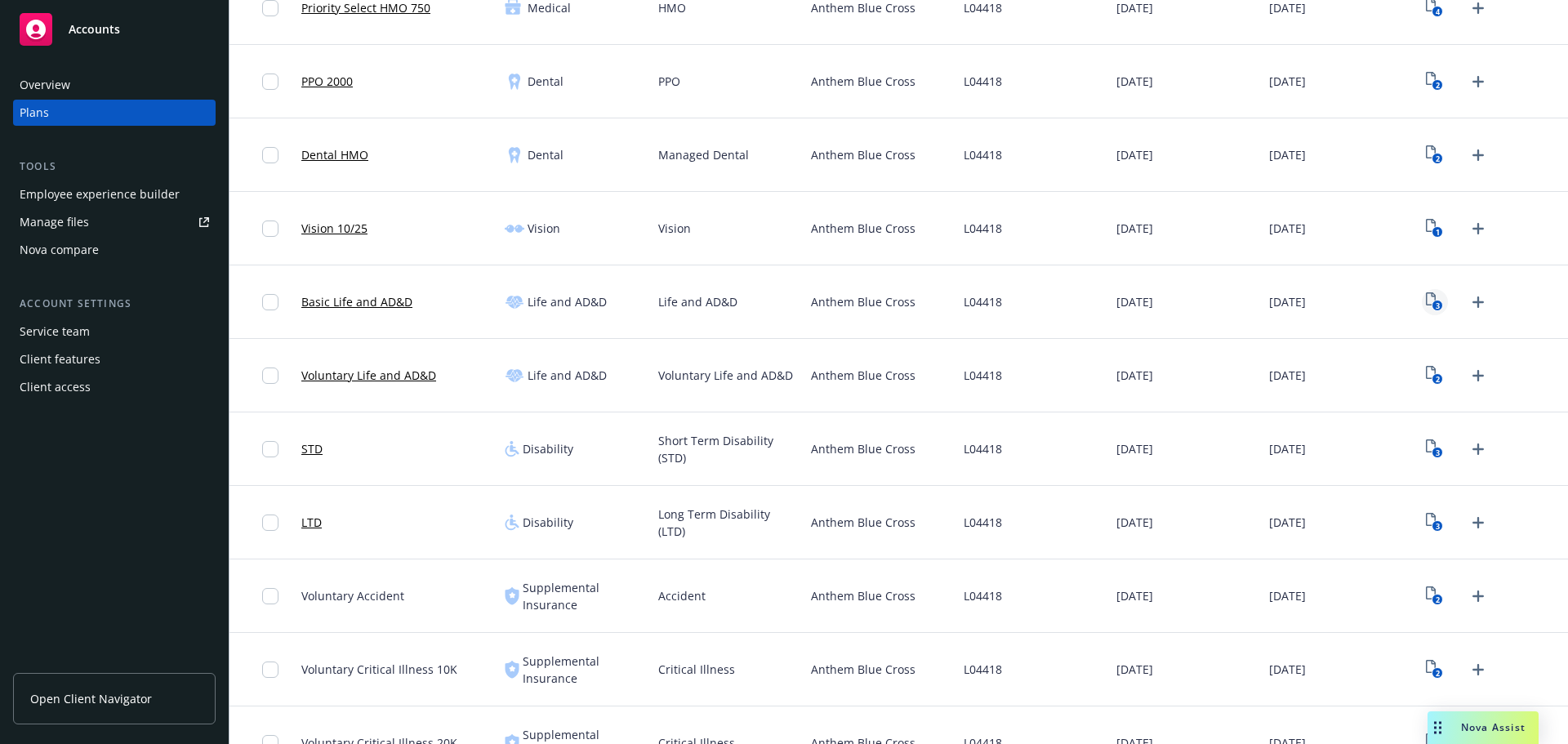
scroll to position [812, 0]
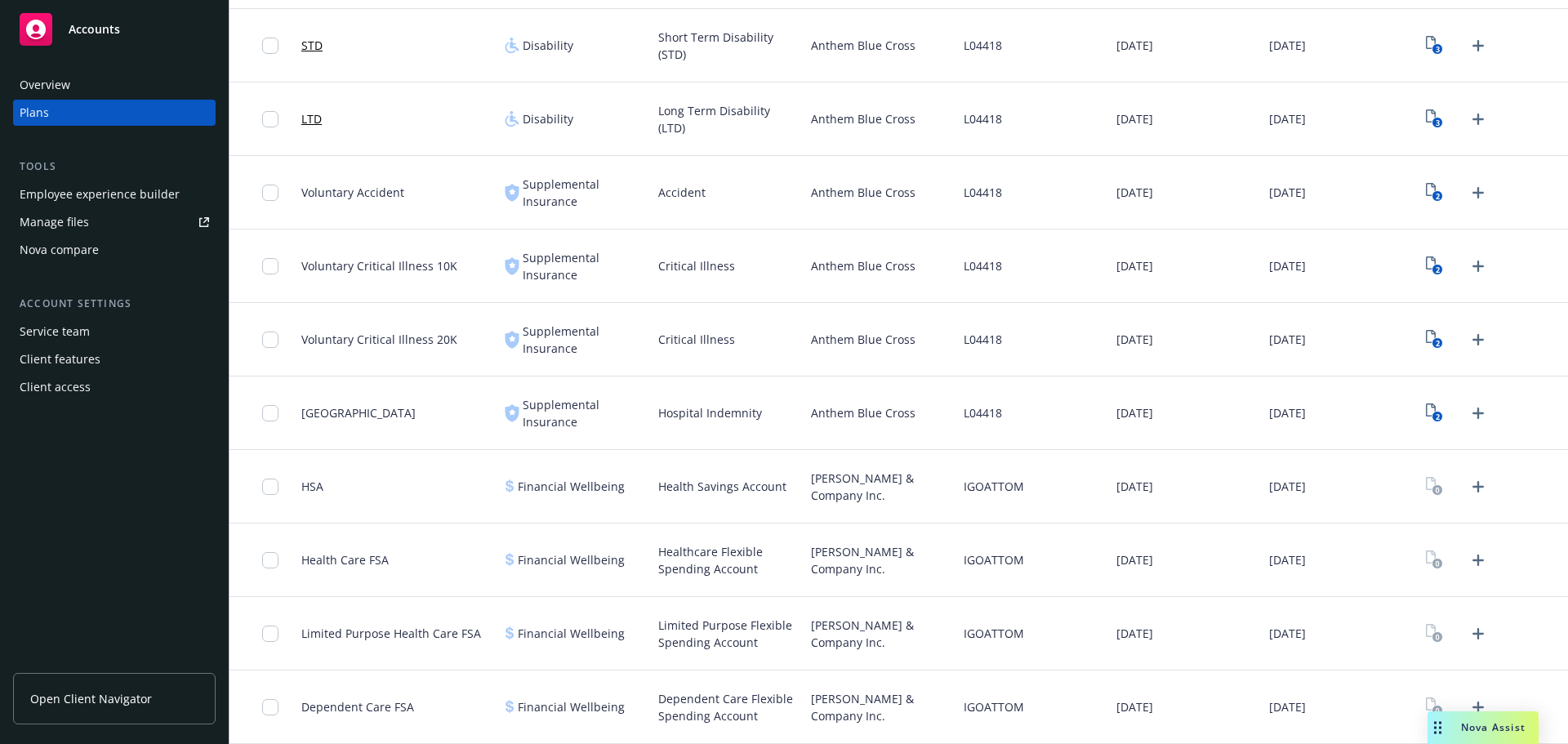
click at [942, 434] on div "Anthem Blue Cross" at bounding box center [881, 412] width 153 height 73
click at [981, 500] on div "IGOATTOM" at bounding box center [1033, 487] width 153 height 73
click at [1073, 421] on div "L04418" at bounding box center [1033, 412] width 153 height 73
click at [1101, 504] on div "IGOATTOM" at bounding box center [1033, 487] width 153 height 73
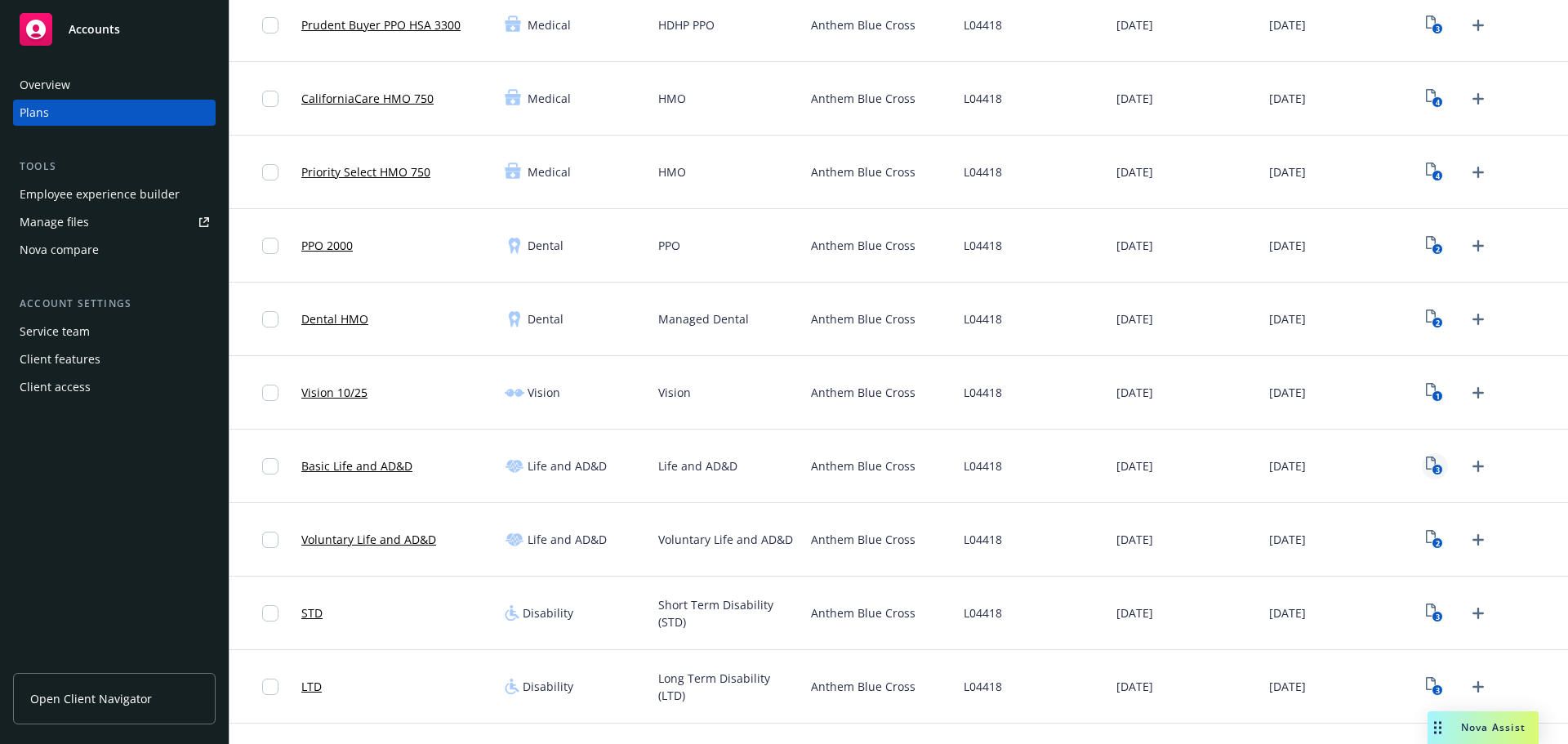
scroll to position [0, 0]
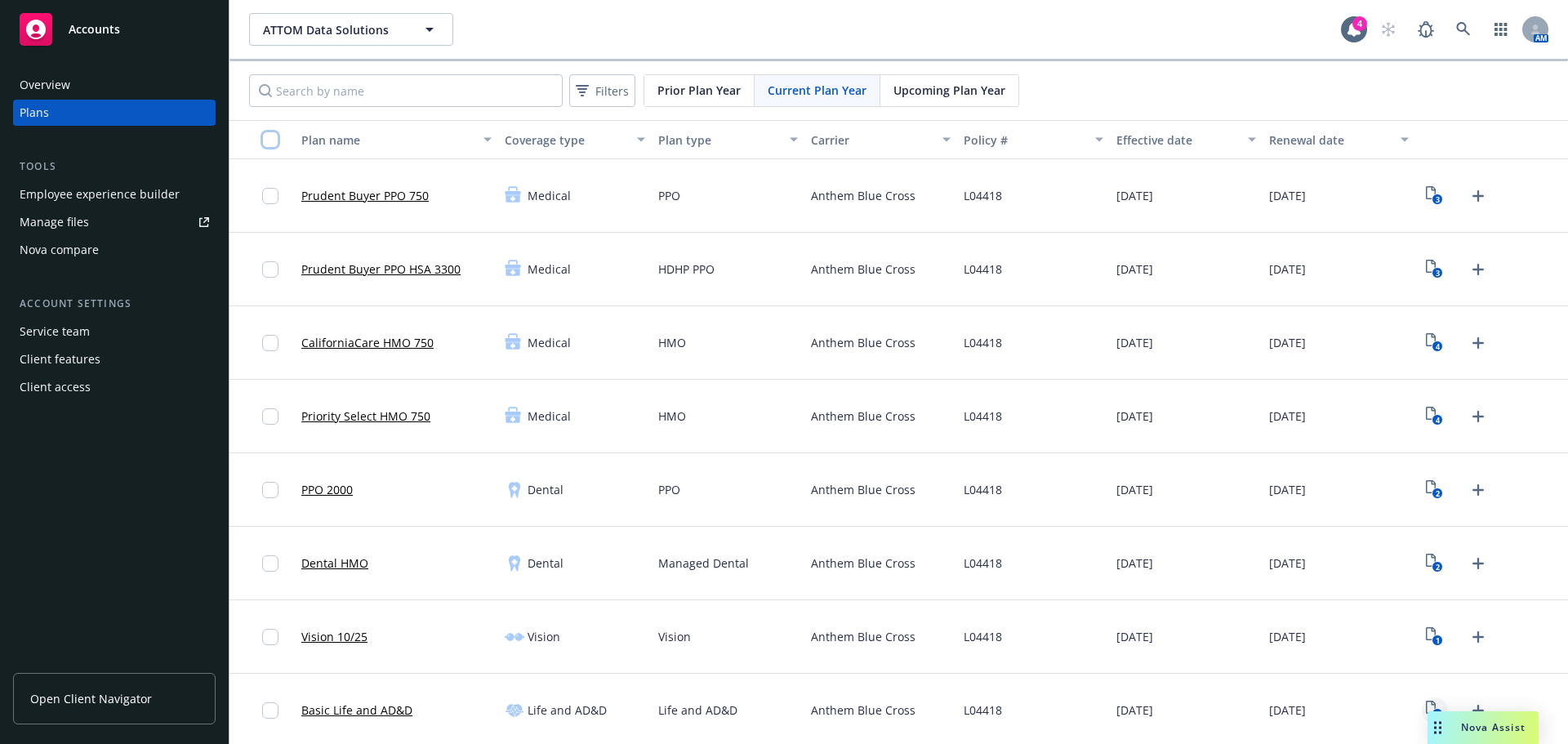
click at [267, 134] on input "checkbox" at bounding box center [270, 140] width 16 height 16
